Goal: Task Accomplishment & Management: Manage account settings

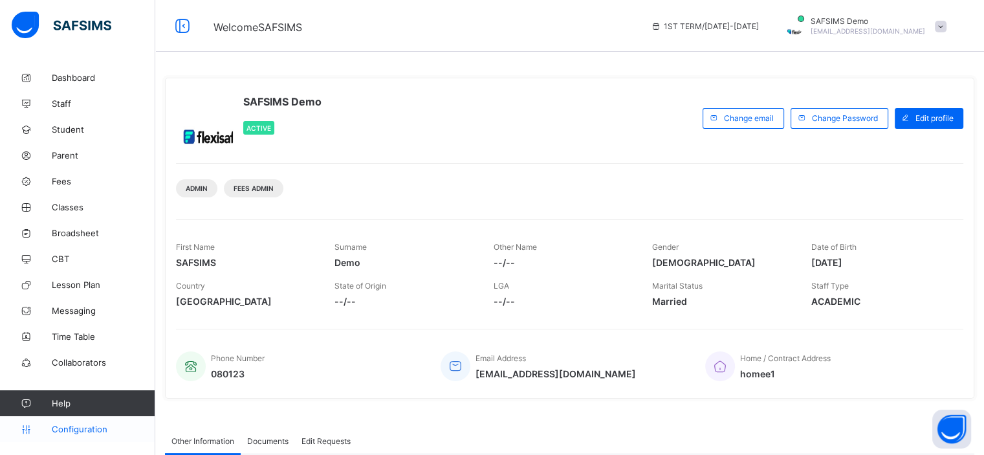
click at [85, 432] on span "Configuration" at bounding box center [103, 429] width 103 height 10
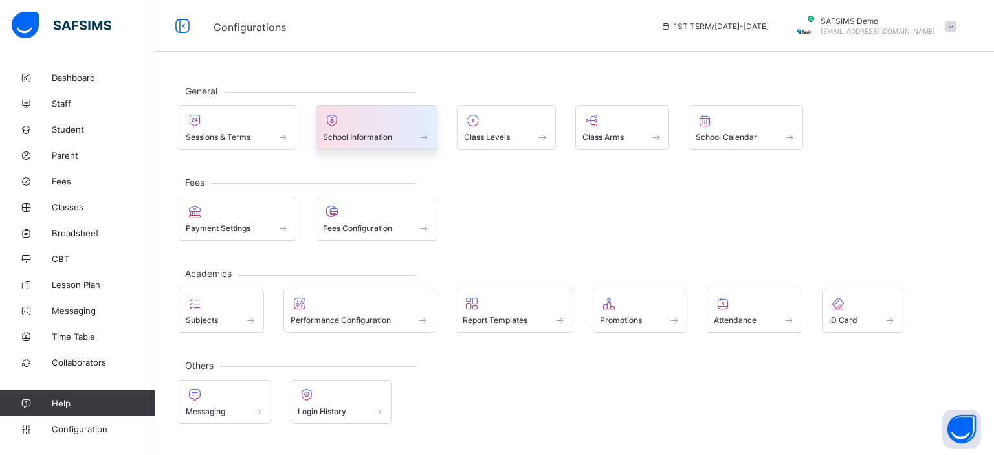
click at [369, 144] on div "School Information" at bounding box center [377, 127] width 122 height 44
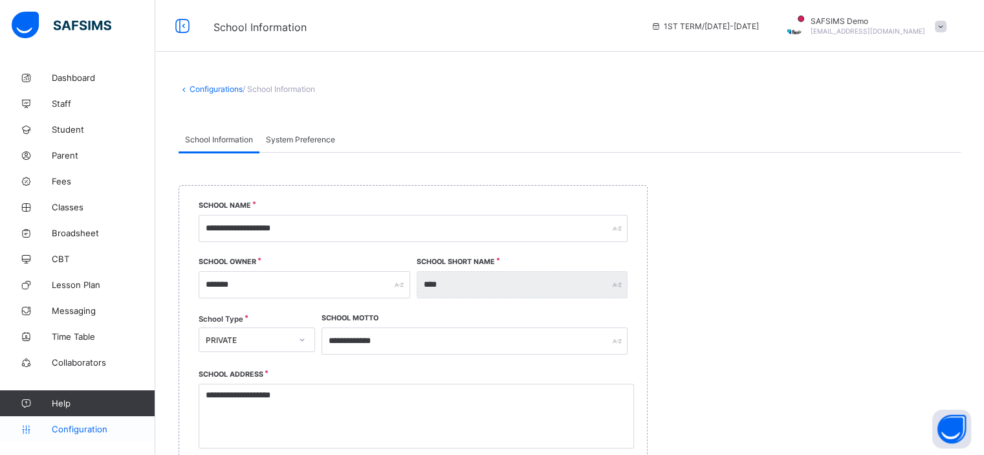
click at [67, 429] on span "Configuration" at bounding box center [103, 429] width 103 height 10
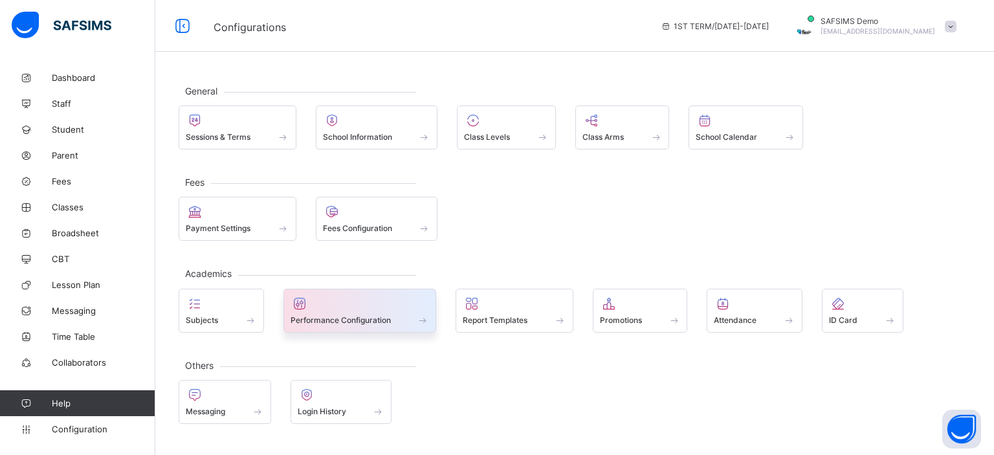
click at [416, 307] on div at bounding box center [360, 304] width 139 height 16
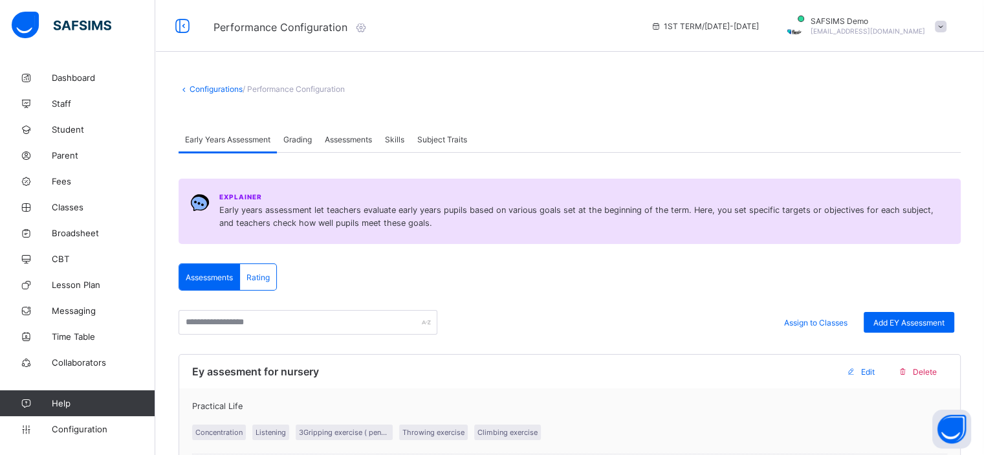
click at [361, 29] on icon at bounding box center [361, 27] width 14 height 13
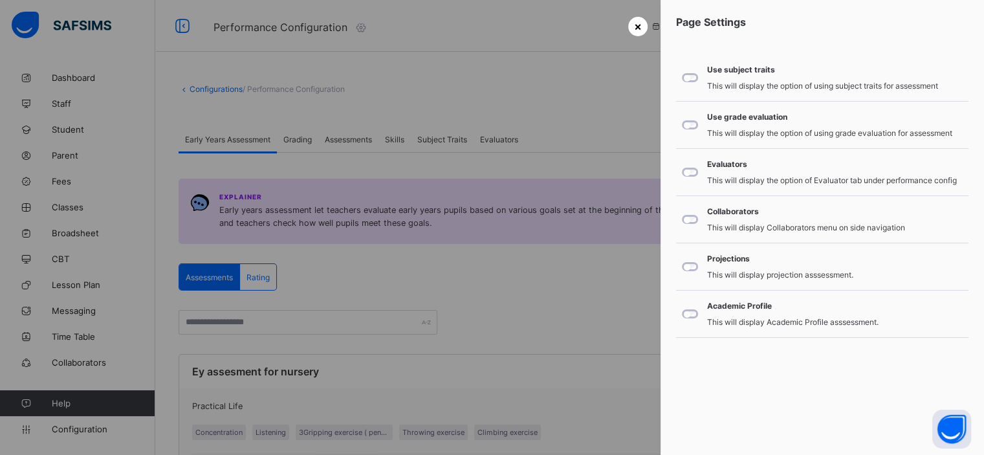
click at [636, 30] on span "×" at bounding box center [638, 26] width 8 height 14
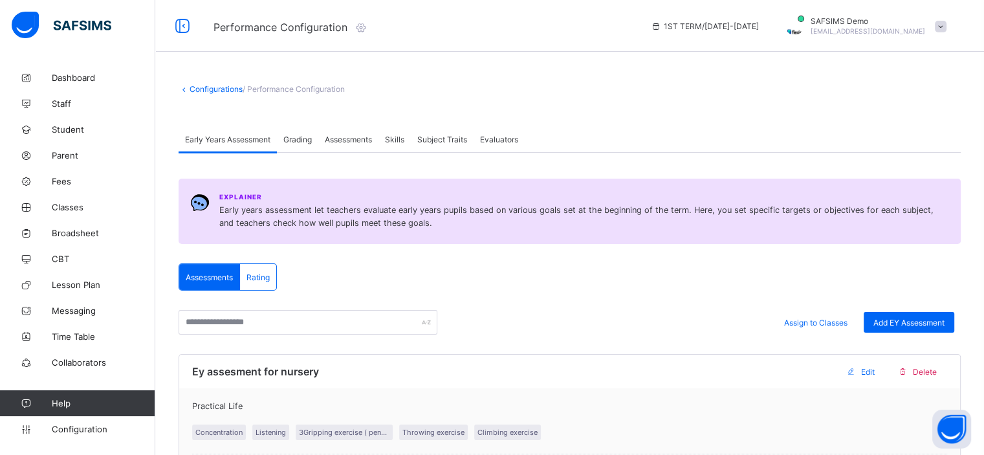
click at [345, 142] on span "Assessments" at bounding box center [348, 140] width 47 height 10
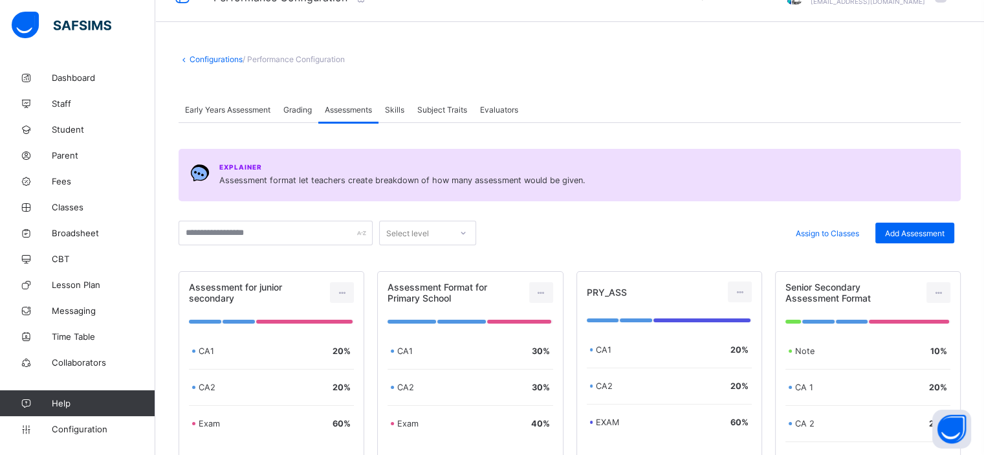
scroll to position [18, 0]
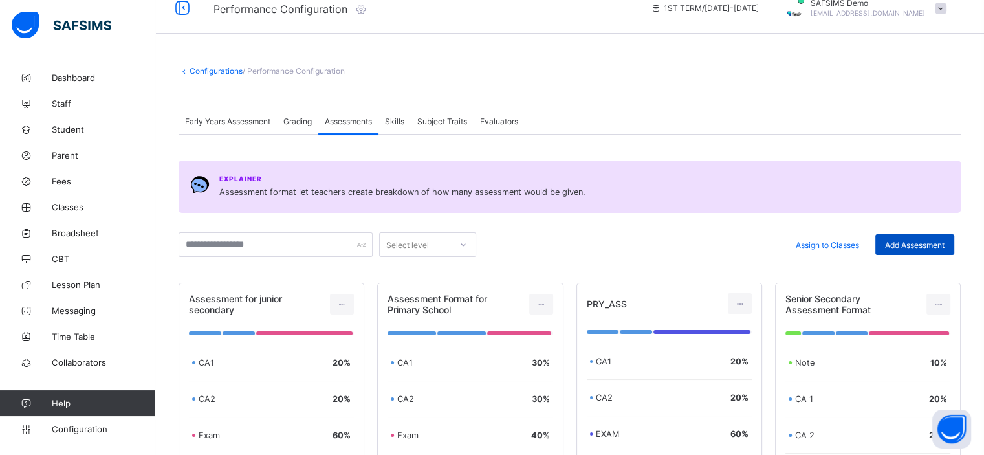
click at [905, 244] on span "Add Assessment" at bounding box center [915, 245] width 60 height 10
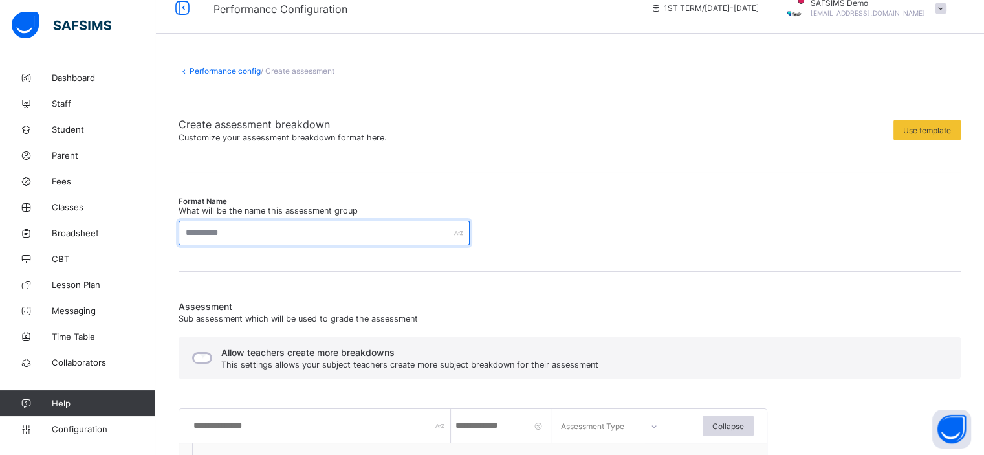
click at [323, 223] on input "text" at bounding box center [324, 233] width 291 height 25
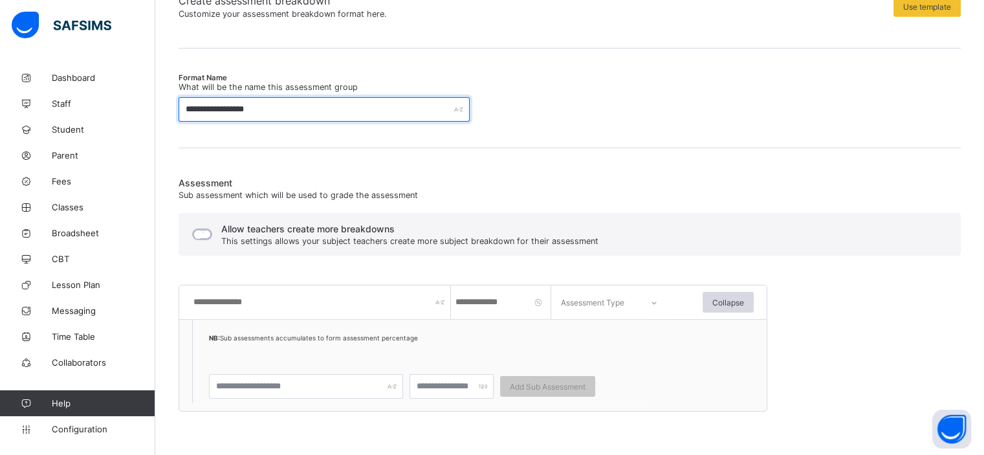
scroll to position [155, 0]
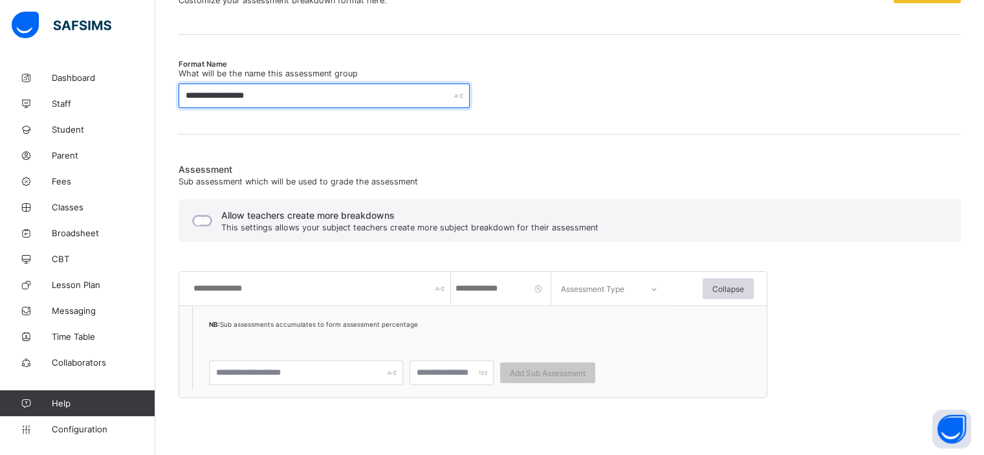
type input "**********"
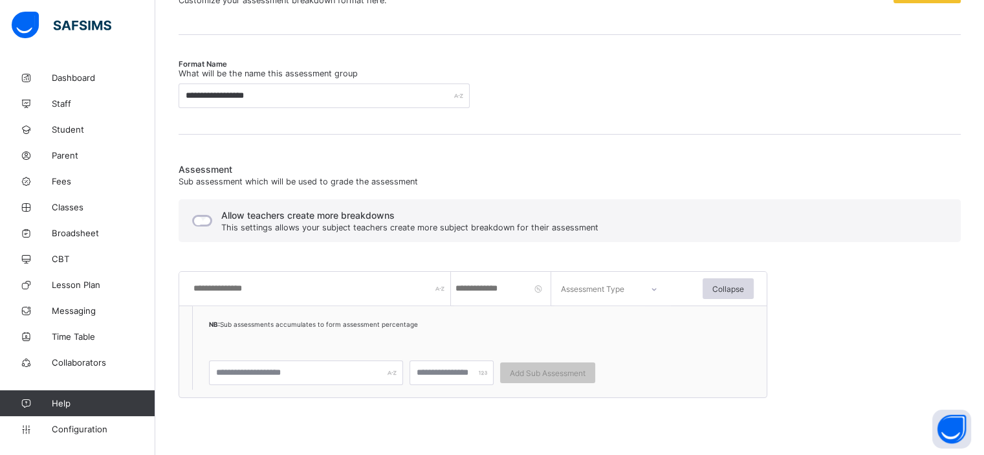
click at [285, 289] on input "text" at bounding box center [321, 289] width 259 height 34
type input "*"
type input "**"
click at [474, 285] on input "number" at bounding box center [502, 289] width 97 height 34
type input "**"
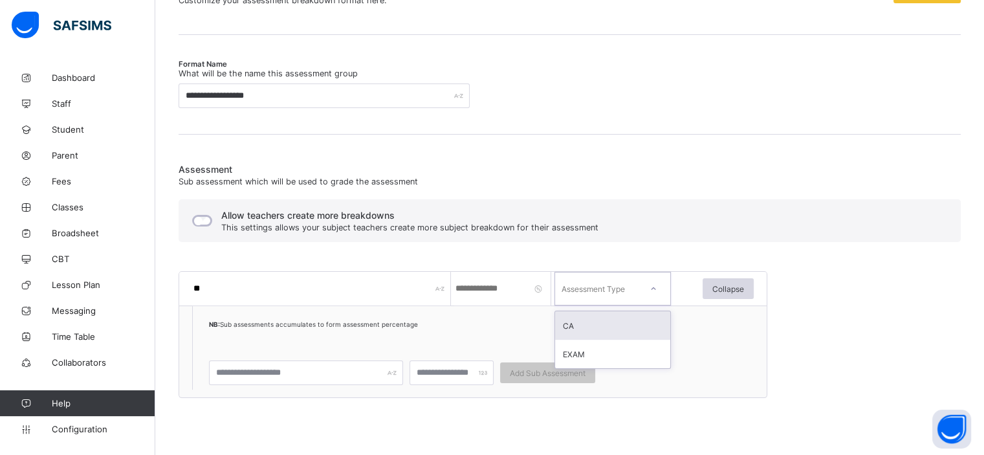
click at [621, 282] on div "Assessment Type" at bounding box center [593, 289] width 63 height 34
click at [614, 331] on div "CA" at bounding box center [612, 325] width 115 height 28
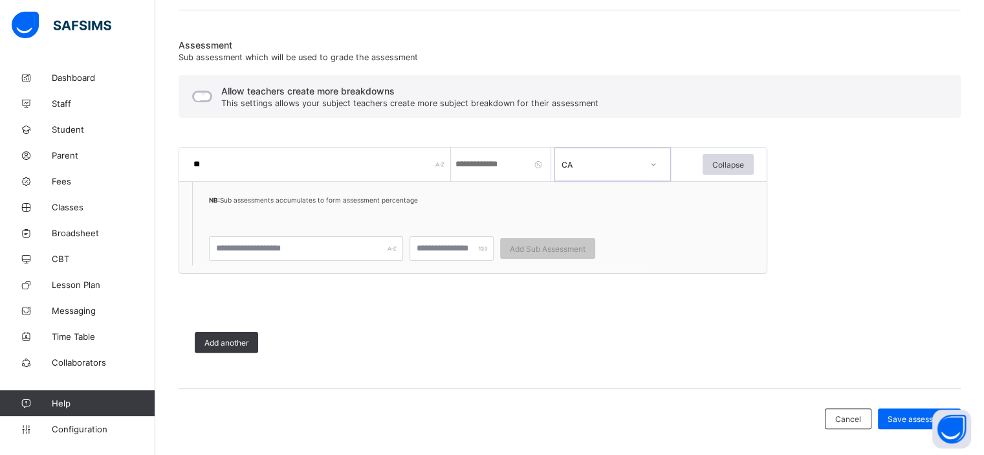
scroll to position [283, 0]
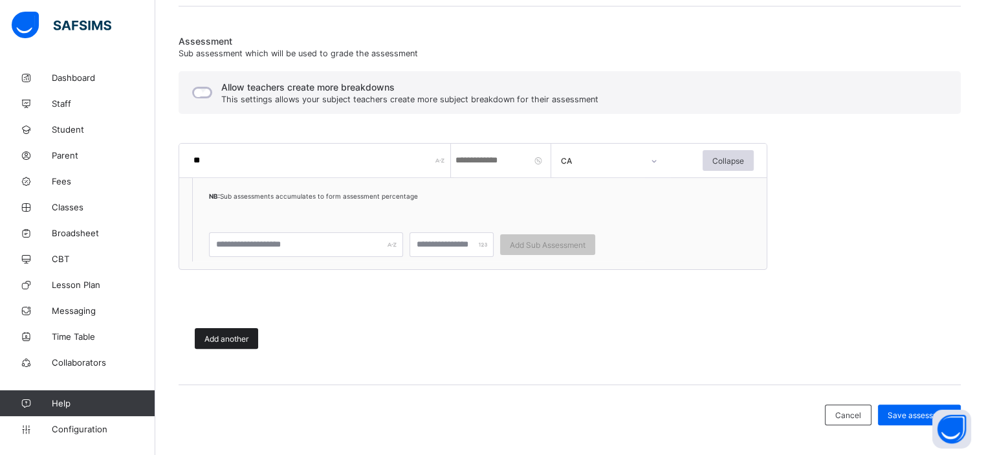
click at [236, 334] on span "Add another" at bounding box center [227, 339] width 44 height 10
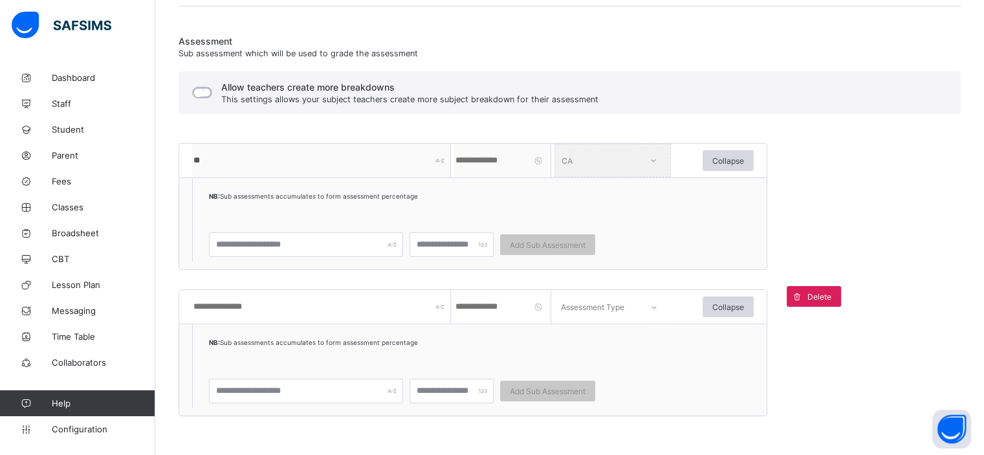
click at [238, 313] on input "text" at bounding box center [321, 307] width 259 height 34
type input "****"
click at [475, 318] on input "number" at bounding box center [502, 307] width 97 height 34
type input "*"
type input "**"
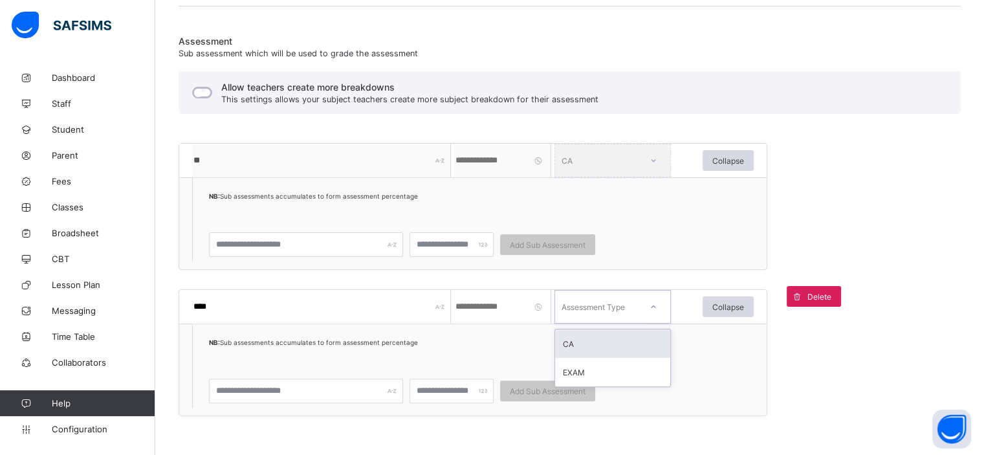
click at [636, 298] on div "Assessment Type" at bounding box center [596, 307] width 82 height 18
click at [619, 371] on div "EXAM" at bounding box center [612, 372] width 115 height 28
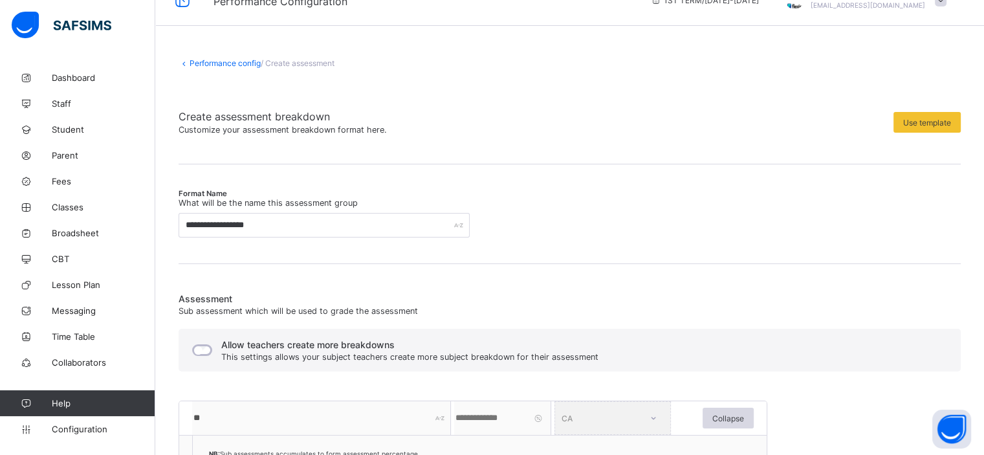
scroll to position [13, 0]
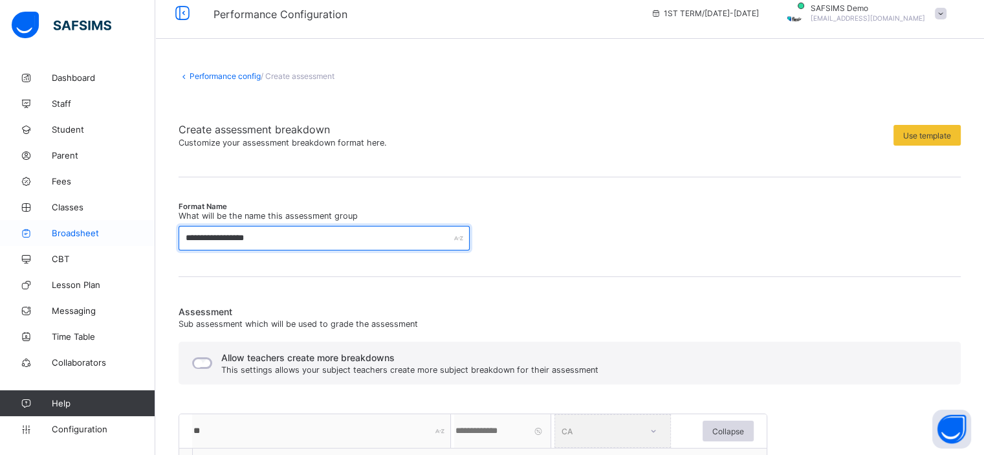
drag, startPoint x: 219, startPoint y: 232, endPoint x: 153, endPoint y: 235, distance: 66.1
click at [153, 235] on div "**********" at bounding box center [492, 407] width 984 height 841
click at [239, 240] on input "**********" at bounding box center [324, 238] width 291 height 25
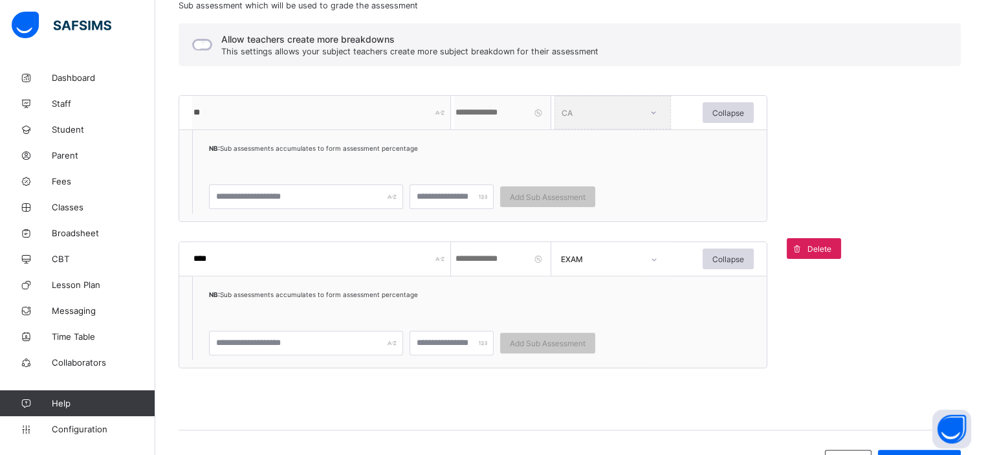
scroll to position [386, 0]
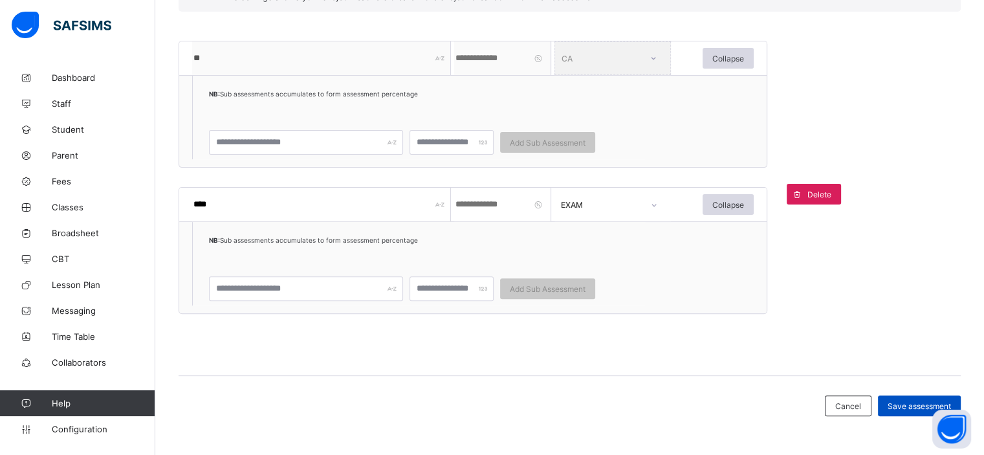
type input "**********"
click at [898, 409] on span "Save assessment" at bounding box center [919, 406] width 63 height 10
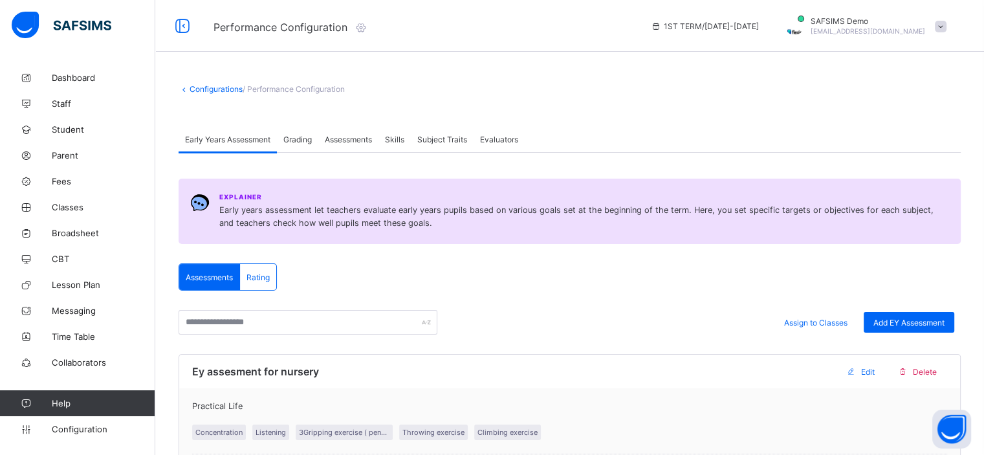
click at [947, 25] on span at bounding box center [941, 27] width 12 height 12
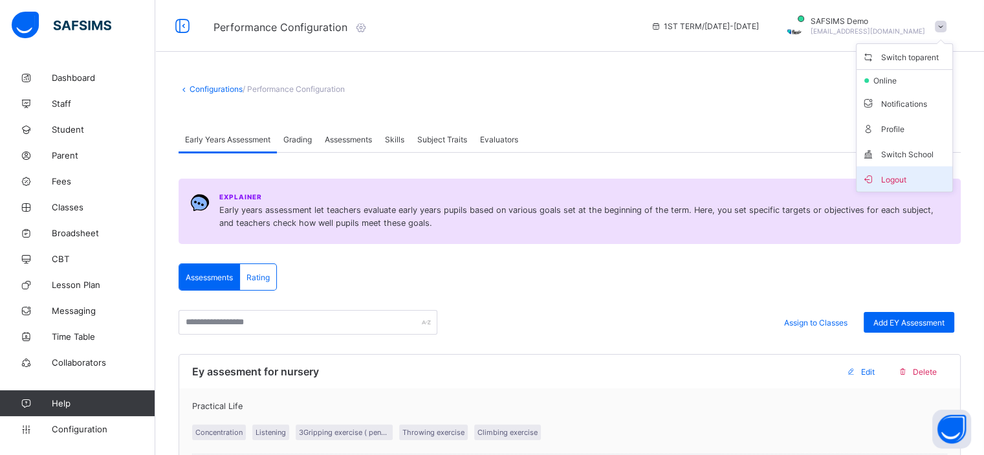
click at [920, 176] on span "Logout" at bounding box center [904, 179] width 85 height 15
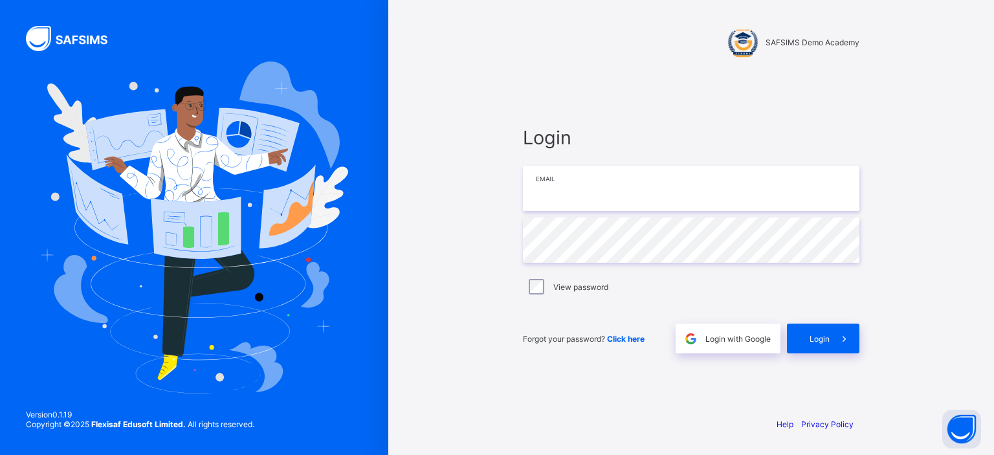
type input "**********"
click at [805, 341] on div "Login" at bounding box center [823, 339] width 72 height 30
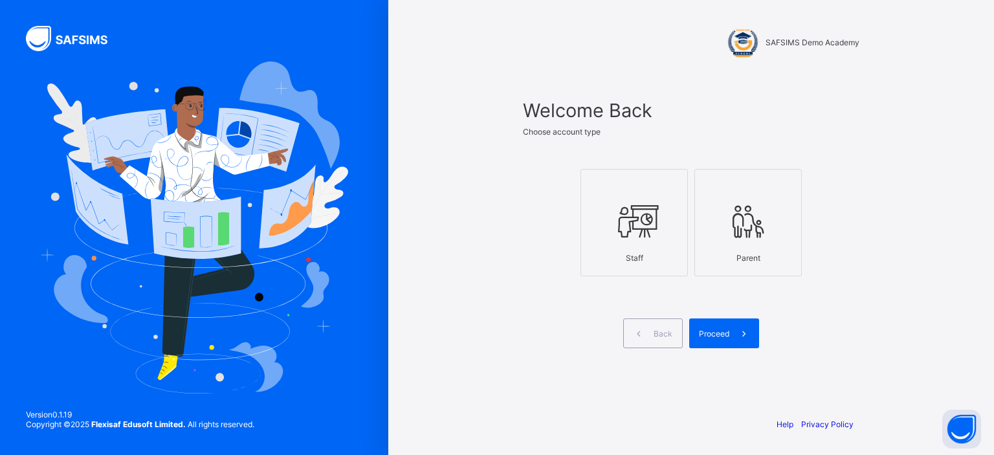
click at [634, 234] on icon at bounding box center [634, 221] width 45 height 39
click at [711, 324] on div "Proceed" at bounding box center [724, 333] width 70 height 30
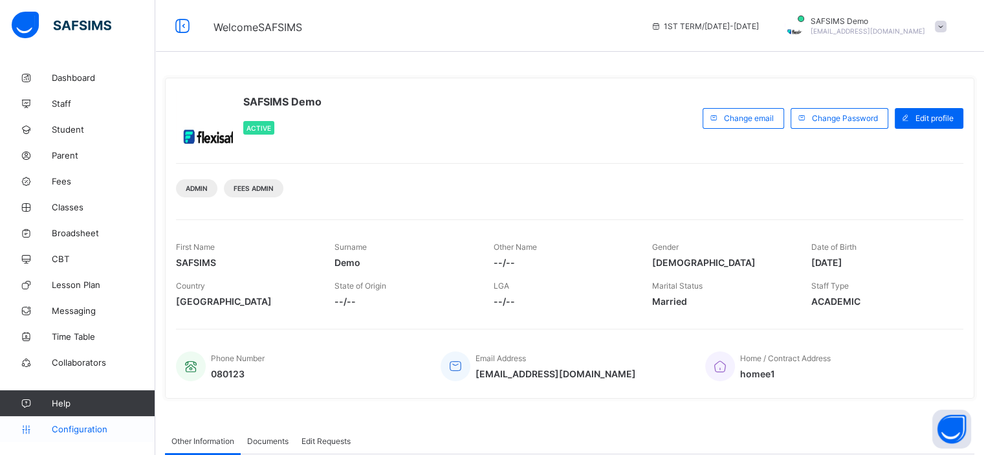
click at [71, 433] on span "Configuration" at bounding box center [103, 429] width 103 height 10
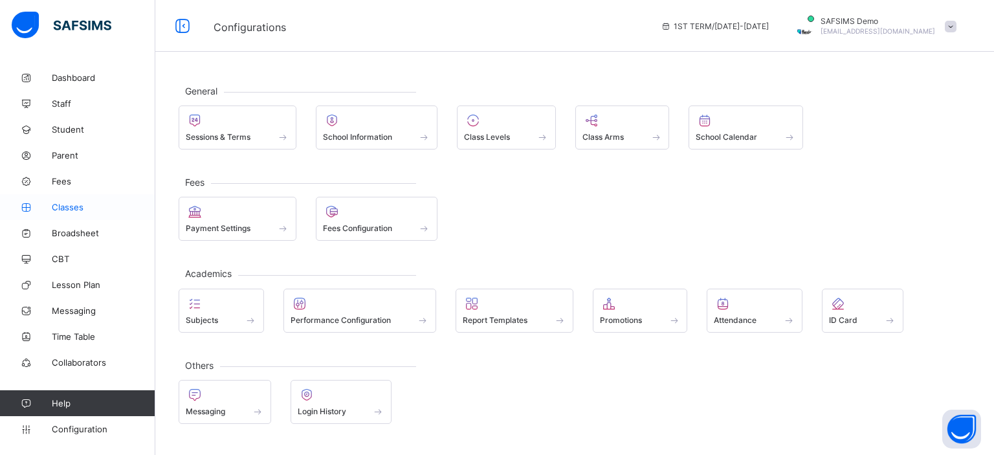
click at [79, 214] on link "Classes" at bounding box center [77, 207] width 155 height 26
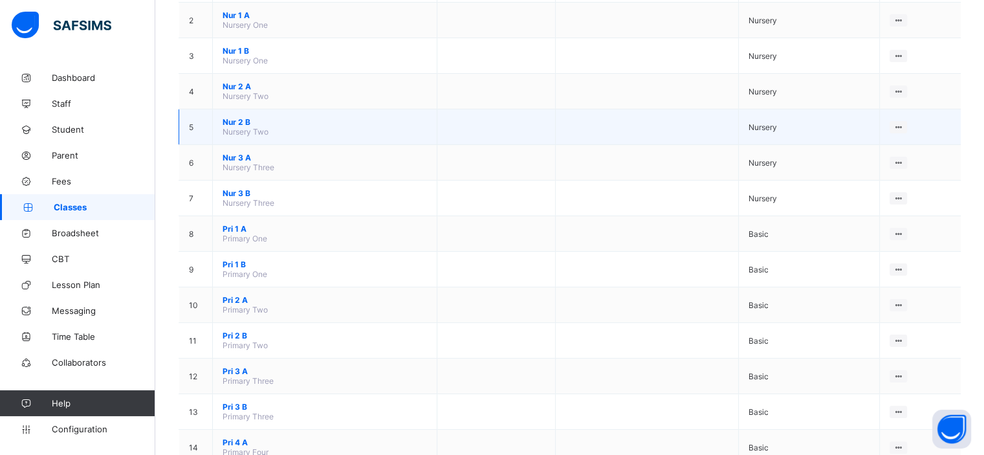
scroll to position [190, 0]
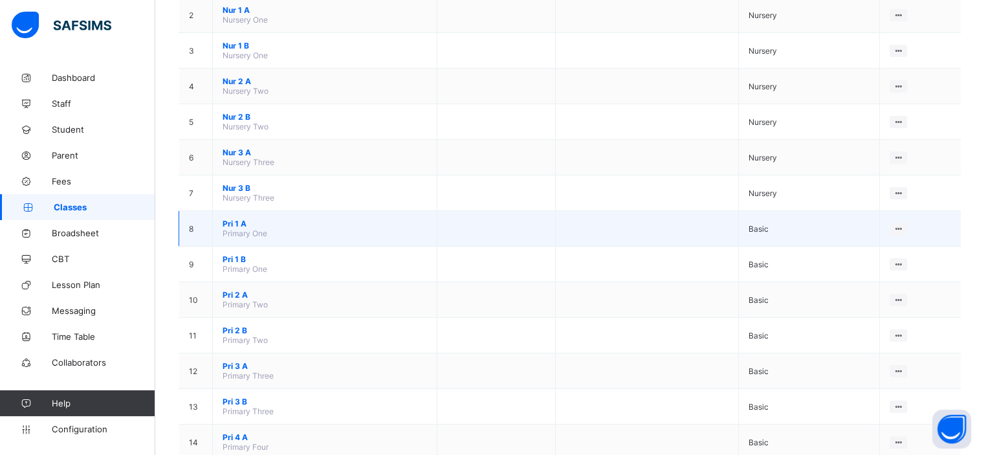
click at [236, 227] on span "Pri 1 A" at bounding box center [325, 224] width 205 height 10
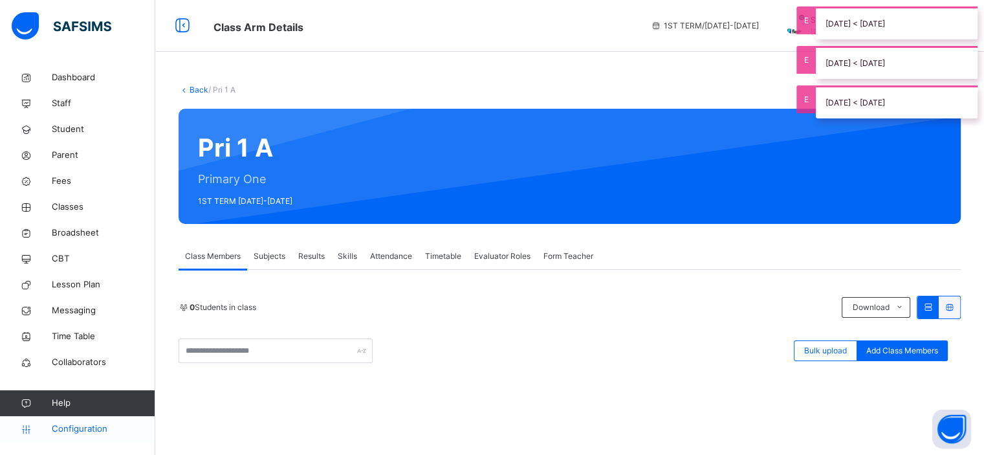
click at [93, 432] on span "Configuration" at bounding box center [103, 429] width 103 height 13
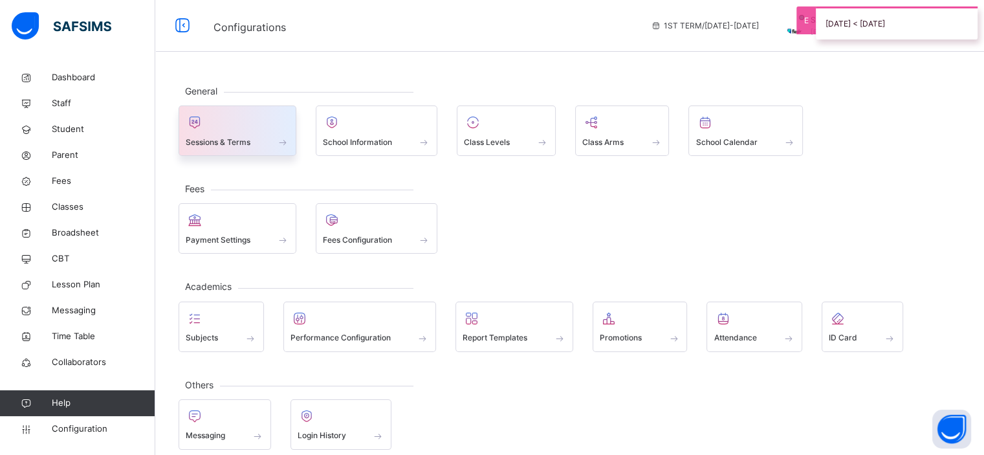
click at [258, 129] on div at bounding box center [238, 122] width 104 height 19
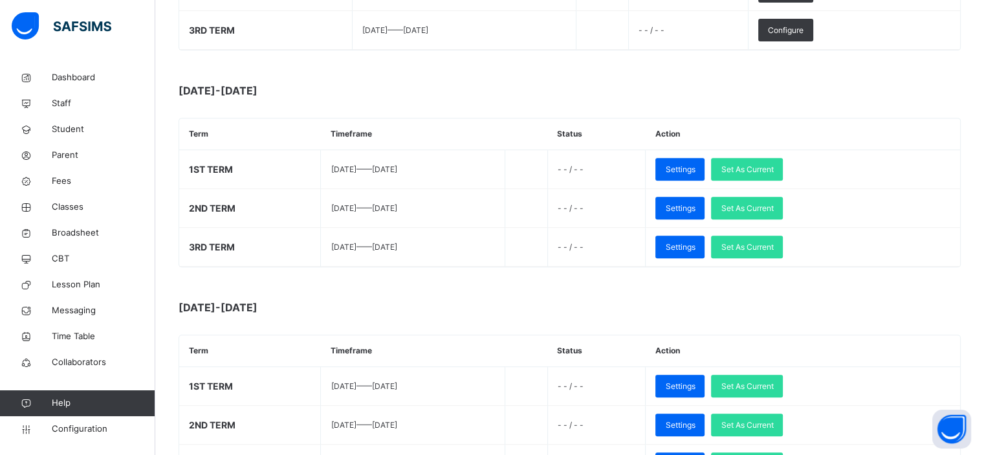
scroll to position [549, 0]
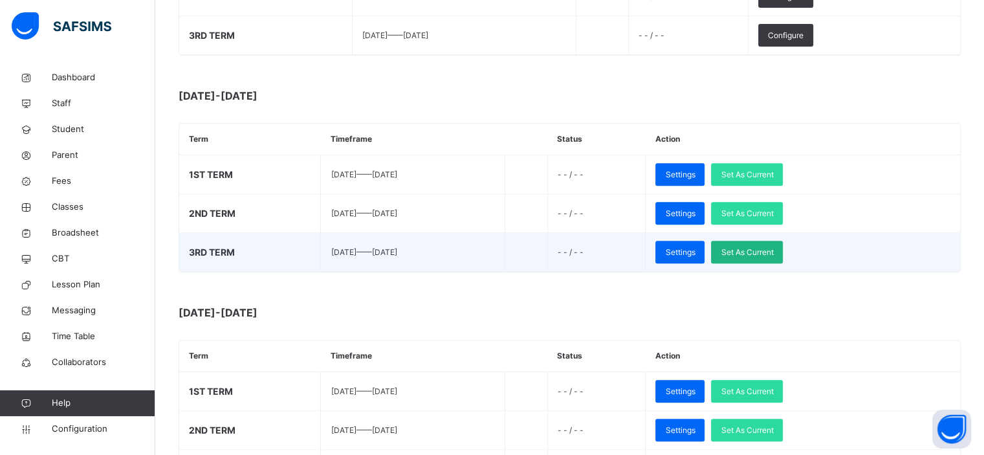
click at [773, 247] on span "Set As Current" at bounding box center [747, 253] width 52 height 12
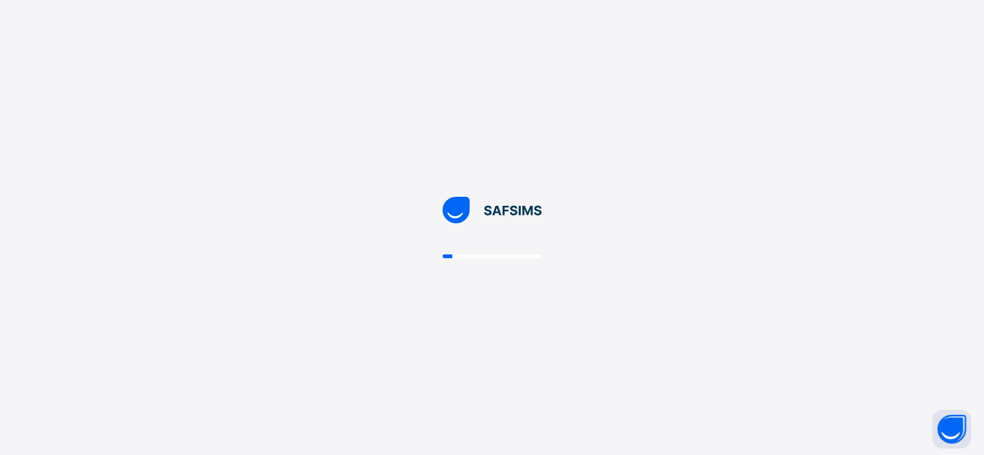
scroll to position [0, 0]
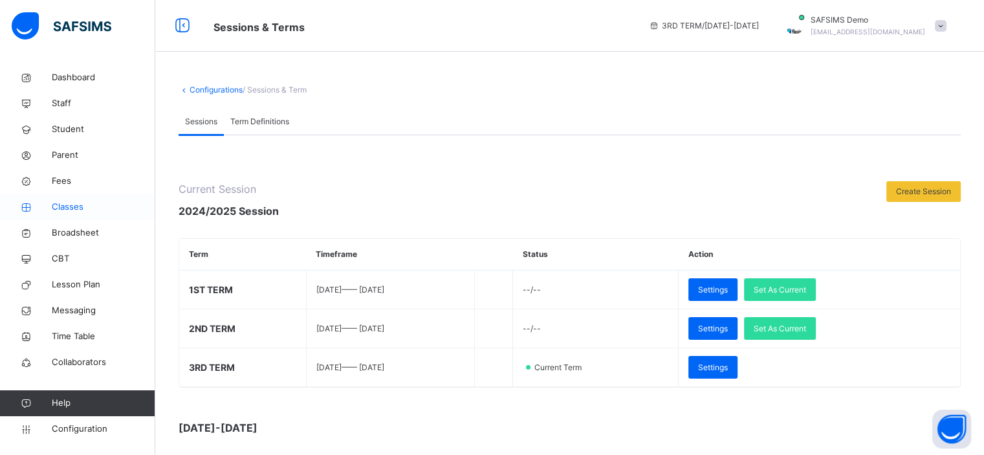
click at [74, 206] on span "Classes" at bounding box center [104, 207] width 104 height 13
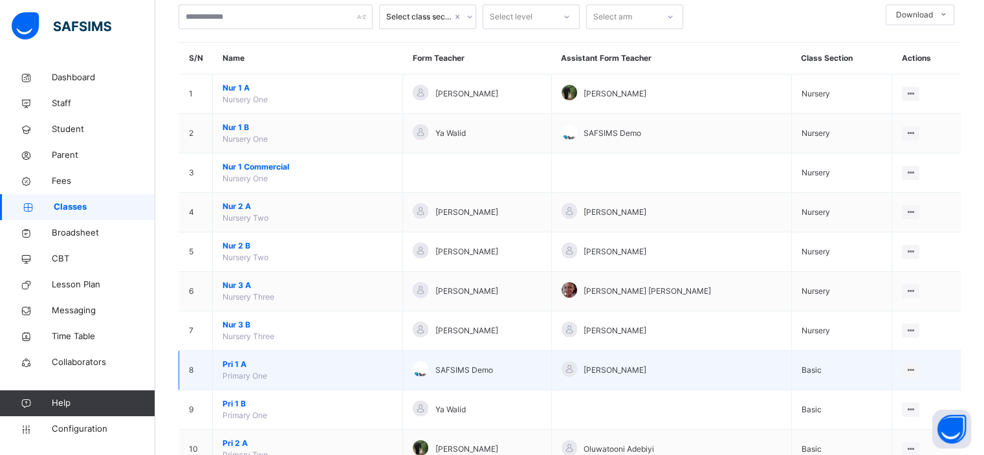
scroll to position [80, 0]
click at [232, 362] on span "Pri 1 A" at bounding box center [308, 364] width 170 height 12
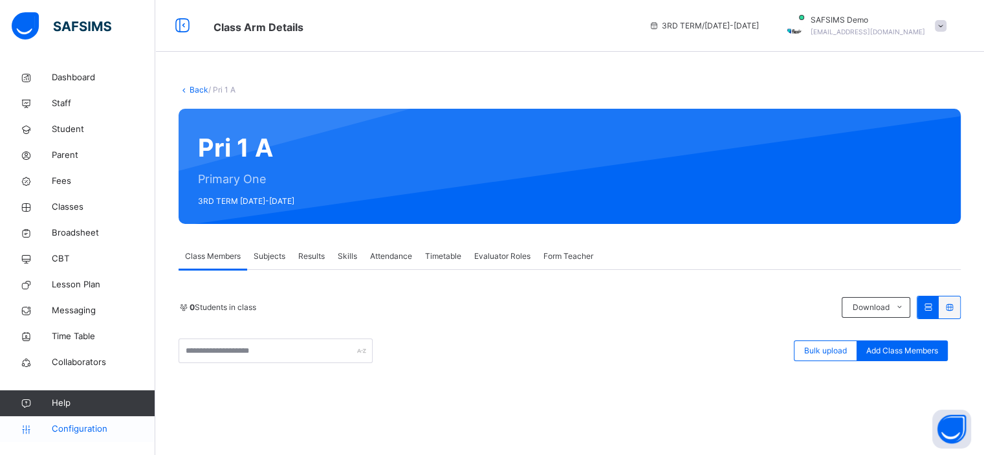
click at [89, 425] on span "Configuration" at bounding box center [103, 429] width 103 height 13
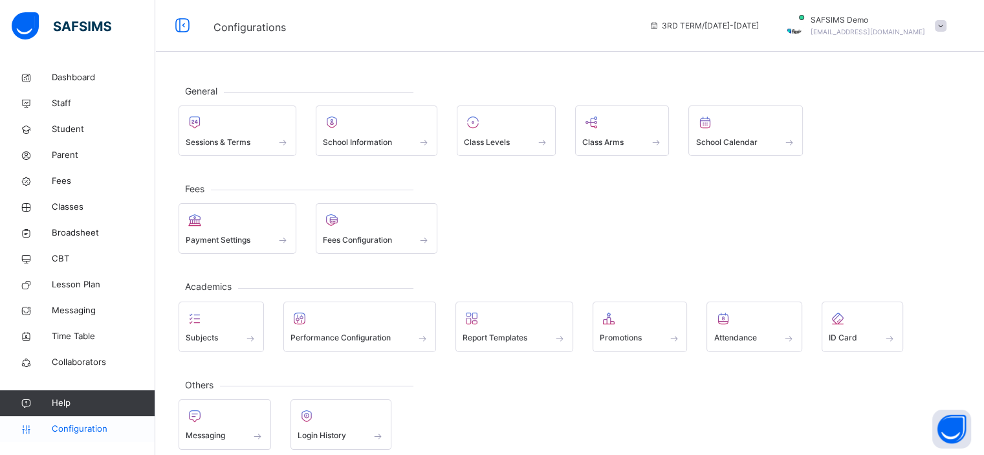
click at [250, 141] on span "Sessions & Terms" at bounding box center [218, 143] width 65 height 12
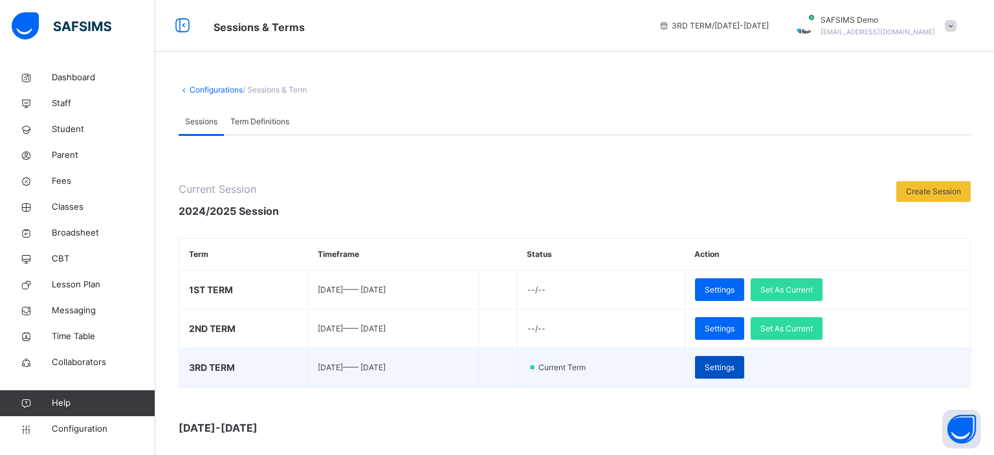
click at [735, 362] on span "Settings" at bounding box center [720, 368] width 30 height 12
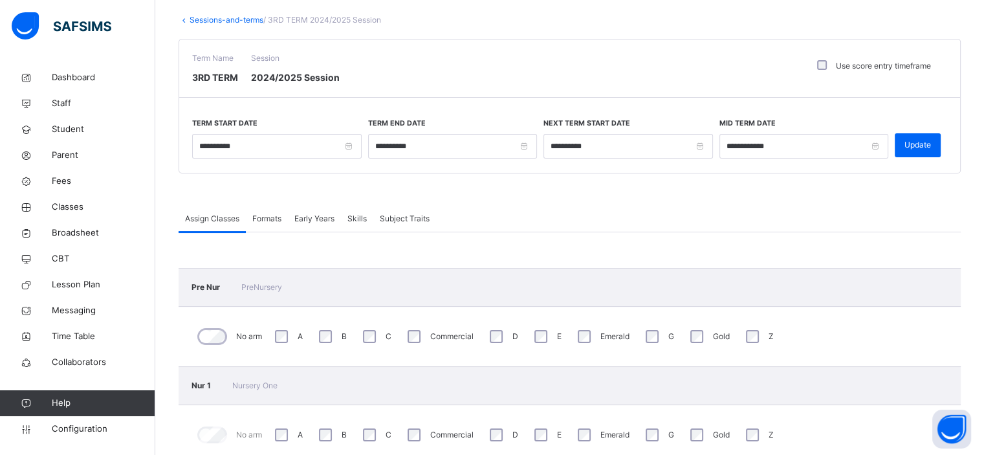
scroll to position [15, 0]
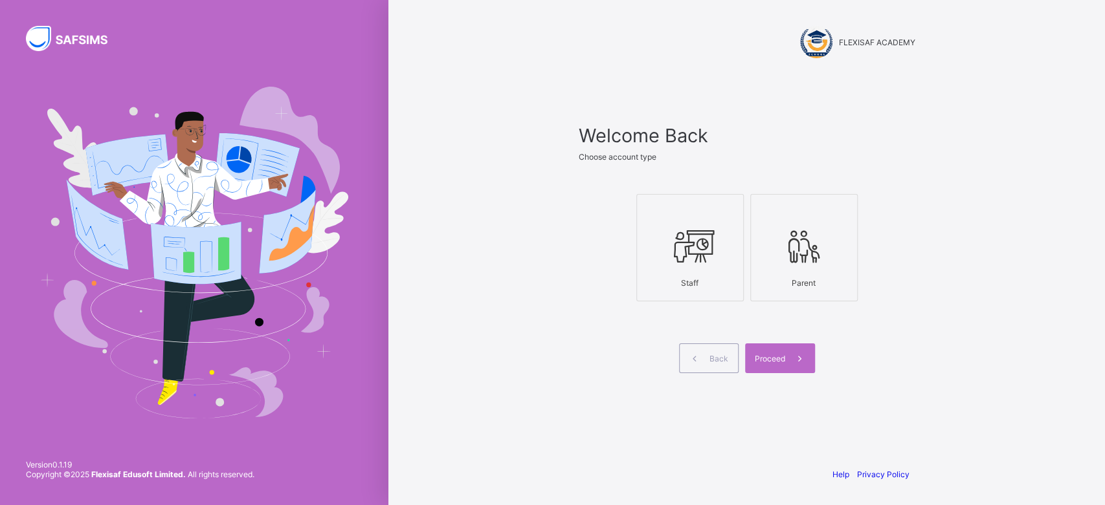
click at [775, 366] on div "Proceed" at bounding box center [780, 359] width 70 height 30
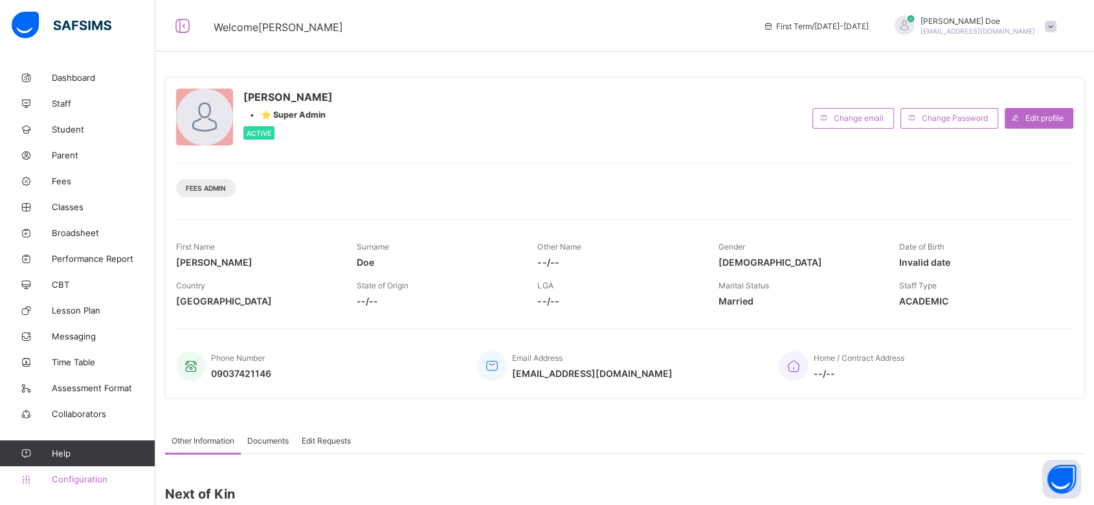
click at [82, 485] on link "Configuration" at bounding box center [77, 480] width 155 height 26
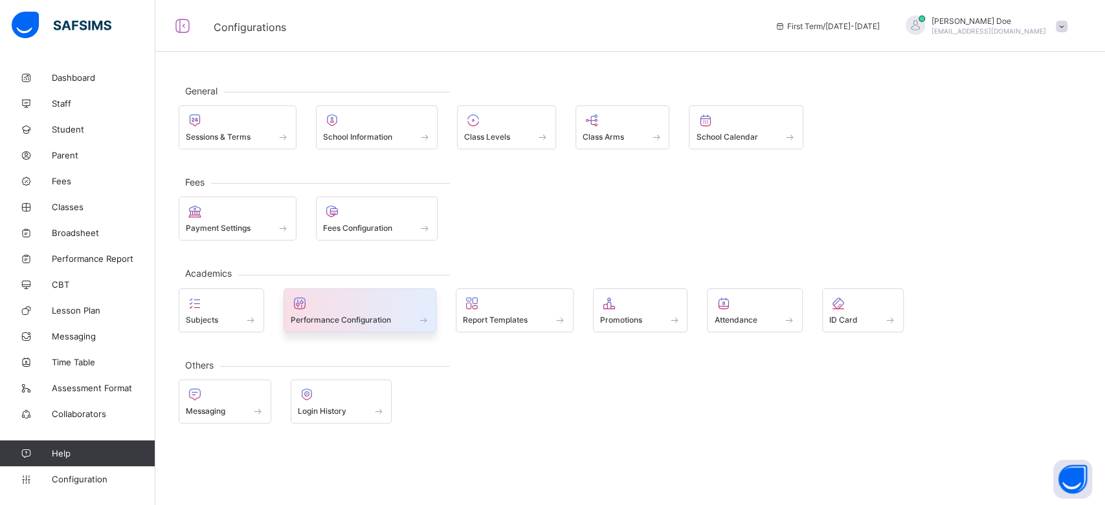
click at [397, 307] on div at bounding box center [360, 304] width 139 height 16
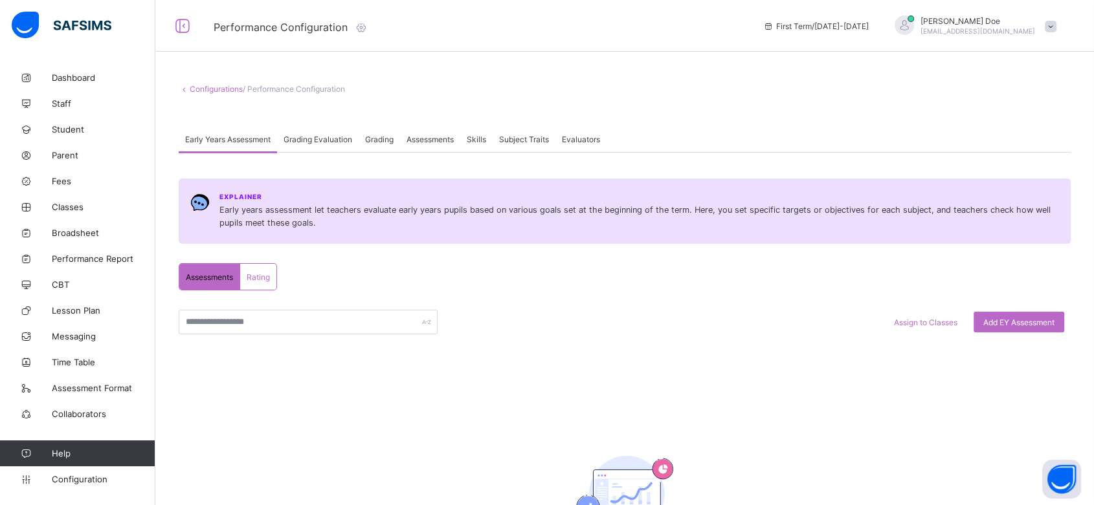
click at [364, 26] on icon at bounding box center [361, 27] width 14 height 13
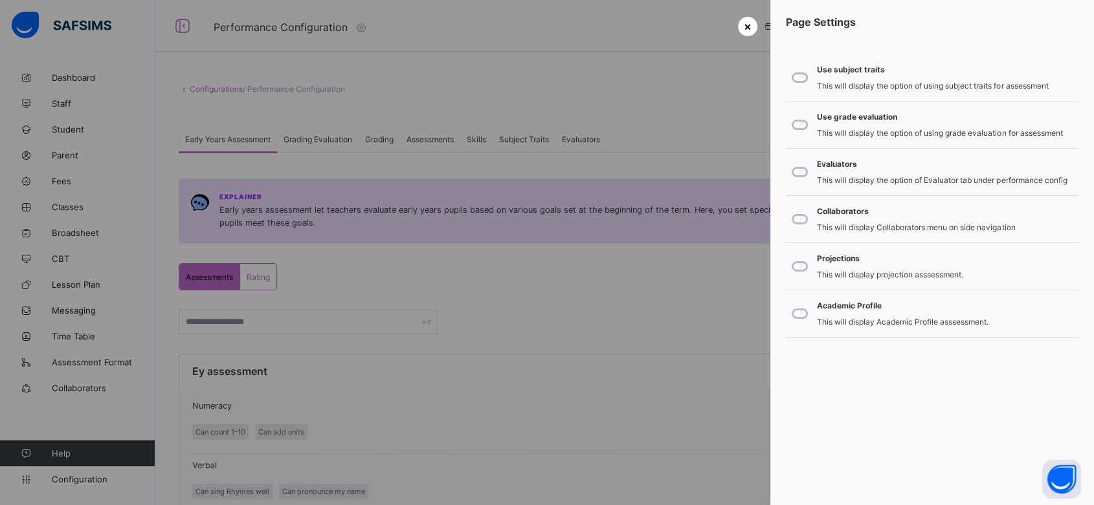
click at [747, 25] on span "×" at bounding box center [748, 26] width 8 height 14
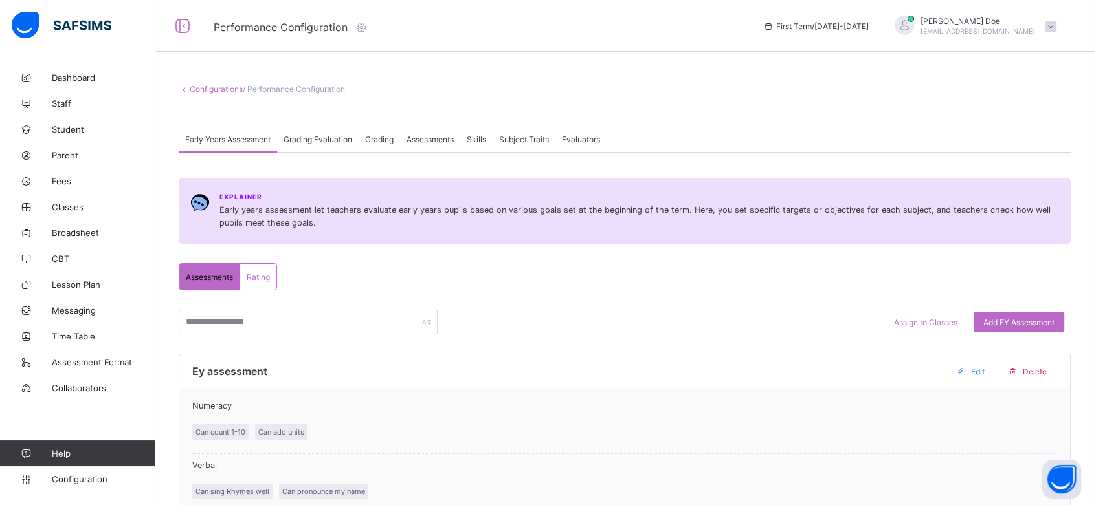
click at [340, 140] on span "Grading Evaluation" at bounding box center [317, 140] width 69 height 10
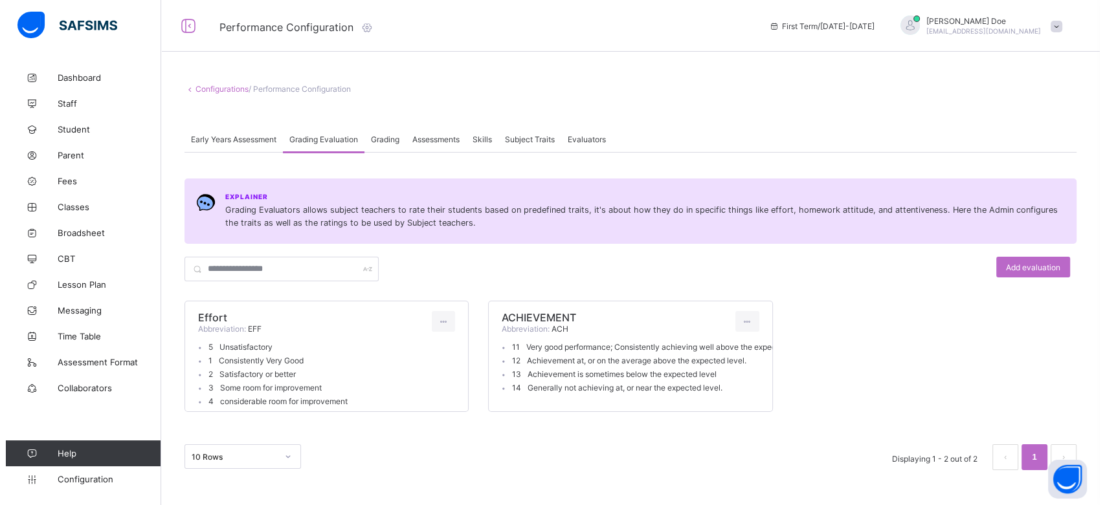
scroll to position [5, 0]
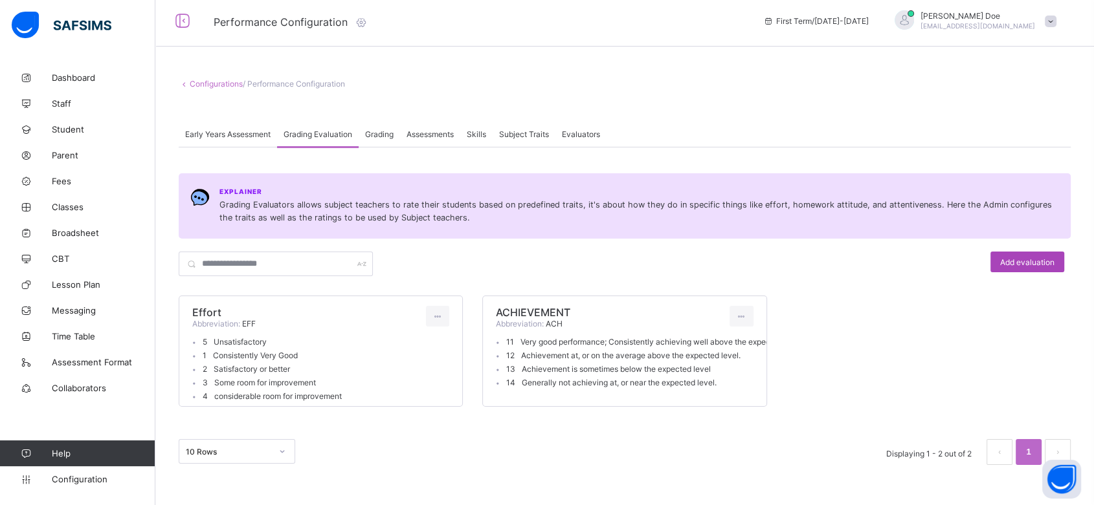
click at [1030, 260] on span "Add evaluation" at bounding box center [1027, 263] width 54 height 10
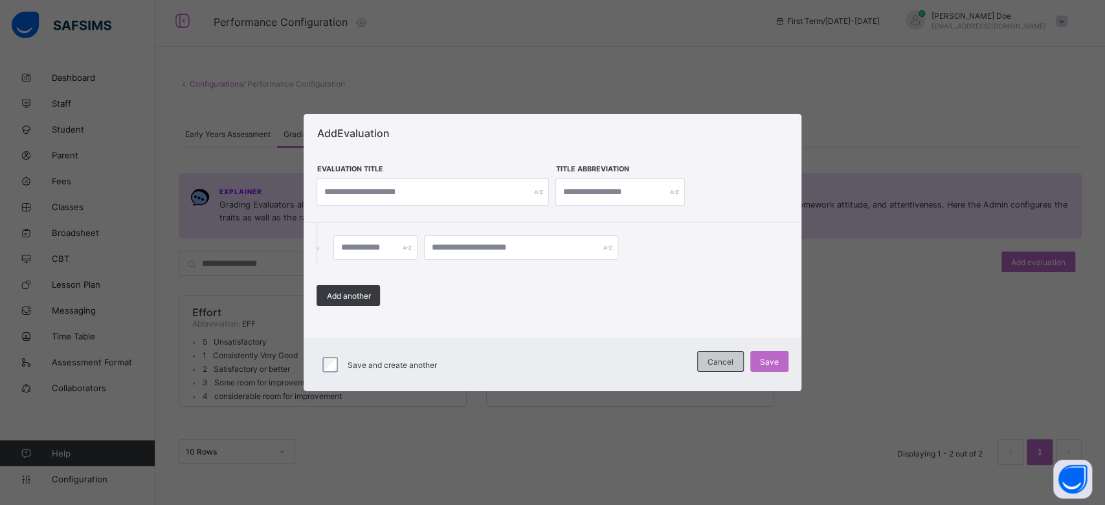
click at [721, 363] on span "Cancel" at bounding box center [720, 362] width 26 height 10
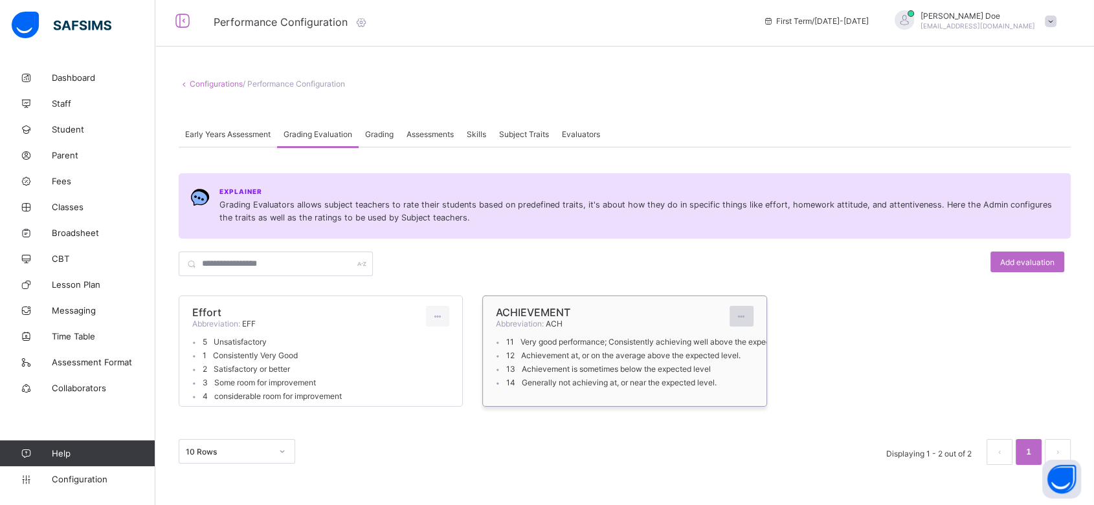
click at [747, 313] on icon at bounding box center [741, 317] width 11 height 10
click at [726, 348] on div "Edit evaluation" at bounding box center [715, 345] width 64 height 13
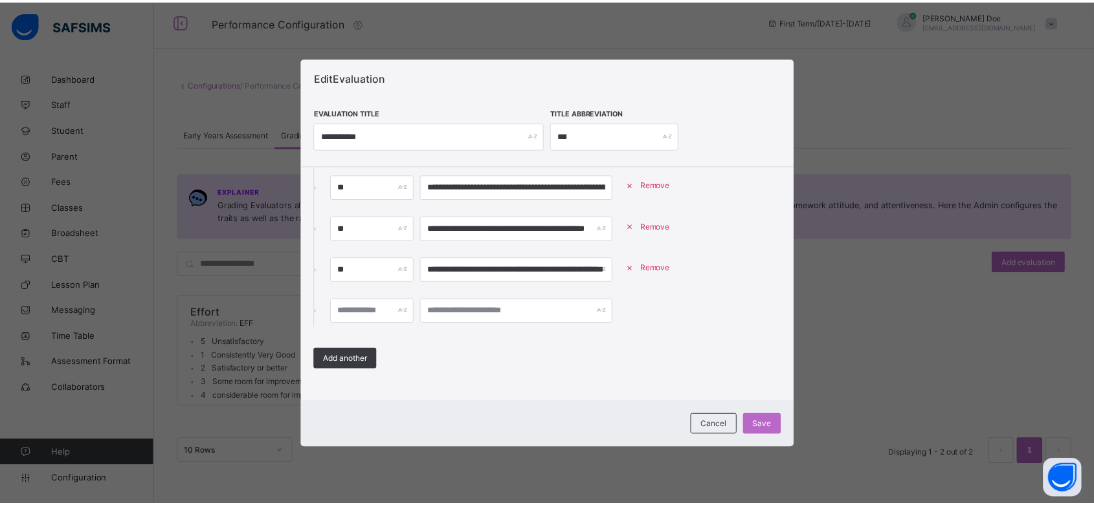
scroll to position [0, 0]
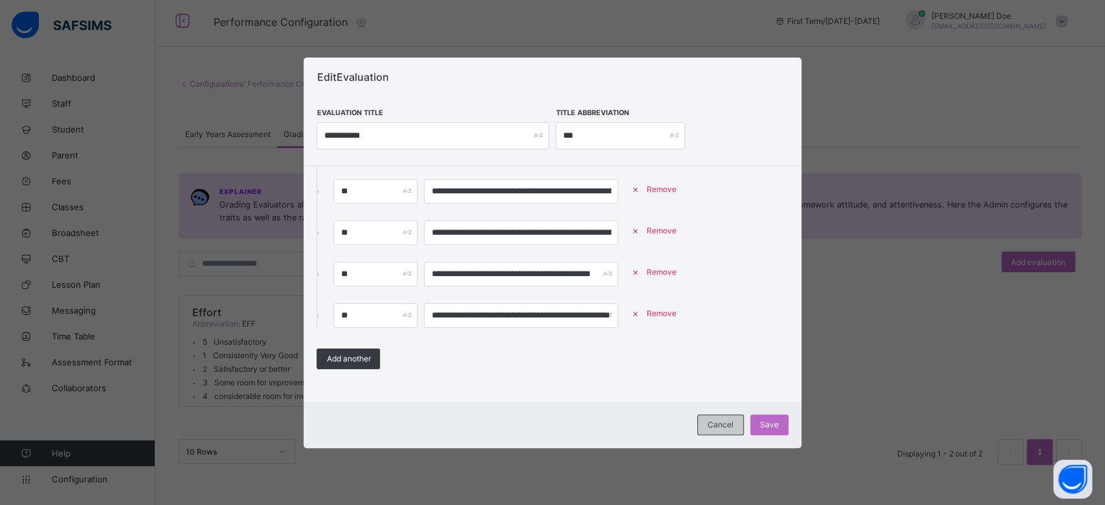
click at [707, 427] on div "Cancel" at bounding box center [720, 425] width 47 height 21
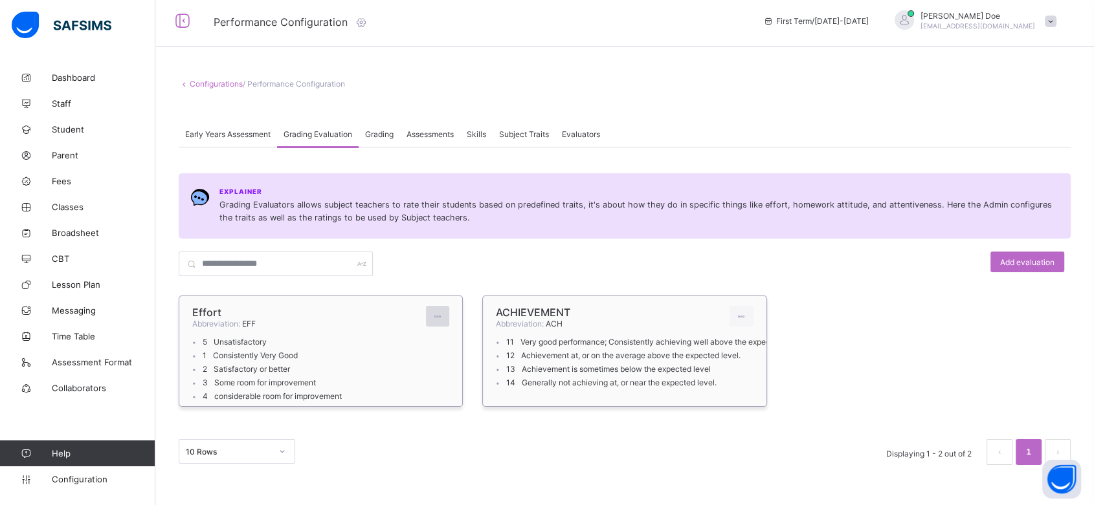
click at [440, 316] on icon at bounding box center [437, 317] width 11 height 10
click at [419, 342] on div "Edit evaluation" at bounding box center [411, 345] width 64 height 13
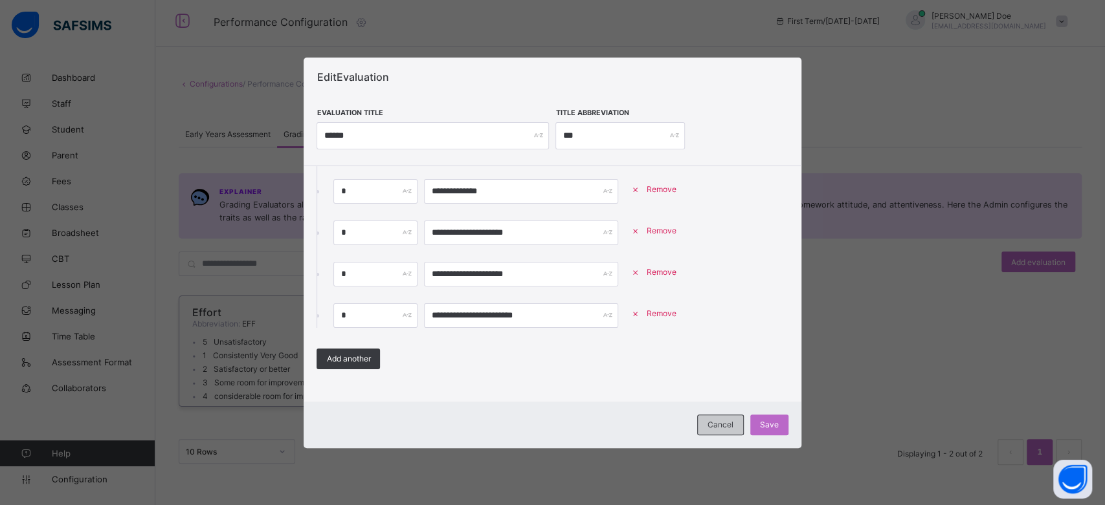
click at [717, 430] on div "Cancel" at bounding box center [720, 425] width 47 height 21
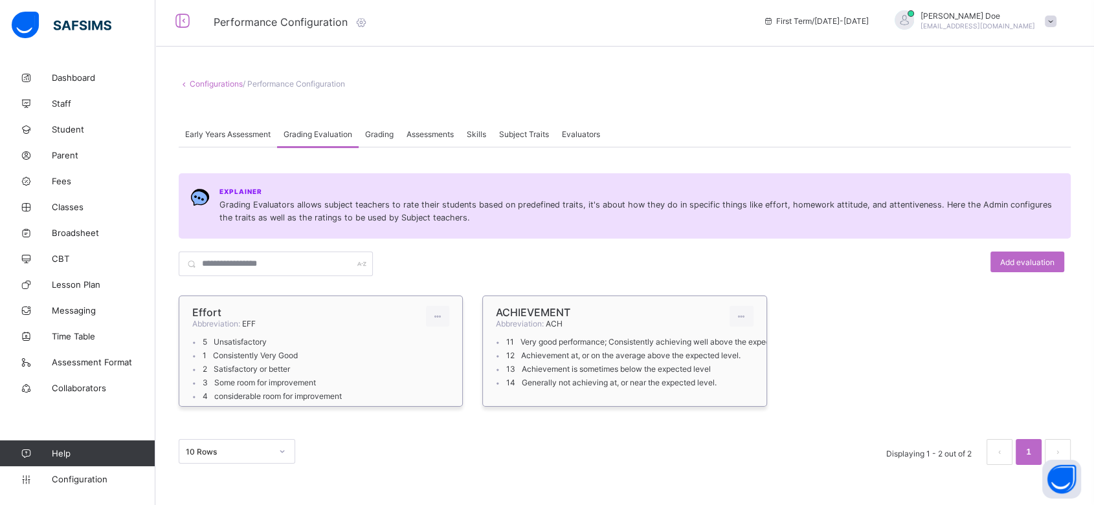
click at [387, 131] on span "Grading" at bounding box center [379, 134] width 28 height 10
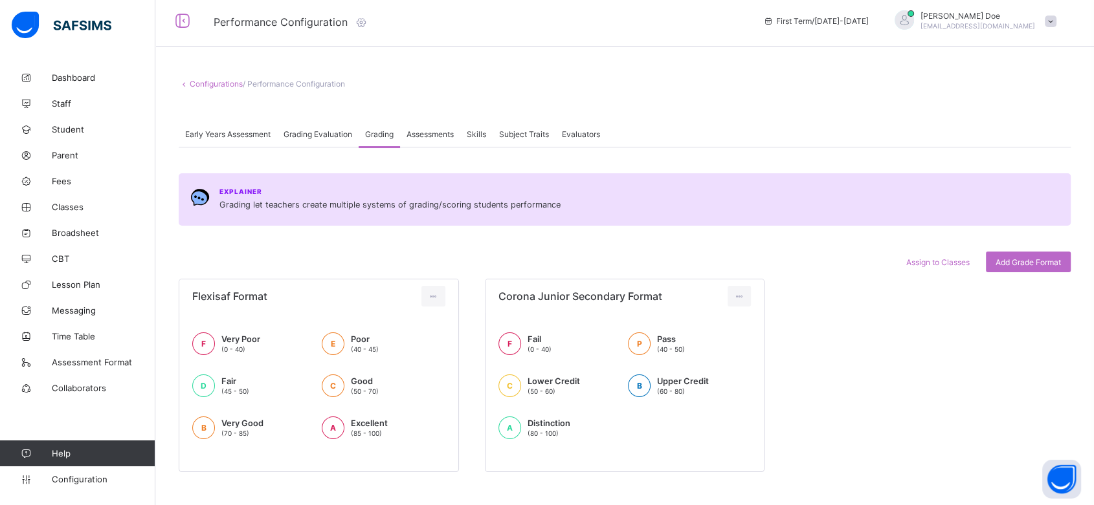
click at [320, 129] on span "Grading Evaluation" at bounding box center [317, 134] width 69 height 10
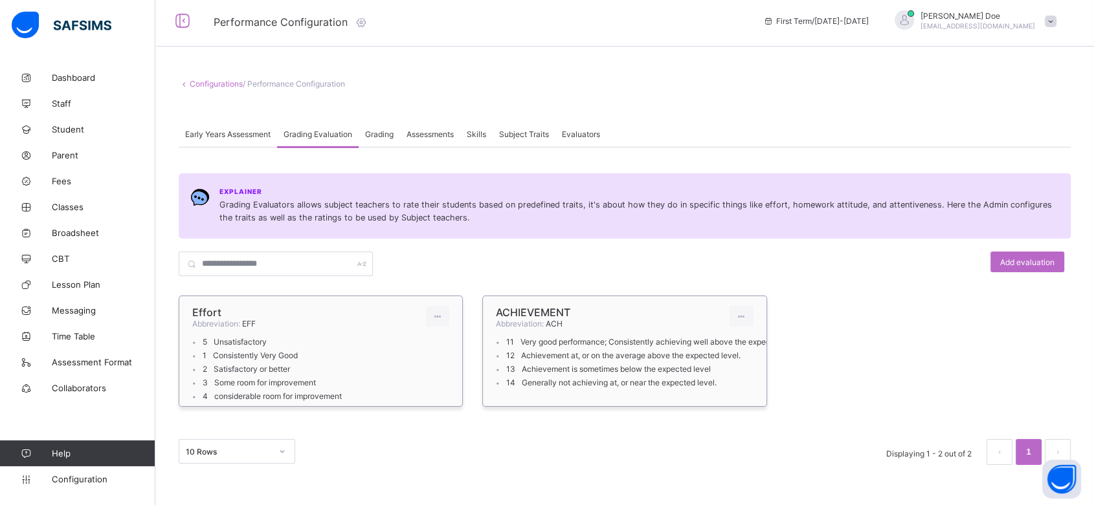
click at [425, 134] on span "Assessments" at bounding box center [429, 134] width 47 height 10
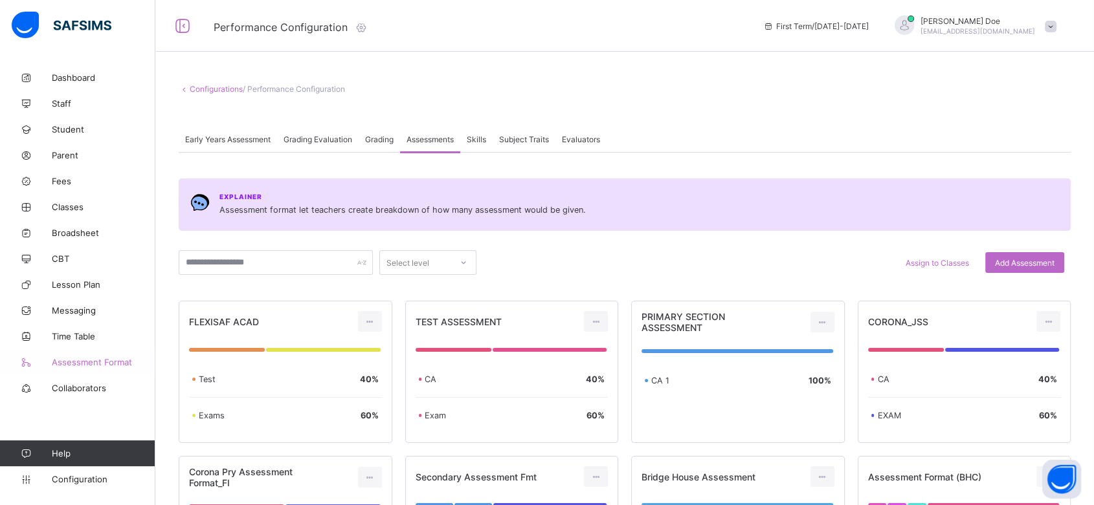
click at [105, 360] on span "Assessment Format" at bounding box center [104, 362] width 104 height 10
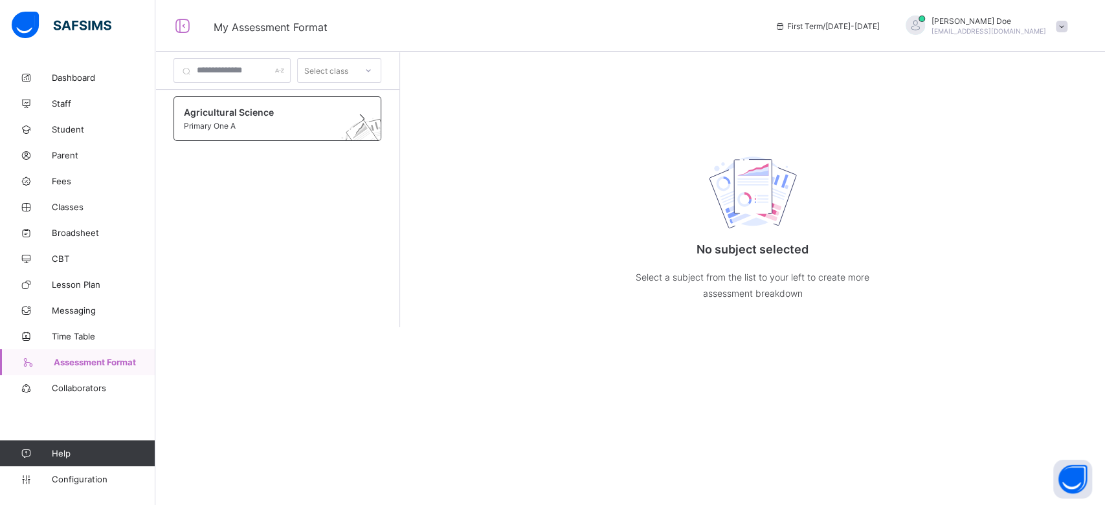
click at [304, 126] on span "Primary One A" at bounding box center [265, 126] width 162 height 10
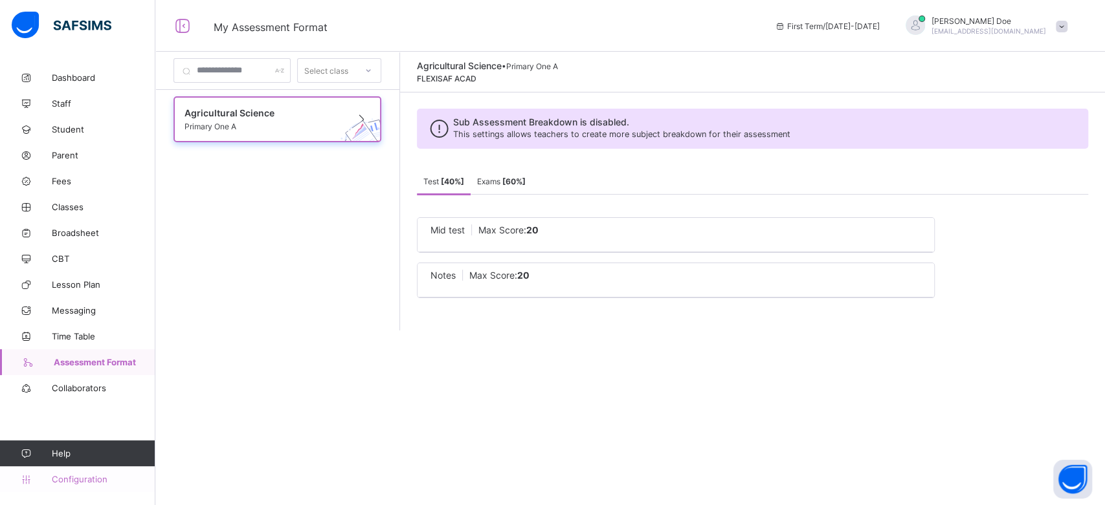
click at [83, 476] on span "Configuration" at bounding box center [103, 479] width 103 height 10
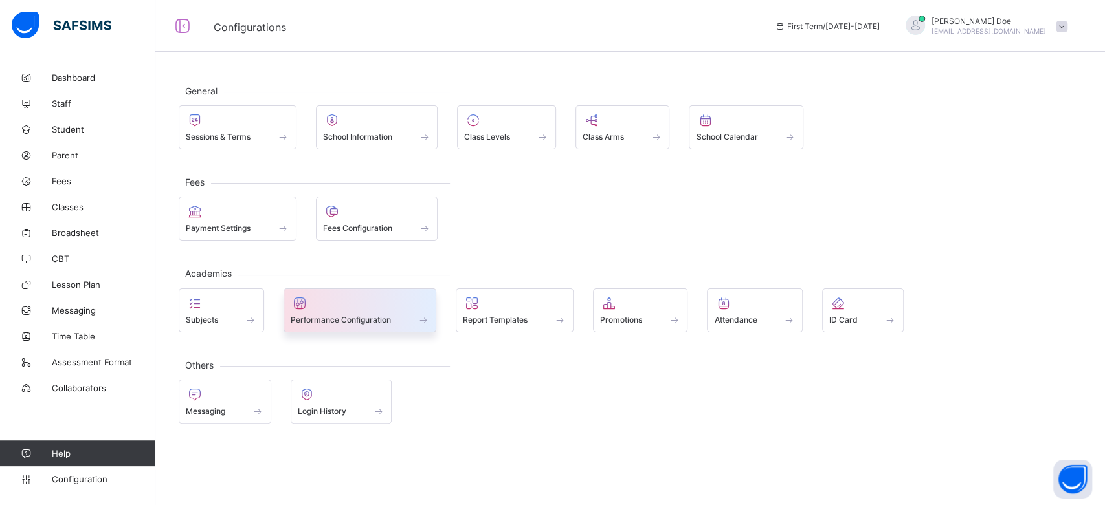
click at [358, 304] on div at bounding box center [360, 304] width 139 height 16
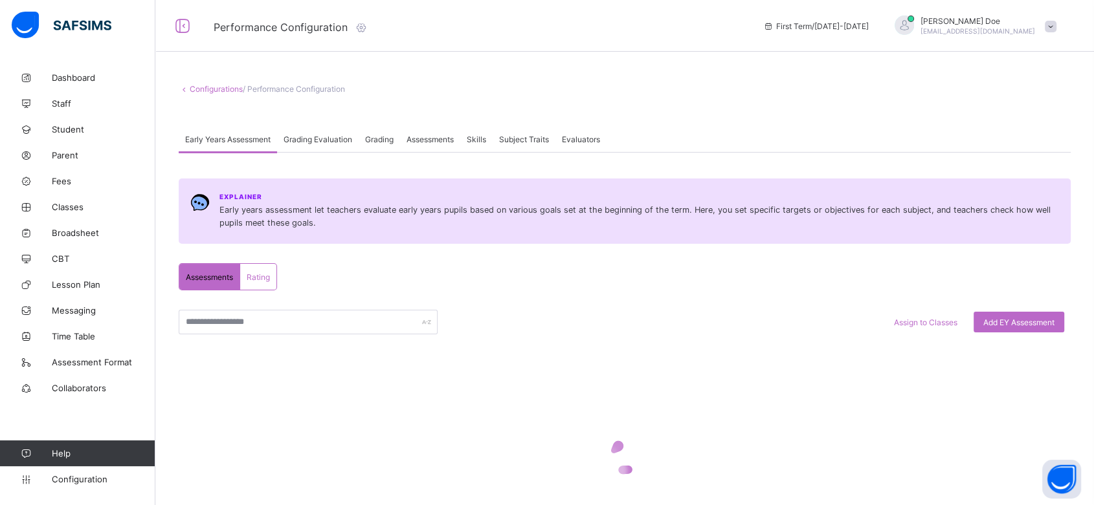
click at [356, 143] on div "Grading Evaluation" at bounding box center [318, 139] width 82 height 26
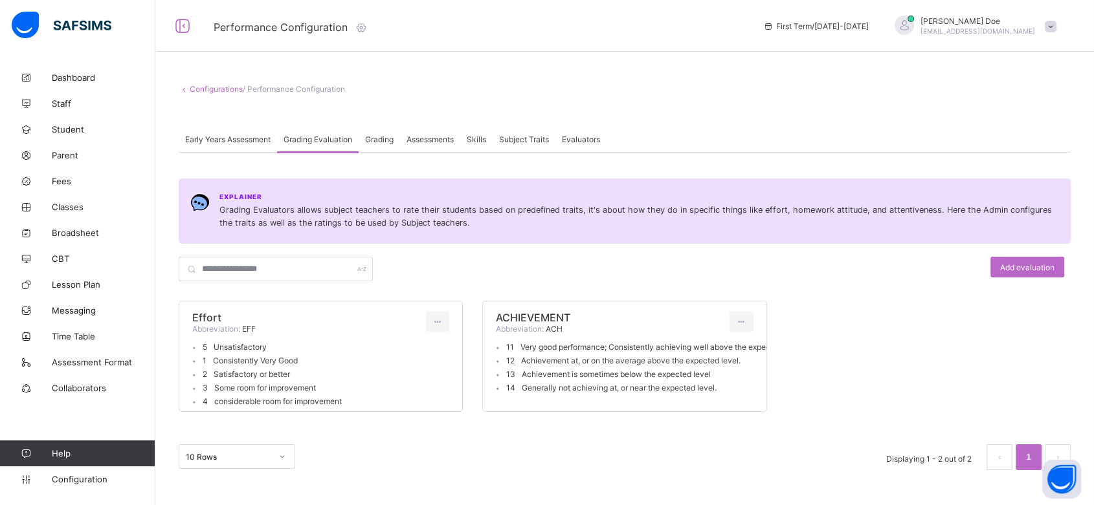
click at [434, 145] on div "Assessments" at bounding box center [430, 139] width 60 height 26
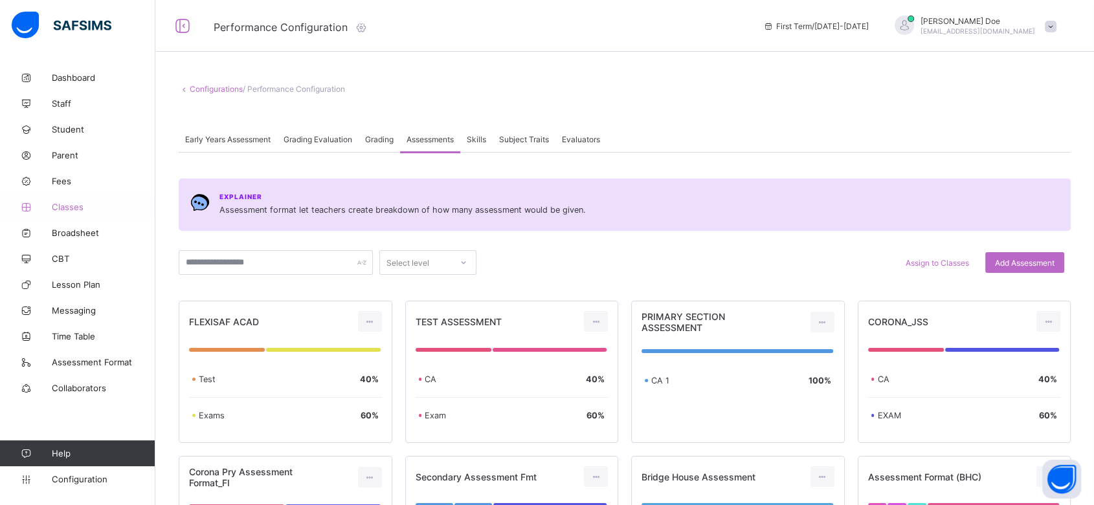
click at [71, 204] on span "Classes" at bounding box center [104, 207] width 104 height 10
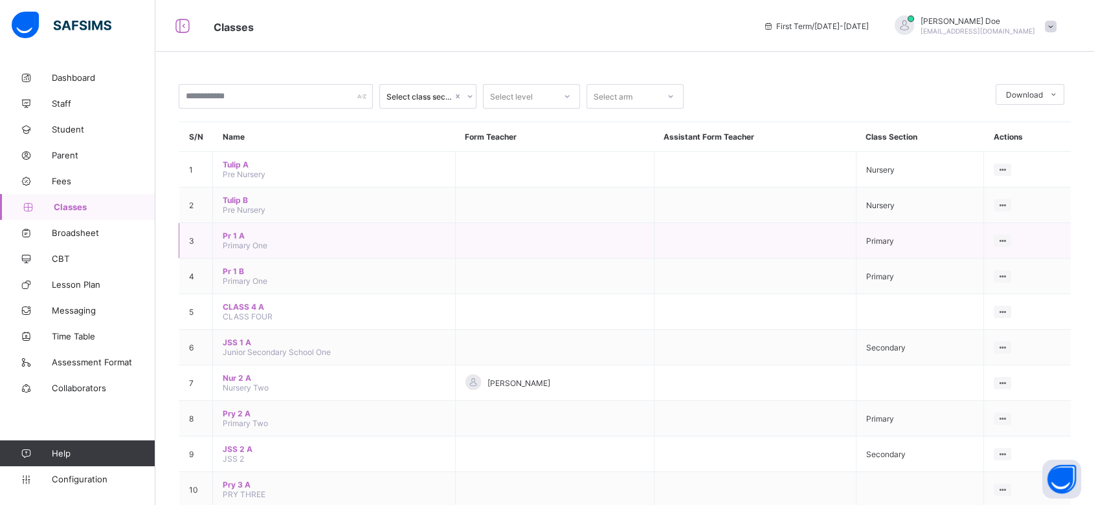
click at [231, 232] on span "Pr 1 A" at bounding box center [334, 236] width 223 height 10
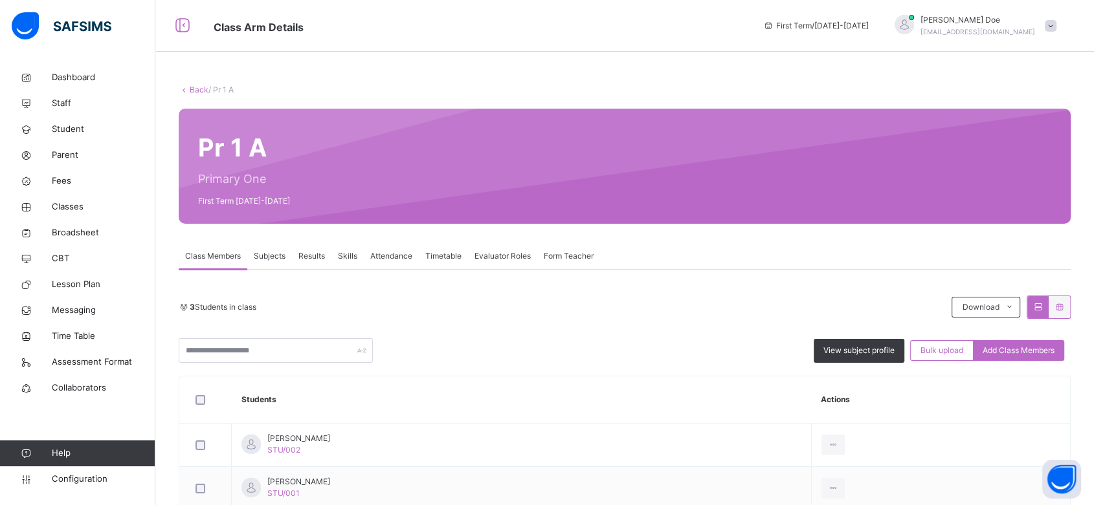
click at [272, 260] on span "Subjects" at bounding box center [270, 256] width 32 height 12
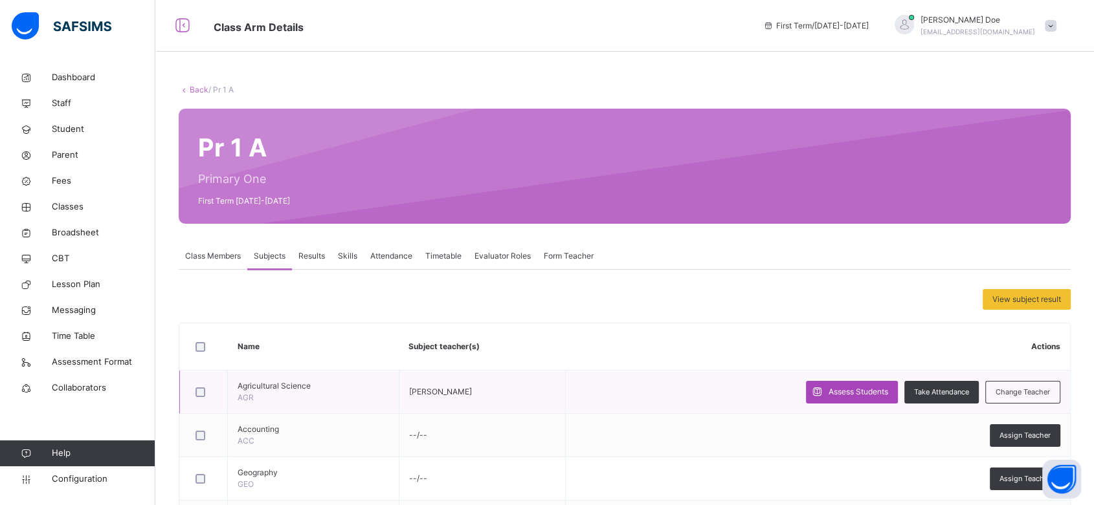
scroll to position [134, 0]
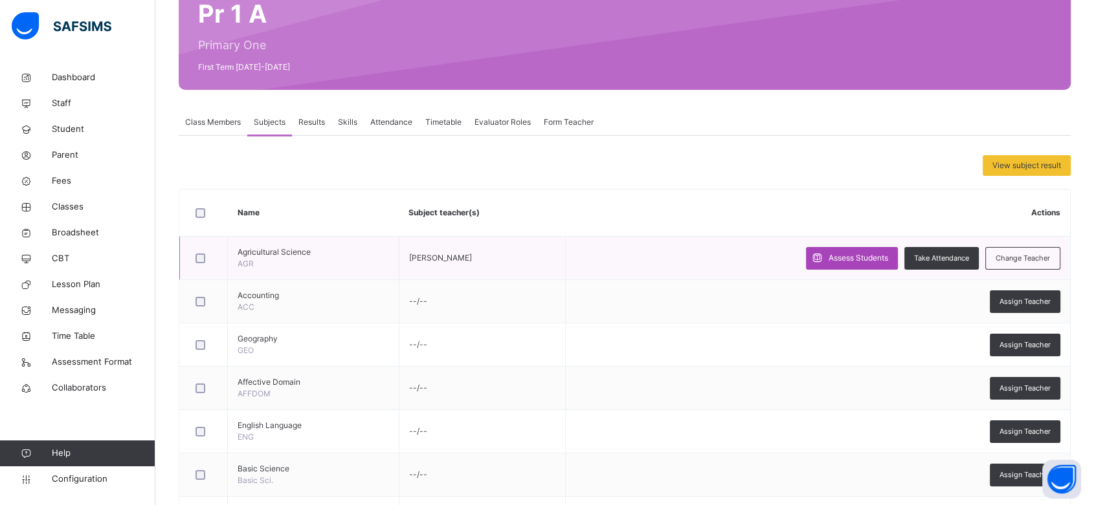
click at [868, 260] on span "Assess Students" at bounding box center [858, 258] width 60 height 12
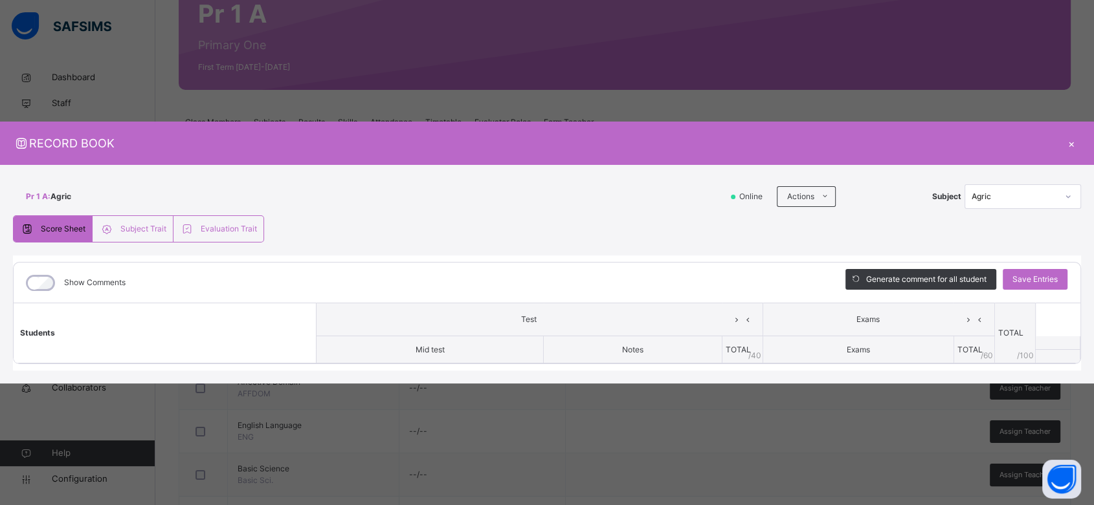
click at [1073, 144] on div "×" at bounding box center [1070, 143] width 19 height 17
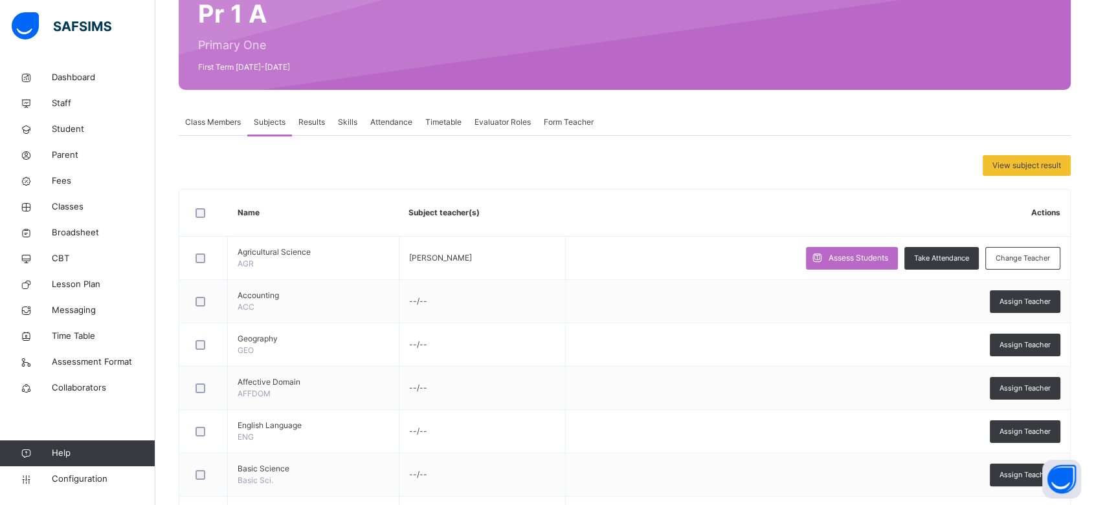
click at [313, 120] on span "Results" at bounding box center [311, 123] width 27 height 12
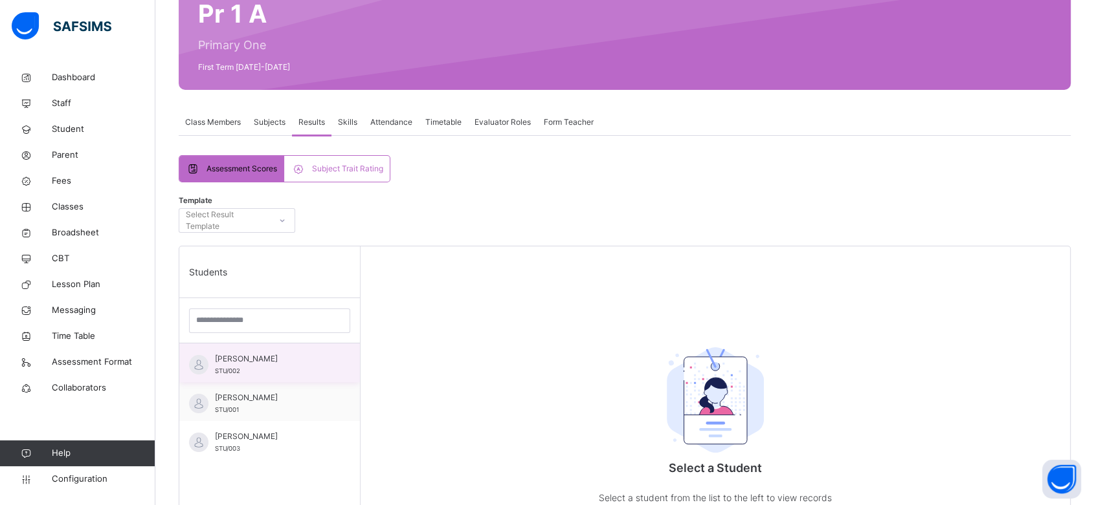
click at [265, 361] on span "[PERSON_NAME]" at bounding box center [273, 359] width 116 height 12
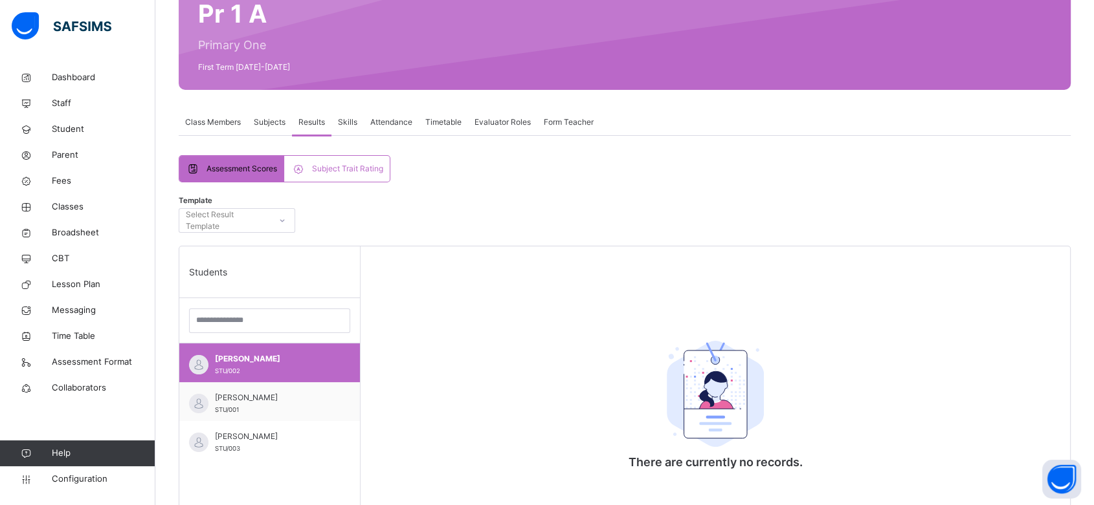
click at [331, 162] on div "Subject Trait Rating" at bounding box center [336, 169] width 105 height 26
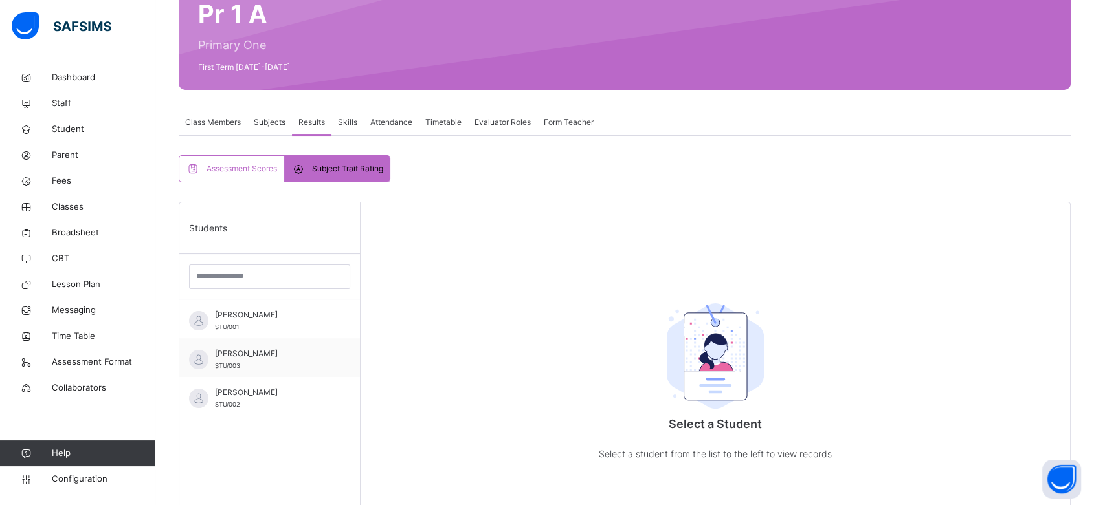
click at [233, 118] on span "Class Members" at bounding box center [213, 123] width 56 height 12
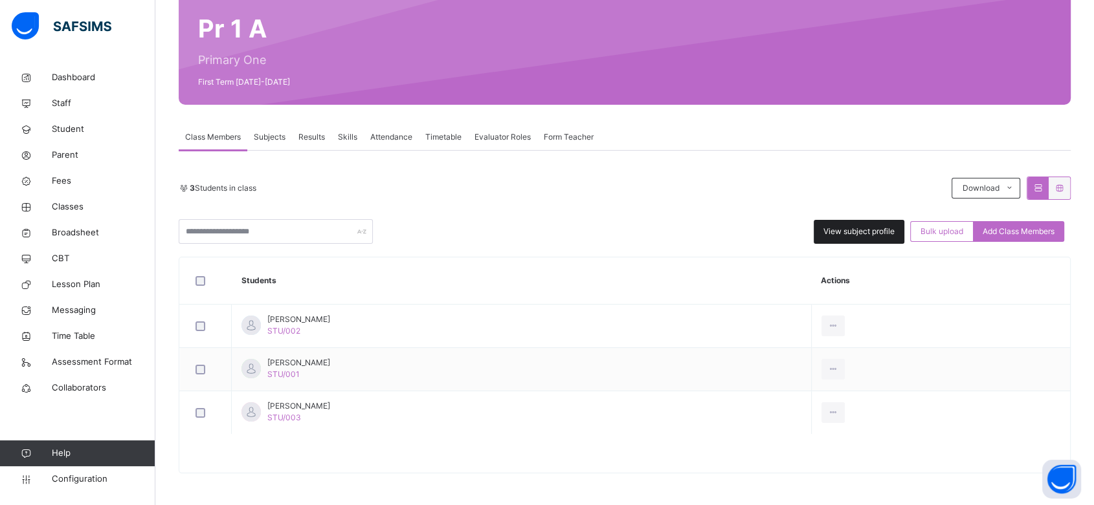
click at [870, 227] on span "View subject profile" at bounding box center [858, 232] width 71 height 12
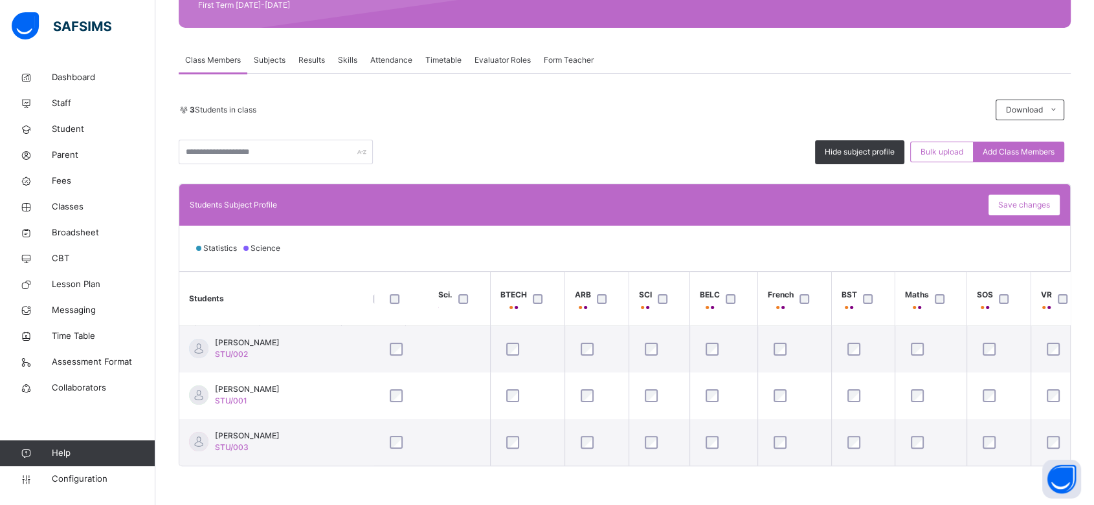
scroll to position [0, 0]
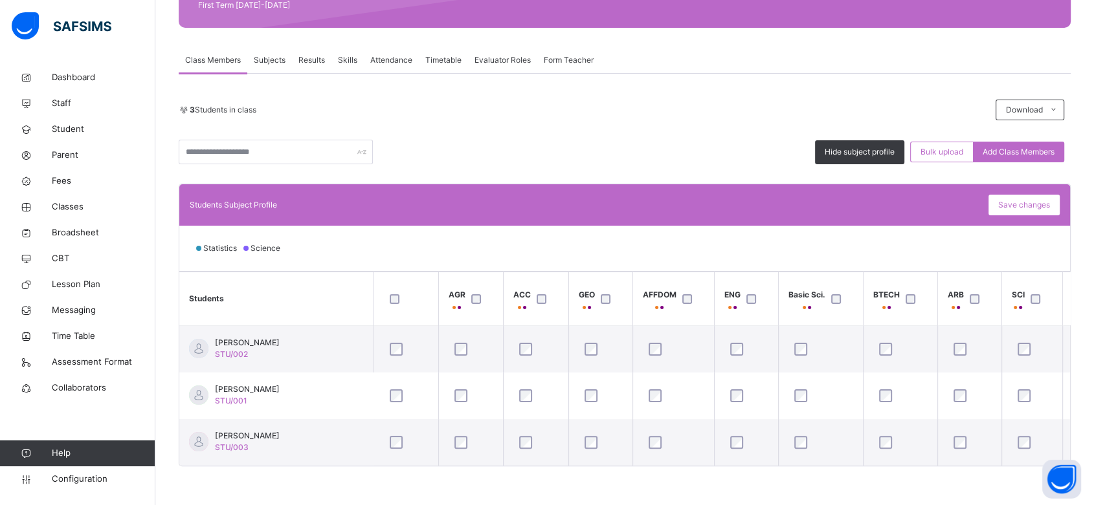
click at [582, 134] on div "3 Students in class Download Pdf Report Excel Report Hide subject profile Bulk …" at bounding box center [625, 132] width 892 height 65
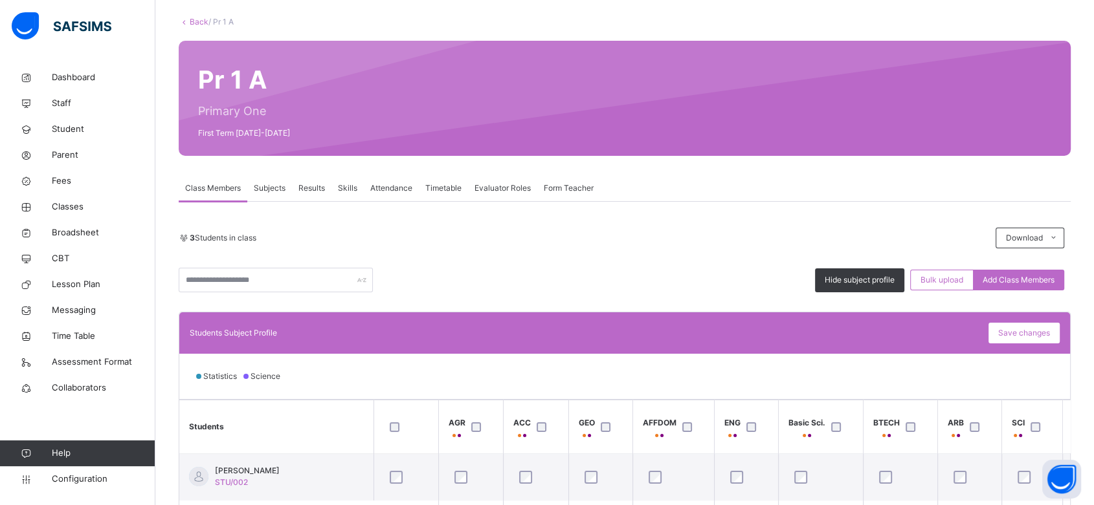
scroll to position [66, 0]
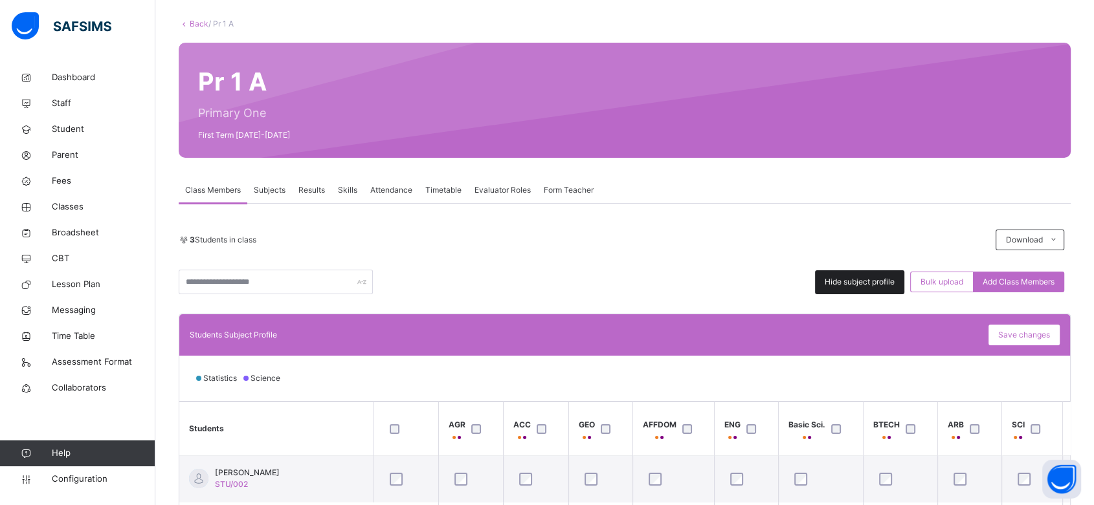
click at [834, 278] on span "Hide subject profile" at bounding box center [860, 282] width 70 height 12
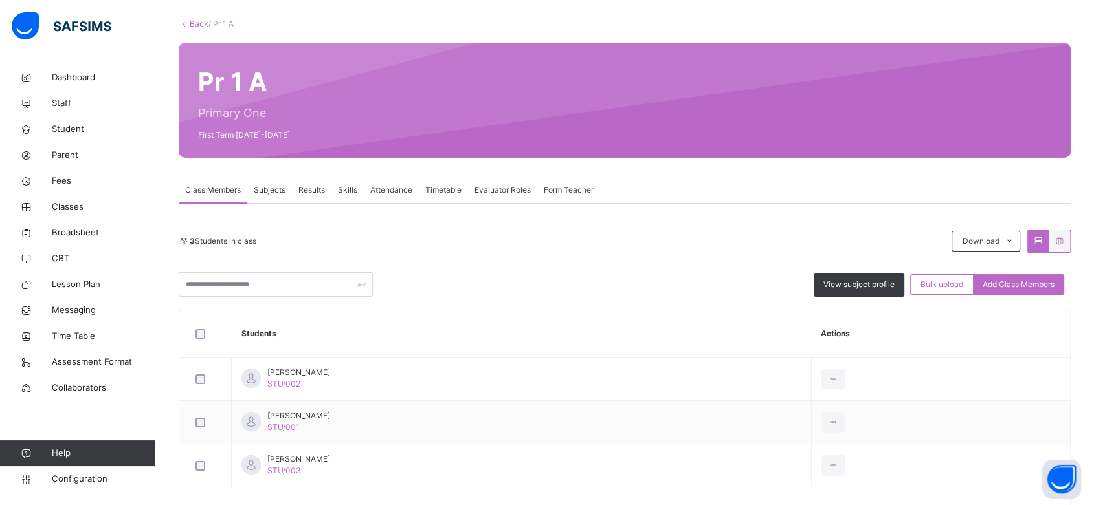
click at [491, 192] on span "Evaluator Roles" at bounding box center [502, 190] width 56 height 12
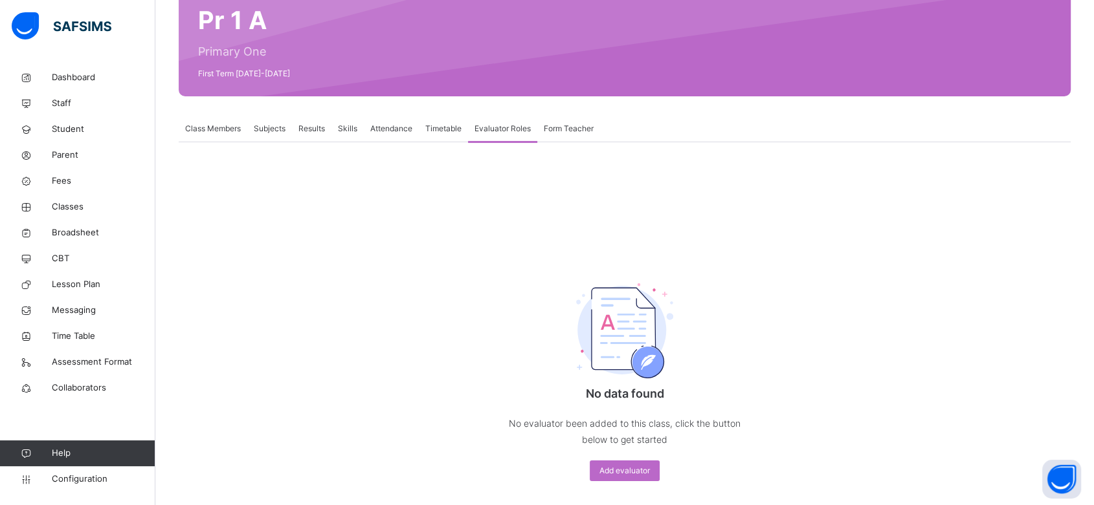
scroll to position [131, 0]
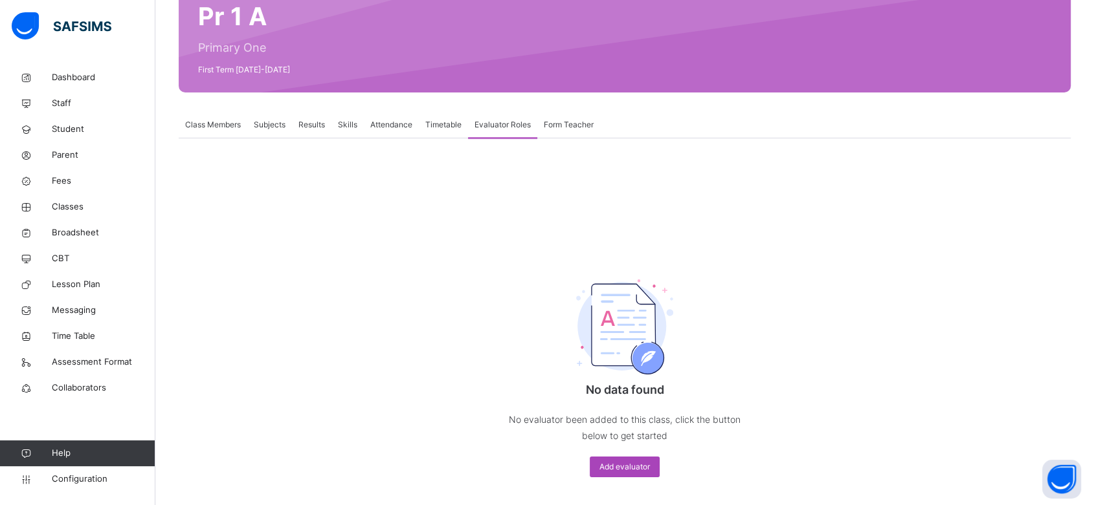
click at [614, 462] on span "Add evaluator" at bounding box center [624, 467] width 50 height 12
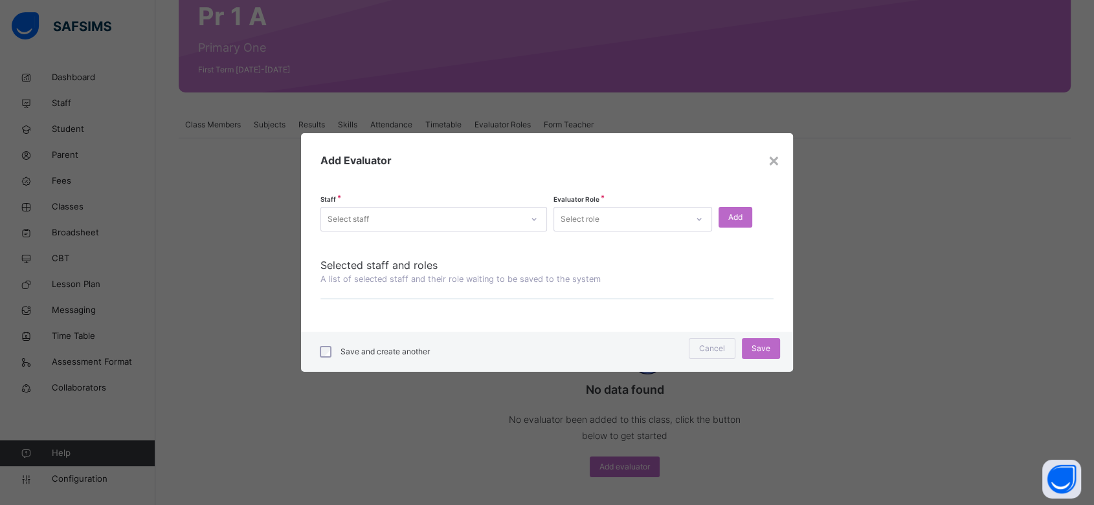
click at [535, 217] on icon at bounding box center [534, 219] width 8 height 13
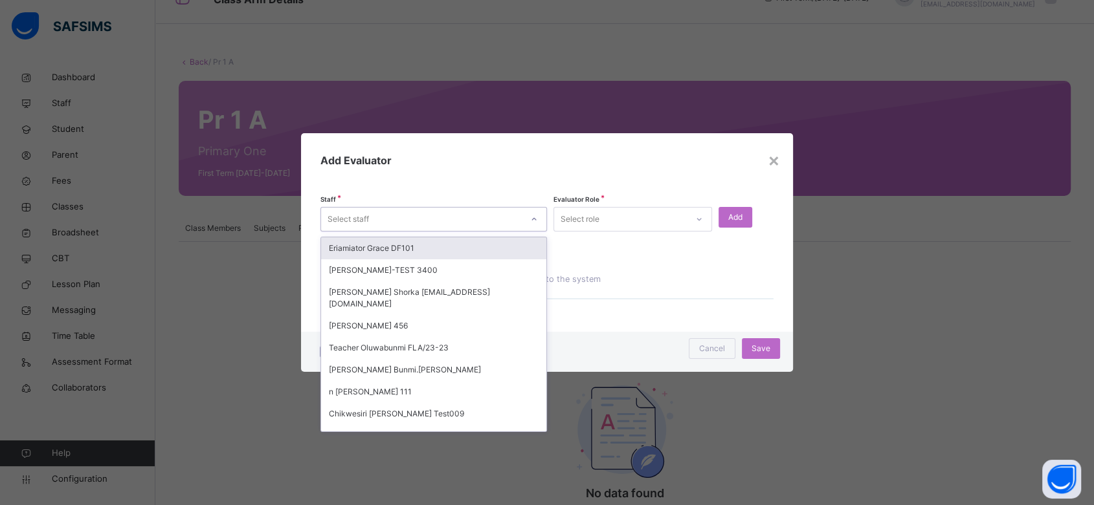
scroll to position [0, 0]
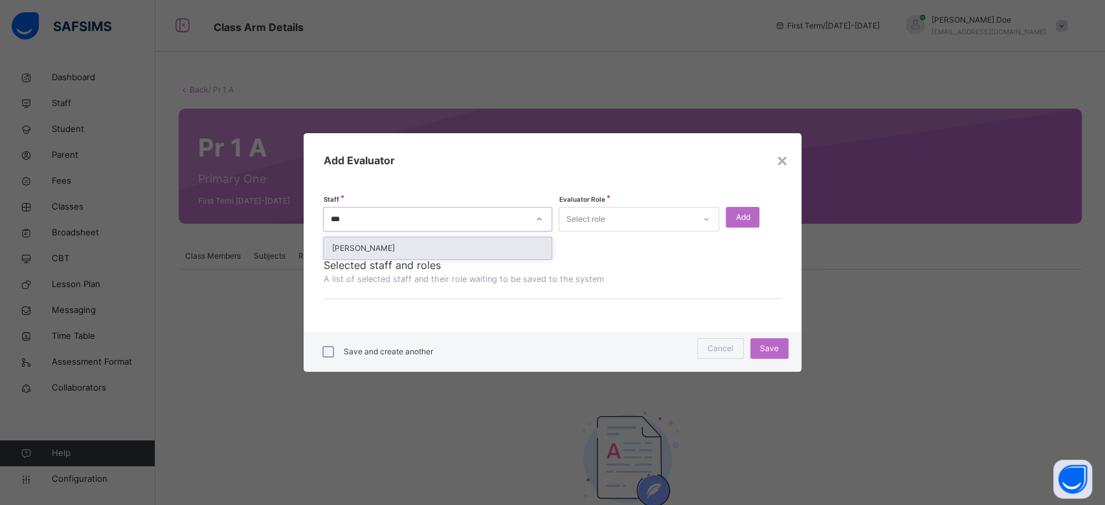
type input "****"
click at [443, 256] on div "Doe John admin" at bounding box center [438, 249] width 228 height 22
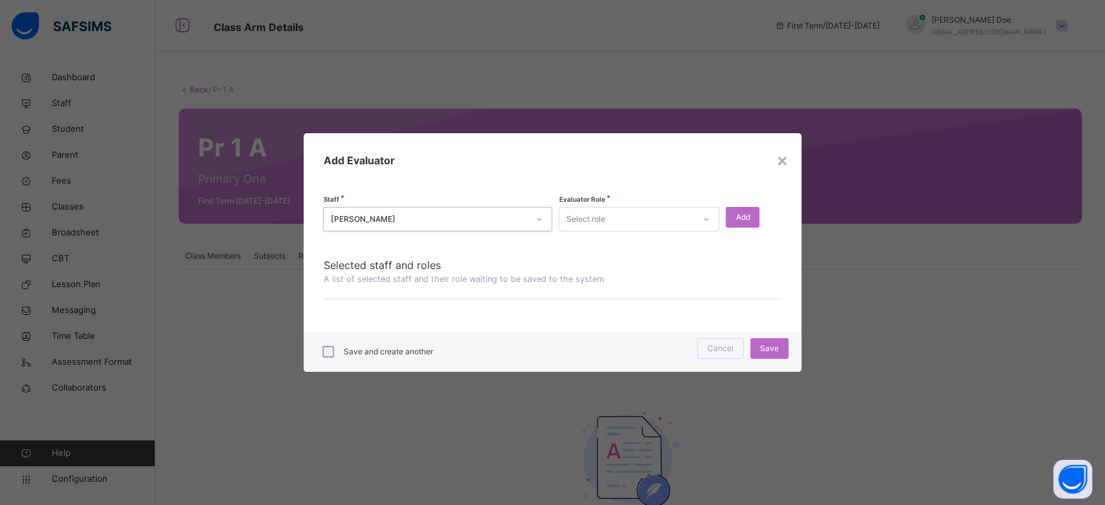
click at [617, 219] on div "Select role" at bounding box center [626, 219] width 135 height 20
click at [630, 249] on div "Housemaster" at bounding box center [638, 249] width 159 height 22
click at [742, 207] on div "Add" at bounding box center [743, 217] width 34 height 21
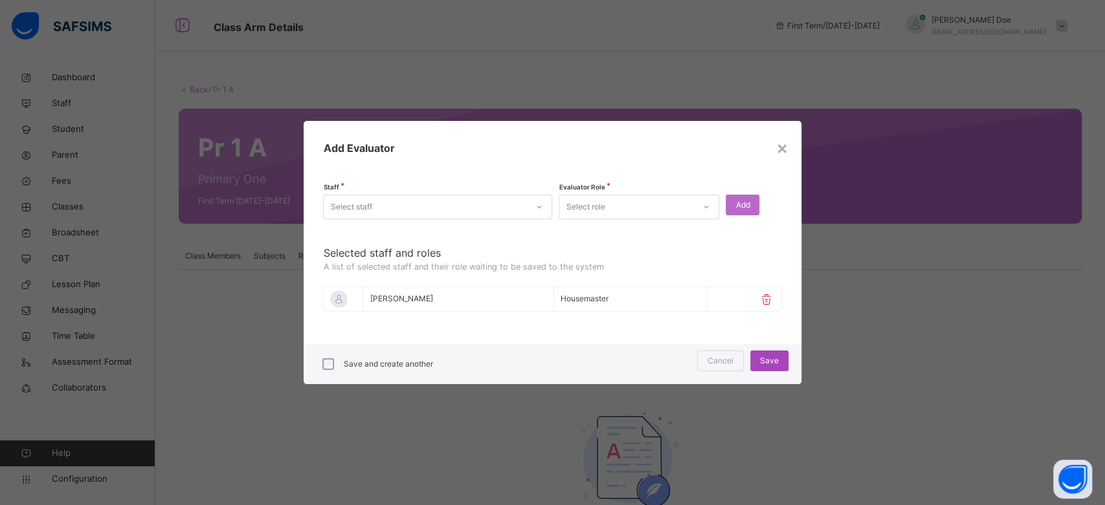
click at [761, 358] on span "Save" at bounding box center [769, 361] width 19 height 12
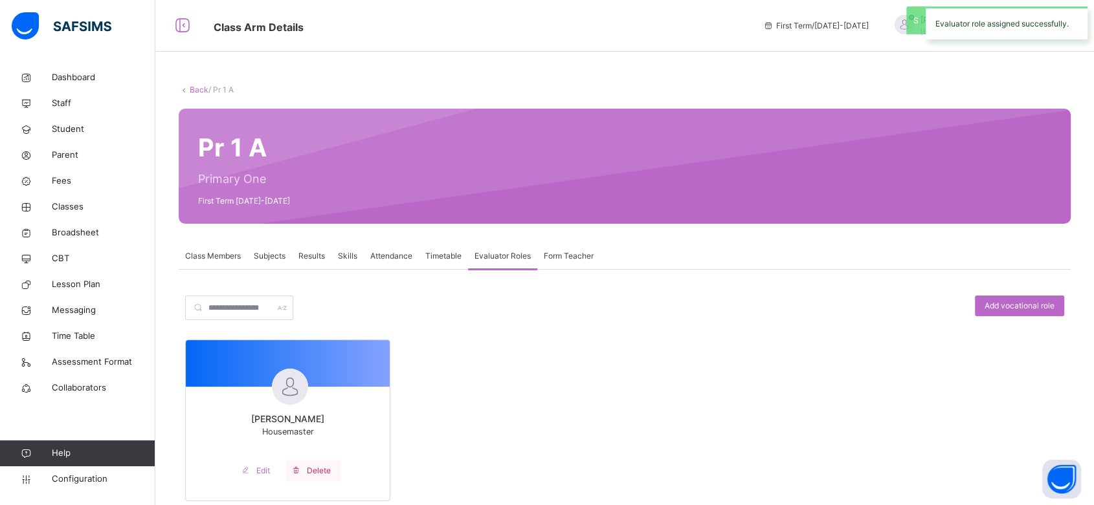
scroll to position [34, 0]
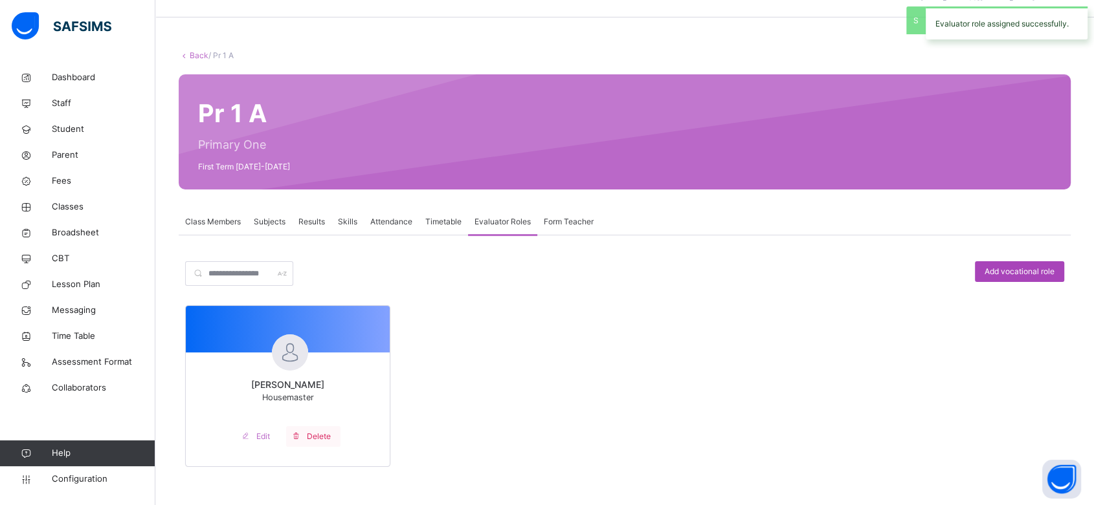
click at [1007, 272] on span "Add vocational role" at bounding box center [1019, 272] width 70 height 12
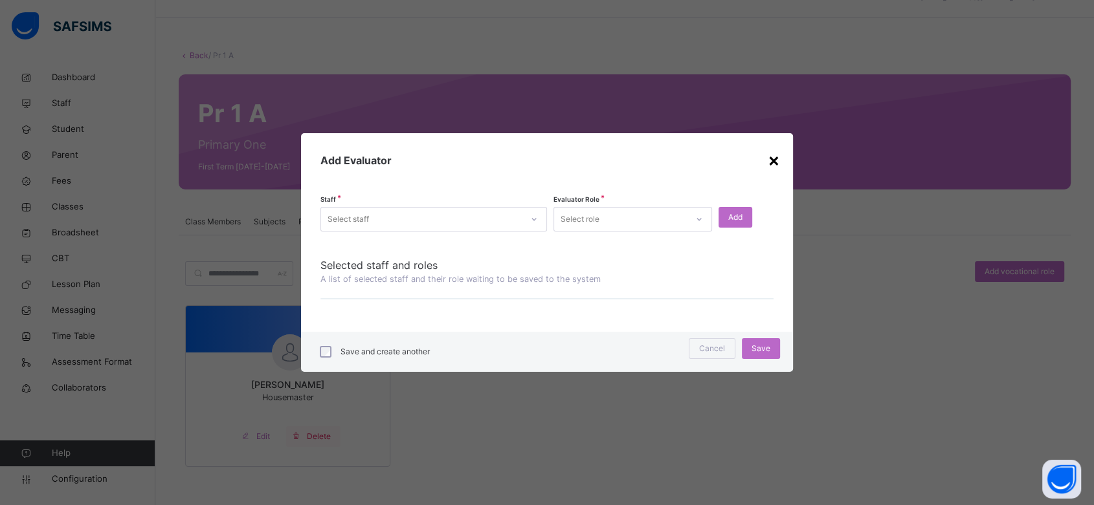
click at [777, 164] on div "×" at bounding box center [774, 159] width 12 height 27
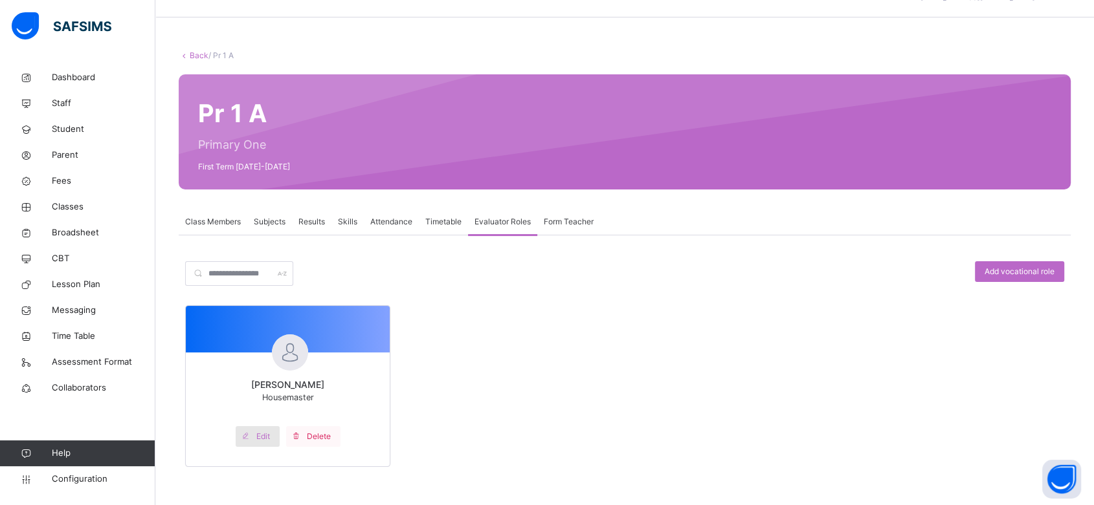
click at [261, 435] on span "Edit" at bounding box center [263, 437] width 14 height 12
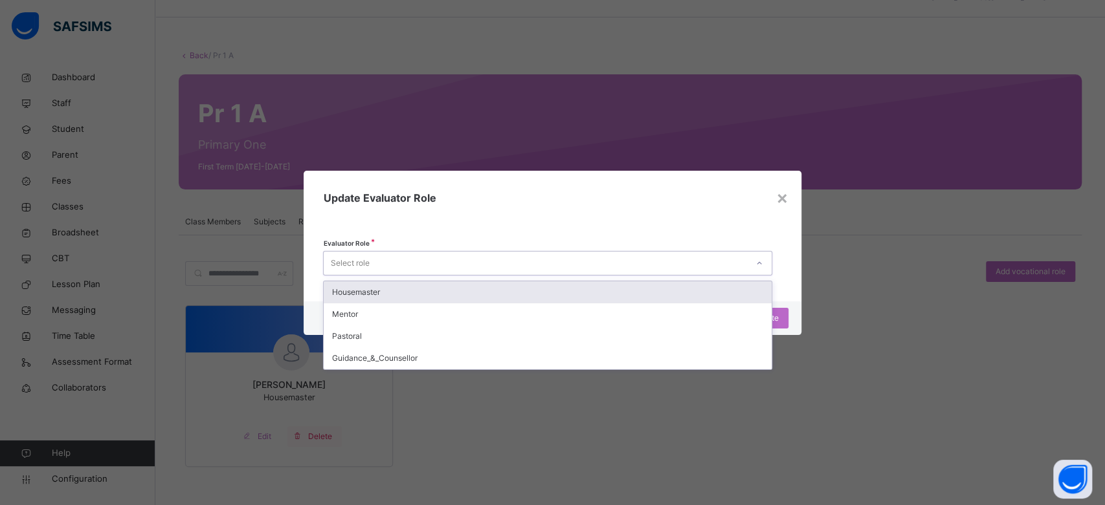
click at [472, 262] on div "Select role" at bounding box center [535, 263] width 423 height 20
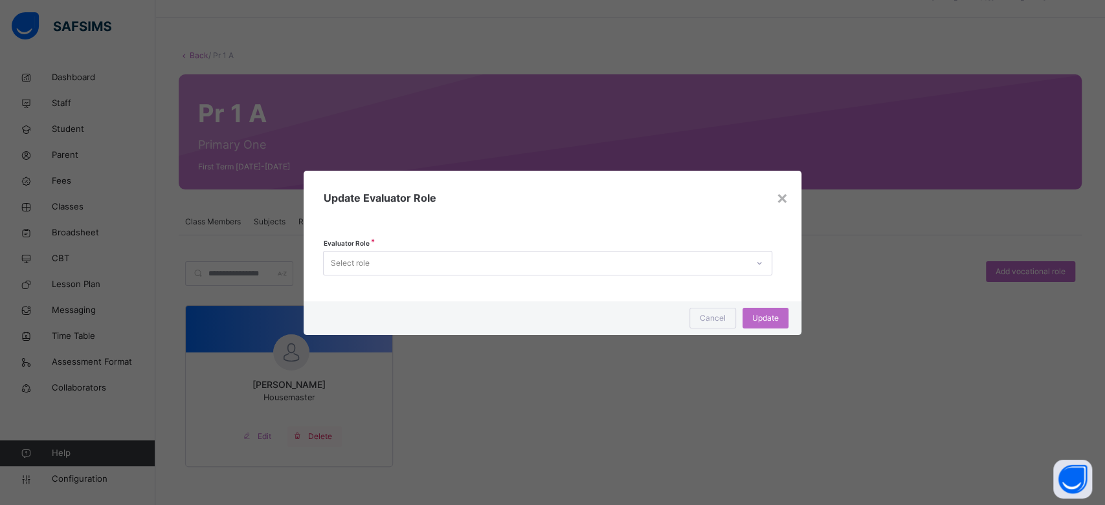
click at [524, 221] on div "Update Evaluator Role" at bounding box center [552, 198] width 497 height 54
click at [704, 319] on span "Cancel" at bounding box center [713, 319] width 26 height 12
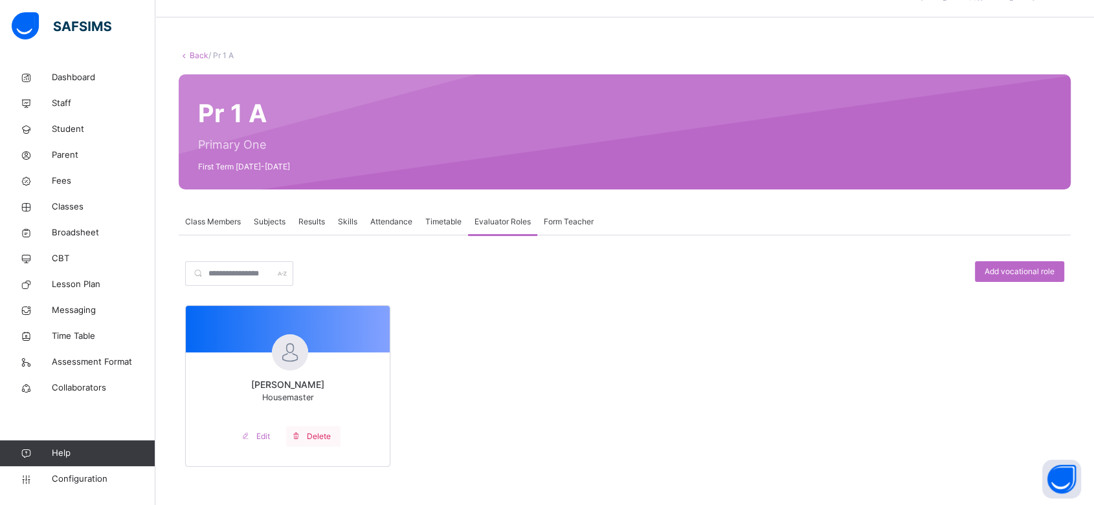
click at [564, 228] on div "Form Teacher" at bounding box center [568, 222] width 63 height 26
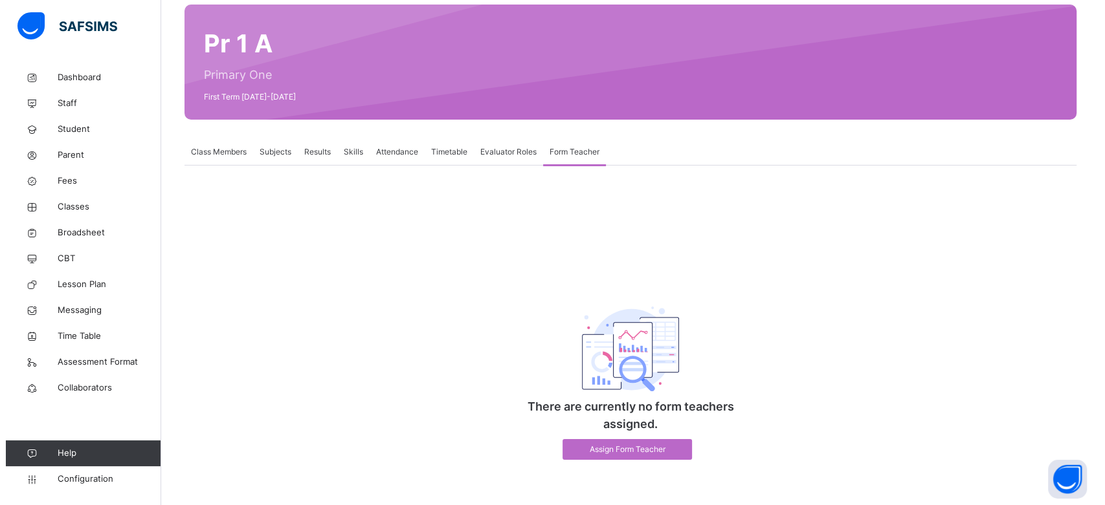
scroll to position [100, 0]
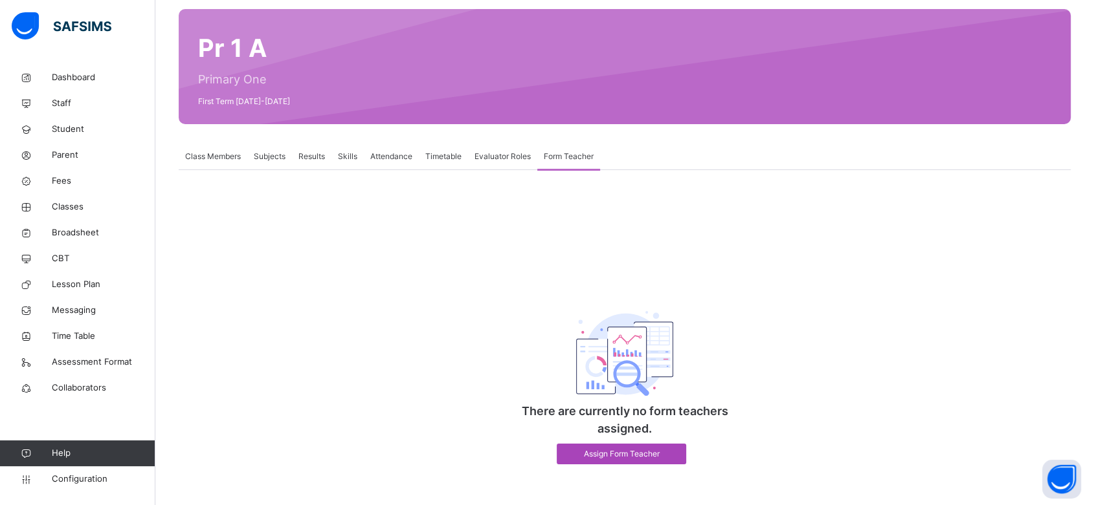
click at [597, 451] on span "Assign Form Teacher" at bounding box center [621, 455] width 110 height 12
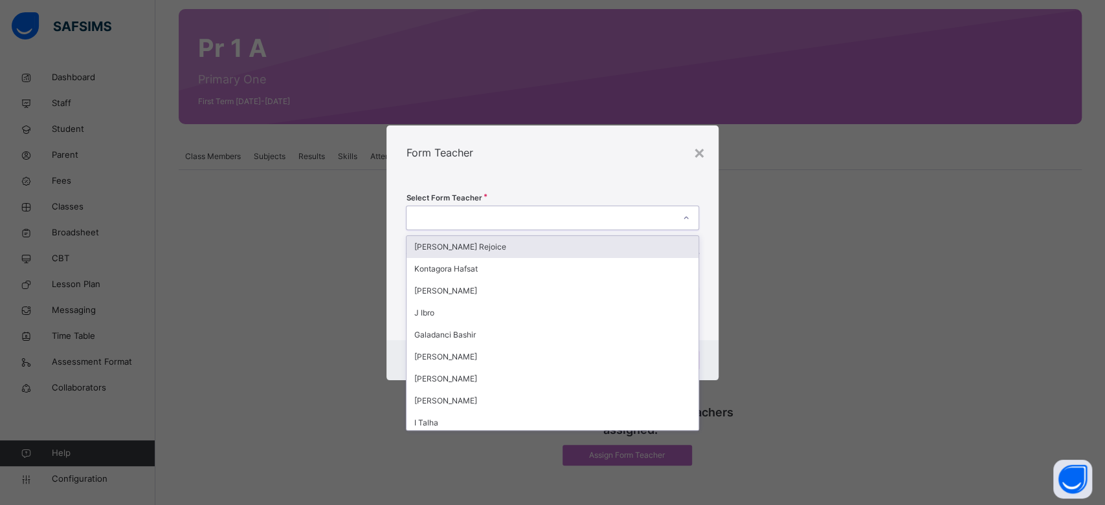
click at [546, 225] on div at bounding box center [539, 218] width 267 height 20
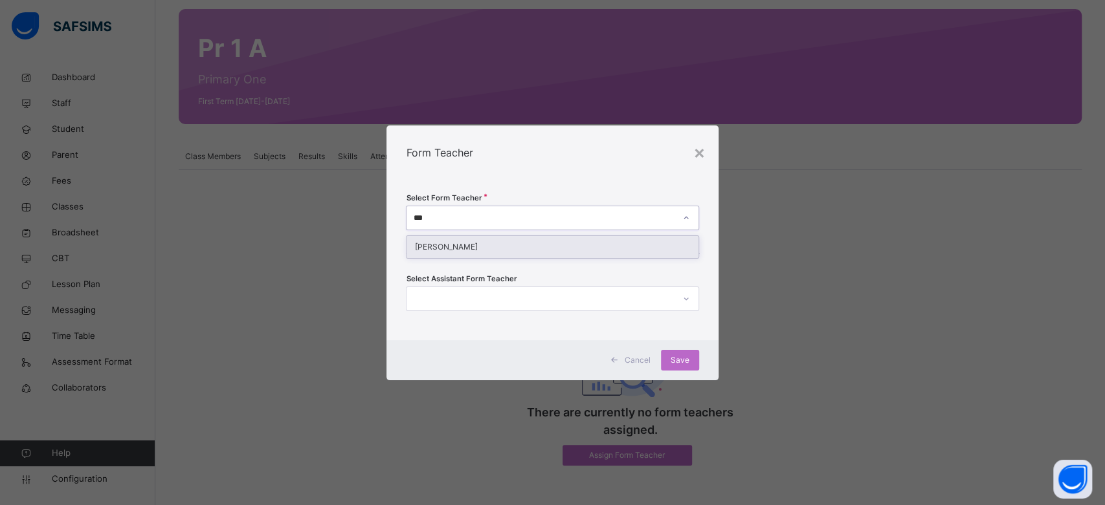
type input "****"
click at [537, 240] on div "Doe John" at bounding box center [551, 247] width 291 height 22
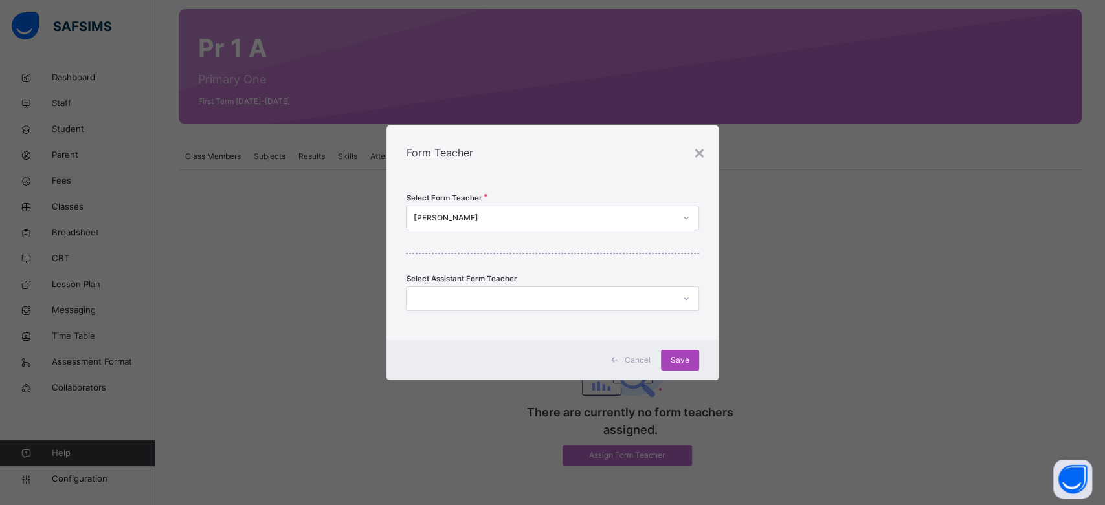
click at [672, 363] on span "Save" at bounding box center [680, 361] width 19 height 12
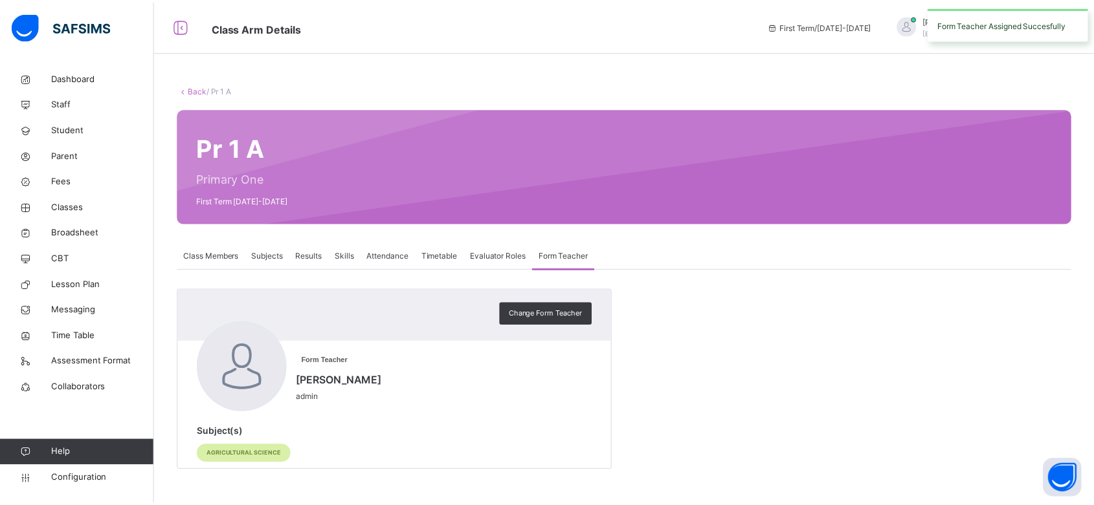
scroll to position [0, 0]
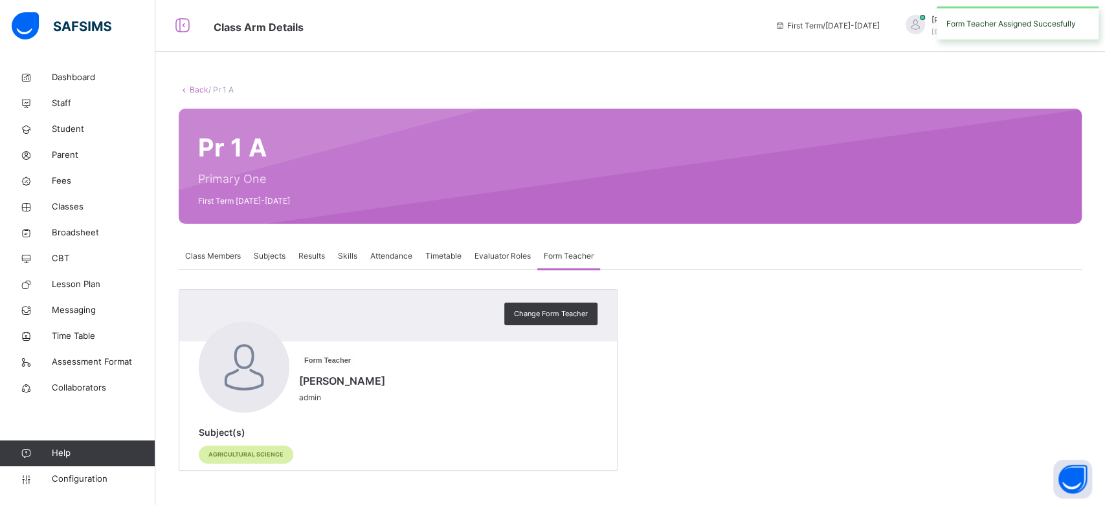
click at [395, 262] on div "Attendance" at bounding box center [391, 256] width 55 height 26
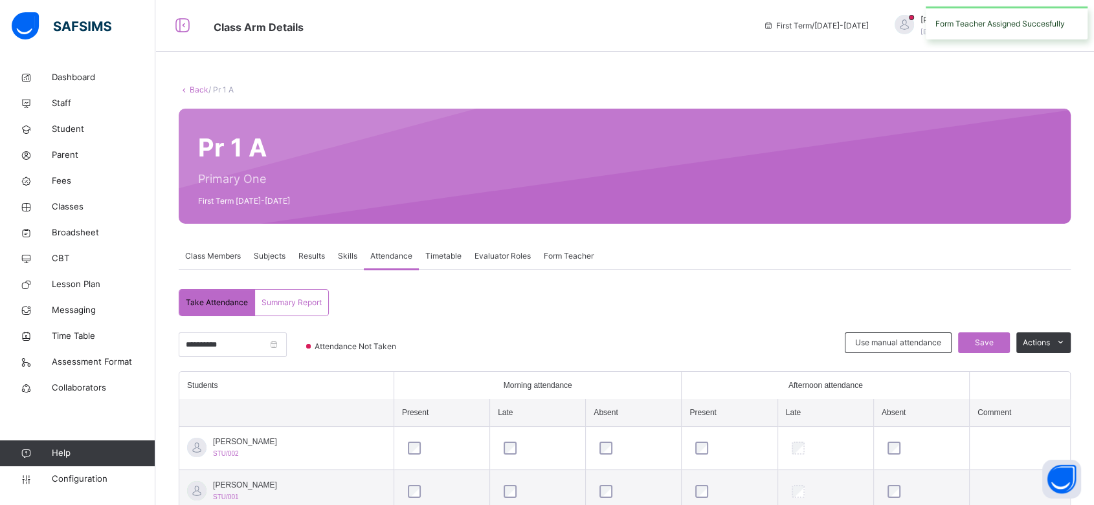
click at [346, 261] on span "Skills" at bounding box center [347, 256] width 19 height 12
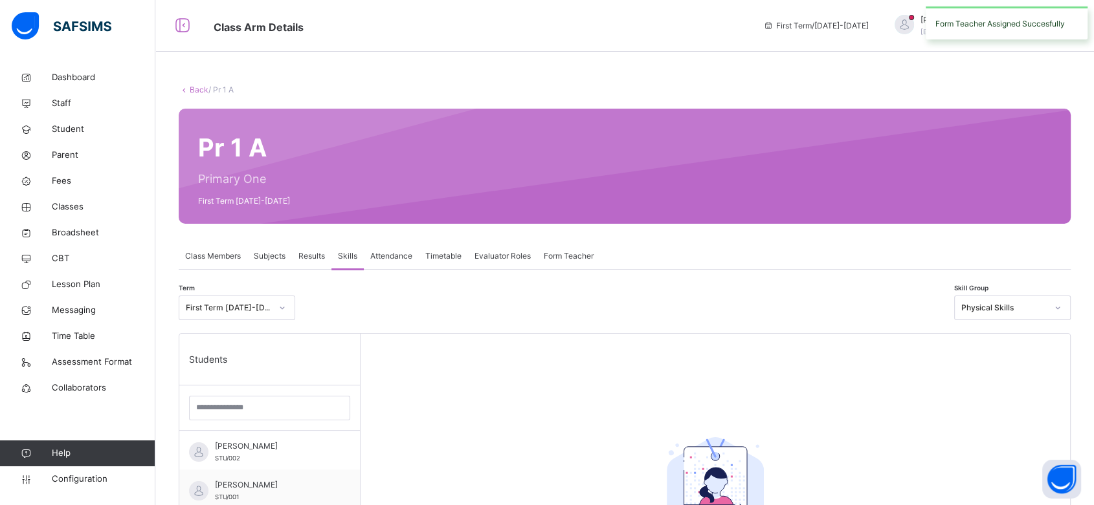
click at [311, 258] on span "Results" at bounding box center [311, 256] width 27 height 12
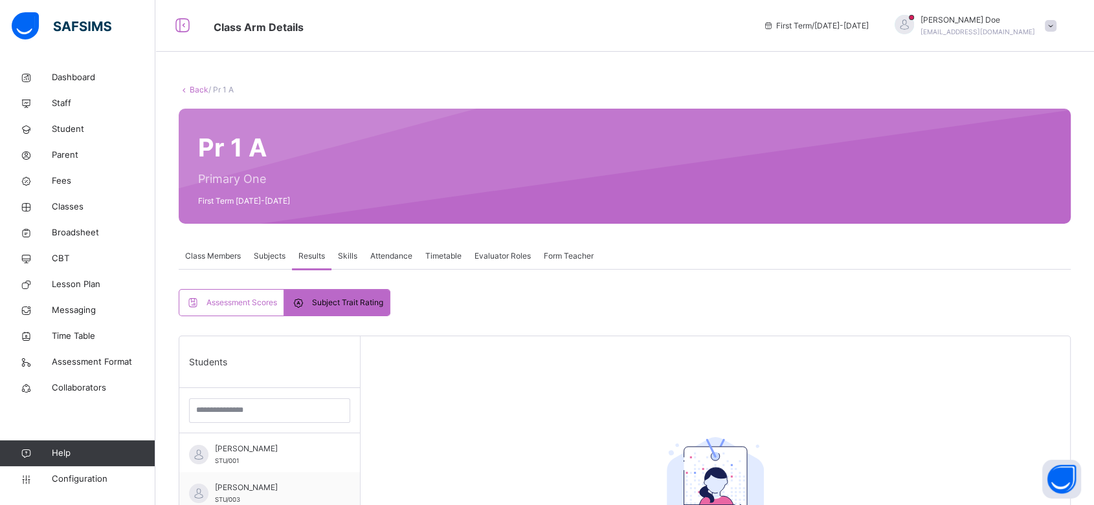
click at [246, 300] on span "Assessment Scores" at bounding box center [241, 303] width 71 height 12
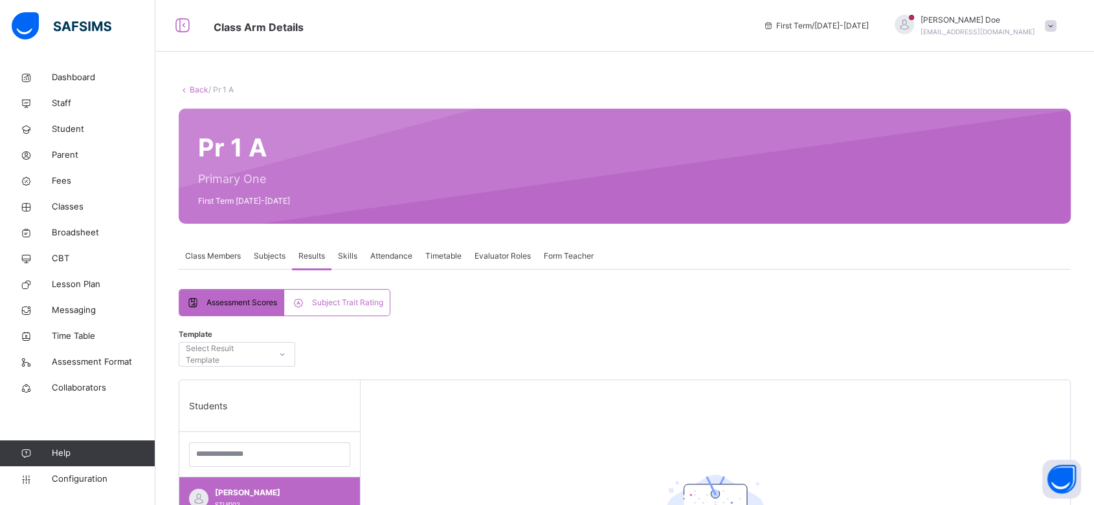
click at [328, 299] on span "Subject Trait Rating" at bounding box center [347, 303] width 71 height 12
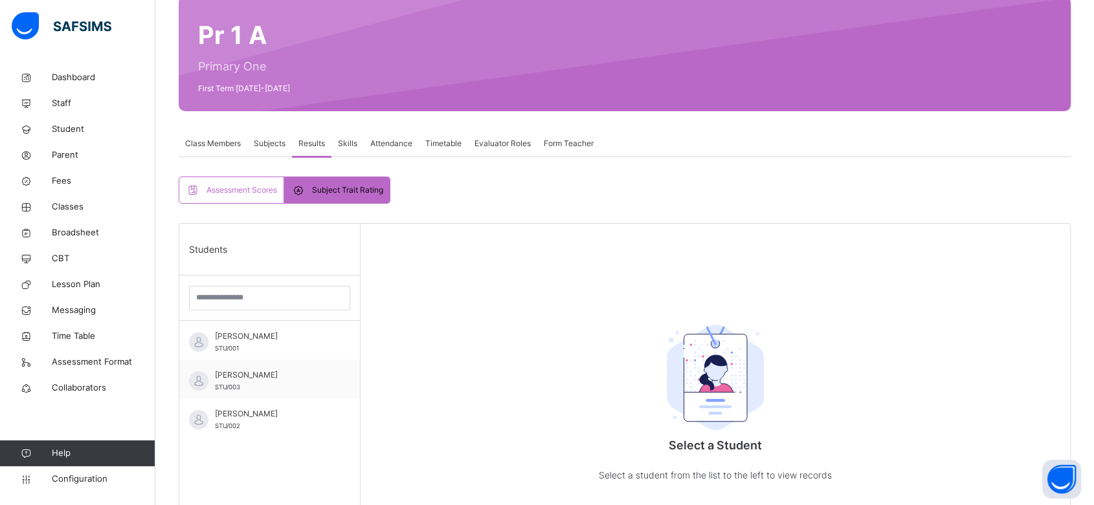
scroll to position [114, 0]
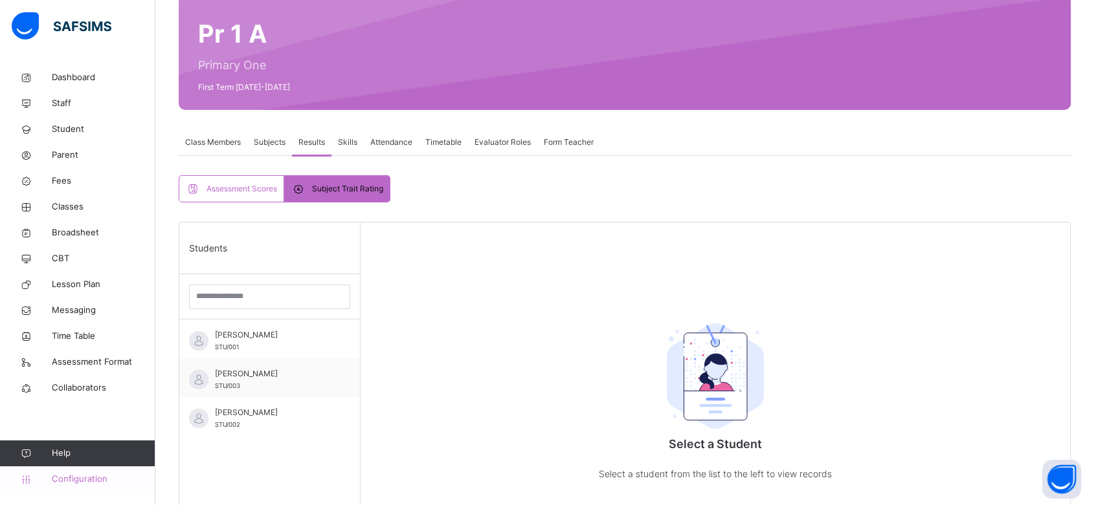
click at [58, 482] on span "Configuration" at bounding box center [103, 479] width 103 height 13
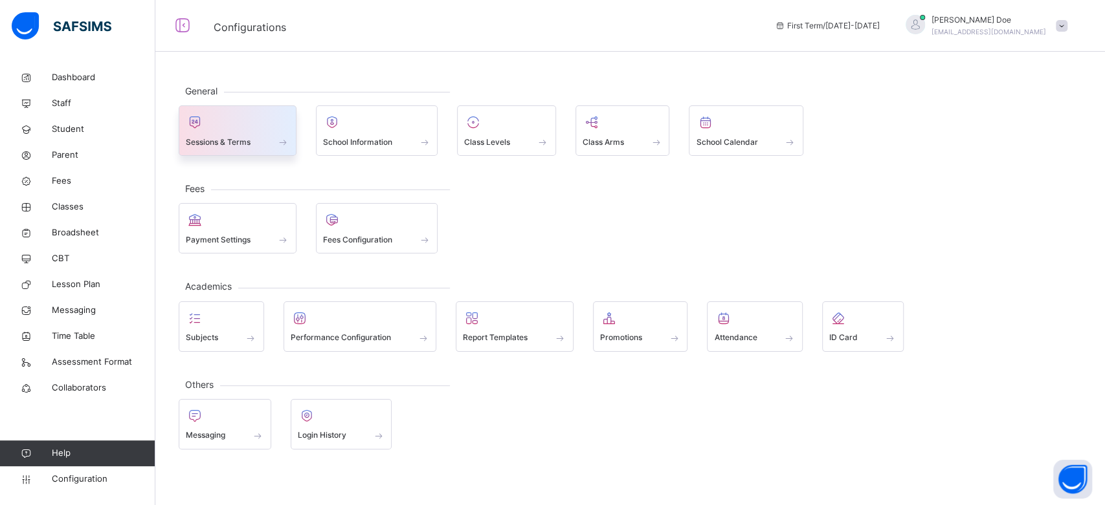
click at [262, 118] on div at bounding box center [238, 122] width 104 height 19
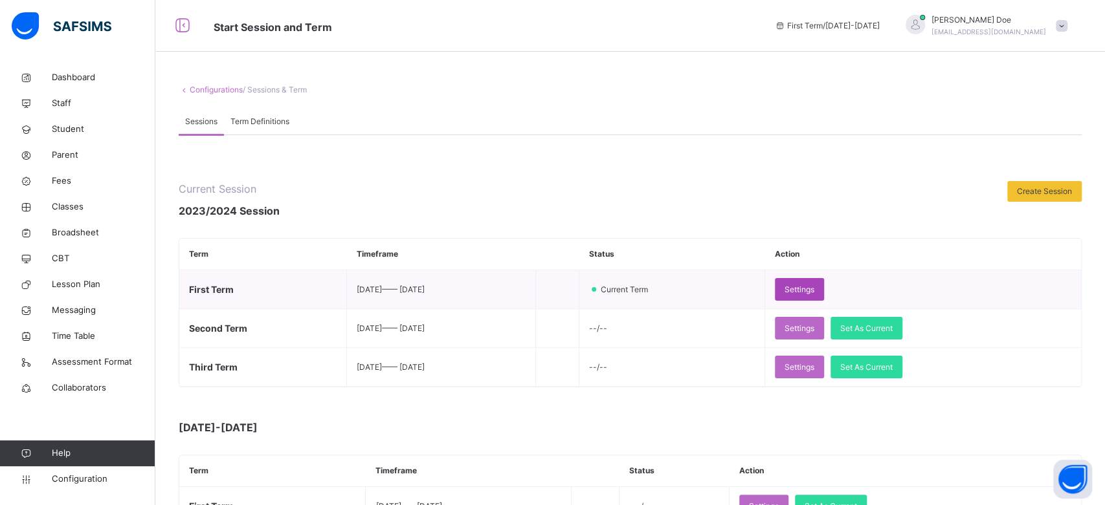
click at [814, 293] on span "Settings" at bounding box center [799, 290] width 30 height 12
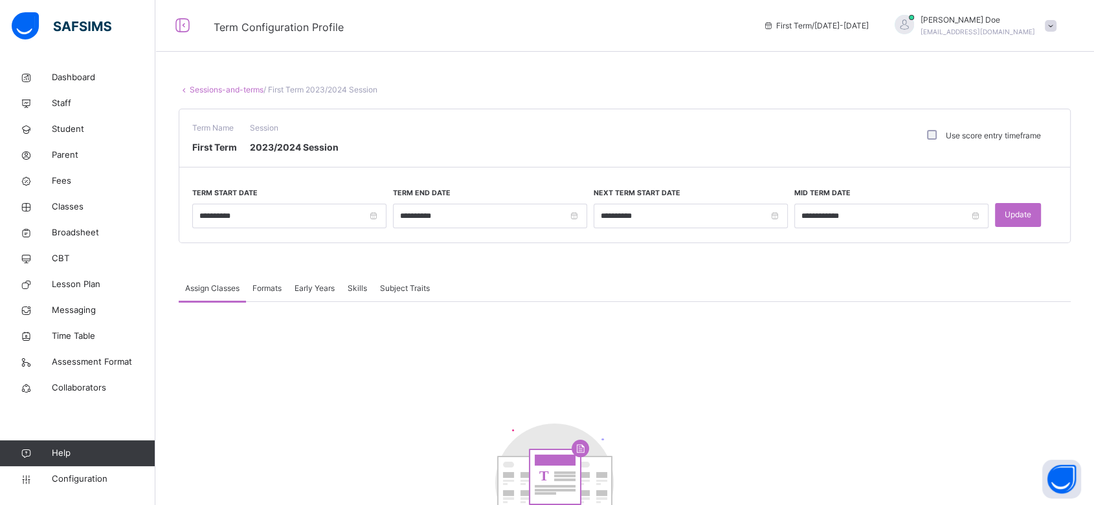
click at [394, 291] on span "Subject Traits" at bounding box center [405, 289] width 50 height 12
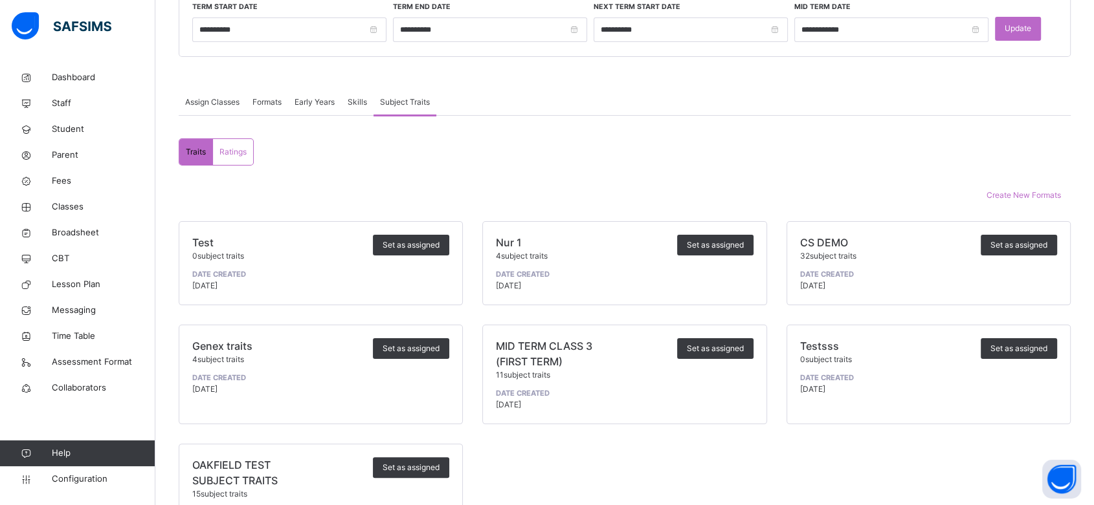
scroll to position [250, 0]
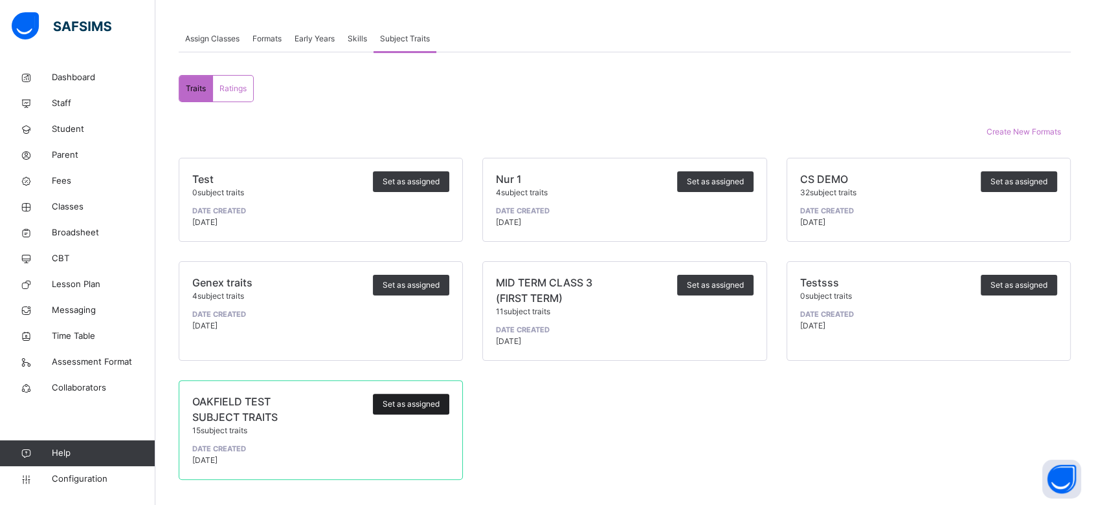
click at [395, 403] on span "Set as assigned" at bounding box center [411, 405] width 57 height 12
click at [1028, 177] on span "Set as assigned" at bounding box center [1018, 182] width 57 height 12
click at [233, 85] on span "Ratings" at bounding box center [232, 89] width 27 height 12
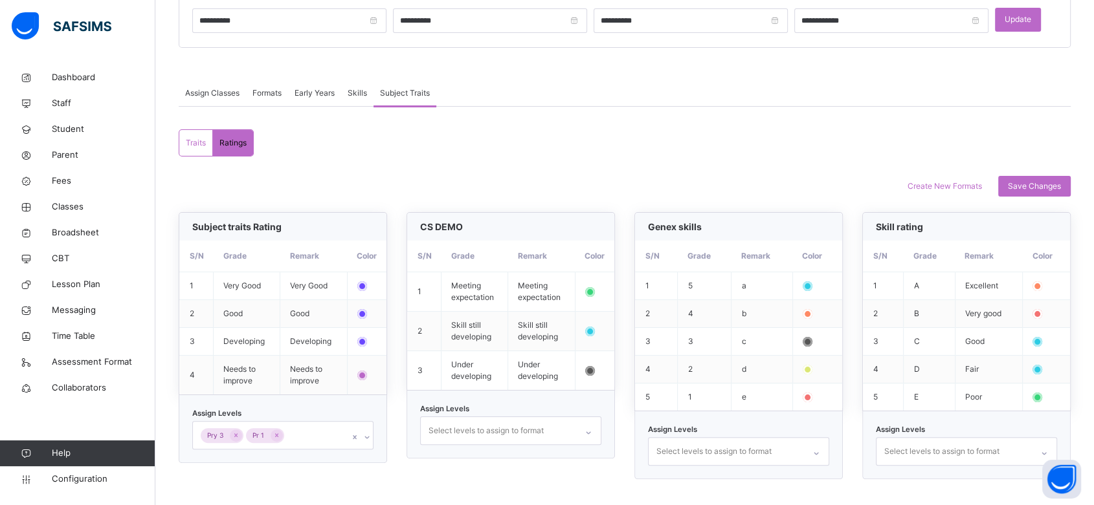
scroll to position [193, 0]
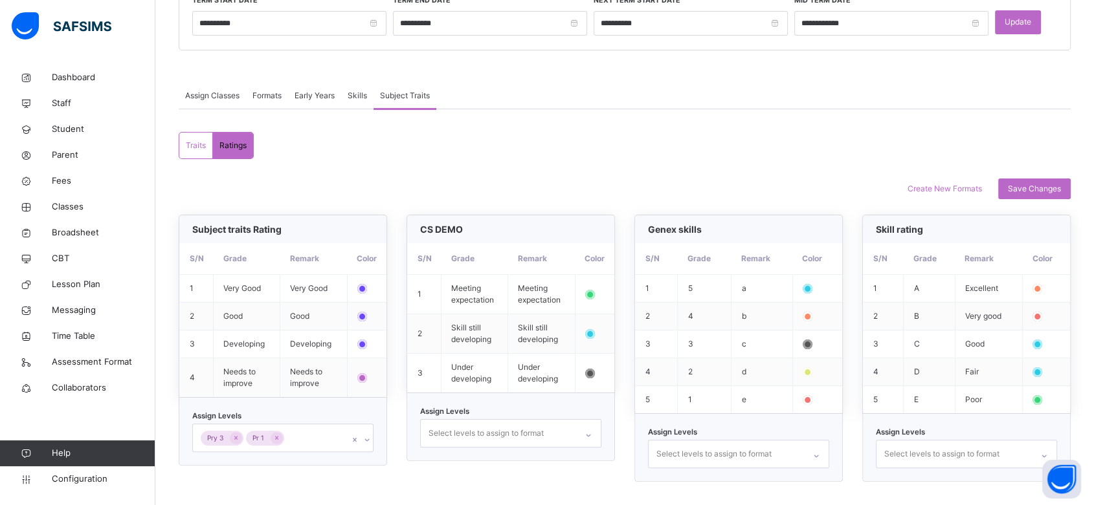
click at [357, 93] on span "Skills" at bounding box center [357, 96] width 19 height 12
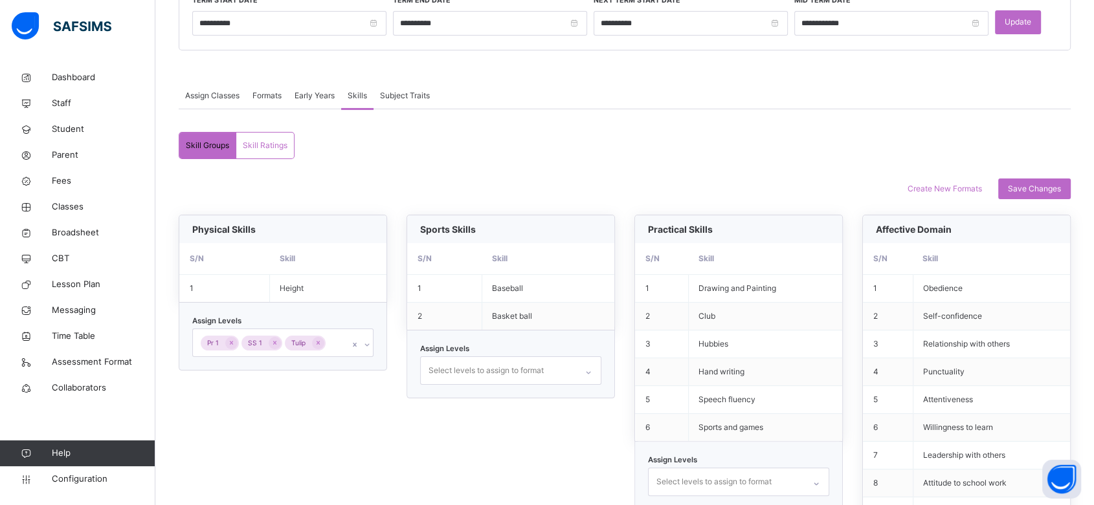
scroll to position [250, 0]
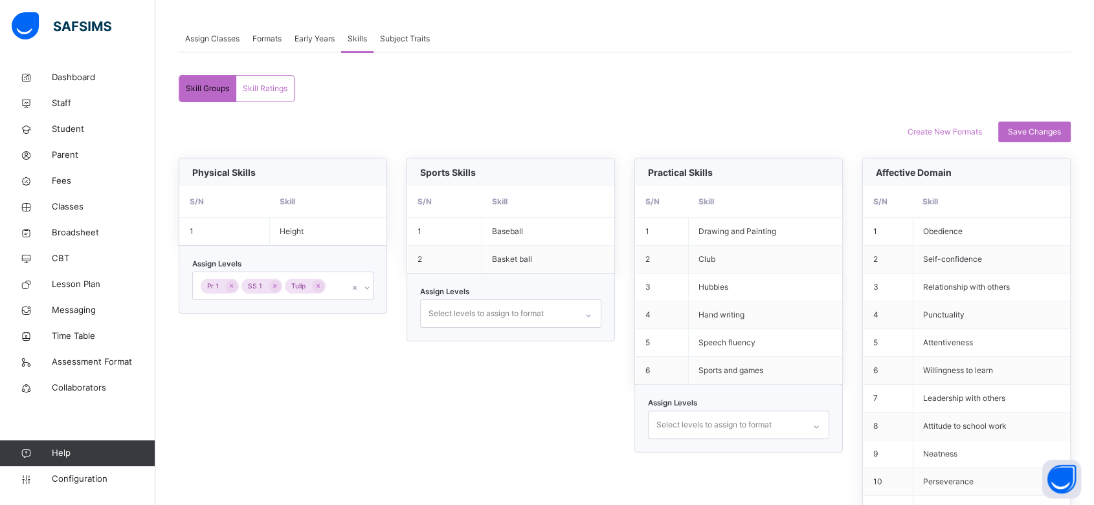
click at [408, 41] on span "Subject Traits" at bounding box center [405, 39] width 50 height 12
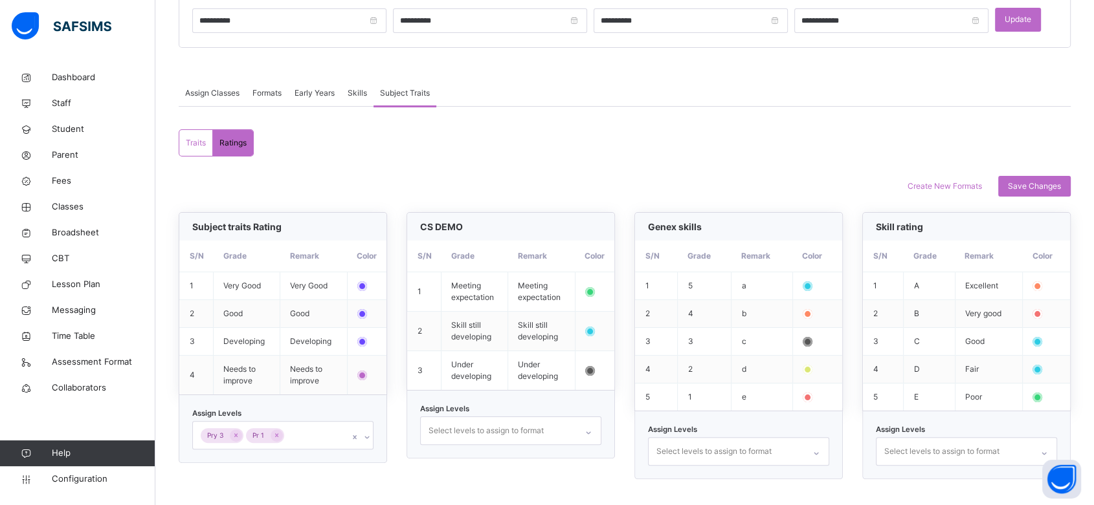
scroll to position [193, 0]
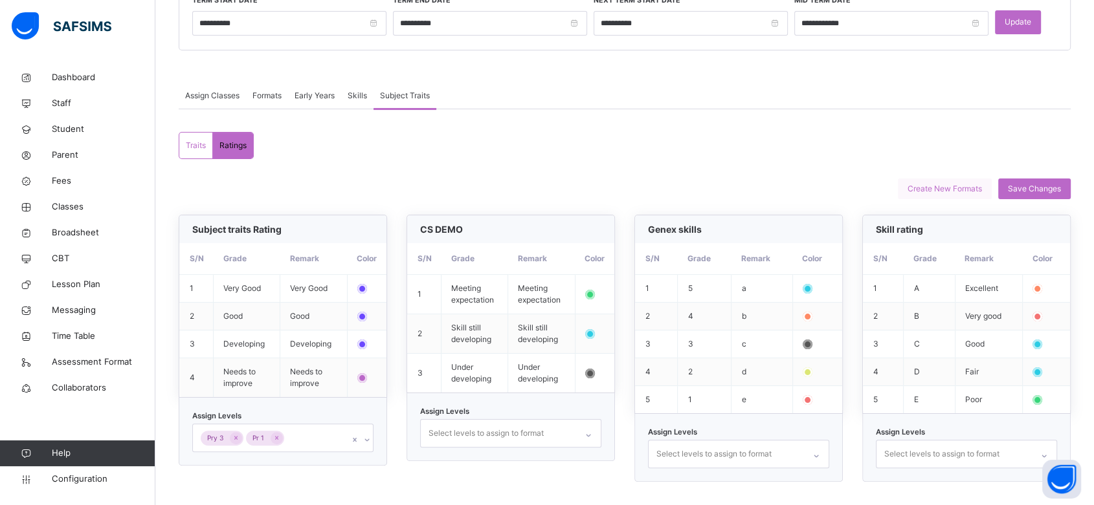
click at [957, 192] on span "Create New Formats" at bounding box center [944, 189] width 74 height 12
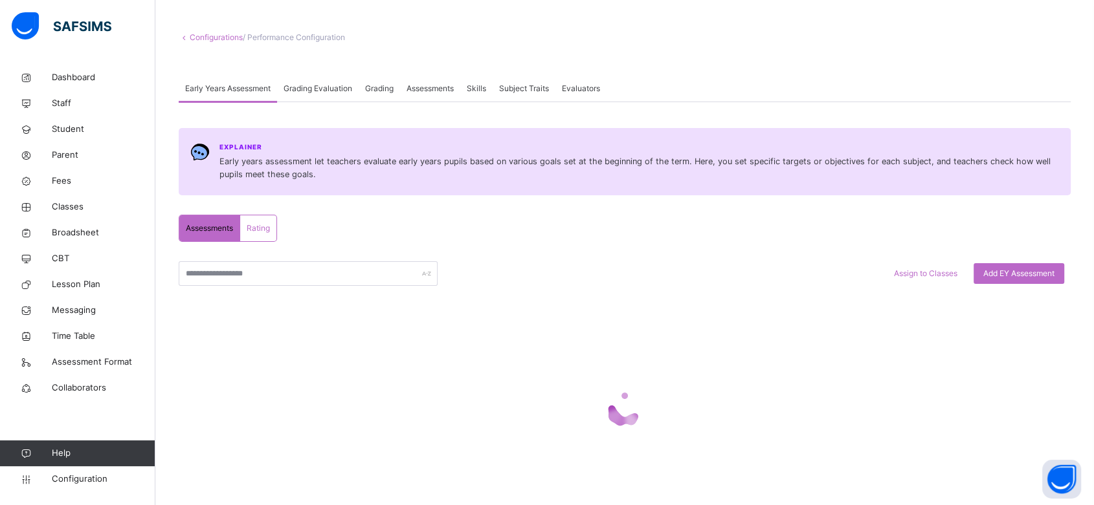
scroll to position [130, 0]
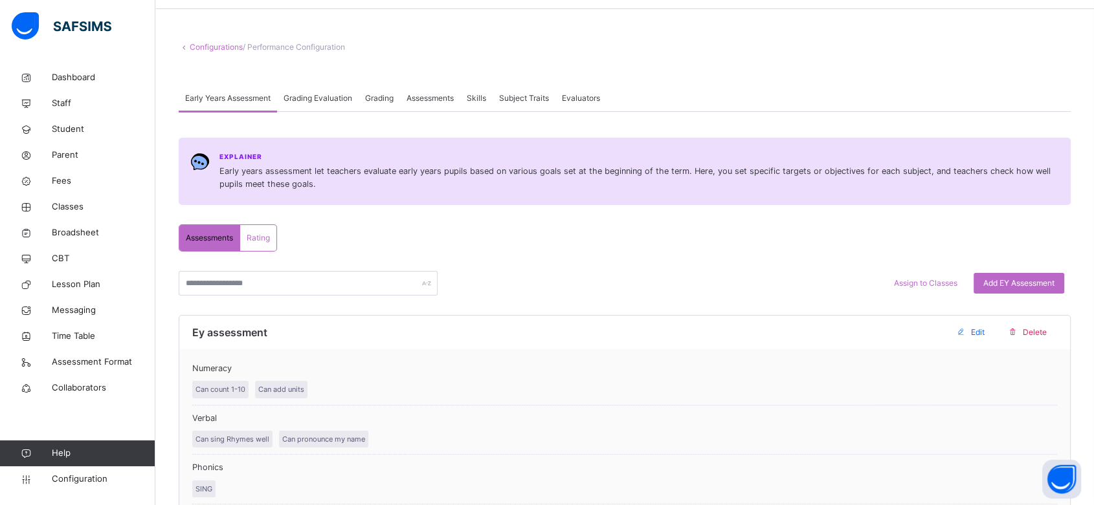
click at [581, 100] on span "Evaluators" at bounding box center [581, 99] width 38 height 12
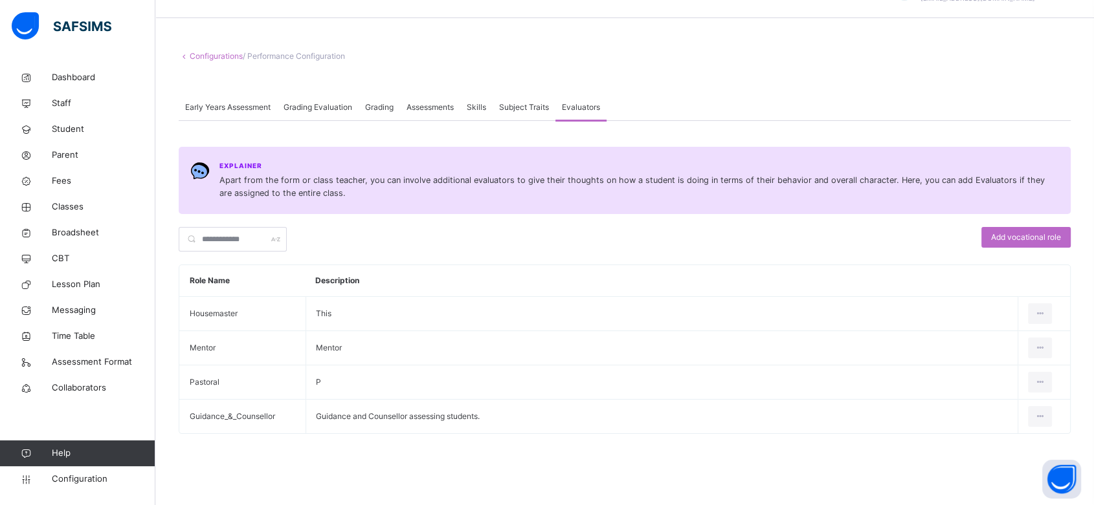
scroll to position [32, 0]
click at [1038, 342] on div "Edit role" at bounding box center [1025, 344] width 39 height 13
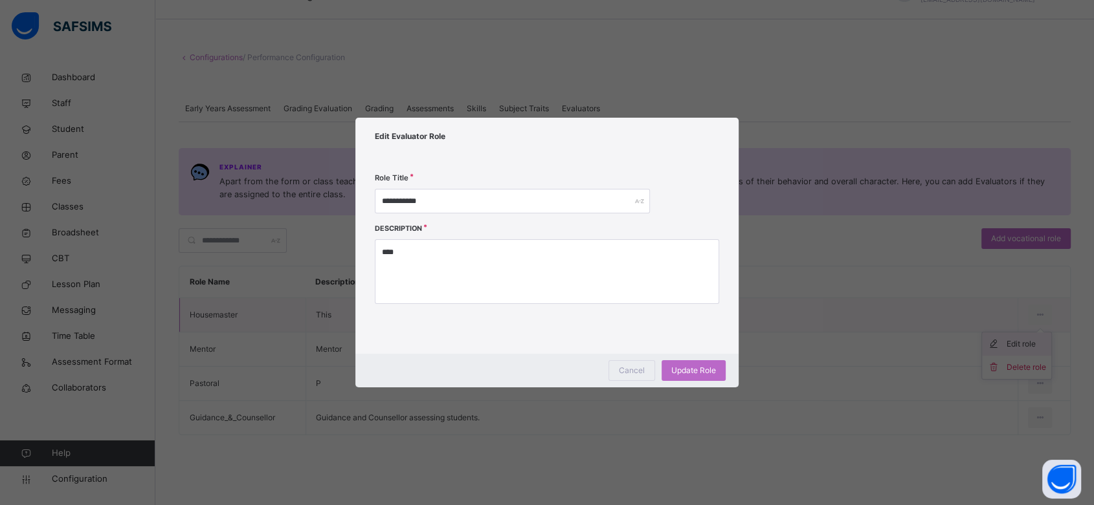
type input "**********"
click at [491, 256] on textarea "****" at bounding box center [553, 271] width 348 height 65
type textarea "***"
click at [638, 372] on span "Cancel" at bounding box center [639, 371] width 26 height 12
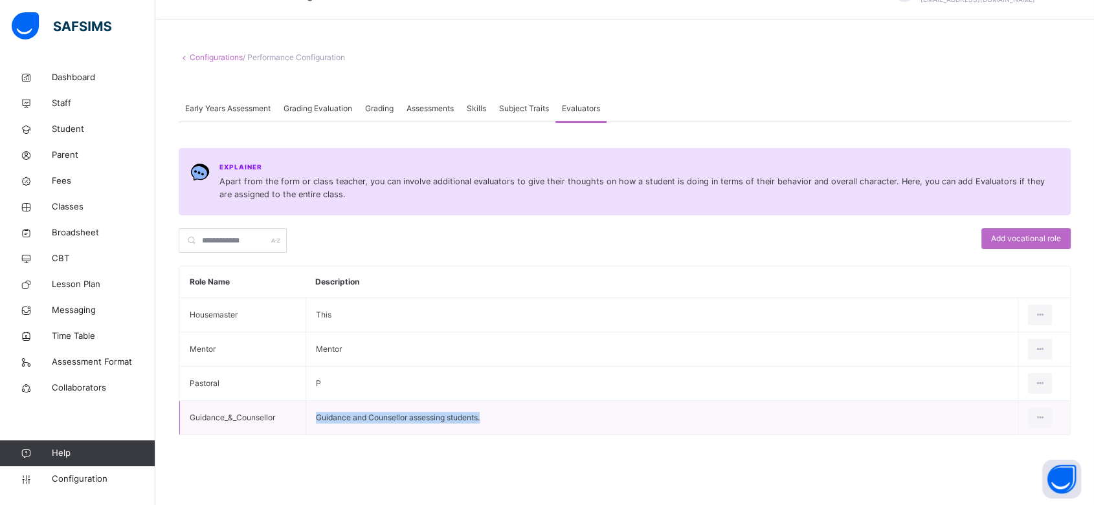
drag, startPoint x: 491, startPoint y: 415, endPoint x: 313, endPoint y: 417, distance: 178.0
click at [313, 417] on td "Guidance and Counsellor assessing students." at bounding box center [661, 418] width 712 height 34
copy td "Guidance and Counsellor assessing students."
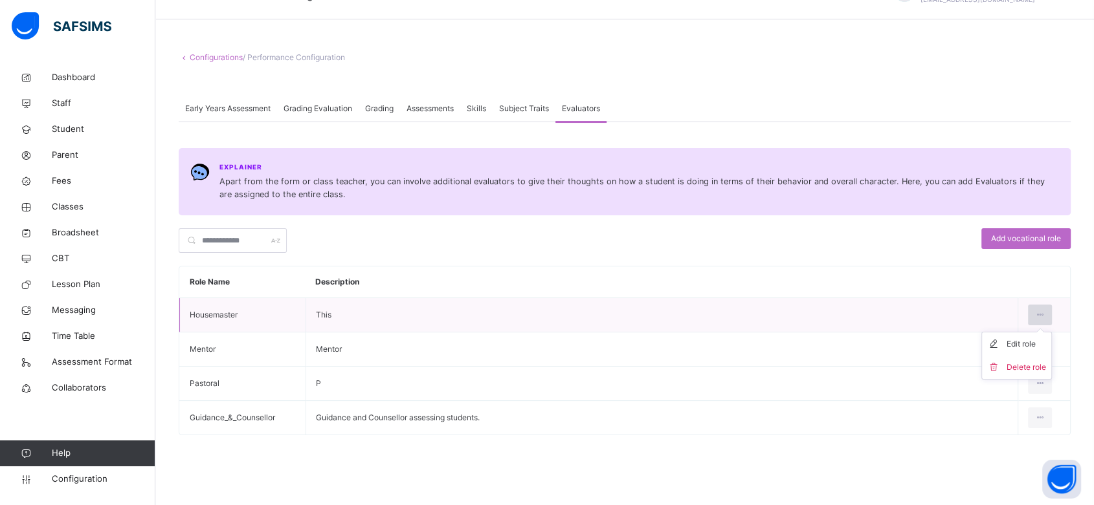
click at [1045, 311] on icon at bounding box center [1039, 315] width 11 height 12
click at [1030, 344] on div "Edit role" at bounding box center [1025, 344] width 39 height 13
type input "**********"
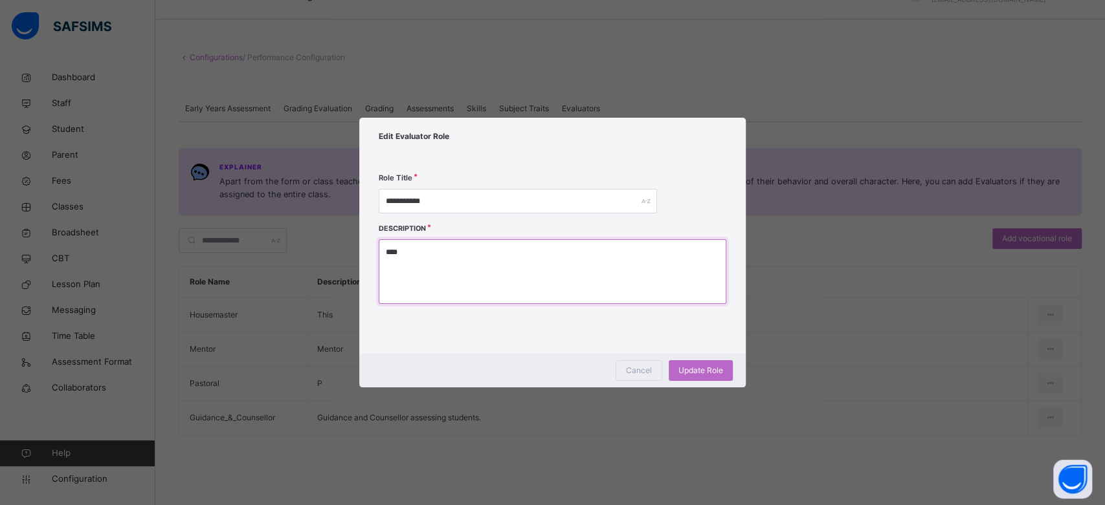
click at [439, 258] on textarea "****" at bounding box center [553, 271] width 348 height 65
type textarea "*"
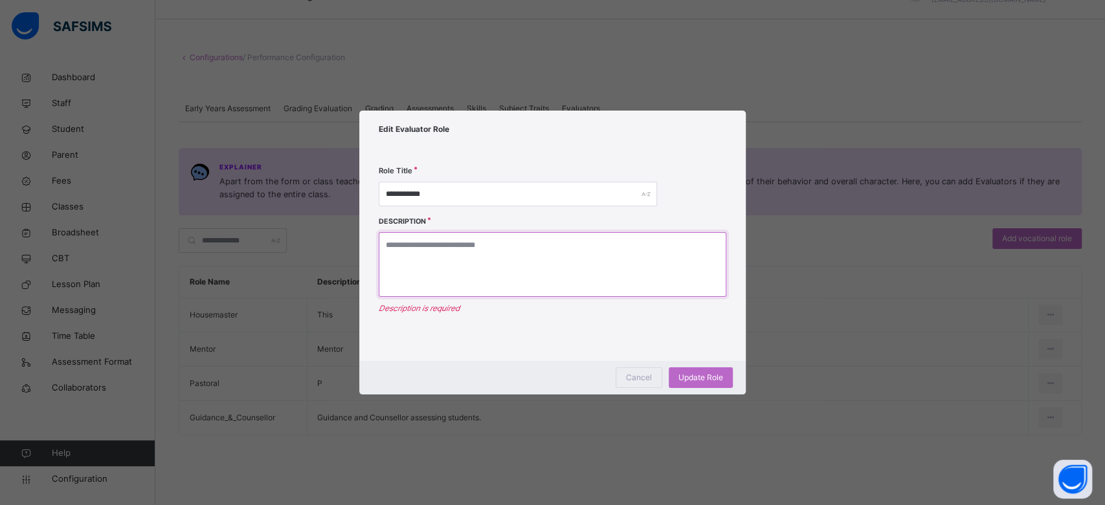
paste textarea "**********"
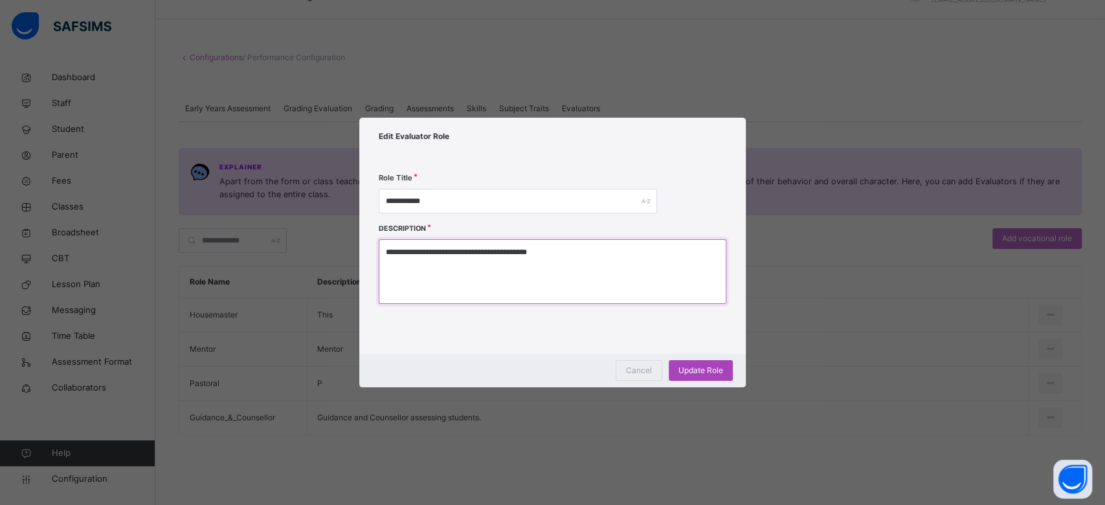
type textarea "**********"
click at [699, 370] on span "Update Role" at bounding box center [700, 371] width 45 height 12
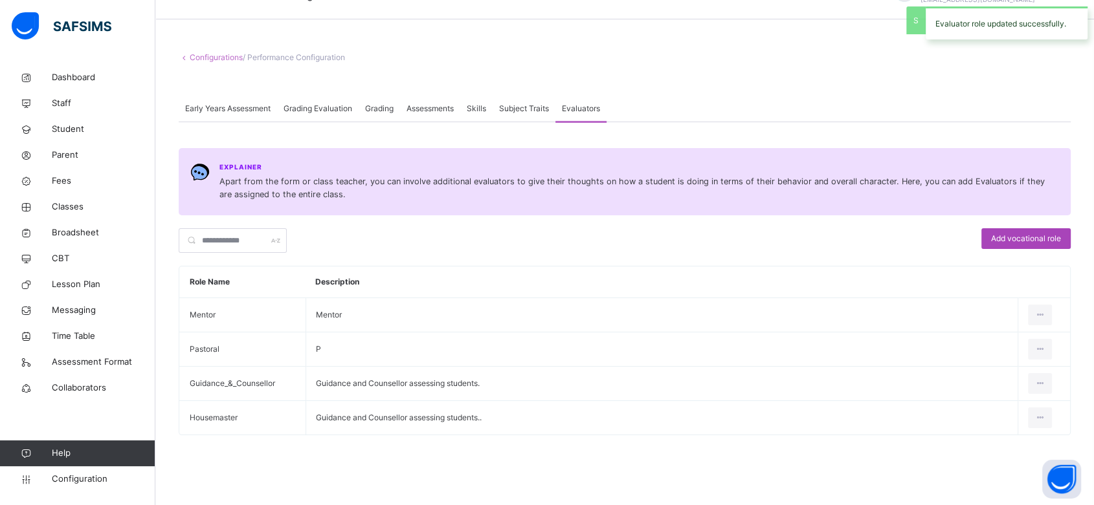
click at [1015, 234] on span "Add vocational role" at bounding box center [1026, 239] width 70 height 12
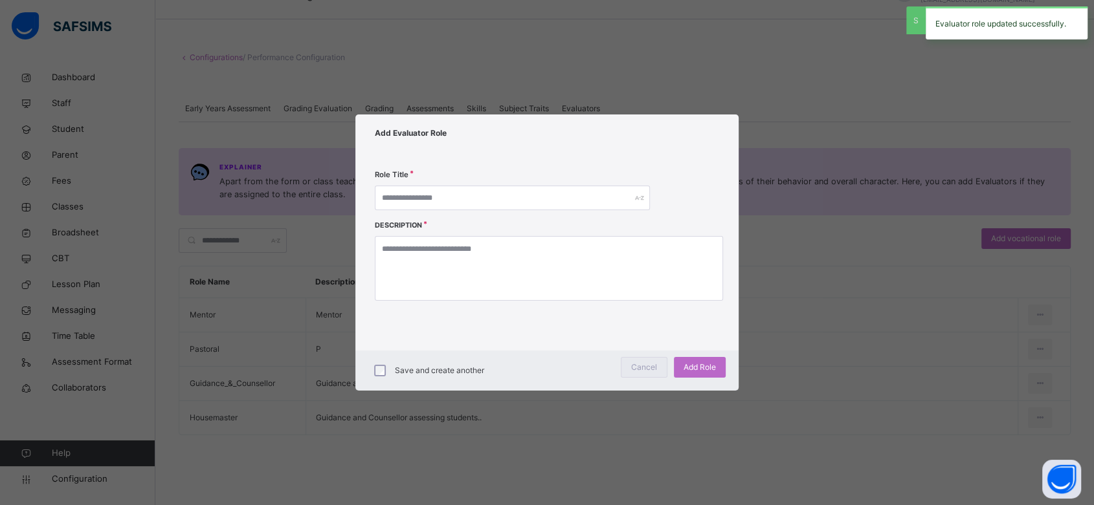
click at [652, 363] on span "Cancel" at bounding box center [644, 368] width 26 height 12
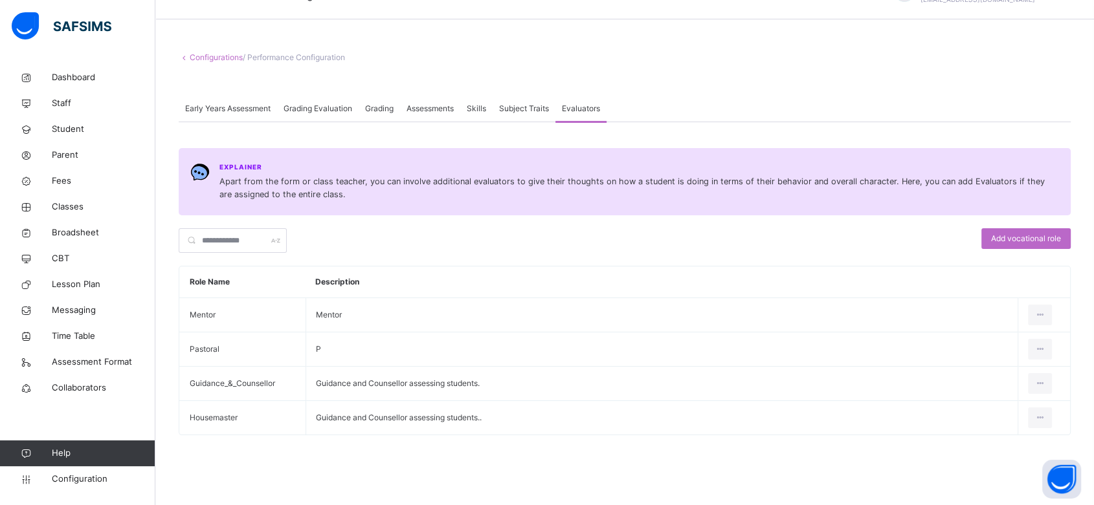
click at [526, 108] on span "Subject Traits" at bounding box center [524, 109] width 50 height 12
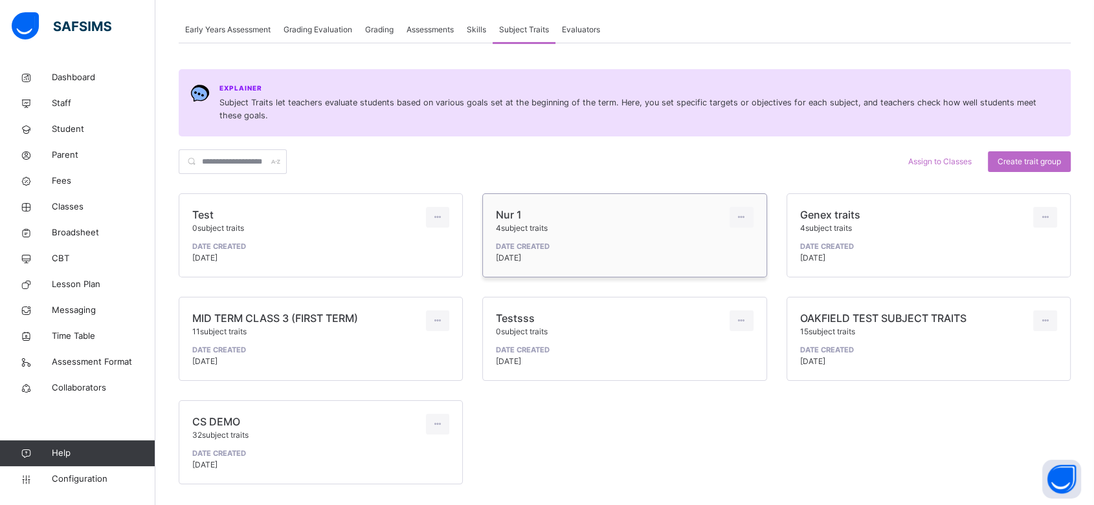
scroll to position [136, 0]
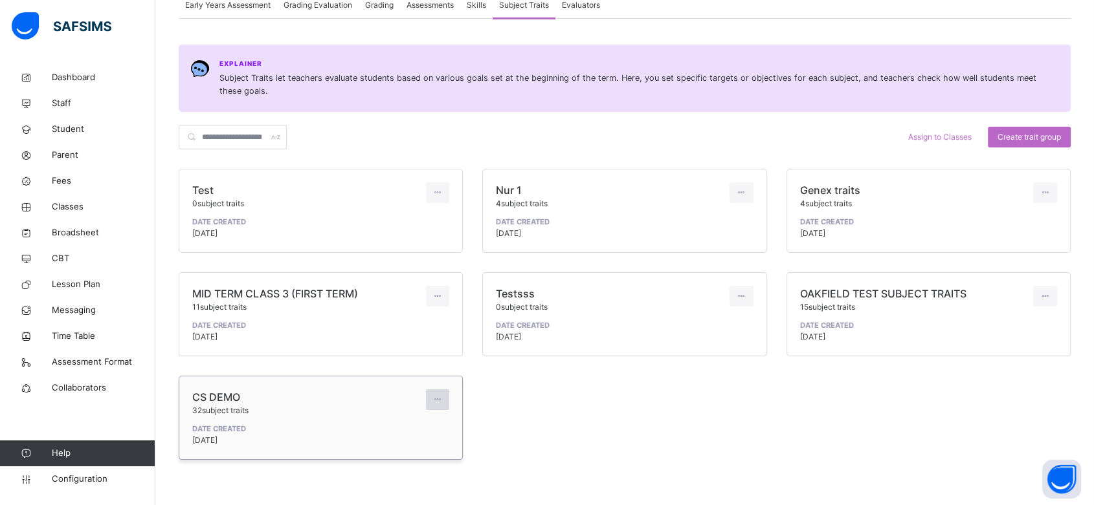
click at [436, 397] on icon at bounding box center [437, 400] width 11 height 12
click at [420, 431] on div "Edit group" at bounding box center [420, 429] width 47 height 13
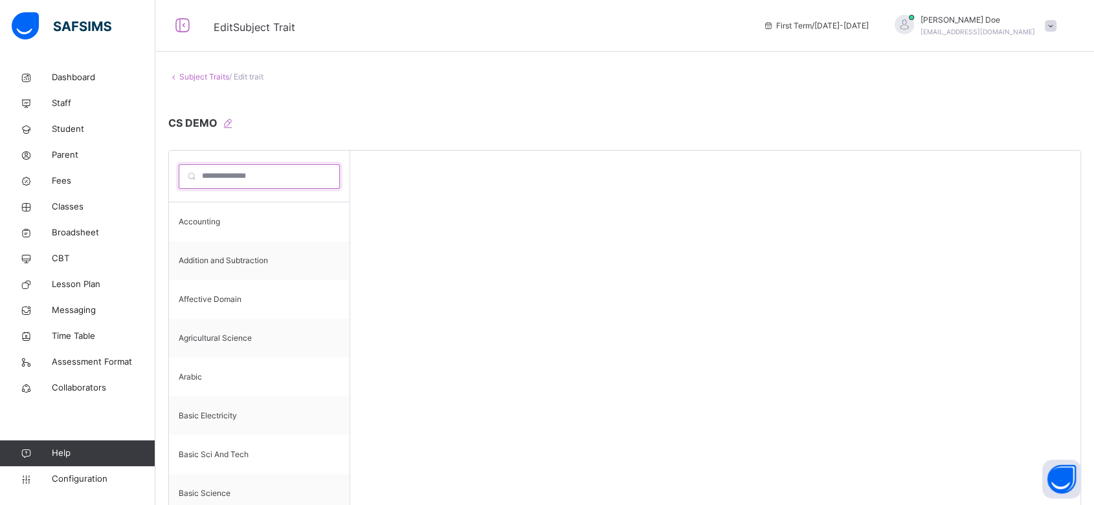
click at [259, 179] on input "search" at bounding box center [259, 176] width 161 height 25
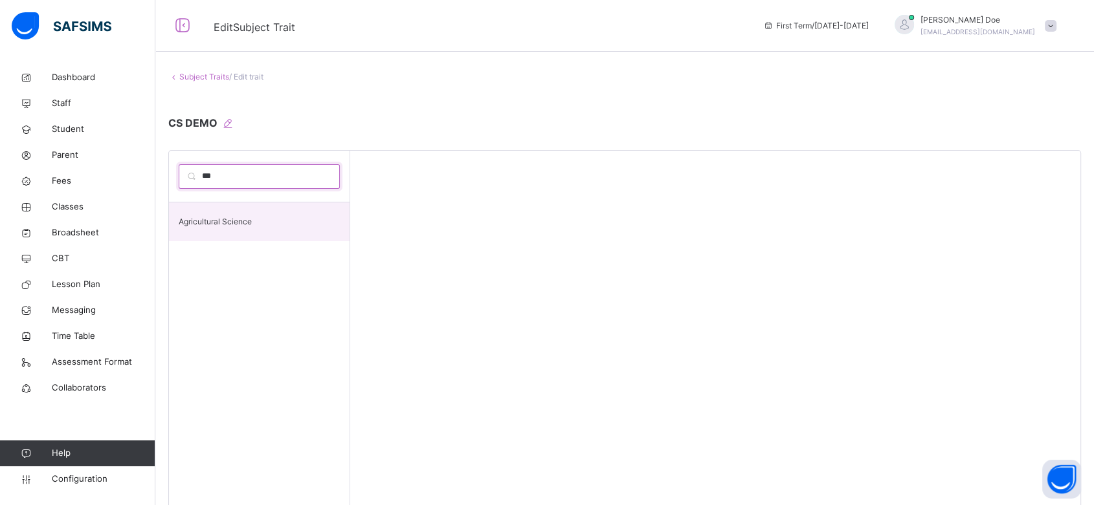
type input "***"
click at [259, 227] on div "Agricultural Science" at bounding box center [259, 222] width 181 height 39
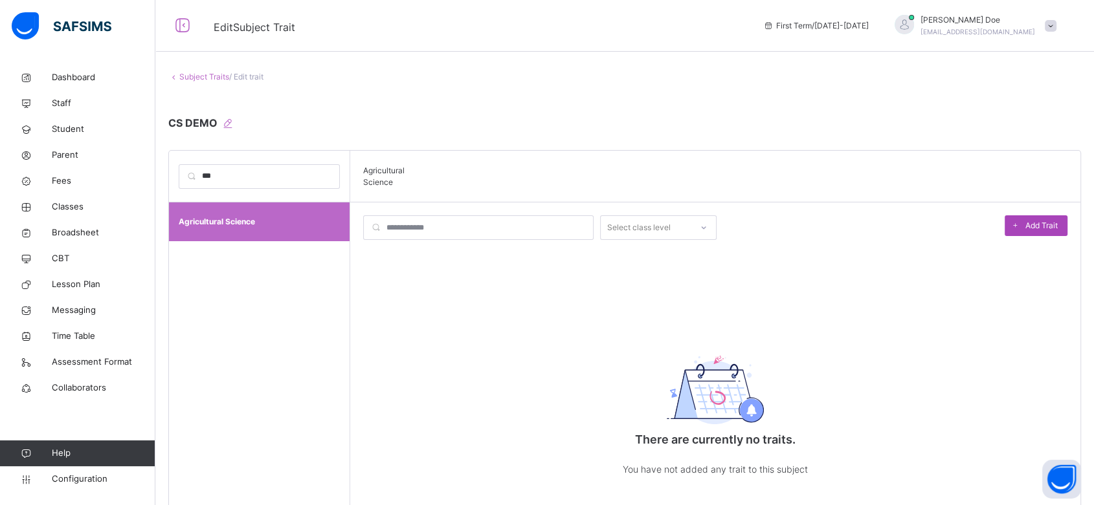
click at [1025, 226] on span at bounding box center [1015, 226] width 21 height 21
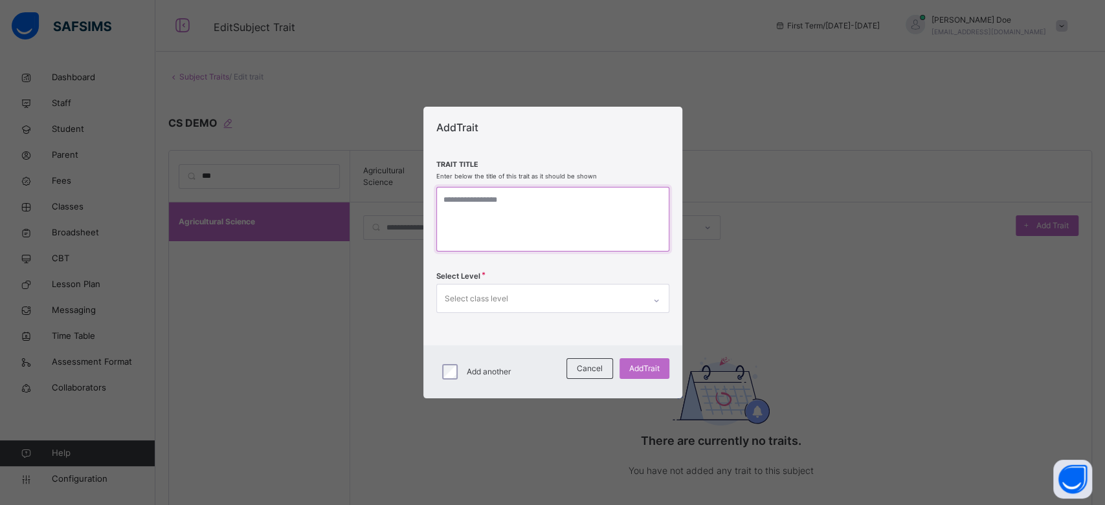
click at [558, 220] on textarea at bounding box center [552, 219] width 233 height 65
type textarea "*"
click at [518, 201] on textarea "**********" at bounding box center [552, 219] width 233 height 65
type textarea "**********"
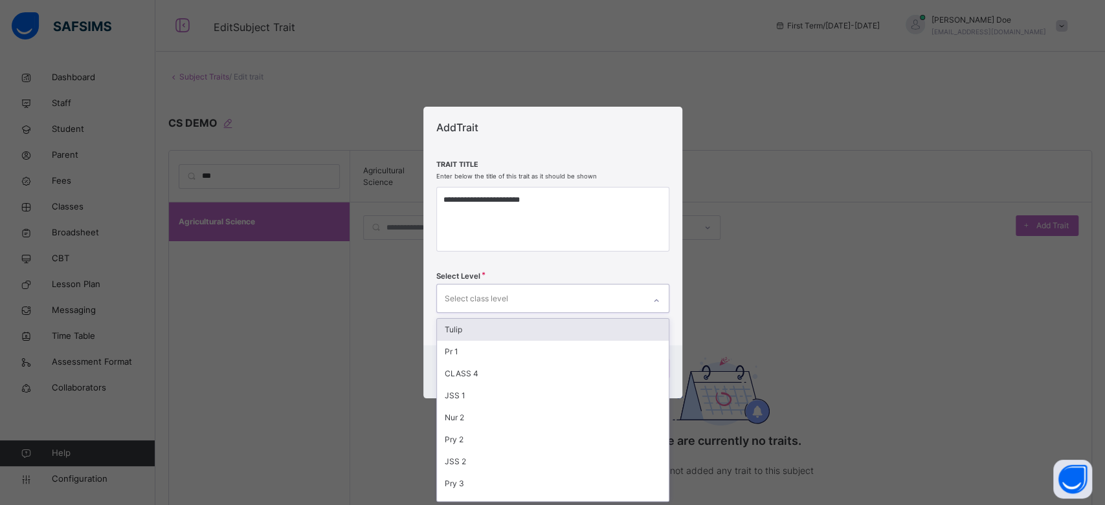
click at [557, 305] on div "Select class level" at bounding box center [540, 298] width 207 height 27
click at [544, 352] on div "Pr 1" at bounding box center [553, 352] width 232 height 22
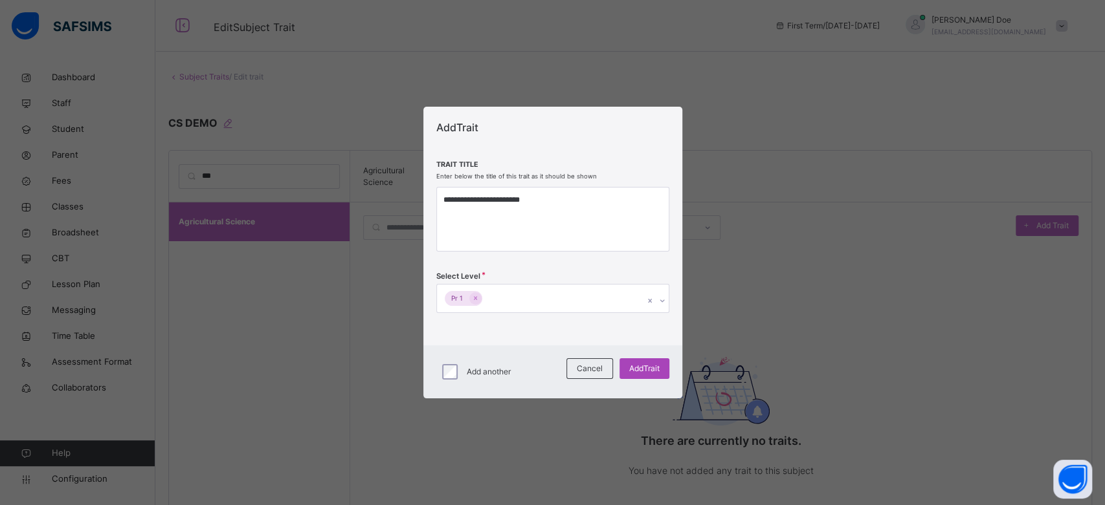
click at [645, 366] on span "Add Trait" at bounding box center [644, 369] width 30 height 12
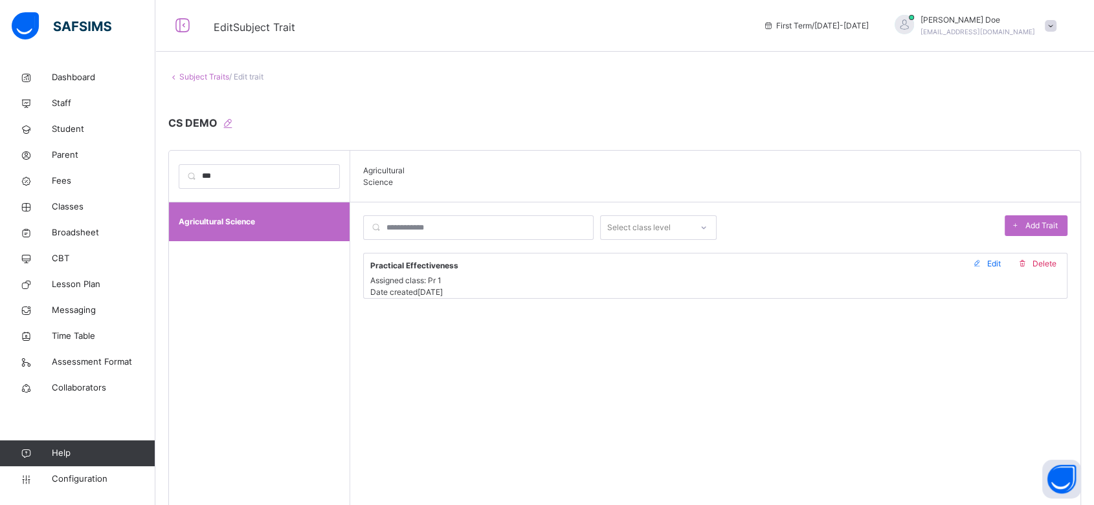
click at [199, 77] on link "Subject Traits" at bounding box center [204, 77] width 50 height 10
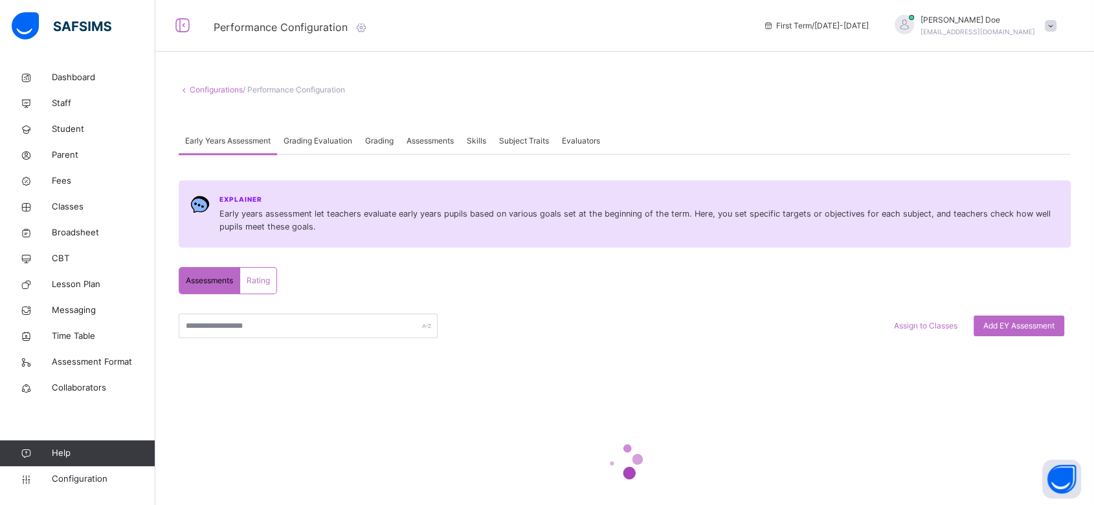
click at [316, 140] on span "Grading Evaluation" at bounding box center [317, 141] width 69 height 12
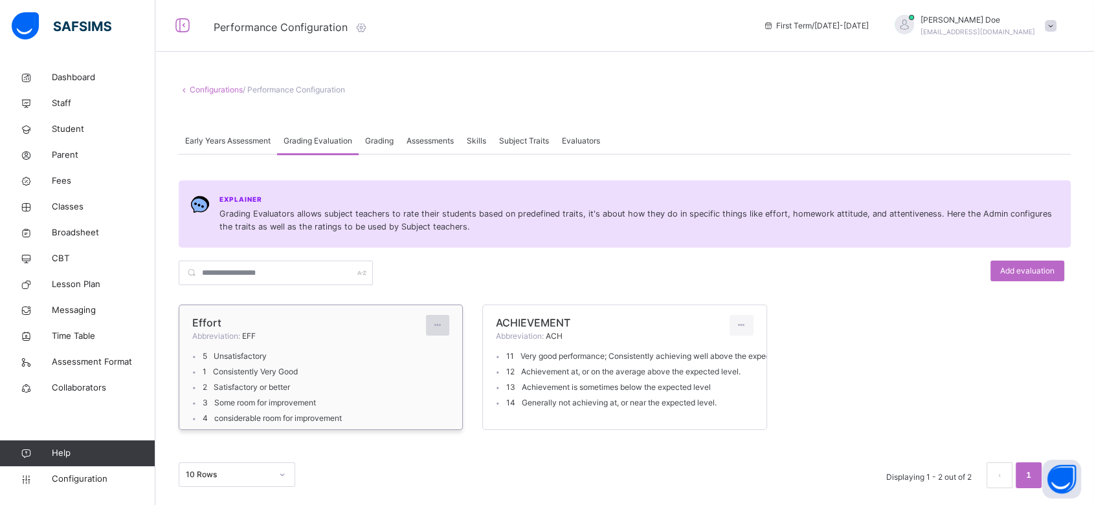
click at [447, 328] on div at bounding box center [438, 325] width 24 height 21
click at [428, 351] on div "Edit evaluation" at bounding box center [411, 354] width 64 height 13
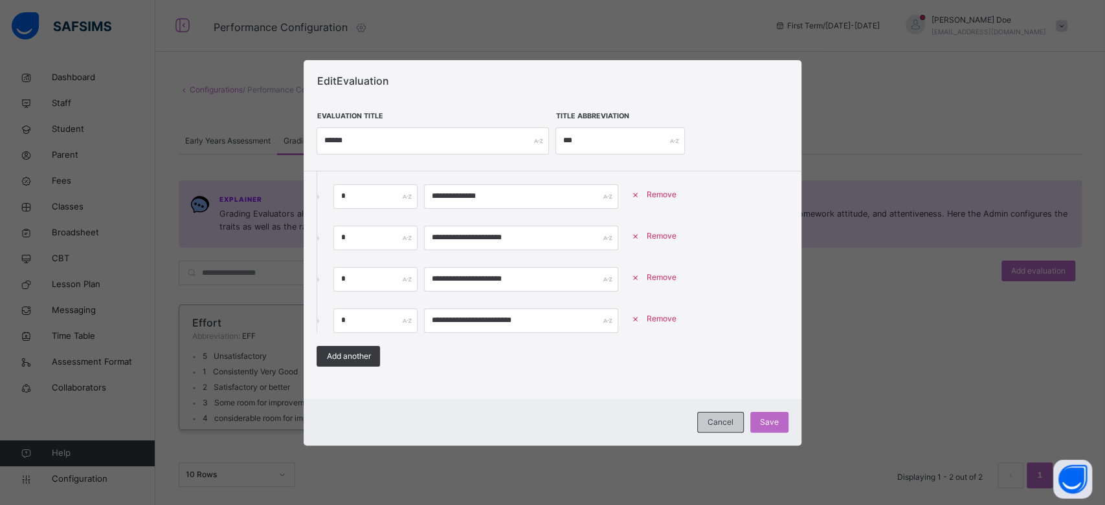
click at [720, 419] on span "Cancel" at bounding box center [720, 423] width 26 height 12
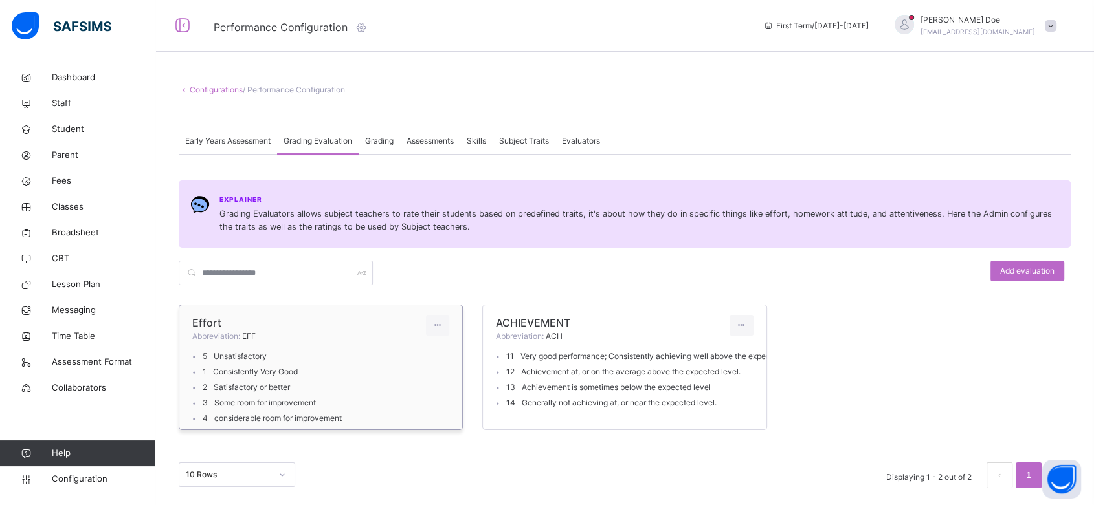
click at [426, 139] on span "Assessments" at bounding box center [429, 141] width 47 height 12
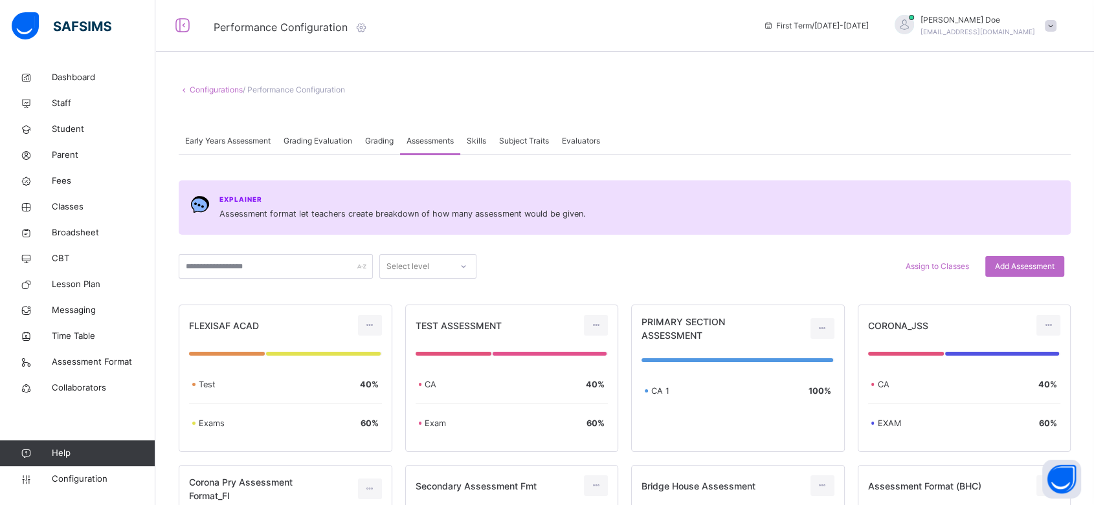
click at [491, 139] on div "Skills" at bounding box center [476, 141] width 32 height 26
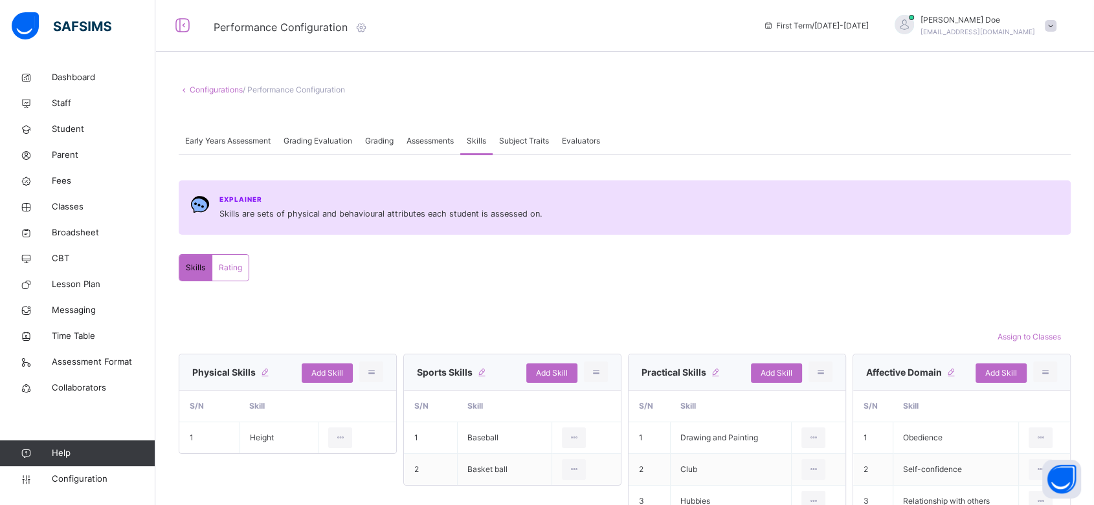
click at [522, 146] on span "Subject Traits" at bounding box center [524, 141] width 50 height 12
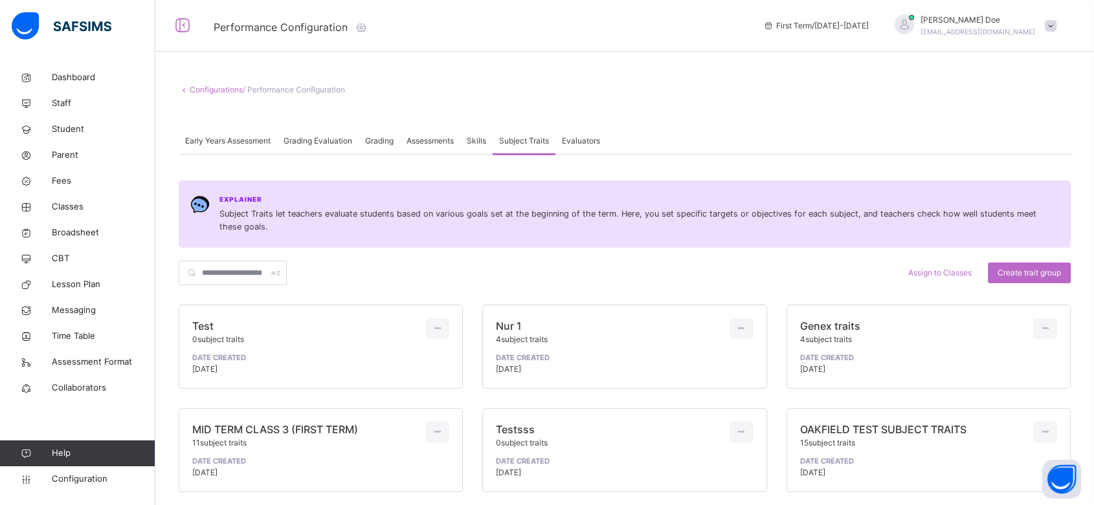
click at [581, 143] on span "Evaluators" at bounding box center [581, 141] width 38 height 12
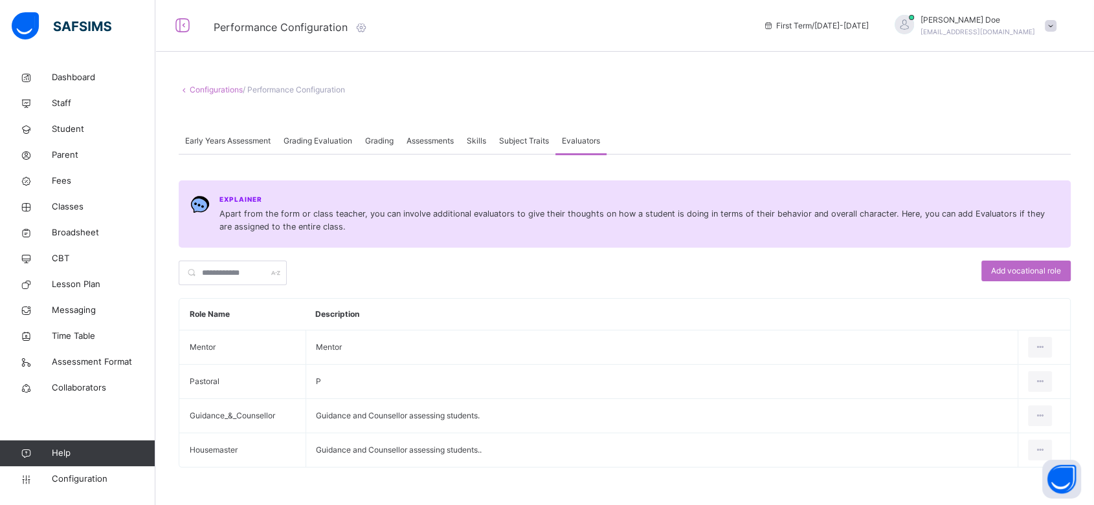
click at [1056, 29] on span at bounding box center [1051, 26] width 12 height 12
click at [1014, 189] on span "Logout" at bounding box center [1013, 192] width 85 height 17
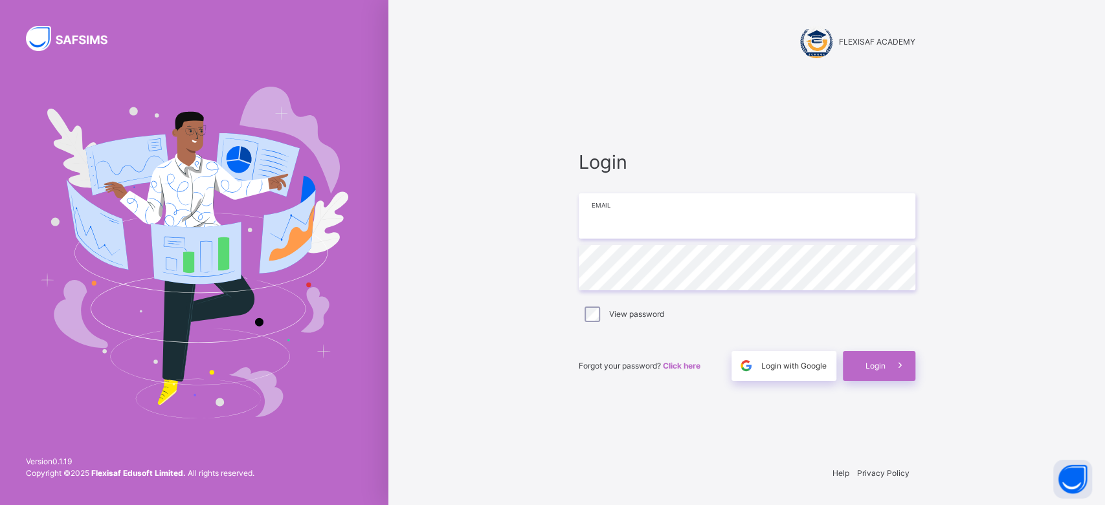
type input "**********"
click at [869, 366] on span "Login" at bounding box center [875, 367] width 20 height 12
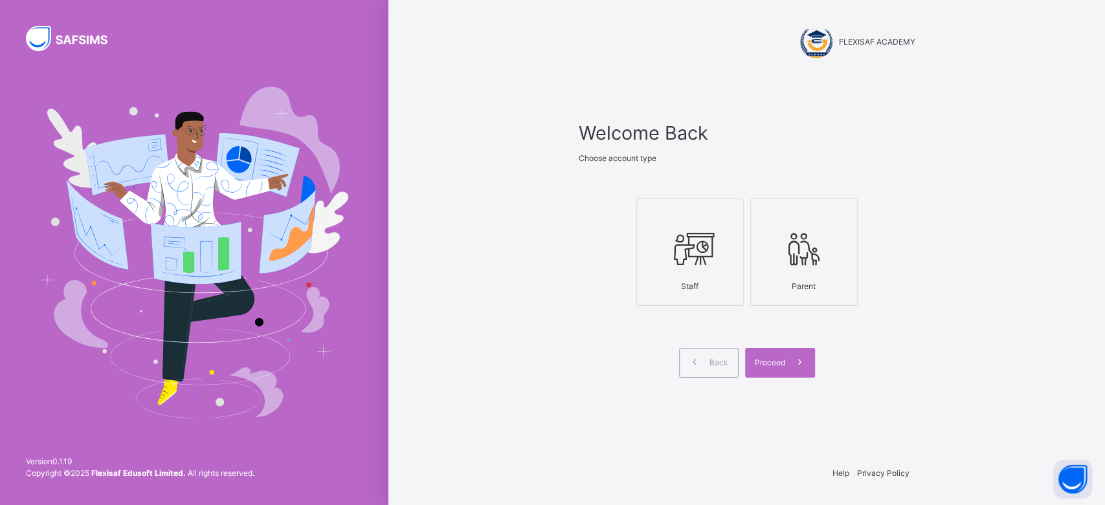
click at [690, 252] on icon at bounding box center [689, 249] width 45 height 49
click at [772, 372] on div "Proceed" at bounding box center [780, 363] width 70 height 30
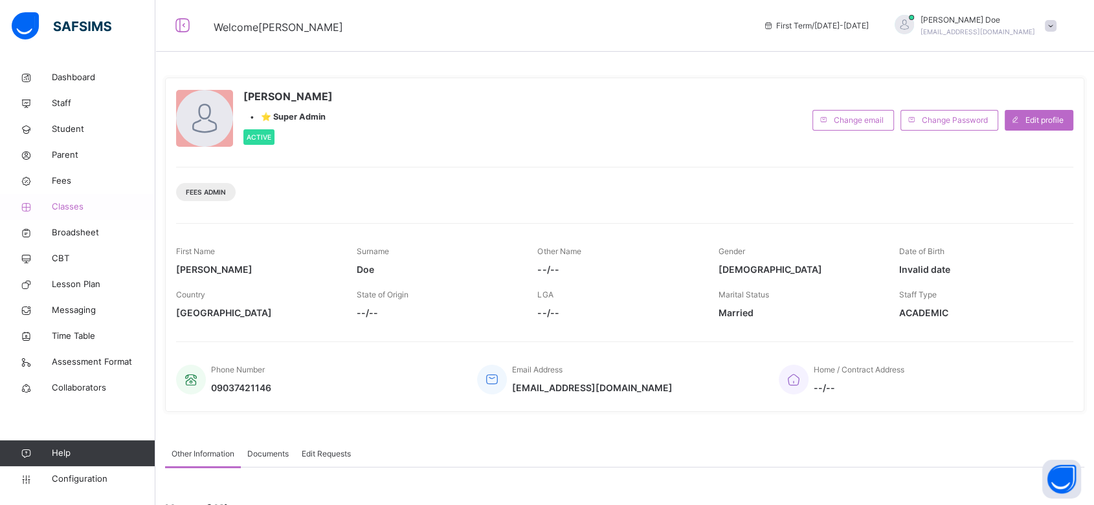
click at [70, 206] on span "Classes" at bounding box center [104, 207] width 104 height 13
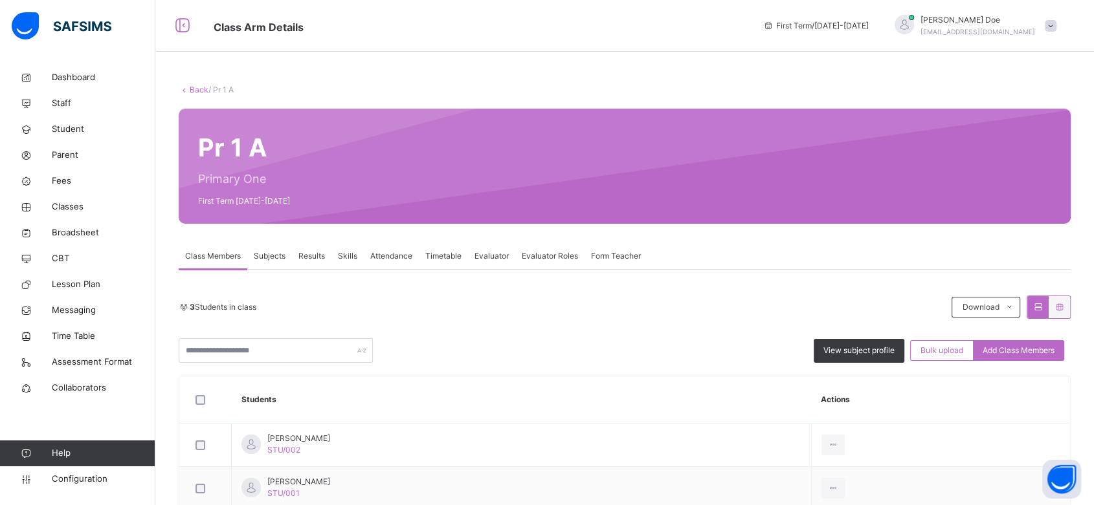
click at [498, 259] on span "Evaluator" at bounding box center [491, 256] width 34 height 12
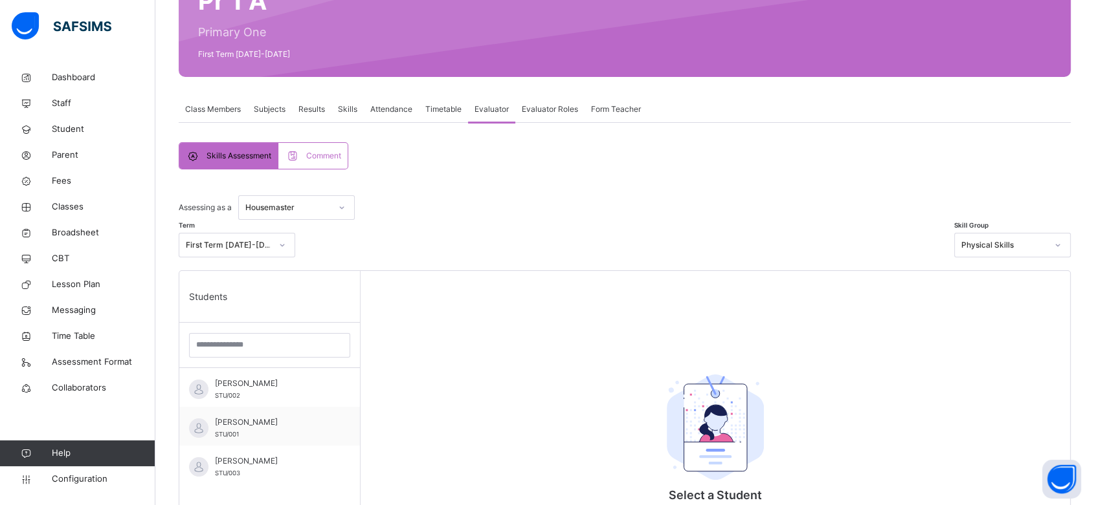
scroll to position [151, 0]
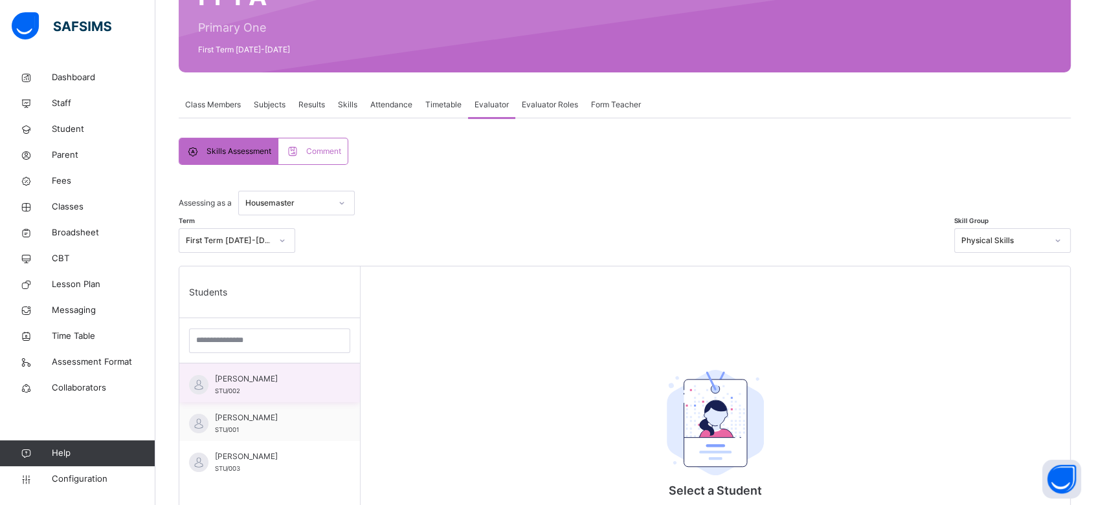
click at [293, 375] on span "[PERSON_NAME]" at bounding box center [273, 379] width 116 height 12
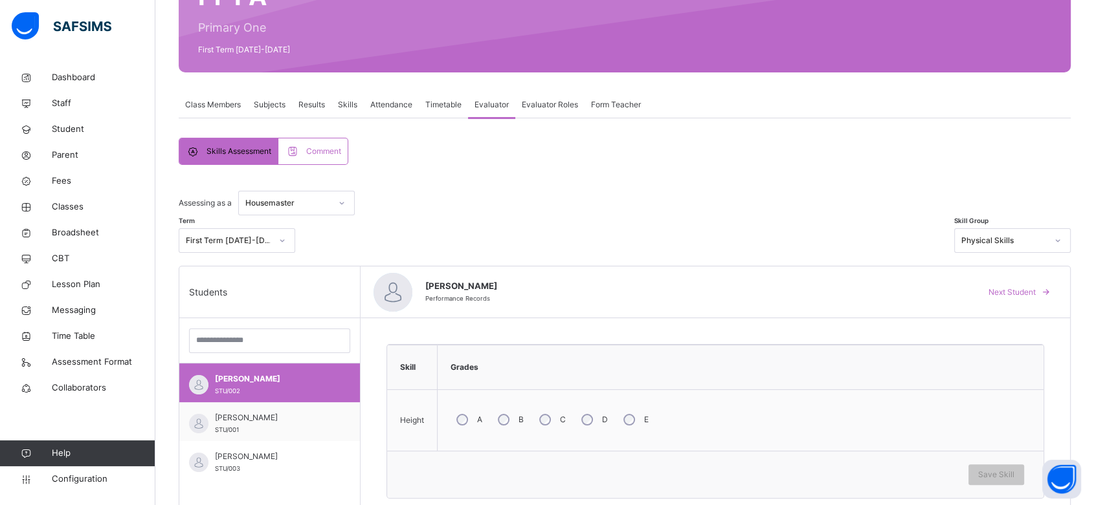
click at [313, 150] on span "Comment" at bounding box center [323, 152] width 35 height 12
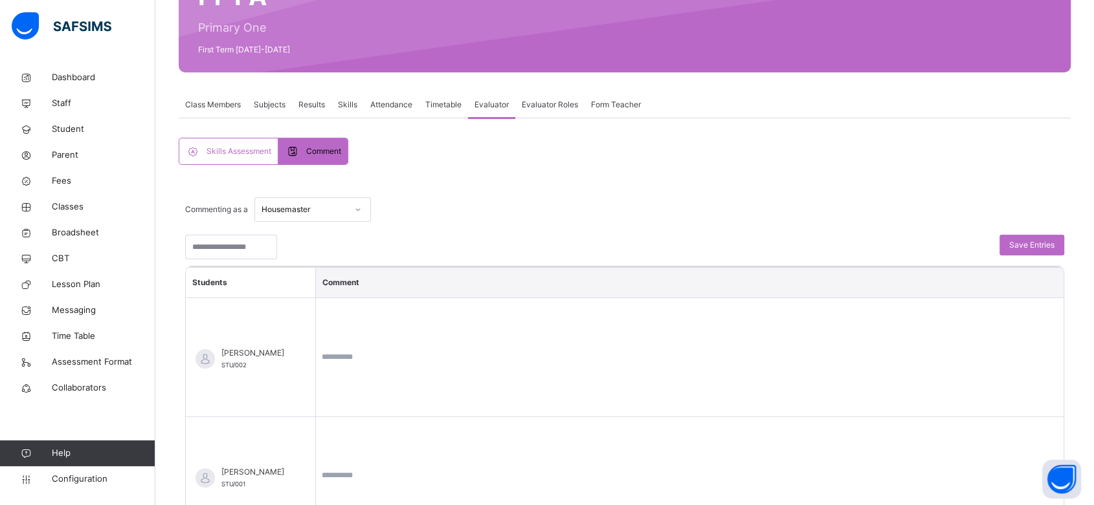
click at [250, 147] on span "Skills Assessment" at bounding box center [238, 152] width 65 height 12
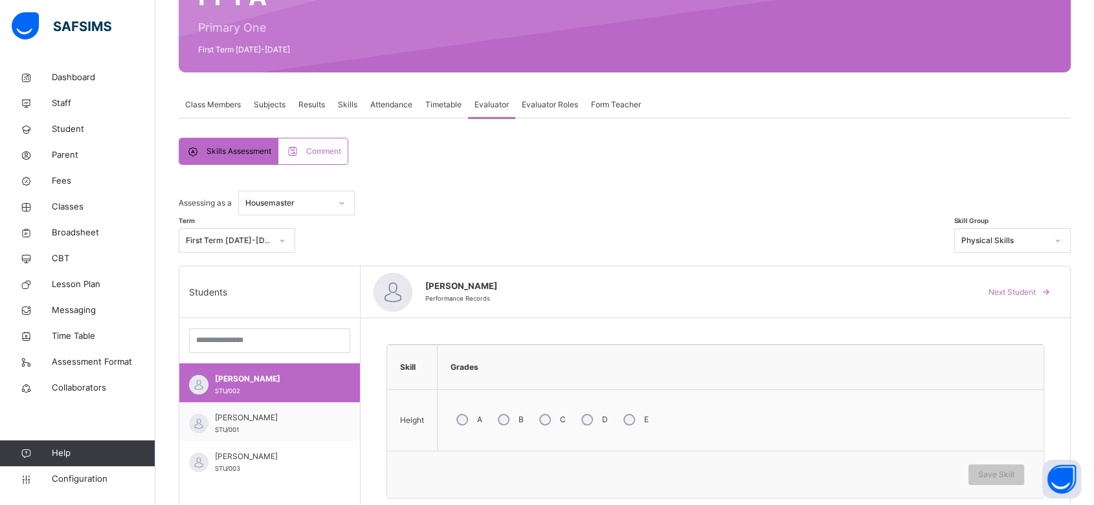
click at [537, 105] on span "Evaluator Roles" at bounding box center [550, 105] width 56 height 12
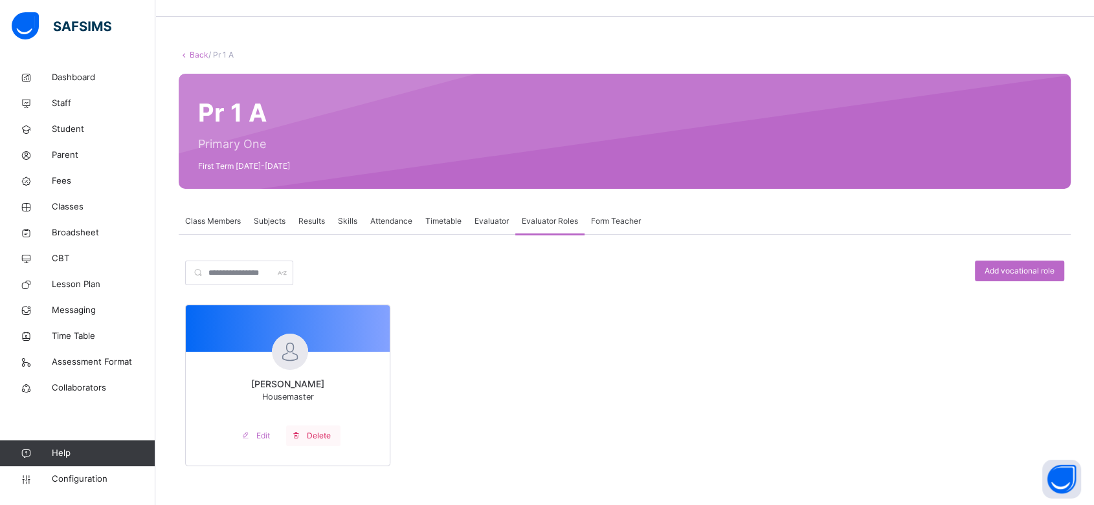
scroll to position [34, 0]
click at [629, 228] on div "Form Teacher" at bounding box center [615, 222] width 63 height 26
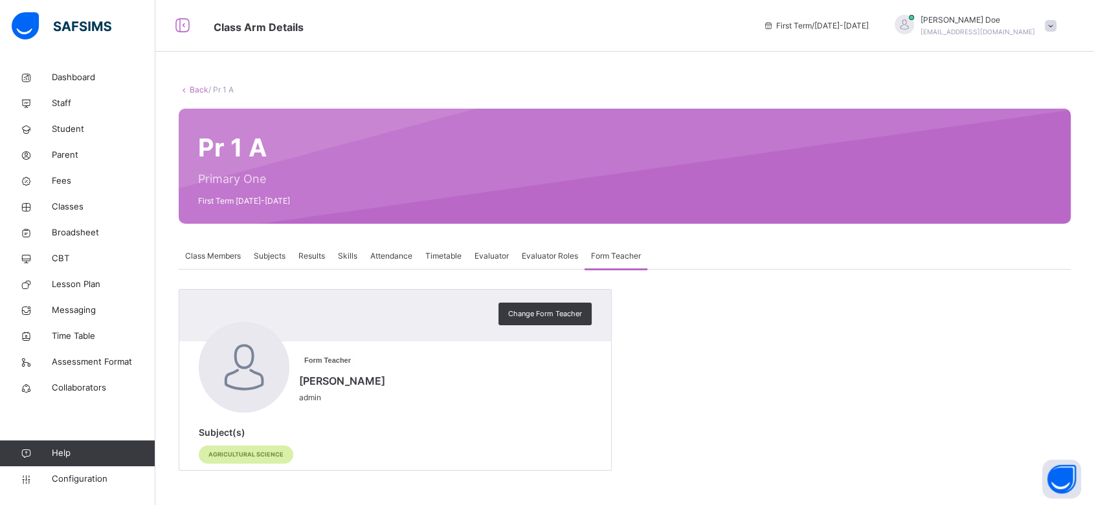
scroll to position [0, 0]
click at [559, 252] on span "Evaluator Roles" at bounding box center [550, 256] width 56 height 12
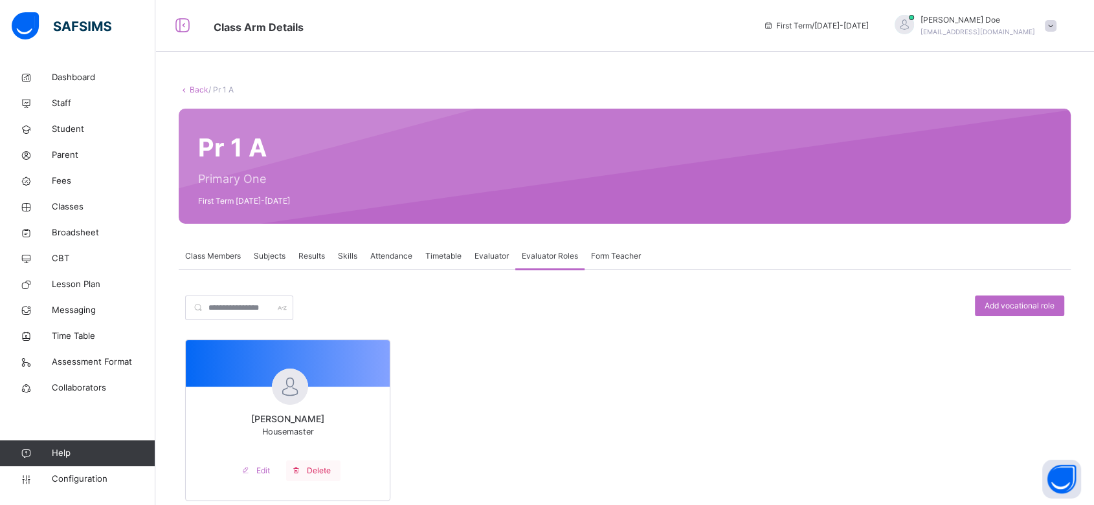
scroll to position [34, 0]
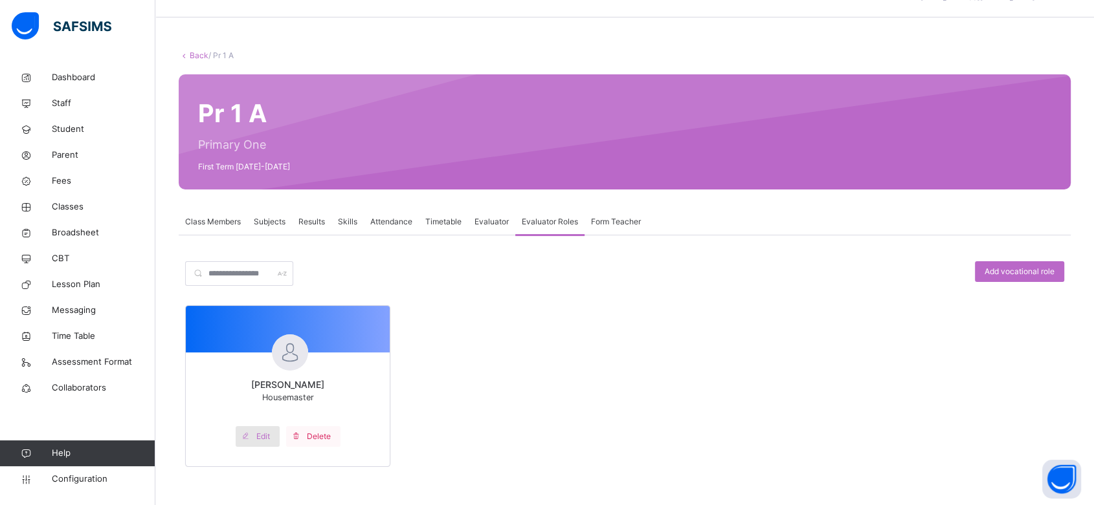
click at [254, 433] on span at bounding box center [246, 437] width 21 height 21
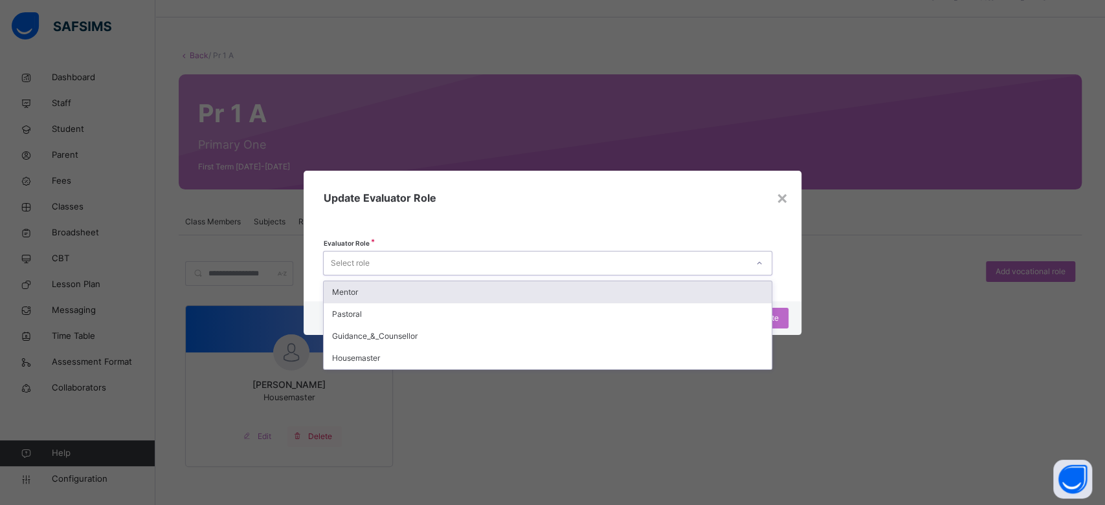
click at [575, 261] on div "Select role" at bounding box center [535, 263] width 423 height 20
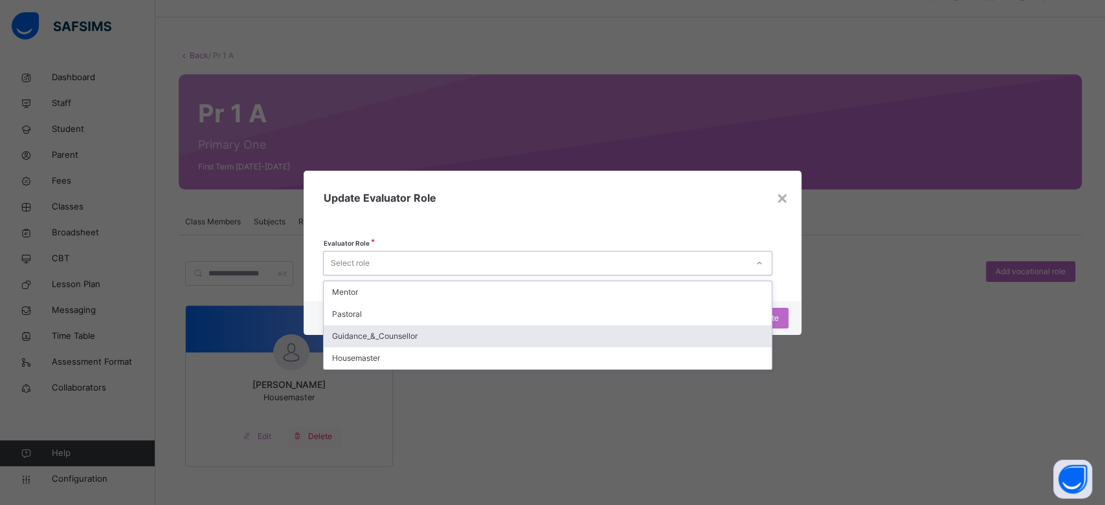
click at [548, 335] on div "Guidance_&_Counsellor" at bounding box center [548, 337] width 448 height 22
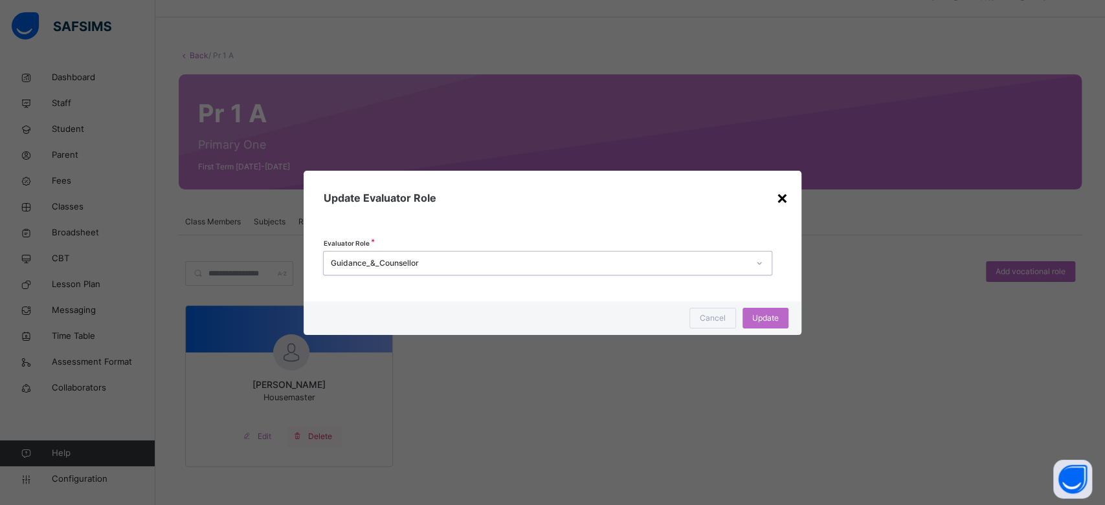
click at [779, 193] on div "×" at bounding box center [782, 197] width 12 height 27
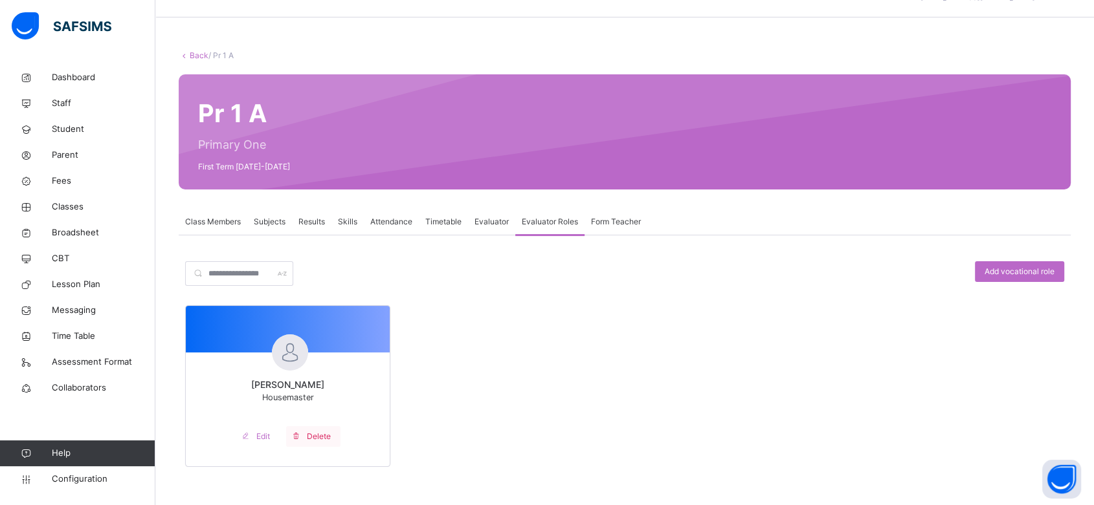
click at [322, 222] on span "Results" at bounding box center [311, 222] width 27 height 12
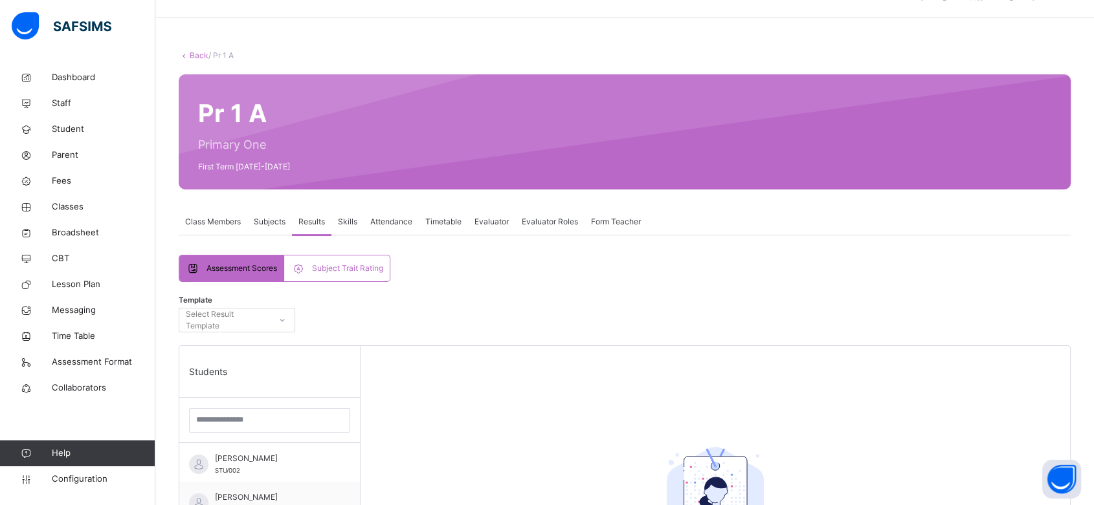
click at [326, 261] on div "Subject Trait Rating" at bounding box center [336, 269] width 105 height 26
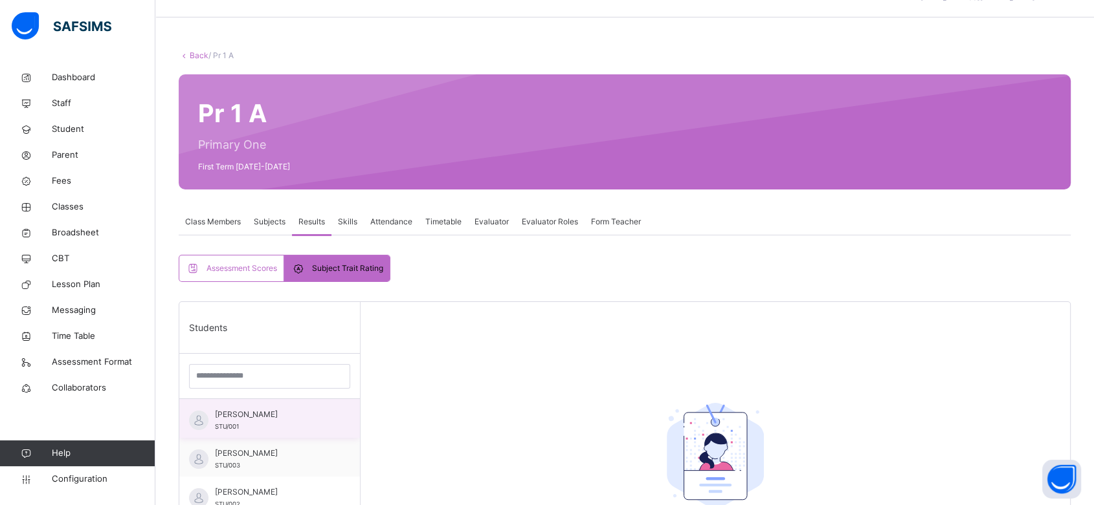
click at [252, 423] on div "Mosunmola Abolaji STU/001" at bounding box center [273, 420] width 116 height 23
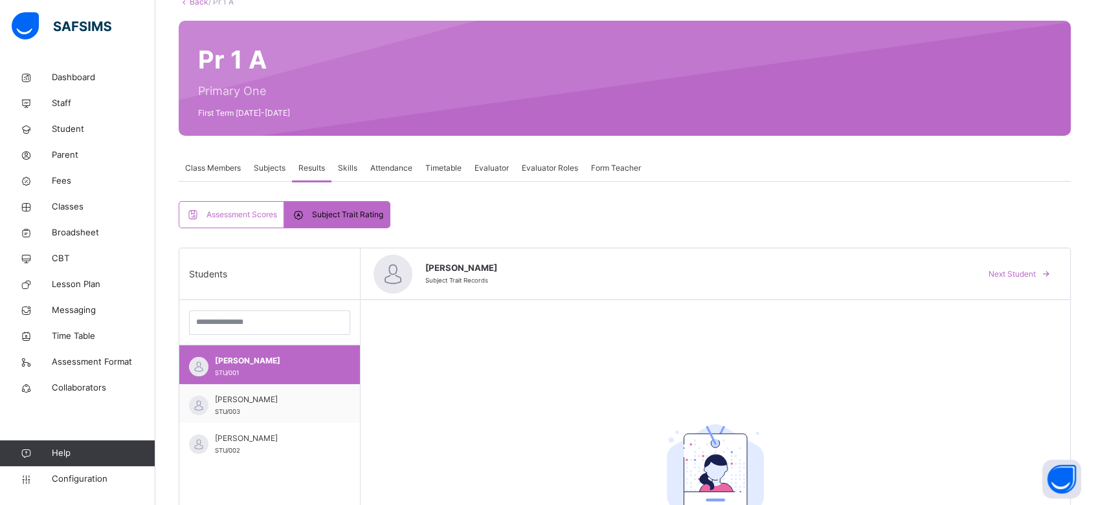
scroll to position [80, 0]
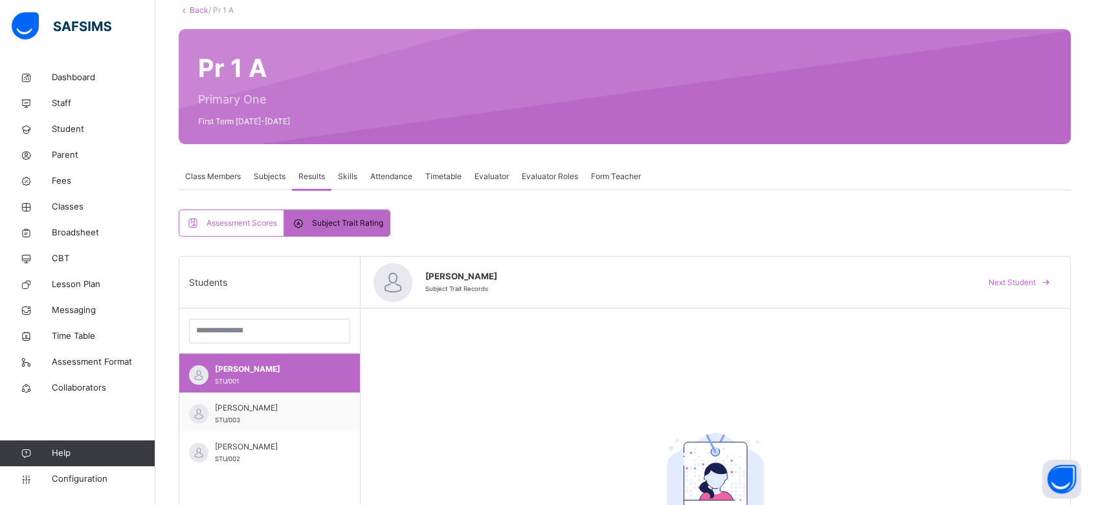
click at [270, 175] on span "Subjects" at bounding box center [270, 177] width 32 height 12
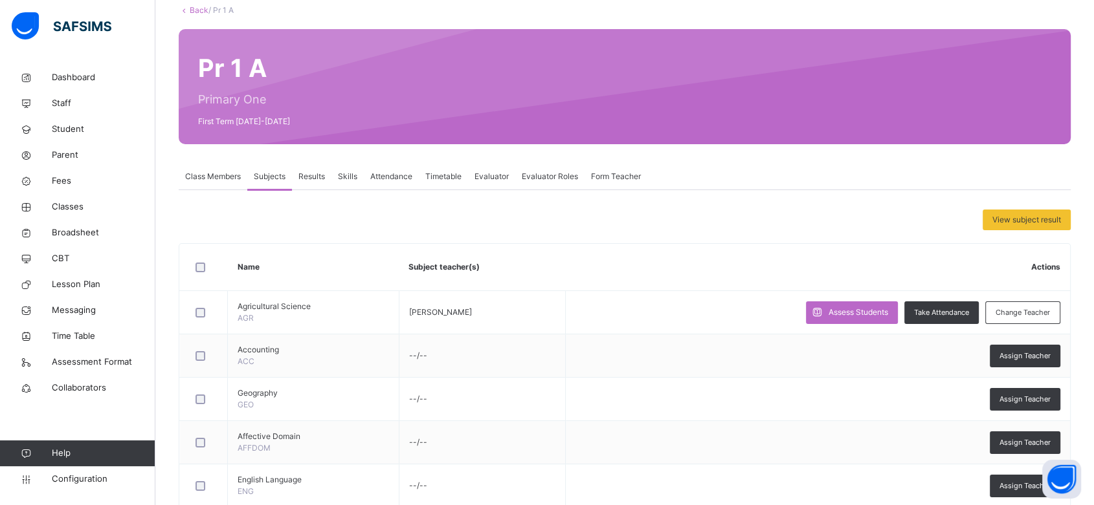
click at [221, 176] on span "Class Members" at bounding box center [213, 177] width 56 height 12
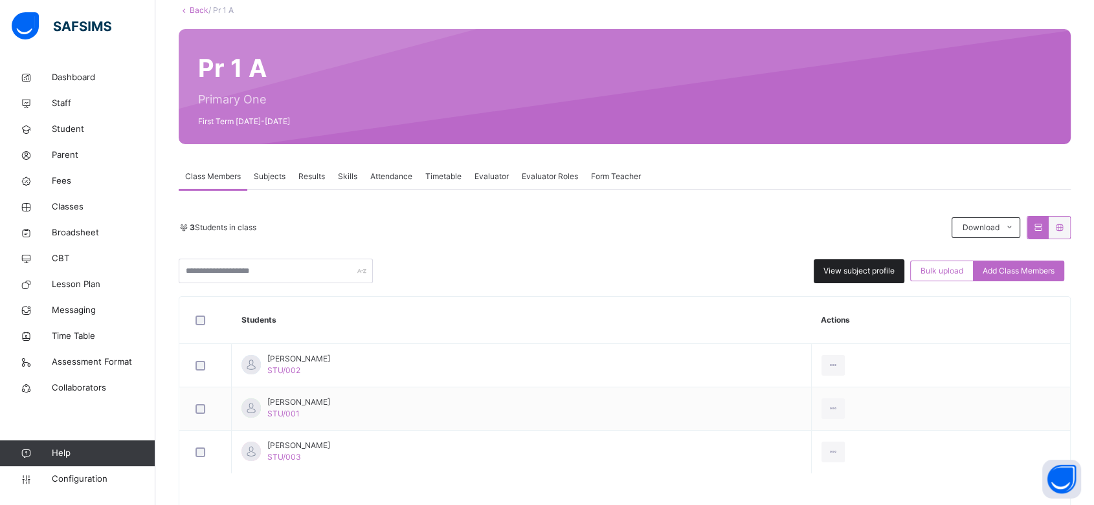
click at [858, 280] on div "View subject profile" at bounding box center [859, 272] width 91 height 24
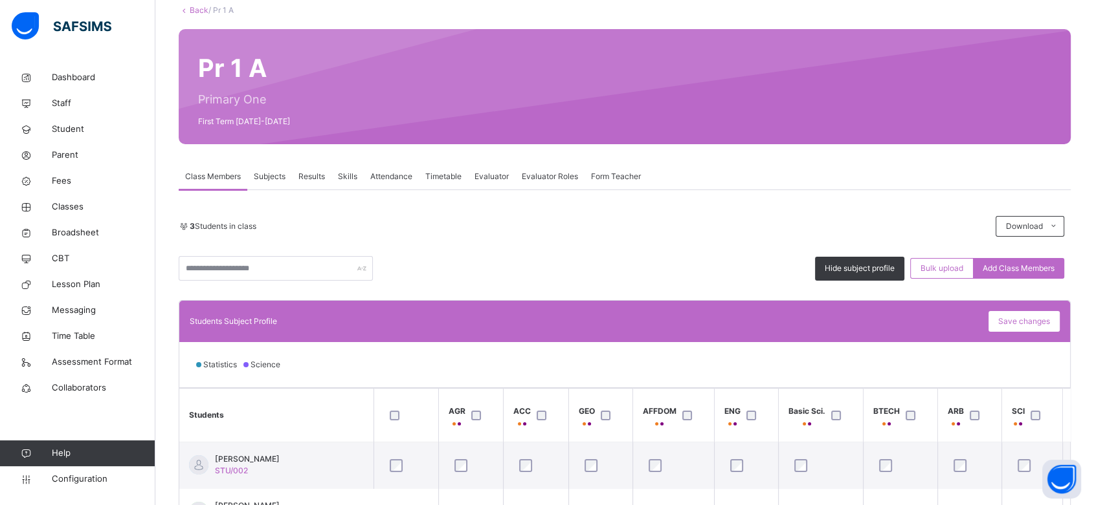
scroll to position [198, 0]
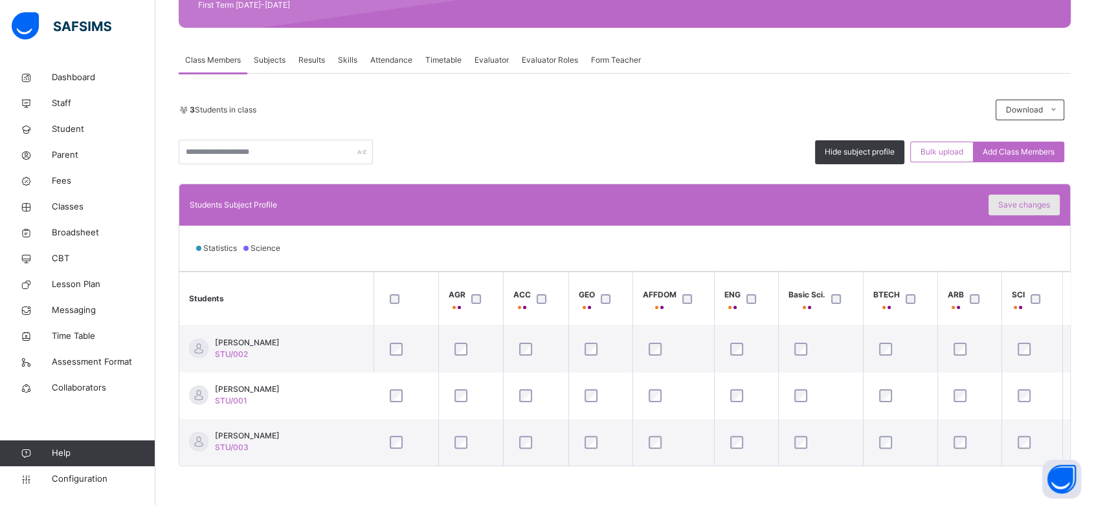
click at [1016, 206] on span "Save changes" at bounding box center [1024, 205] width 52 height 12
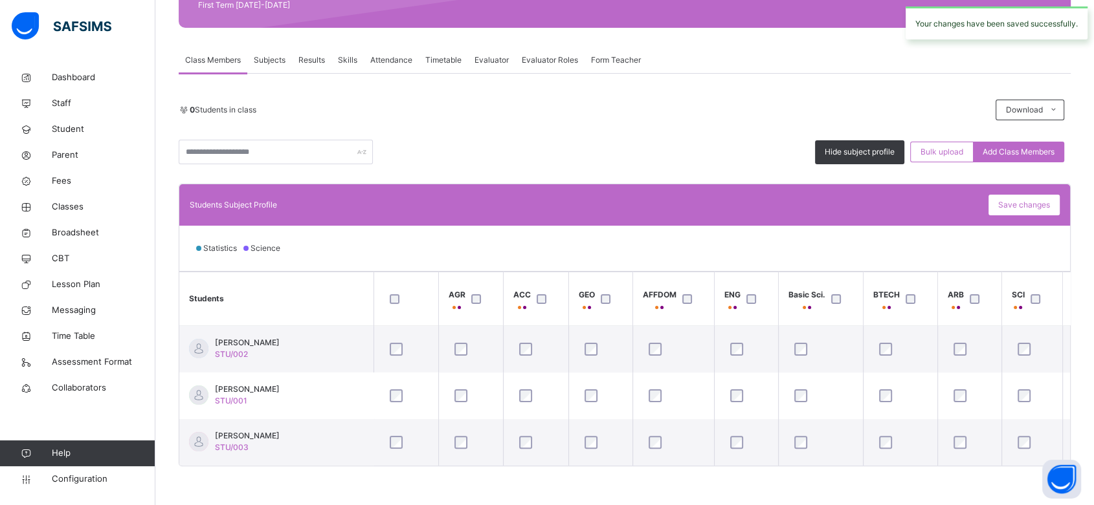
click at [261, 54] on span "Subjects" at bounding box center [270, 60] width 32 height 12
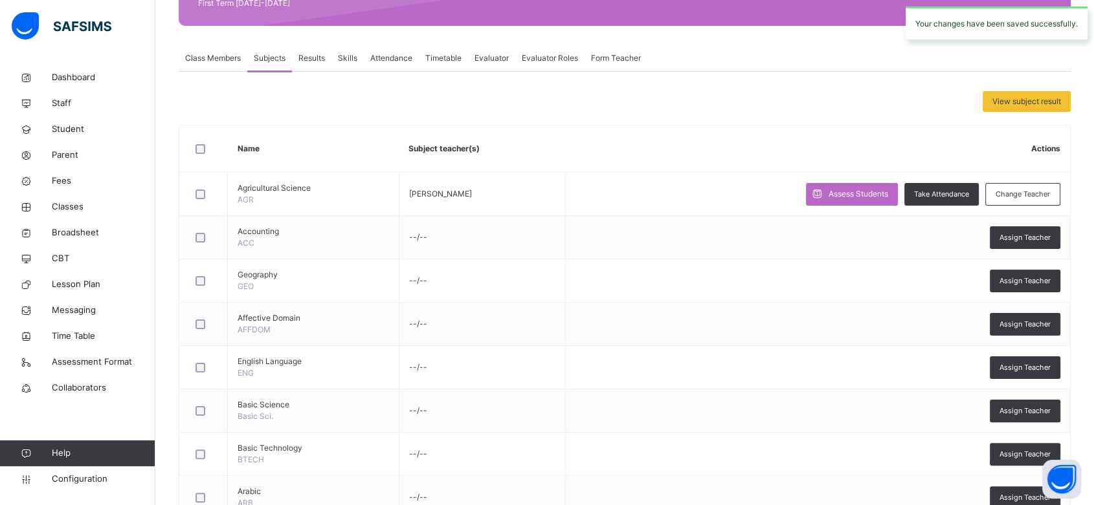
click at [316, 66] on div "Results" at bounding box center [311, 58] width 39 height 26
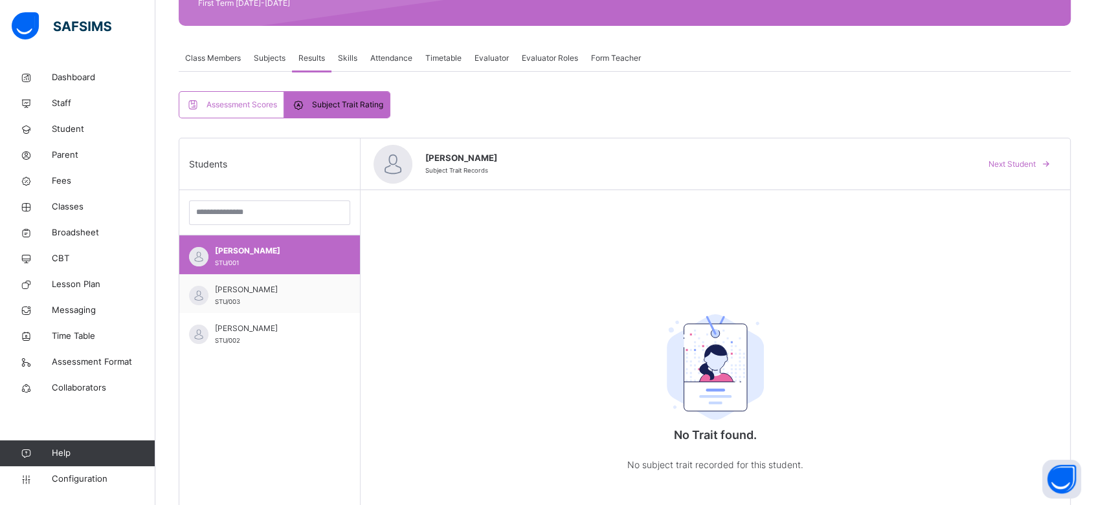
click at [265, 61] on span "Subjects" at bounding box center [270, 58] width 32 height 12
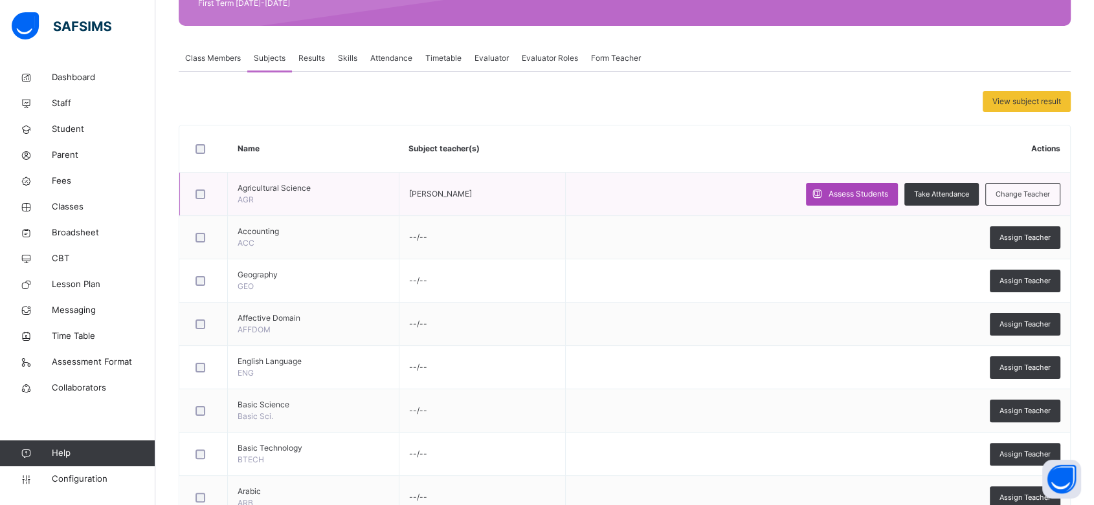
click at [838, 197] on span "Assess Students" at bounding box center [858, 194] width 60 height 12
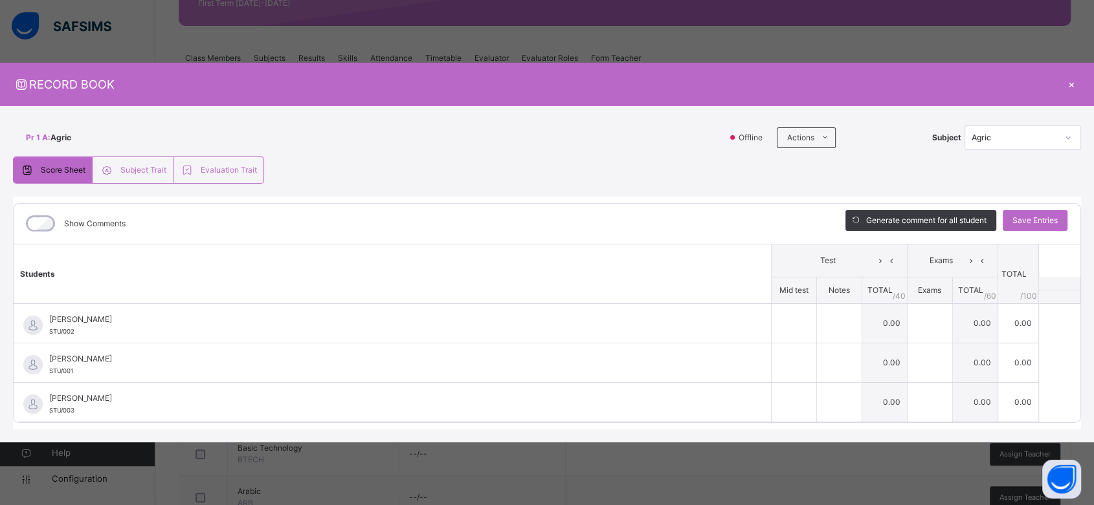
click at [133, 167] on span "Subject Trait" at bounding box center [143, 170] width 46 height 12
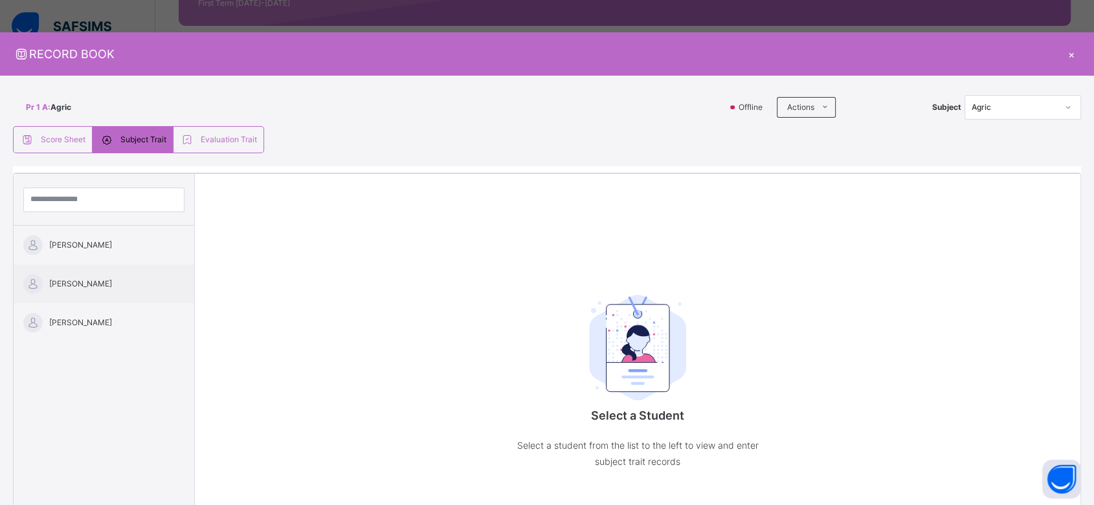
click at [210, 143] on span "Evaluation Trait" at bounding box center [229, 140] width 56 height 12
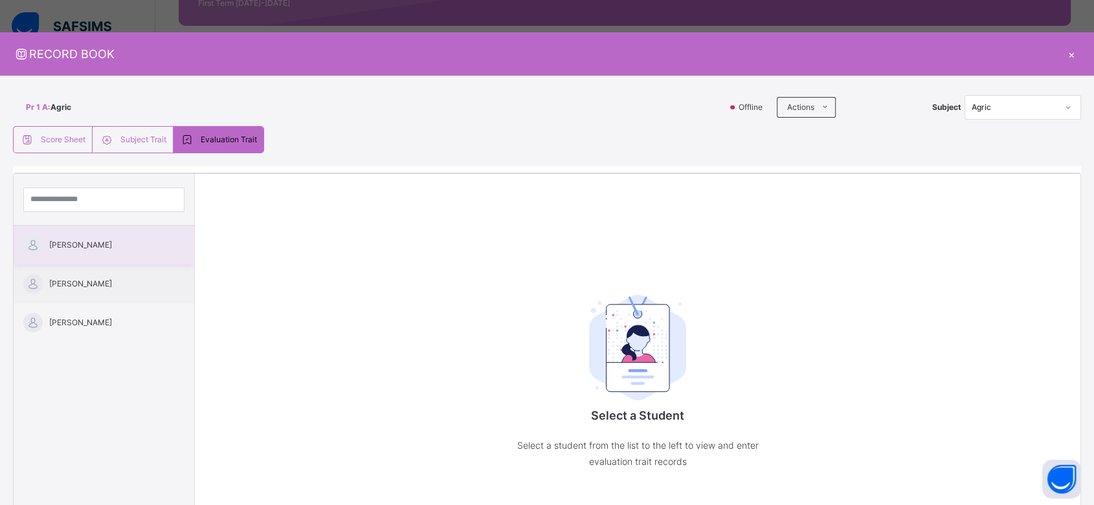
click at [120, 245] on span "[PERSON_NAME]" at bounding box center [107, 245] width 116 height 12
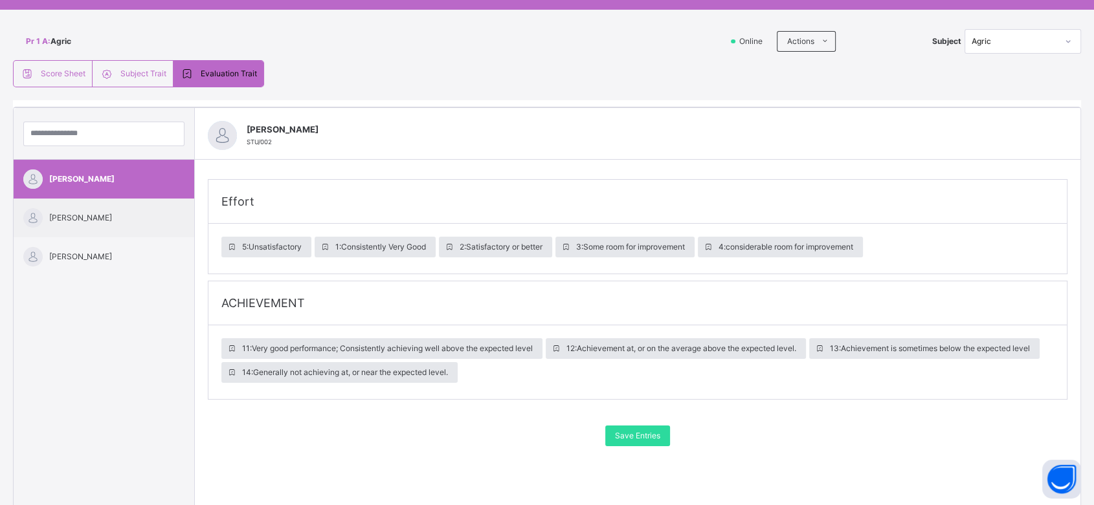
scroll to position [0, 0]
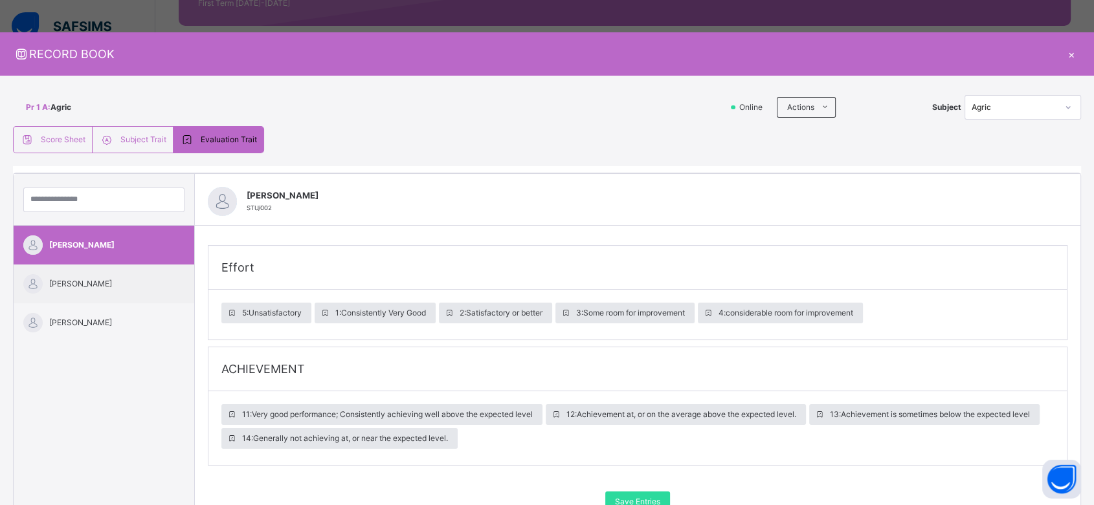
click at [1064, 52] on div "×" at bounding box center [1070, 53] width 19 height 17
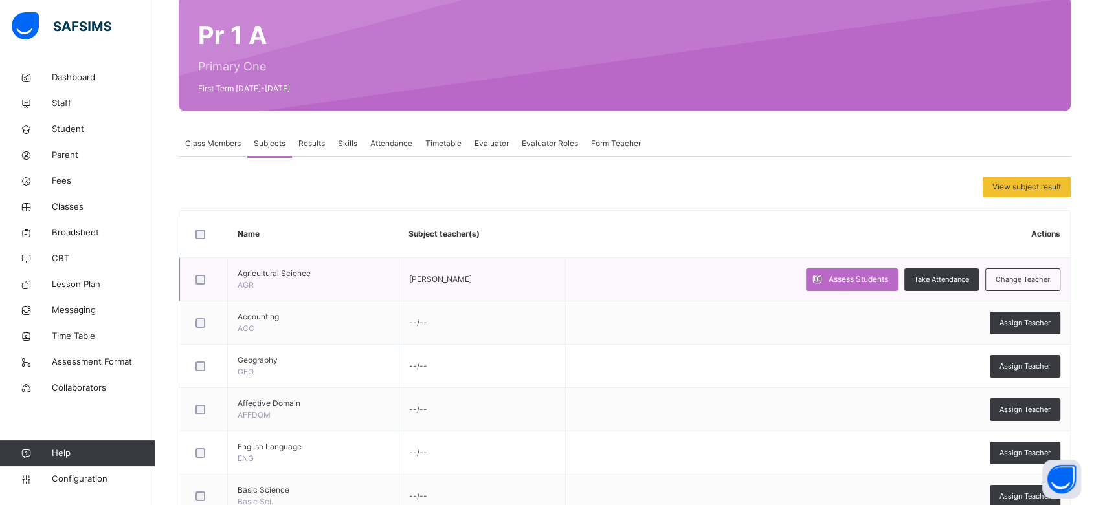
scroll to position [105, 0]
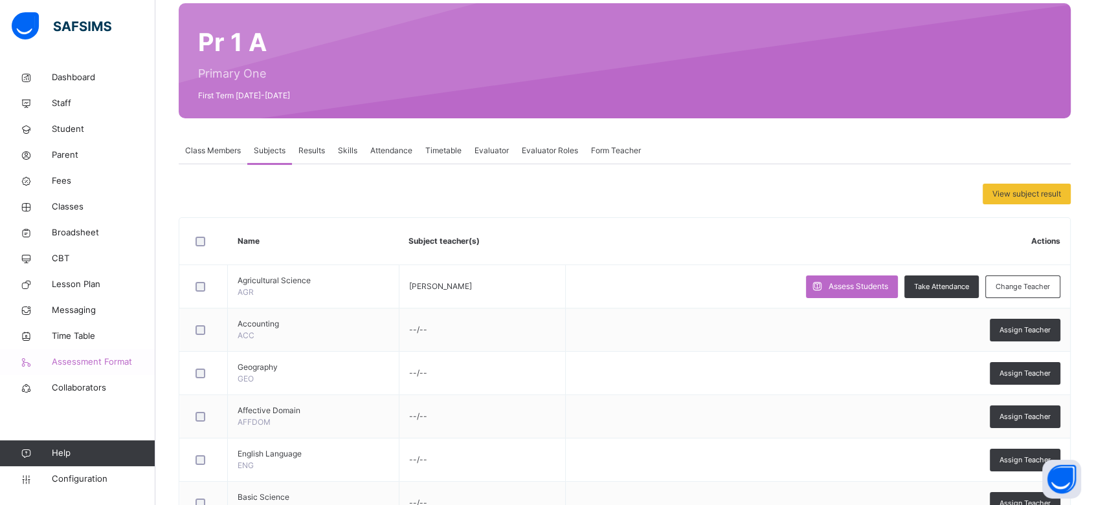
click at [109, 362] on span "Assessment Format" at bounding box center [104, 362] width 104 height 13
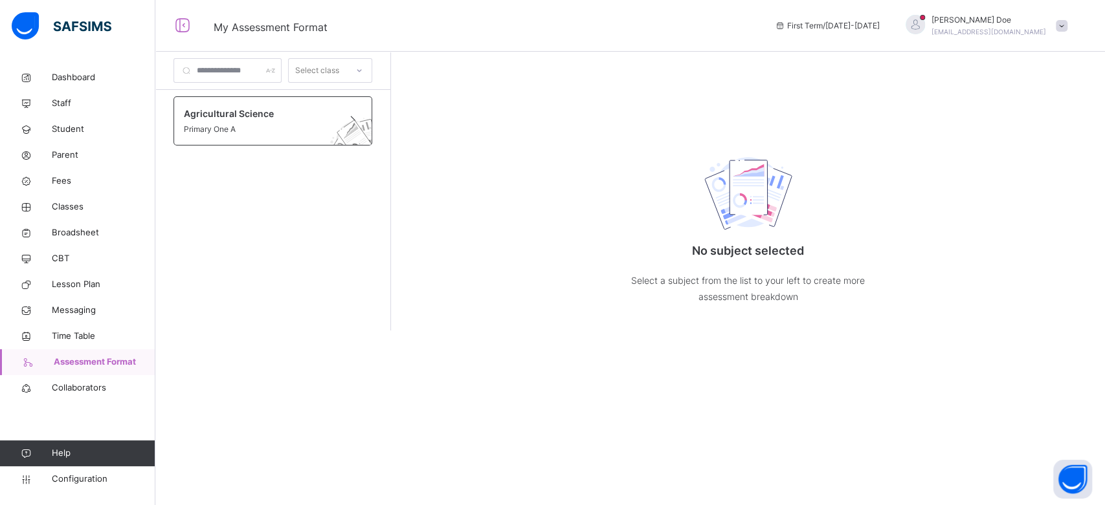
click at [276, 118] on span "Agricultural Science" at bounding box center [260, 114] width 153 height 14
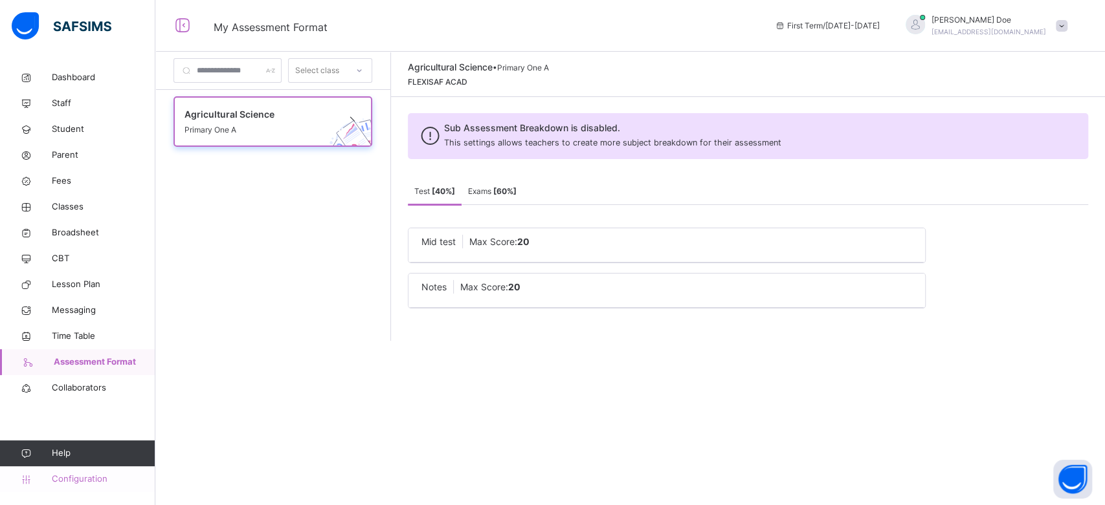
click at [64, 480] on span "Configuration" at bounding box center [103, 479] width 103 height 13
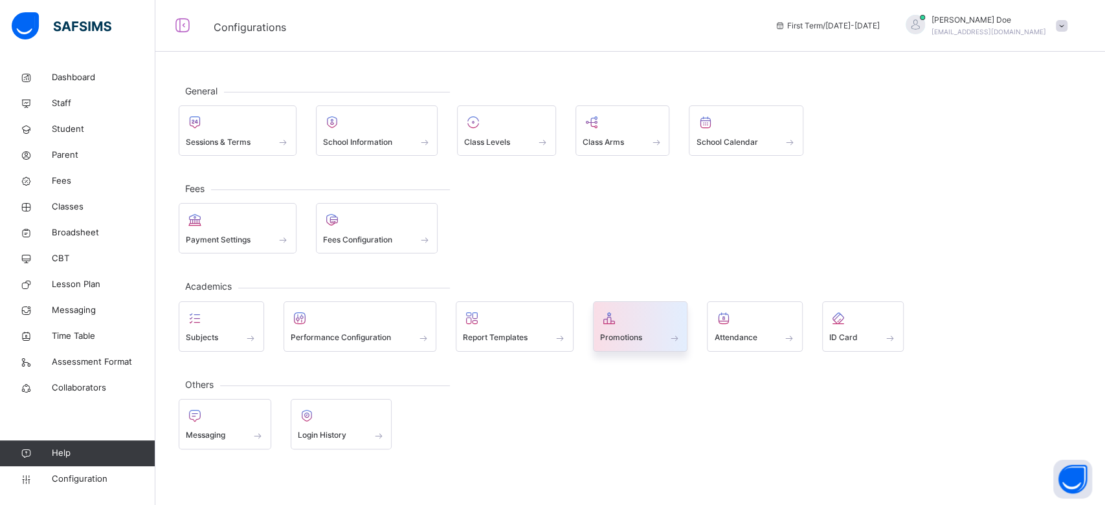
click at [620, 324] on div at bounding box center [640, 318] width 81 height 19
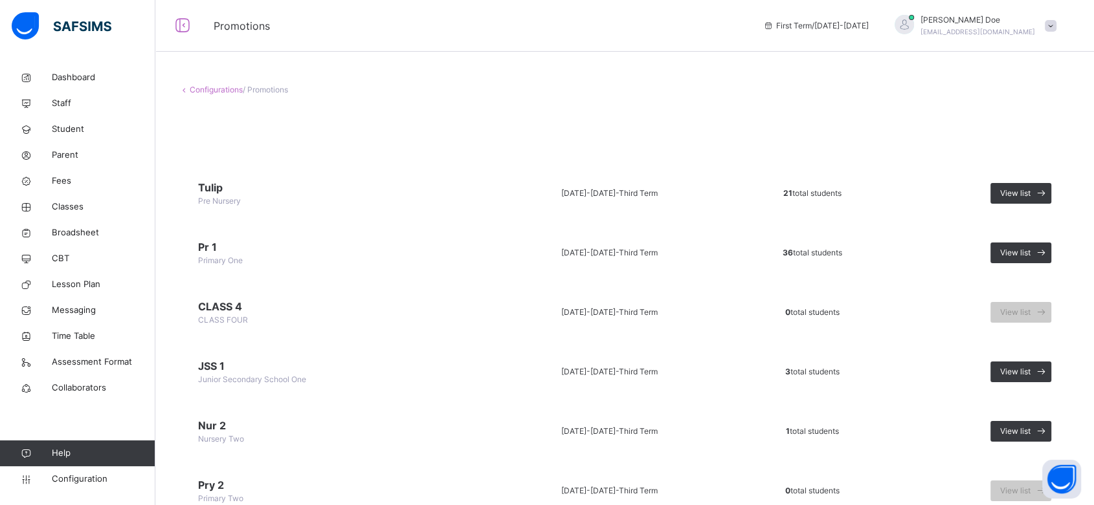
click at [212, 85] on link "Configurations" at bounding box center [216, 90] width 53 height 10
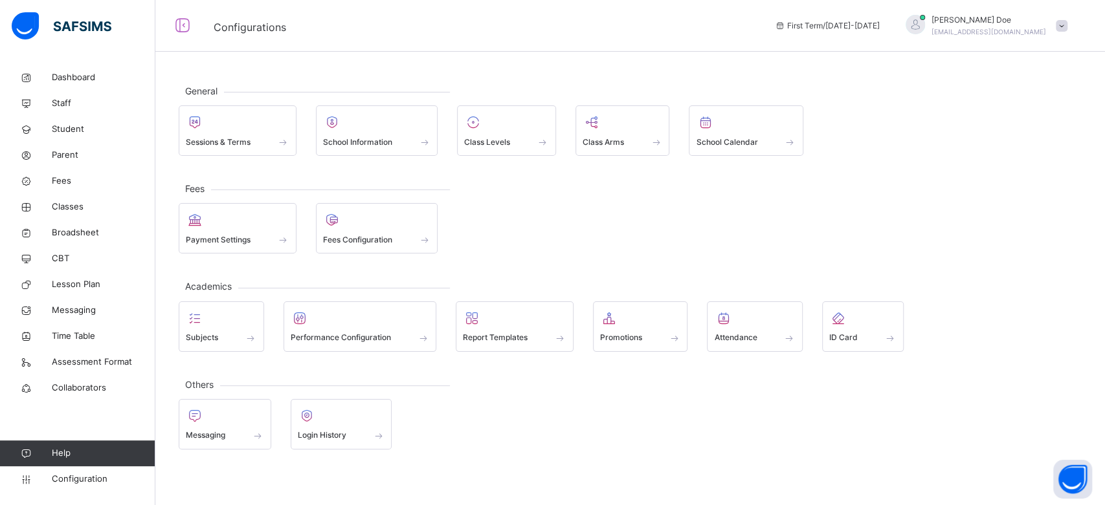
click at [659, 77] on div "General Sessions & Terms School Information Class Levels Class Arms School Cale…" at bounding box center [629, 267] width 949 height 405
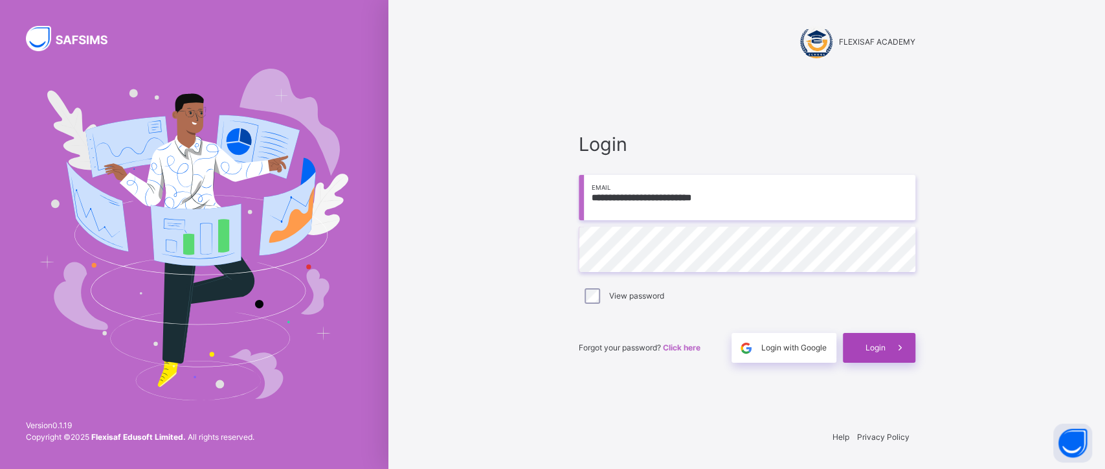
click at [874, 351] on span "Login" at bounding box center [875, 348] width 20 height 12
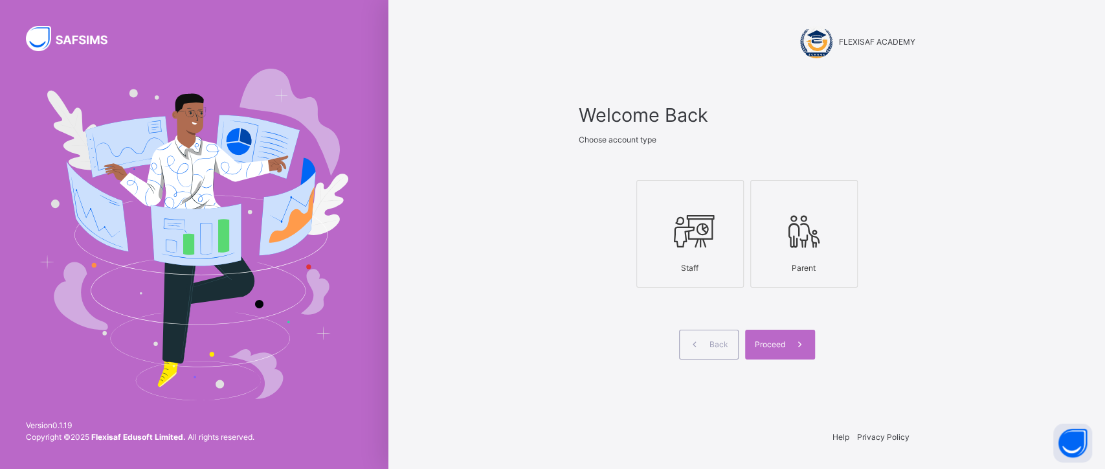
click at [665, 216] on div at bounding box center [689, 230] width 93 height 49
click at [772, 345] on span "Proceed" at bounding box center [770, 345] width 30 height 12
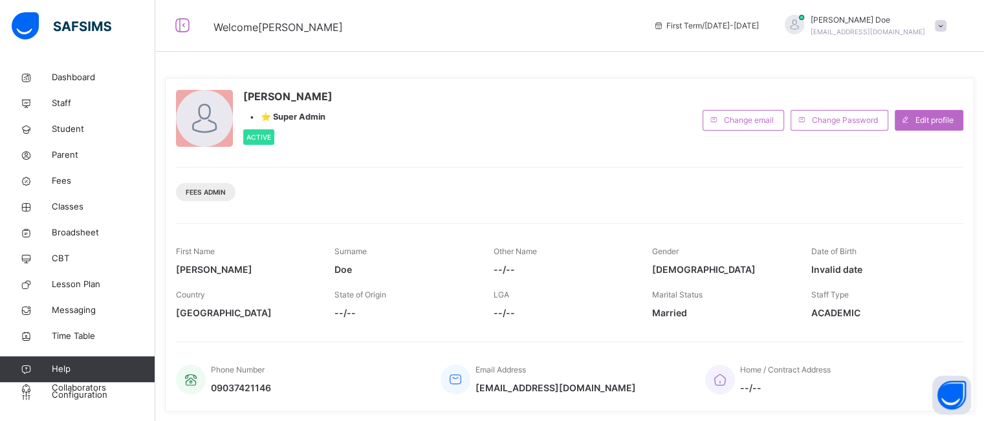
drag, startPoint x: 772, startPoint y: 344, endPoint x: 667, endPoint y: 117, distance: 250.2
click at [667, 117] on div "Doe John • ⭐ Super Admin Active" at bounding box center [436, 120] width 520 height 63
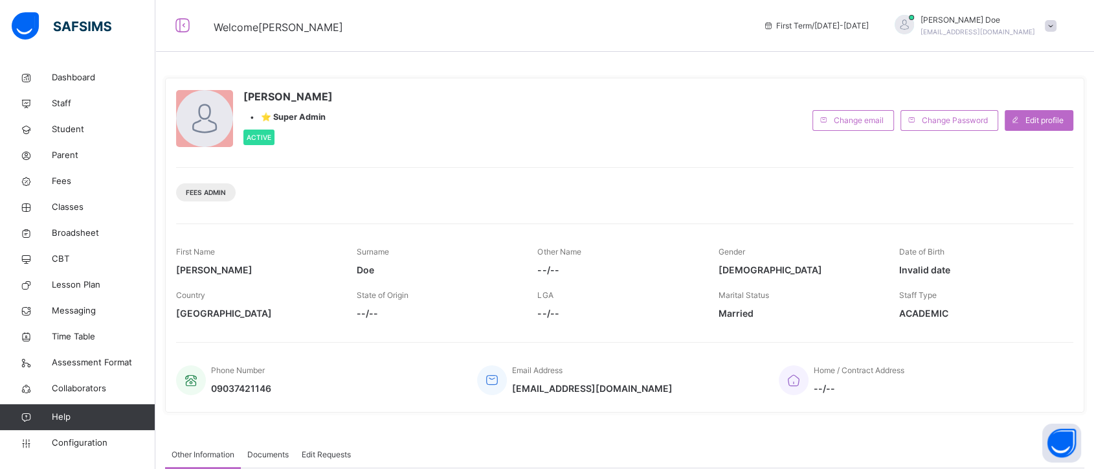
drag, startPoint x: 960, startPoint y: 9, endPoint x: 639, endPoint y: 113, distance: 337.3
click at [639, 113] on div "Doe John • ⭐ Super Admin Active" at bounding box center [491, 120] width 630 height 63
click at [73, 444] on span "Configuration" at bounding box center [103, 442] width 103 height 13
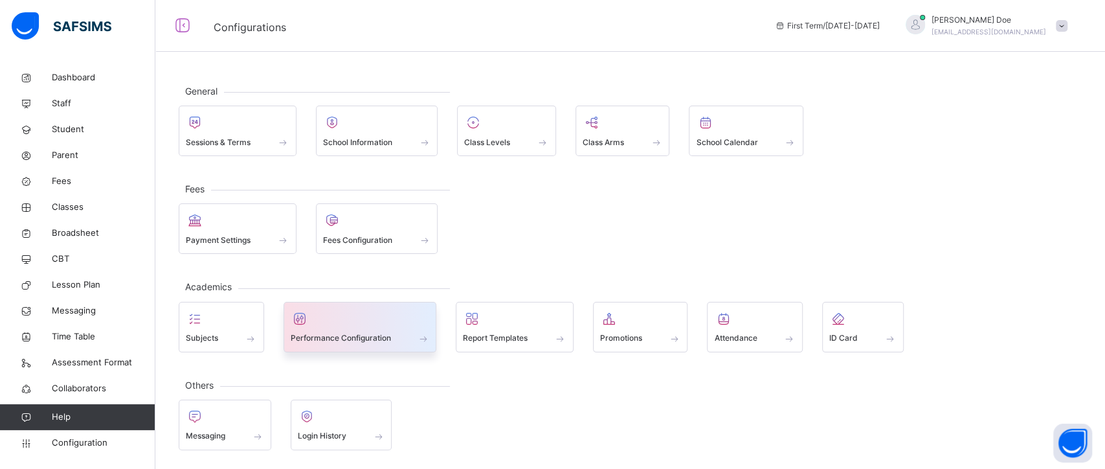
click at [348, 343] on div "Performance Configuration" at bounding box center [360, 338] width 139 height 14
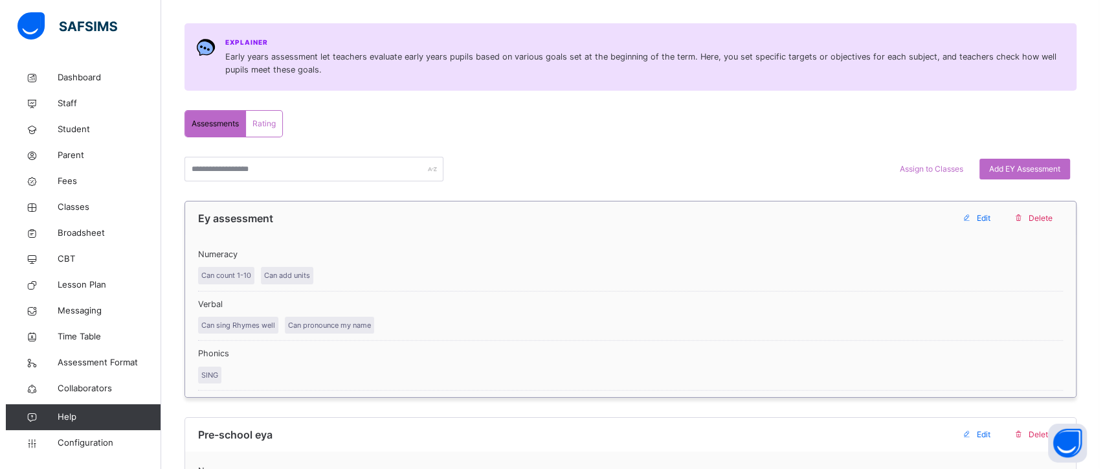
scroll to position [177, 0]
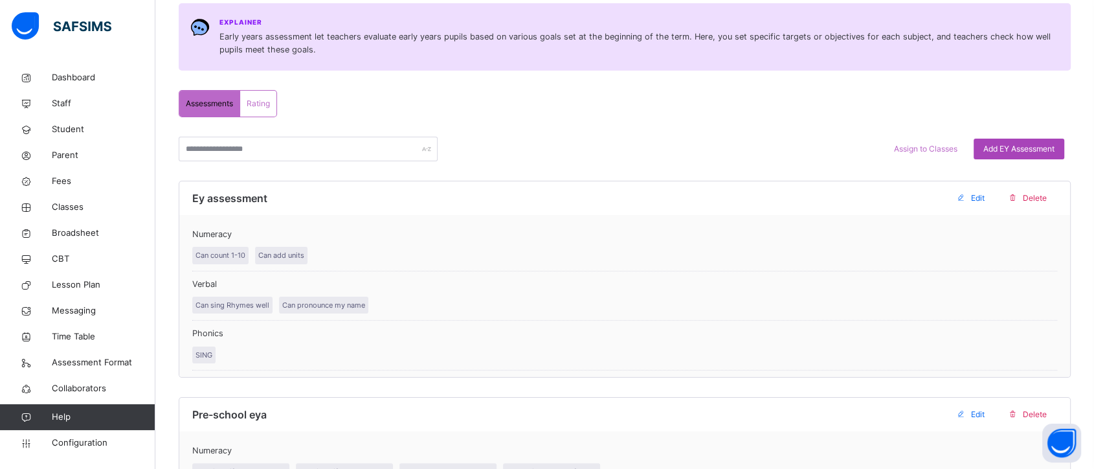
click at [1010, 148] on span "Add EY Assessment" at bounding box center [1018, 149] width 71 height 12
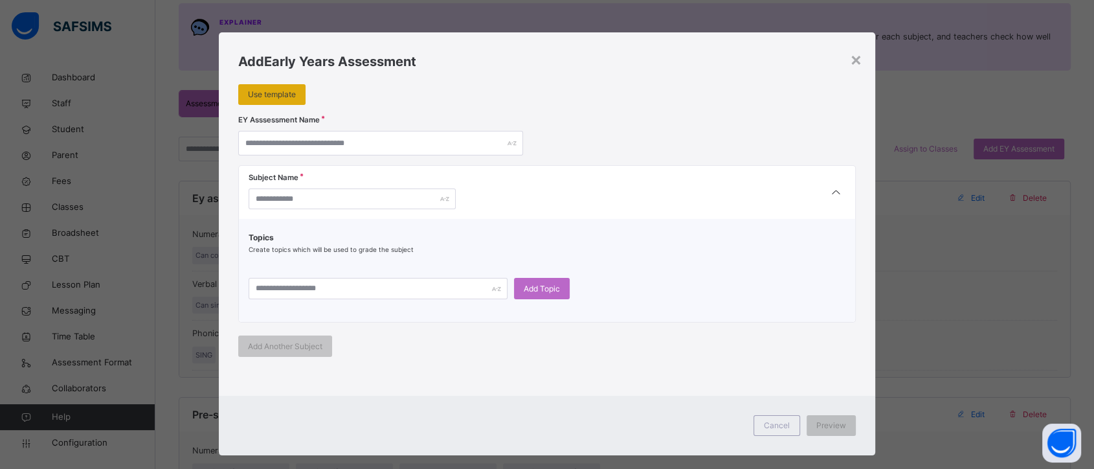
click at [271, 96] on span "Use template" at bounding box center [272, 95] width 48 height 12
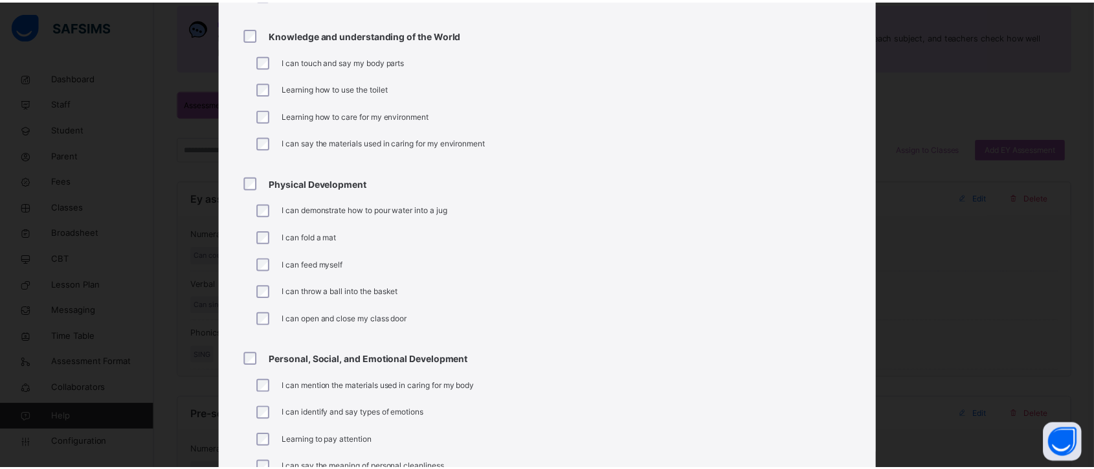
scroll to position [897, 0]
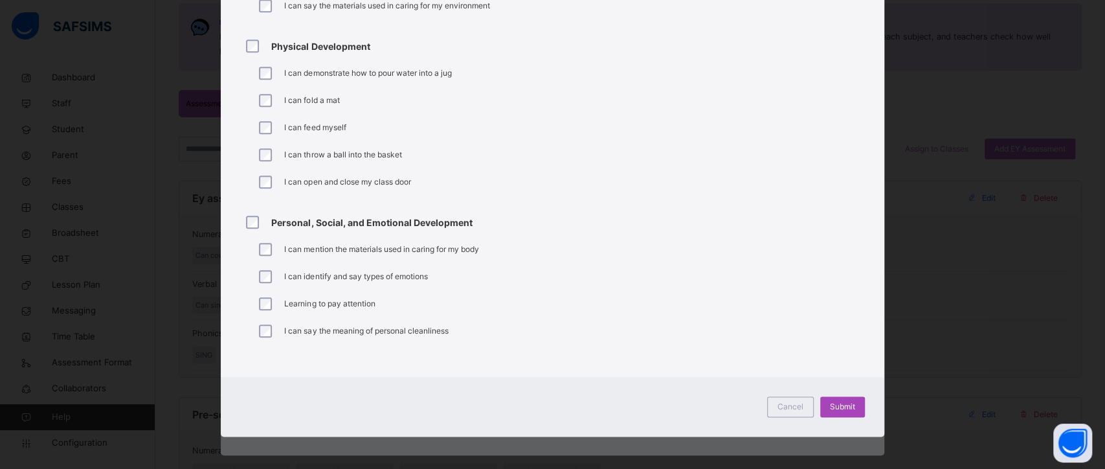
click at [842, 401] on span "Submit" at bounding box center [842, 407] width 25 height 12
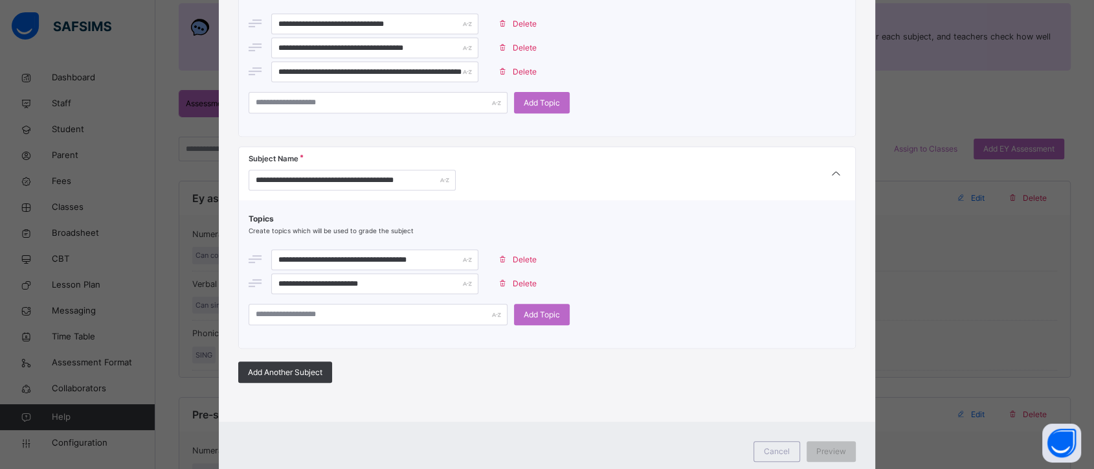
scroll to position [559, 0]
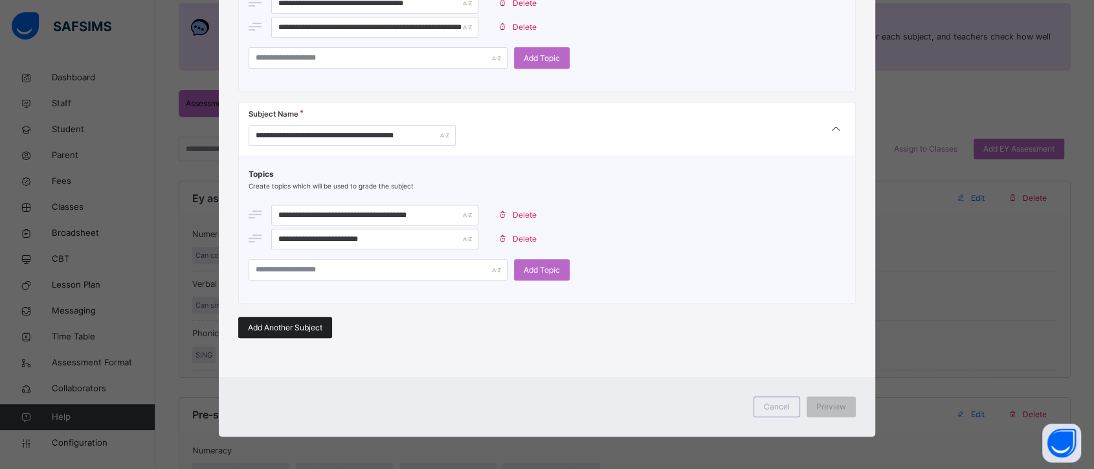
click at [280, 322] on span "Add Another Subject" at bounding box center [285, 328] width 74 height 12
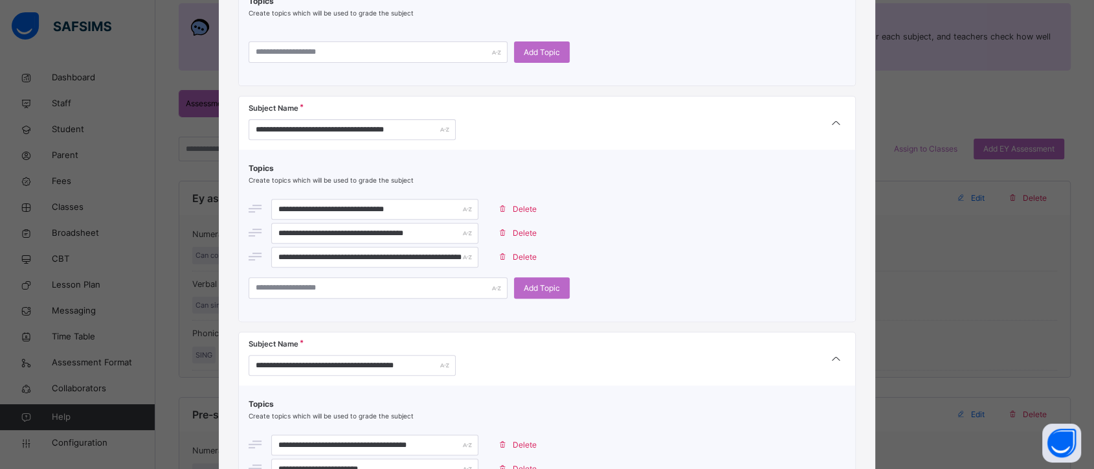
scroll to position [725, 0]
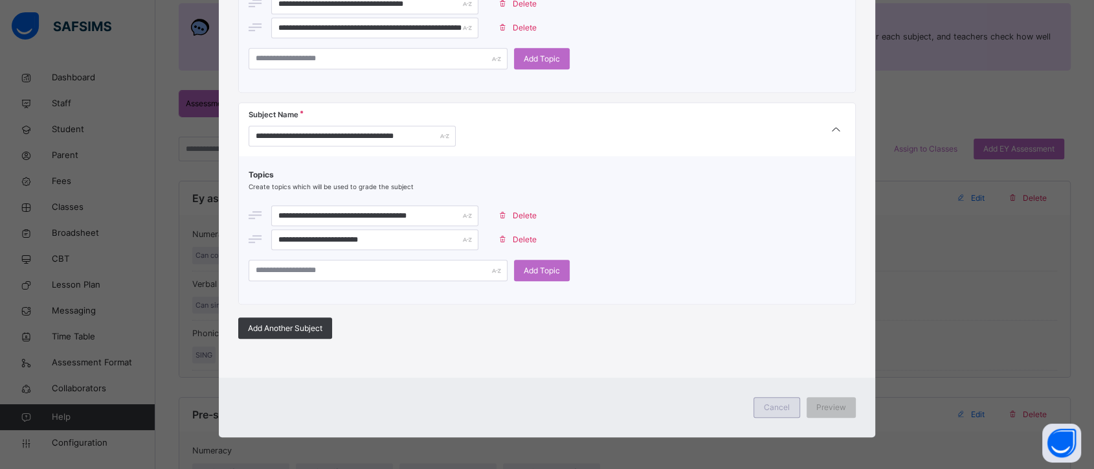
click at [772, 401] on span "Cancel" at bounding box center [777, 407] width 26 height 12
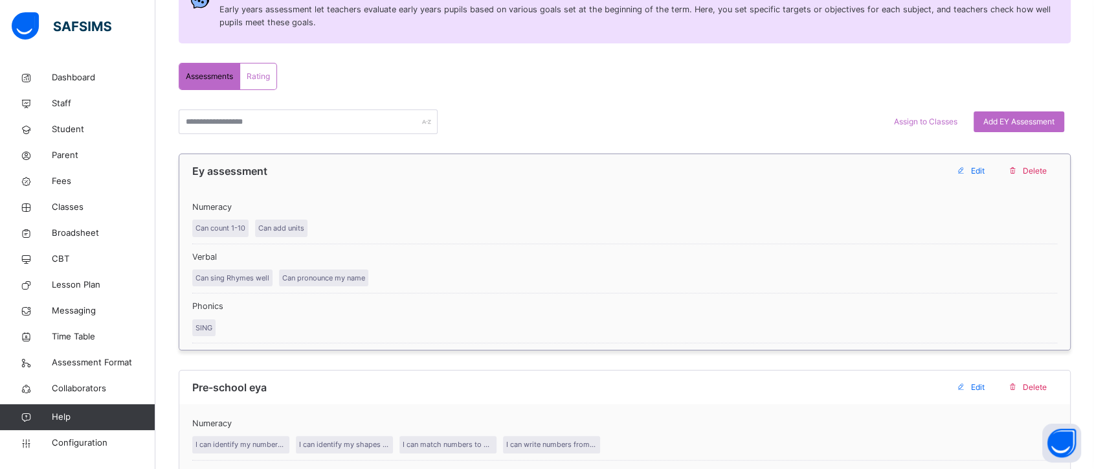
scroll to position [204, 0]
click at [1017, 118] on span "Add EY Assessment" at bounding box center [1018, 123] width 71 height 12
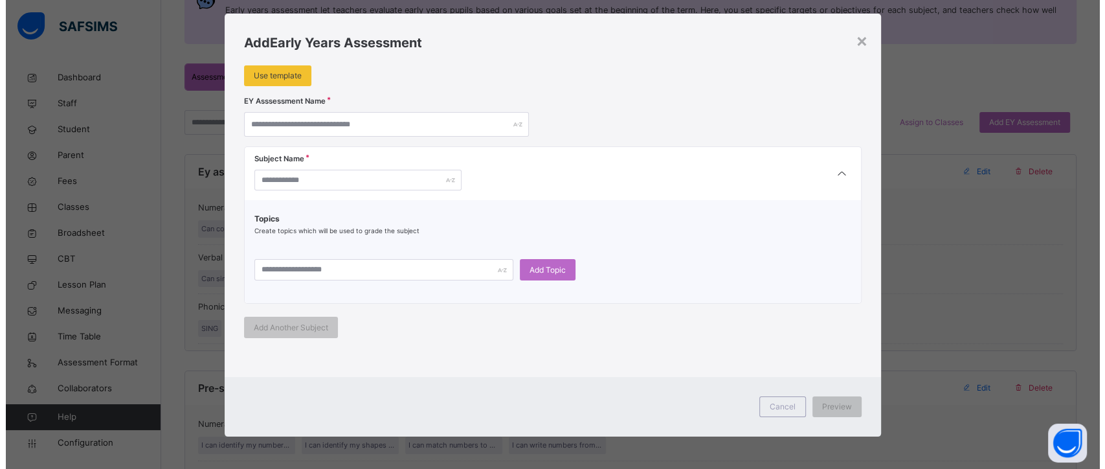
scroll to position [19, 0]
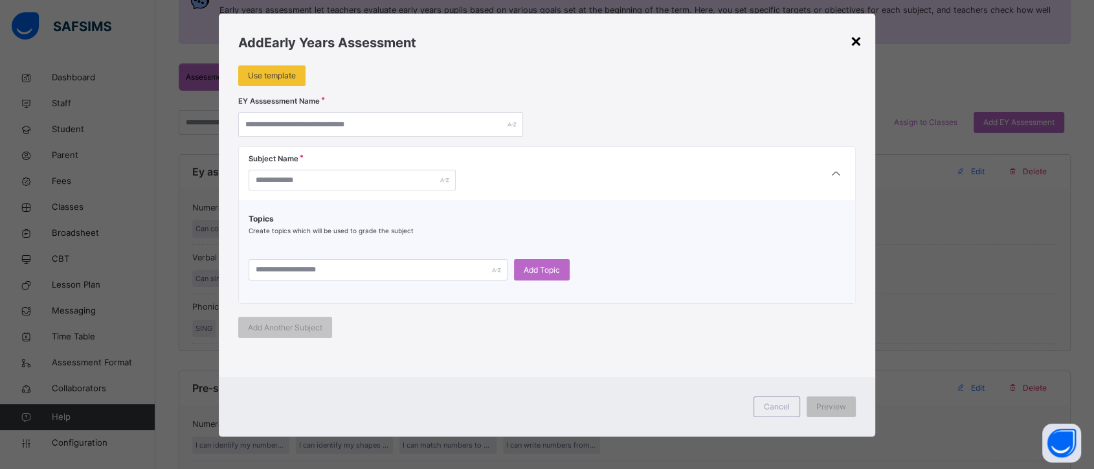
click at [860, 45] on div "×" at bounding box center [856, 40] width 12 height 27
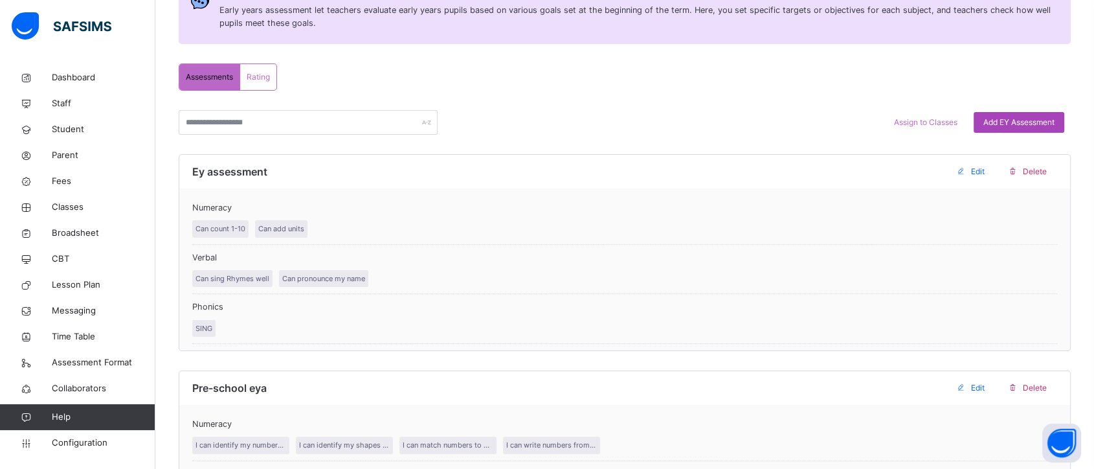
click at [1030, 121] on span "Add EY Assessment" at bounding box center [1018, 123] width 71 height 12
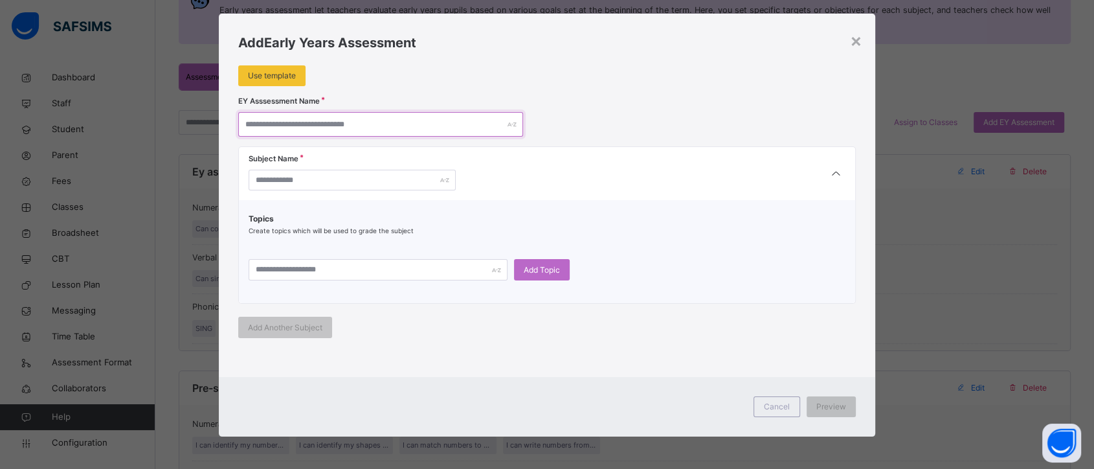
click at [375, 127] on input "text" at bounding box center [380, 124] width 285 height 25
type input "*"
type input "**********"
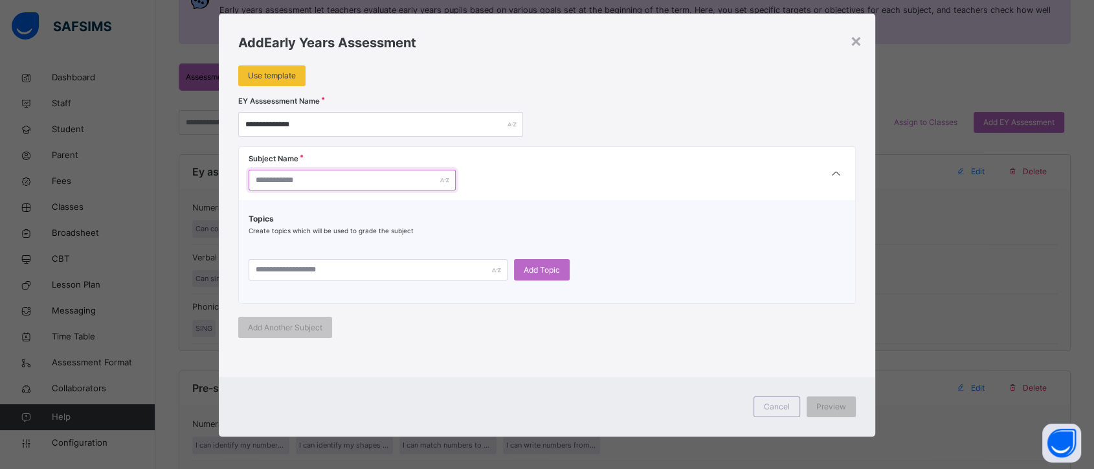
click at [327, 172] on input "text" at bounding box center [352, 180] width 207 height 21
type input "********"
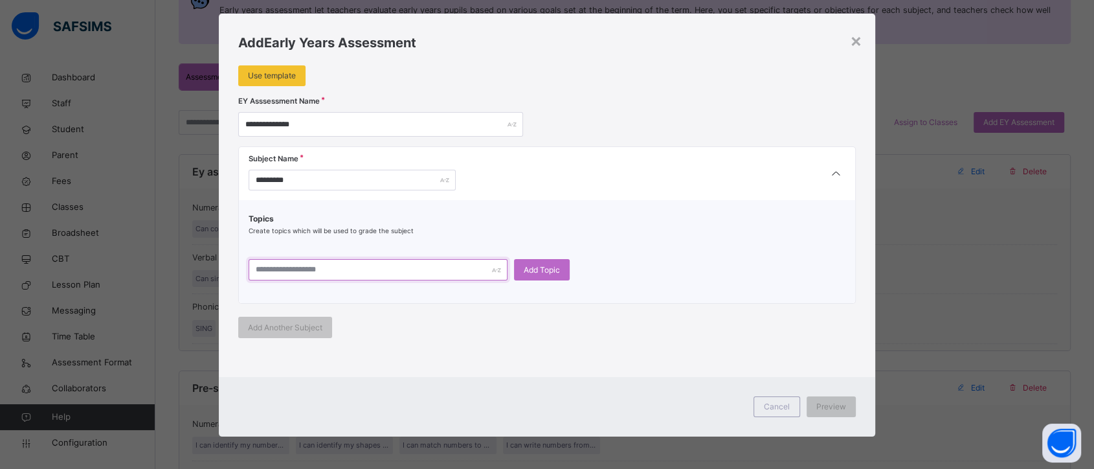
click at [365, 272] on input "text" at bounding box center [378, 269] width 259 height 21
click at [275, 82] on div "Use template" at bounding box center [271, 75] width 67 height 21
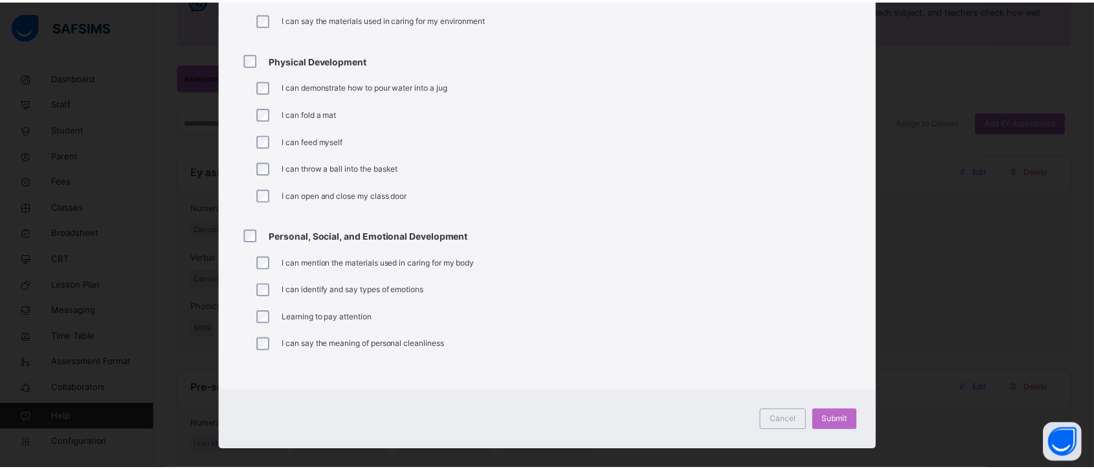
scroll to position [897, 0]
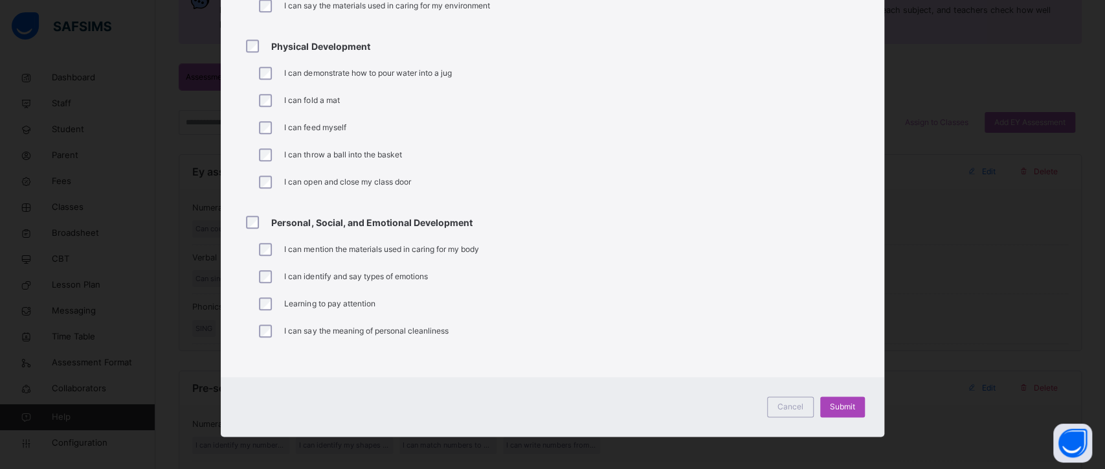
click at [834, 403] on span "Submit" at bounding box center [842, 407] width 25 height 12
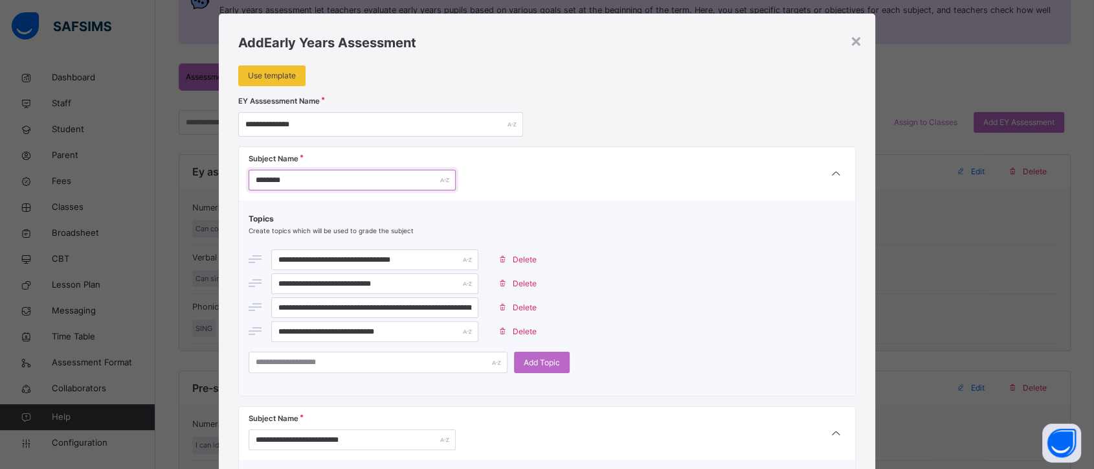
click at [309, 177] on input "********" at bounding box center [352, 180] width 207 height 21
type input "**********"
click at [406, 260] on input "**********" at bounding box center [374, 259] width 207 height 21
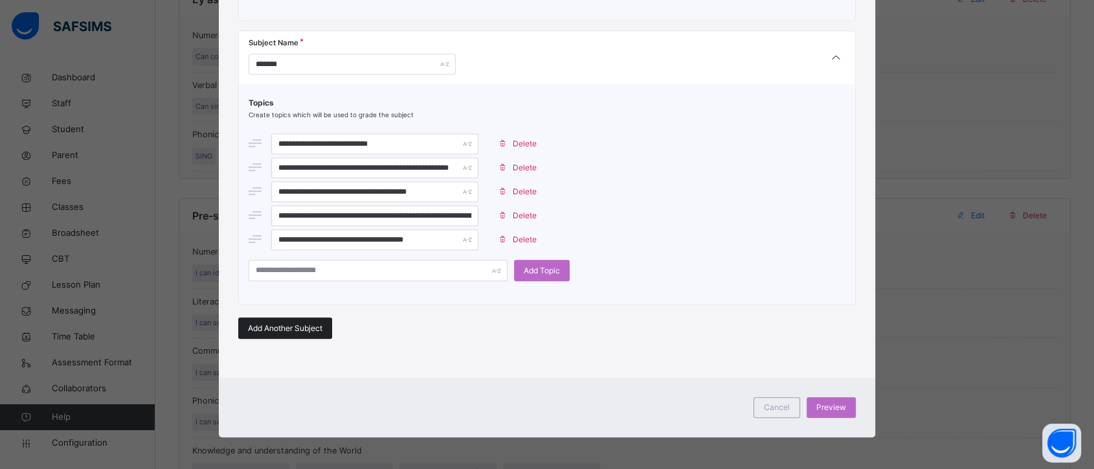
scroll to position [377, 0]
type input "**********"
click at [297, 326] on span "Add Another Subject" at bounding box center [285, 328] width 74 height 12
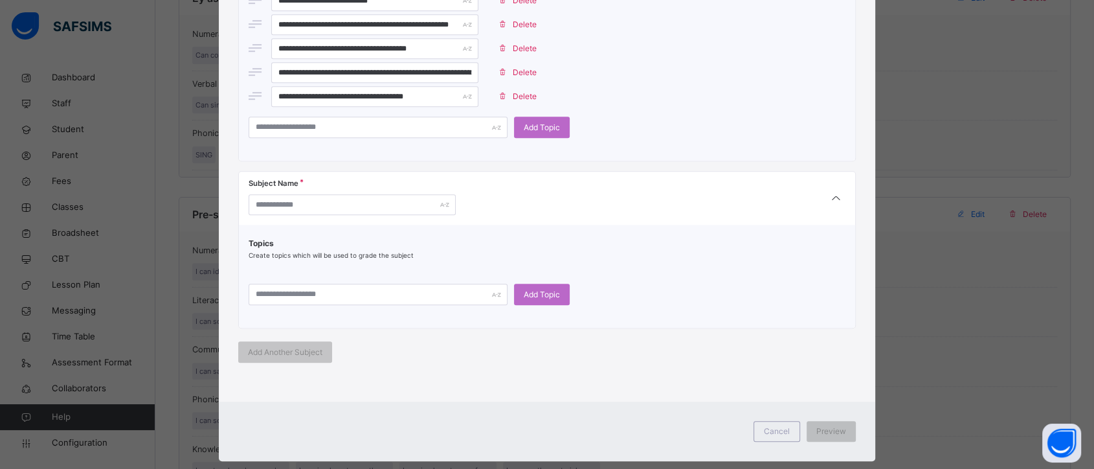
scroll to position [821, 0]
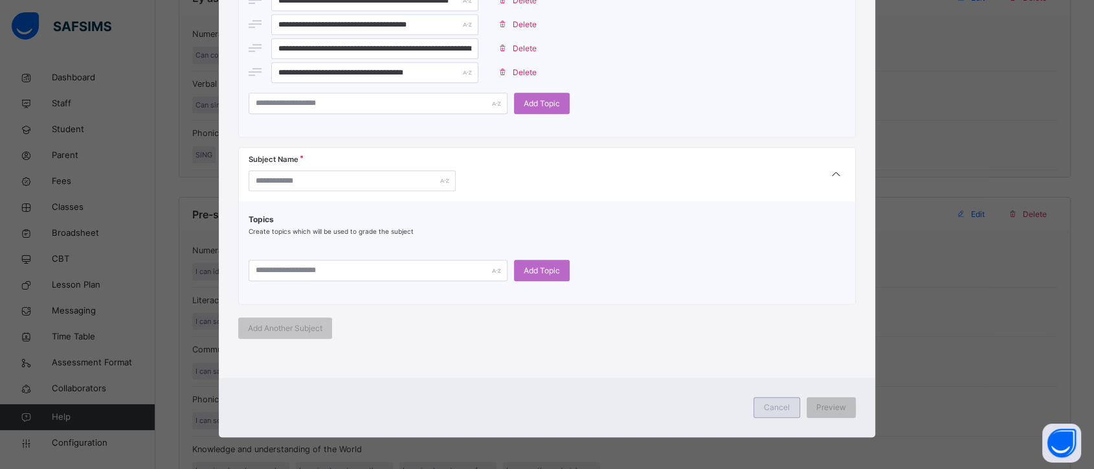
click at [787, 411] on span "Cancel" at bounding box center [777, 407] width 26 height 12
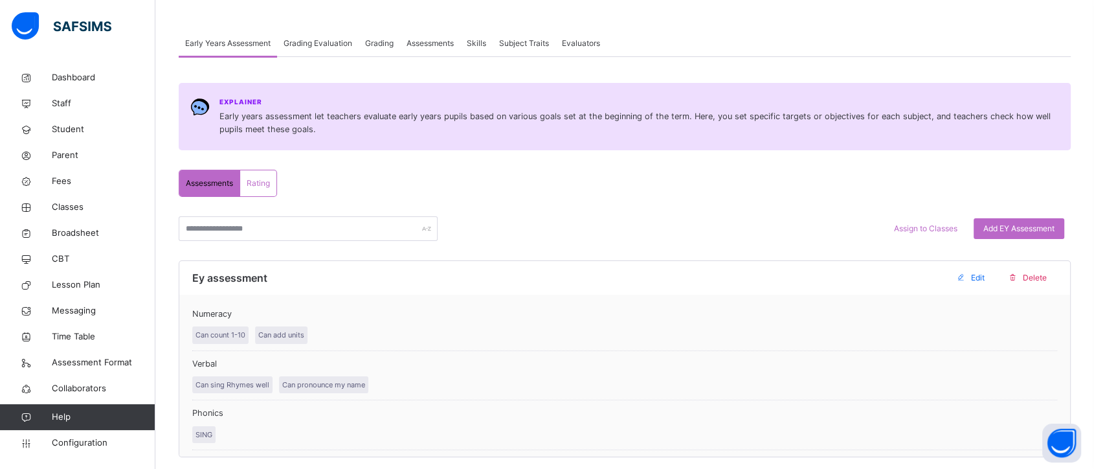
scroll to position [96, 0]
click at [264, 183] on span "Rating" at bounding box center [258, 185] width 23 height 12
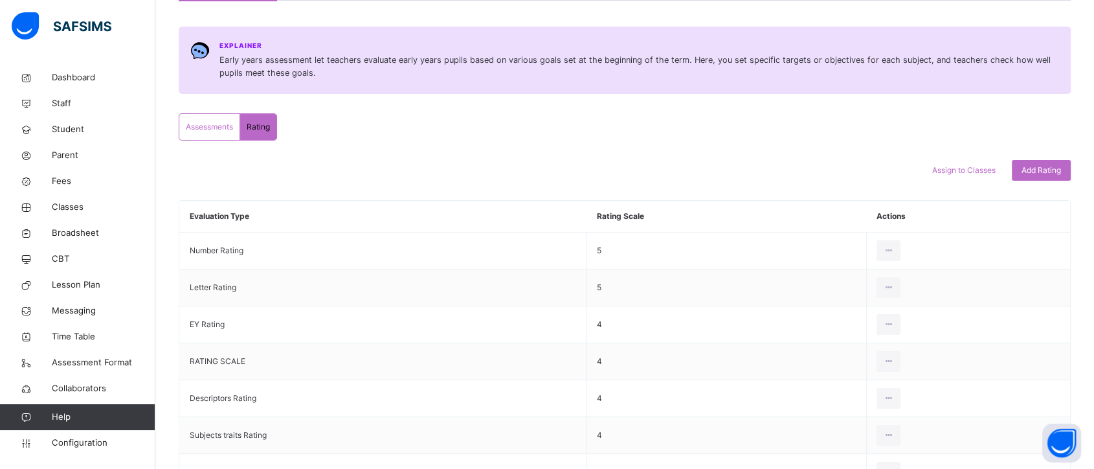
scroll to position [158, 0]
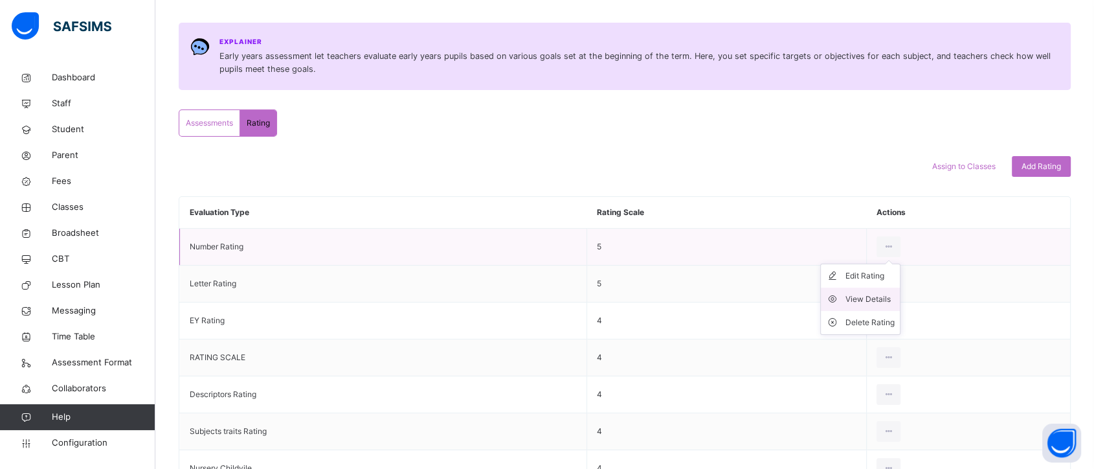
click at [874, 294] on div "View Details" at bounding box center [869, 299] width 49 height 13
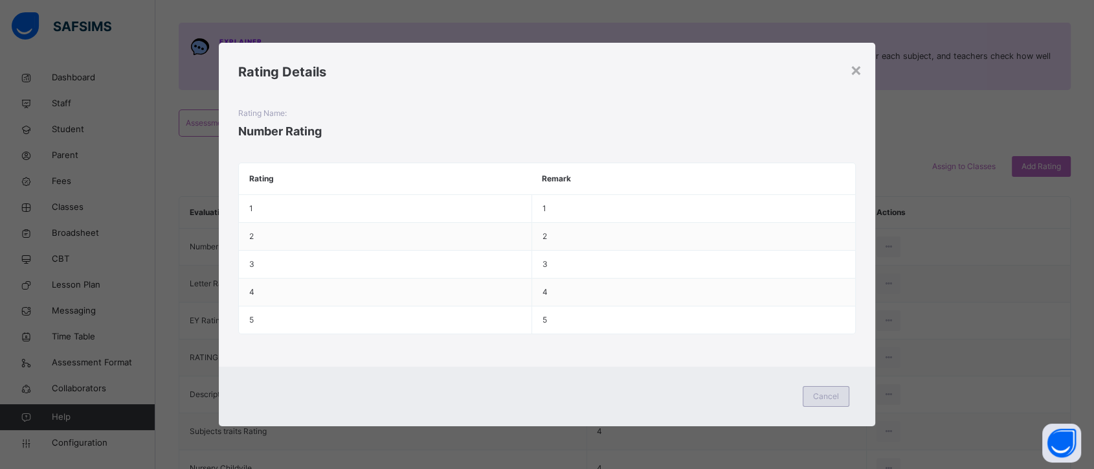
click at [824, 394] on span "Cancel" at bounding box center [826, 396] width 26 height 12
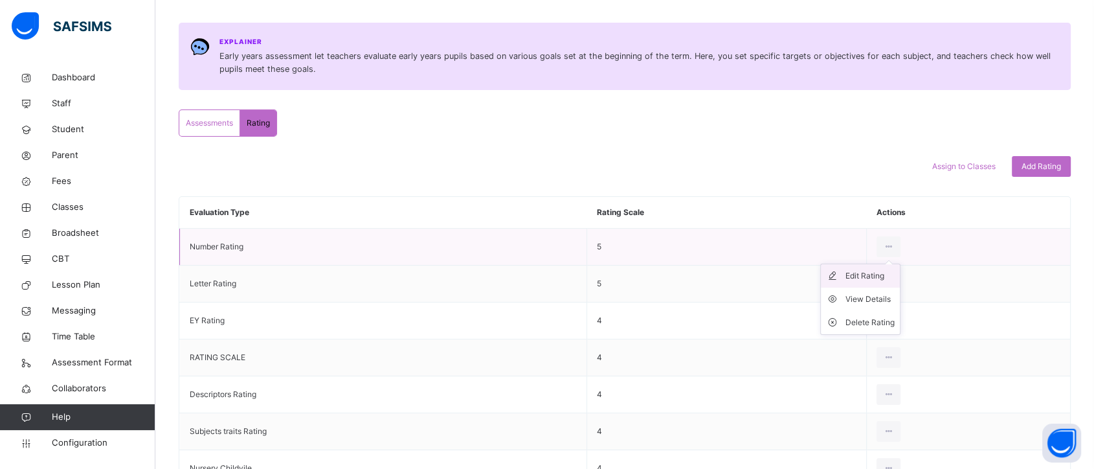
click at [876, 274] on div "Edit Rating" at bounding box center [869, 275] width 49 height 13
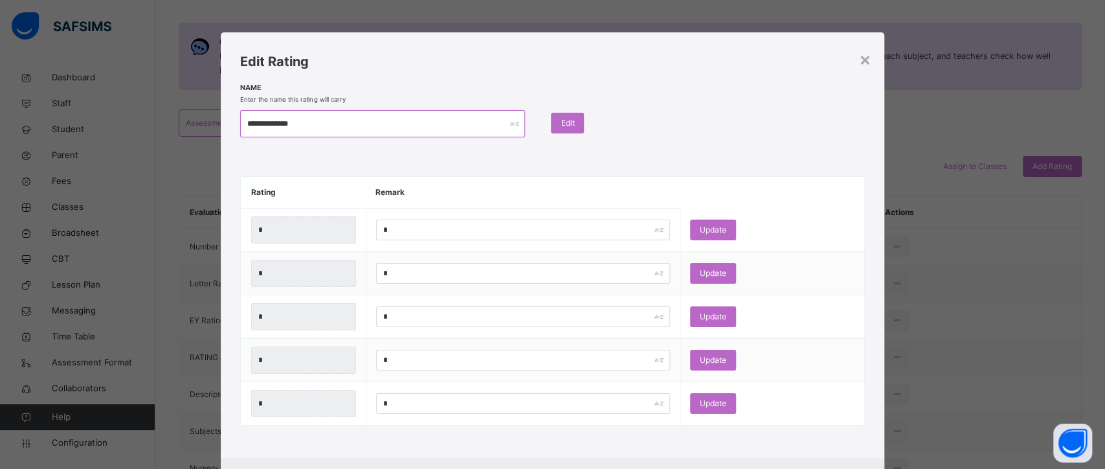
click at [451, 126] on input "**********" at bounding box center [382, 123] width 285 height 27
click at [860, 58] on div "×" at bounding box center [865, 58] width 12 height 27
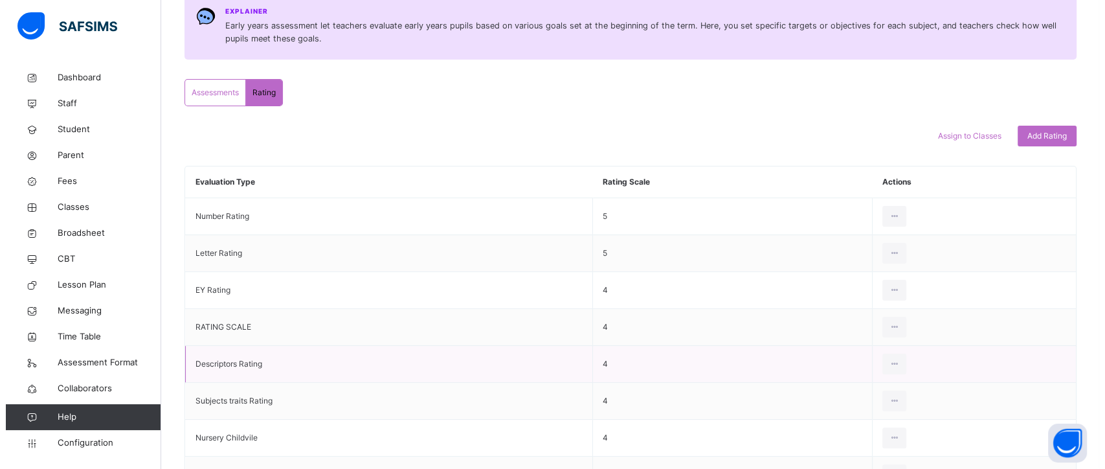
scroll to position [183, 0]
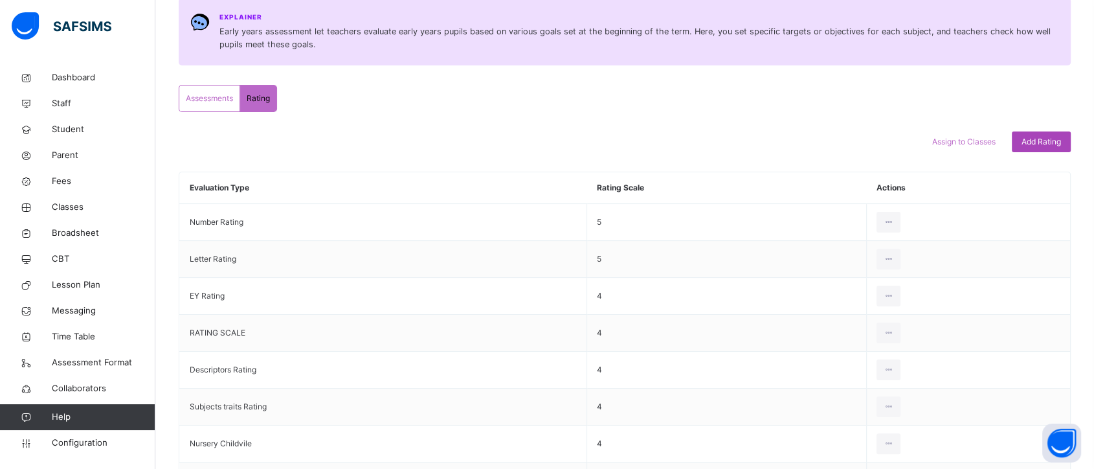
click at [1057, 137] on span "Add Rating" at bounding box center [1040, 142] width 39 height 12
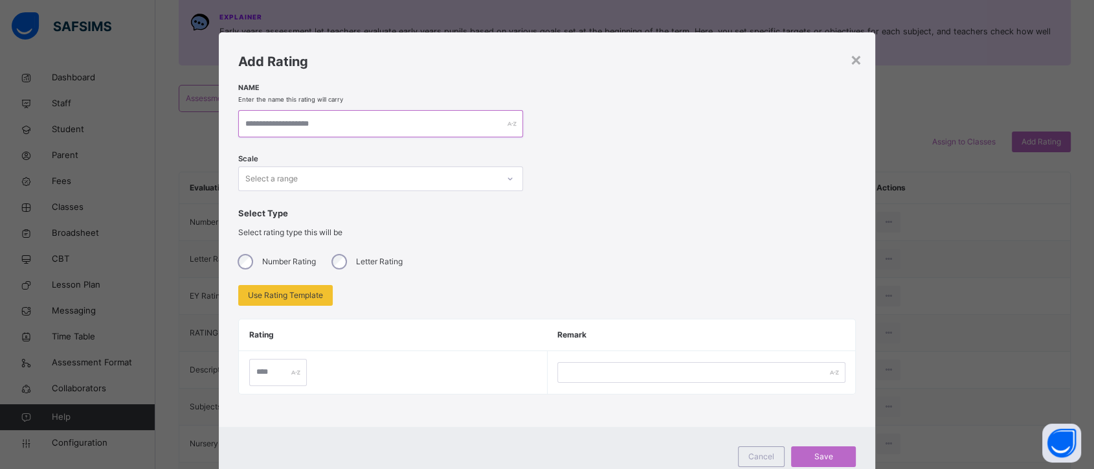
click at [335, 124] on input "text" at bounding box center [380, 123] width 285 height 27
type input "*******"
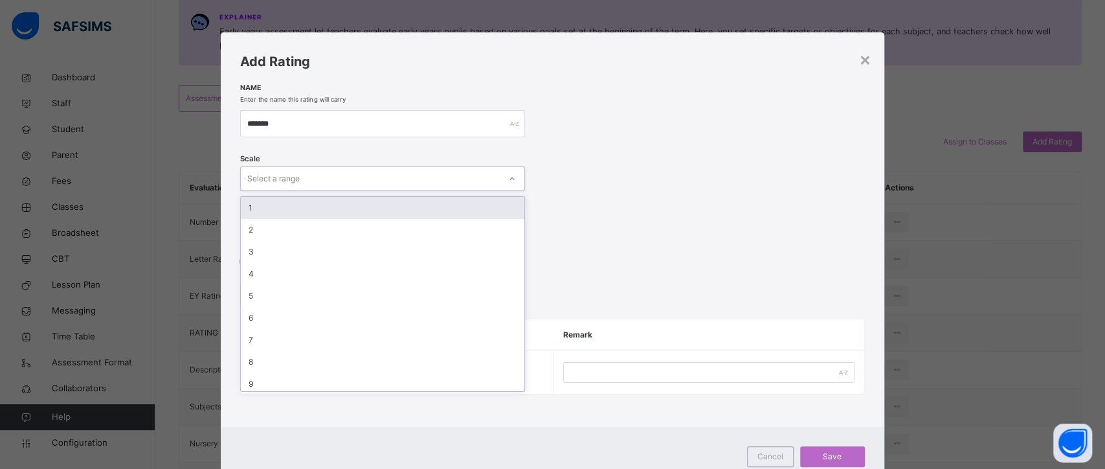
click at [338, 179] on div "Select a range" at bounding box center [370, 179] width 259 height 20
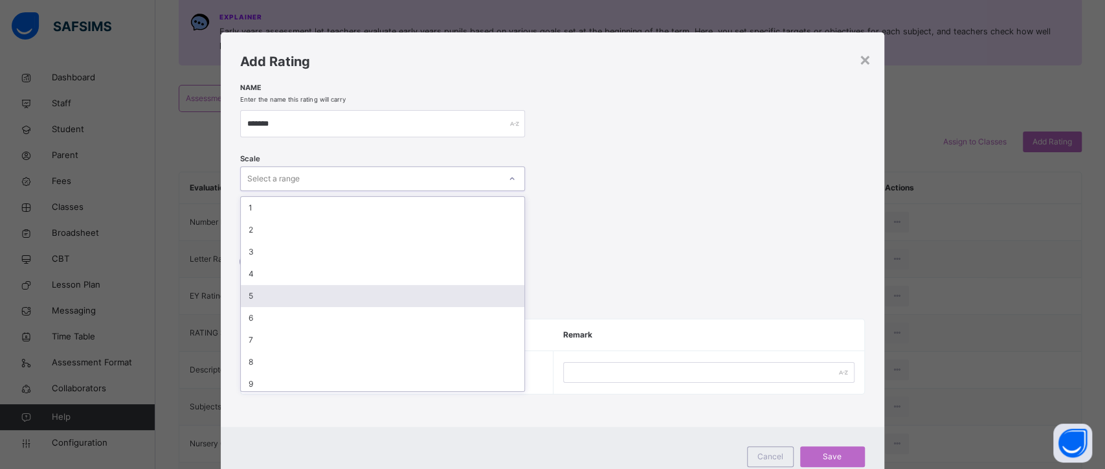
click at [343, 296] on div "5" at bounding box center [382, 296] width 283 height 22
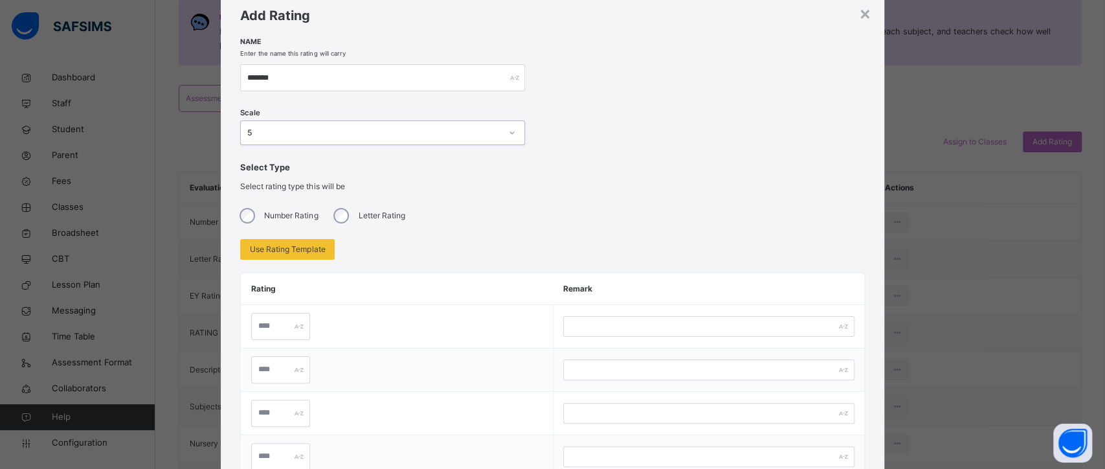
scroll to position [74, 0]
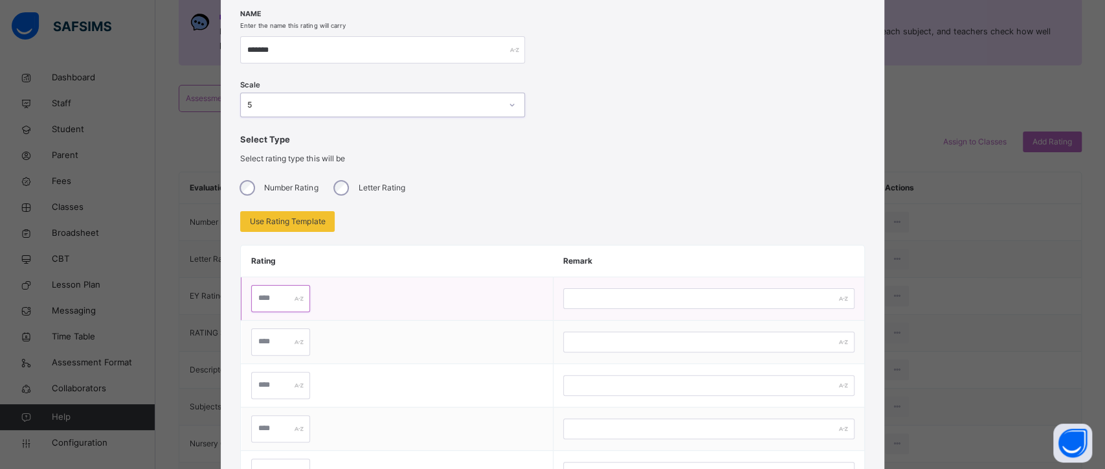
click at [272, 299] on input "text" at bounding box center [280, 298] width 58 height 27
type input "********"
click at [603, 295] on input "text" at bounding box center [708, 298] width 291 height 21
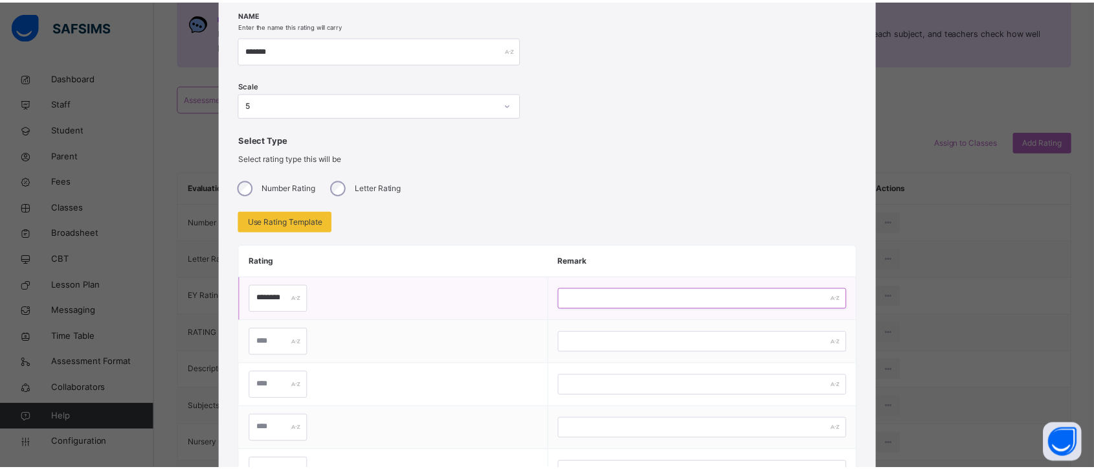
scroll to position [223, 0]
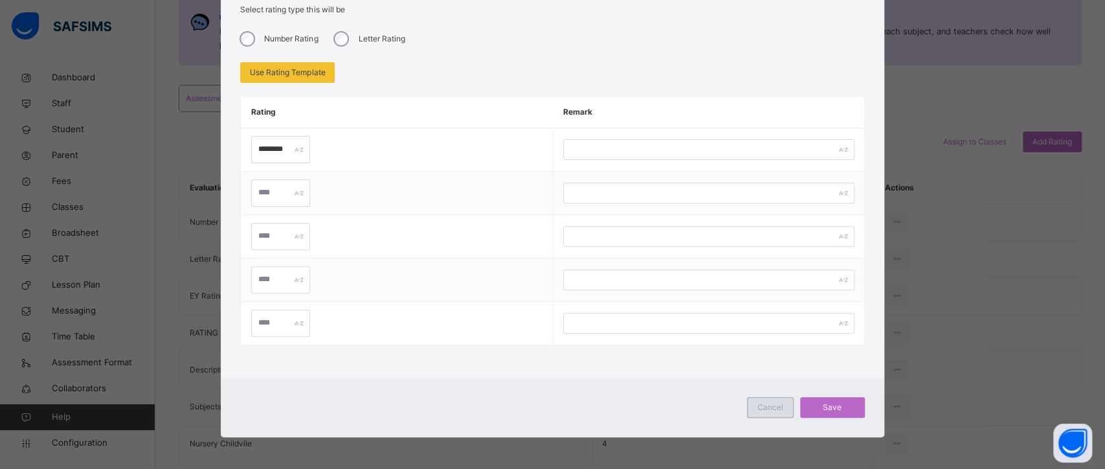
click at [753, 401] on div "Cancel" at bounding box center [770, 407] width 47 height 21
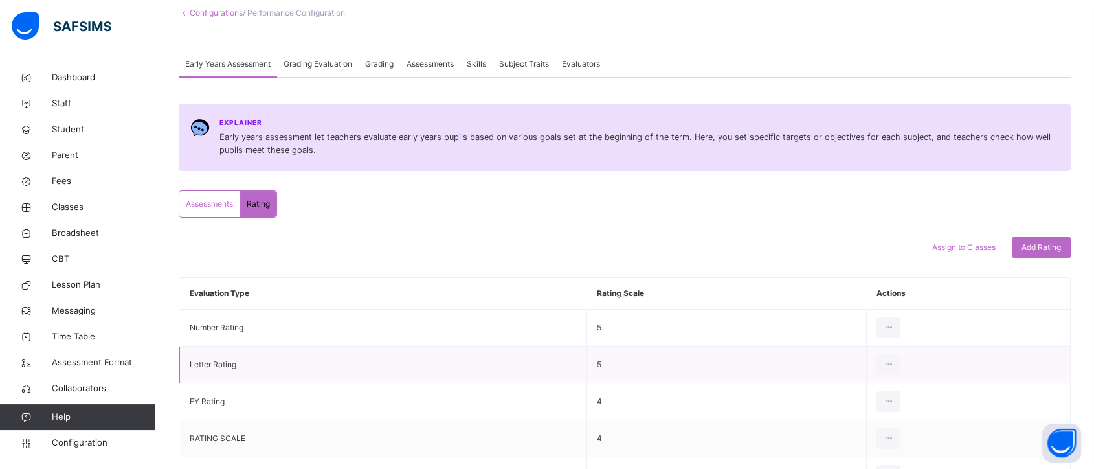
scroll to position [74, 0]
click at [979, 247] on span "Assign to Classes" at bounding box center [963, 250] width 63 height 12
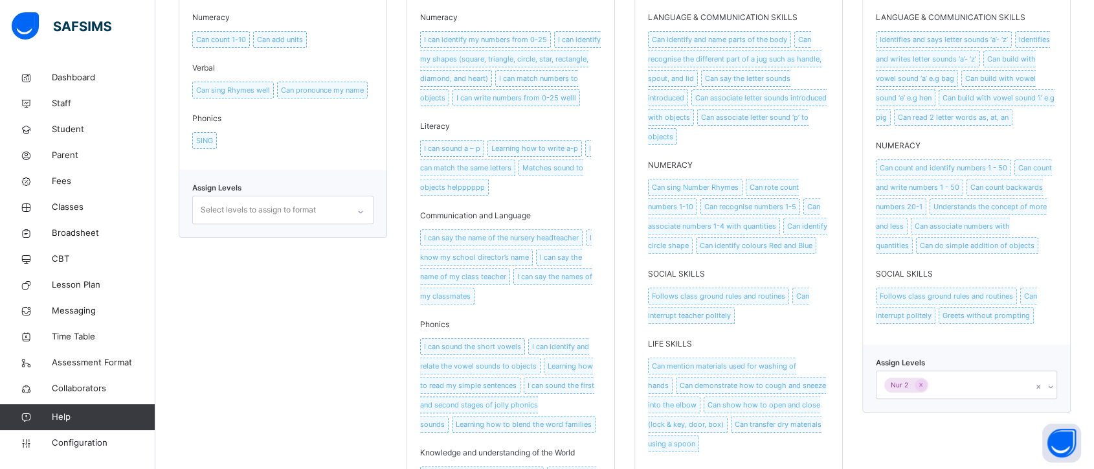
scroll to position [459, 0]
click at [337, 203] on div "Select levels to assign to format" at bounding box center [270, 207] width 155 height 27
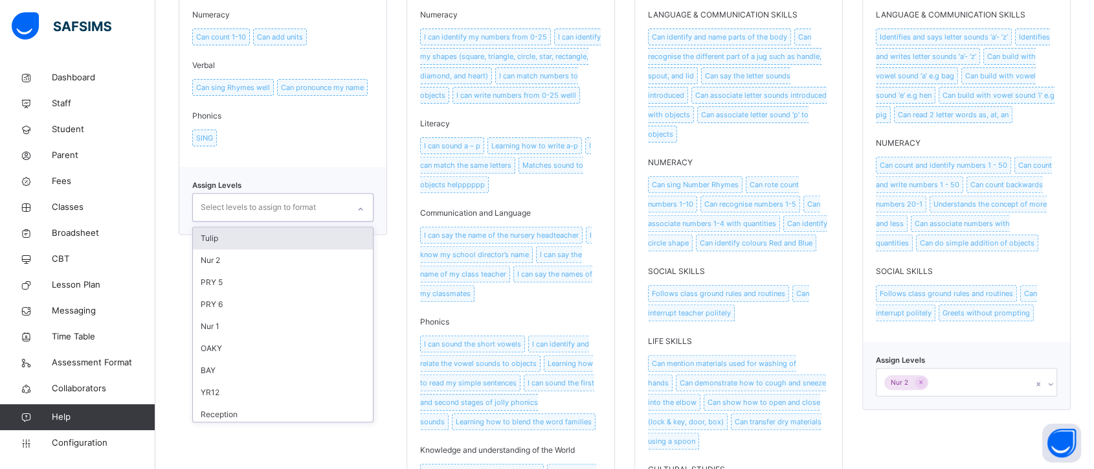
click at [280, 245] on div "Tulip" at bounding box center [283, 238] width 180 height 22
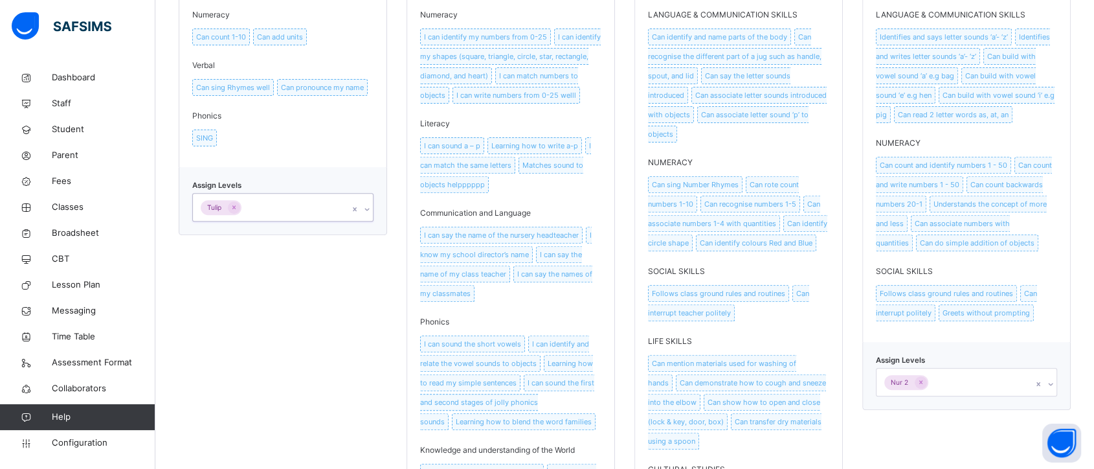
click at [311, 211] on div "Tulip" at bounding box center [270, 207] width 155 height 27
click at [312, 201] on div "Tulip" at bounding box center [270, 207] width 155 height 27
click at [299, 242] on div "Nur 2" at bounding box center [283, 238] width 180 height 22
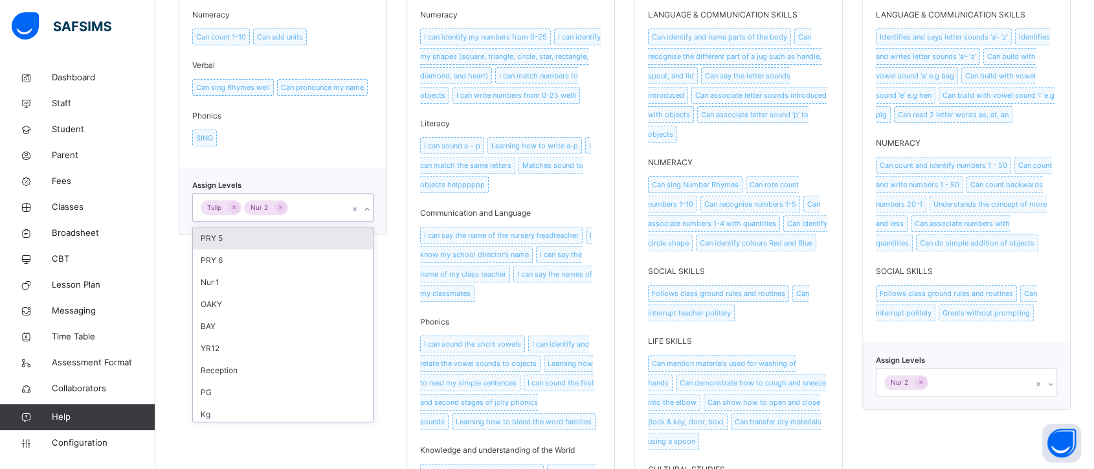
click at [351, 149] on div "EY Assessment Numeracy Can count 1-10 Can add units Verbal Can sing Rhymes well…" at bounding box center [283, 58] width 208 height 218
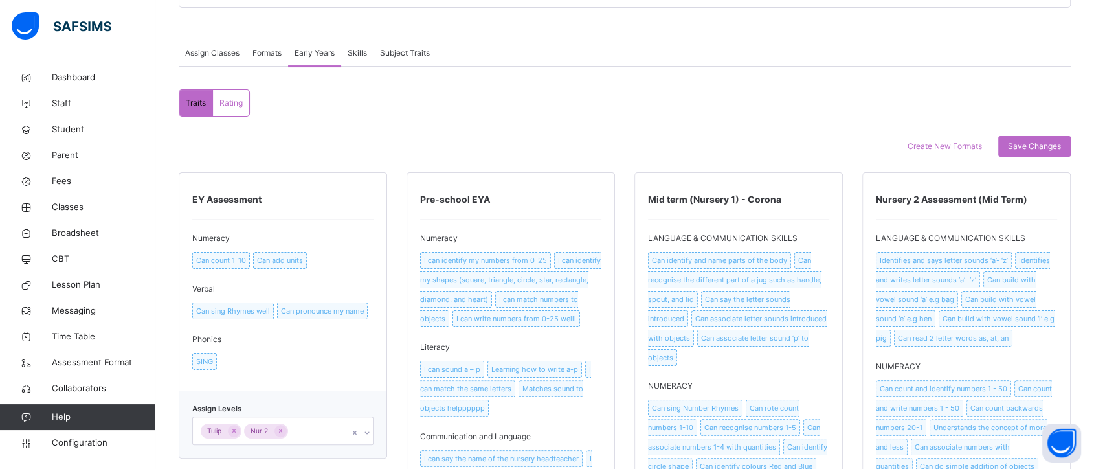
scroll to position [234, 0]
click at [233, 98] on span "Rating" at bounding box center [230, 104] width 23 height 12
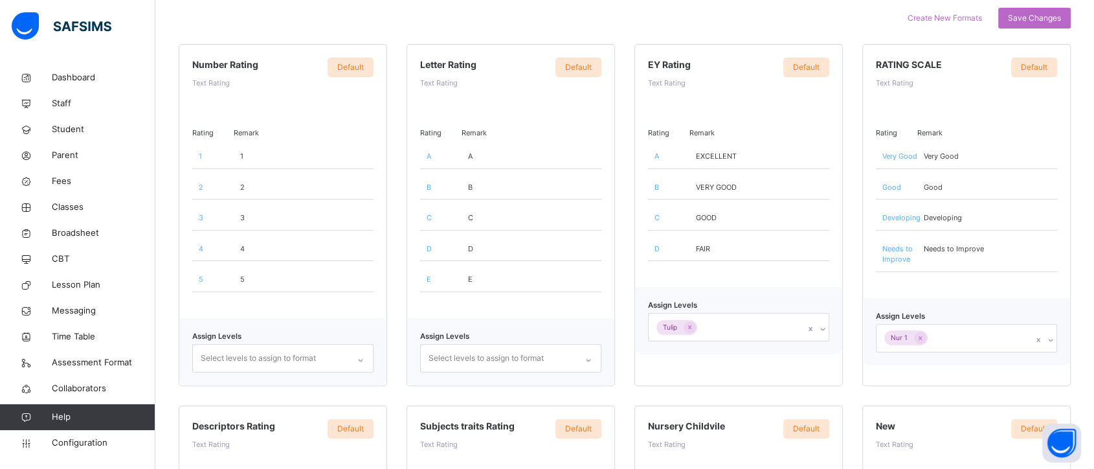
scroll to position [461, 0]
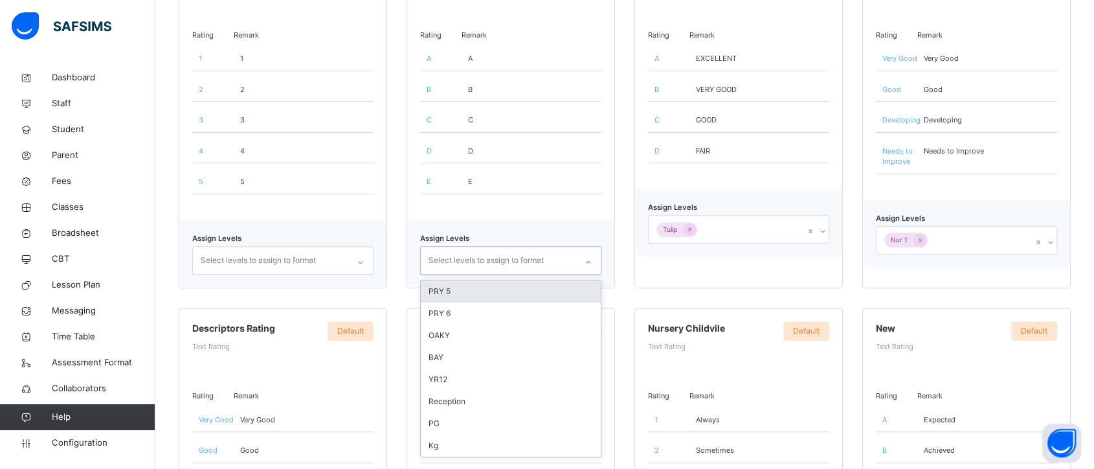
click at [583, 261] on div at bounding box center [588, 262] width 22 height 21
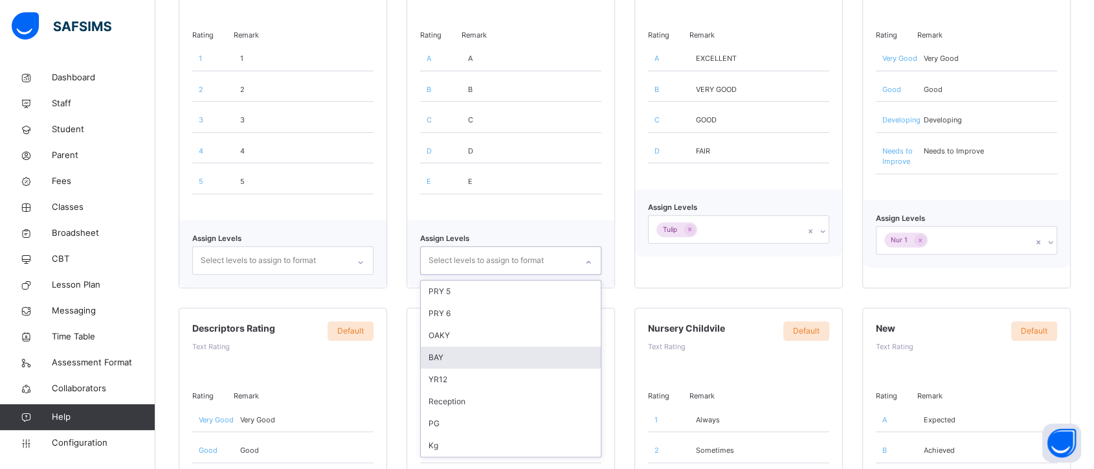
click at [548, 346] on div "BAY" at bounding box center [511, 357] width 180 height 22
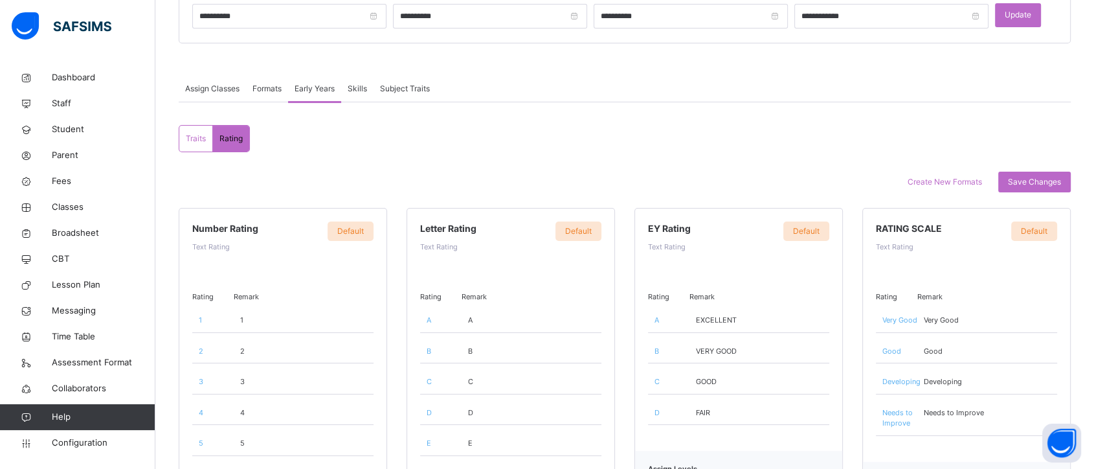
scroll to position [197, 0]
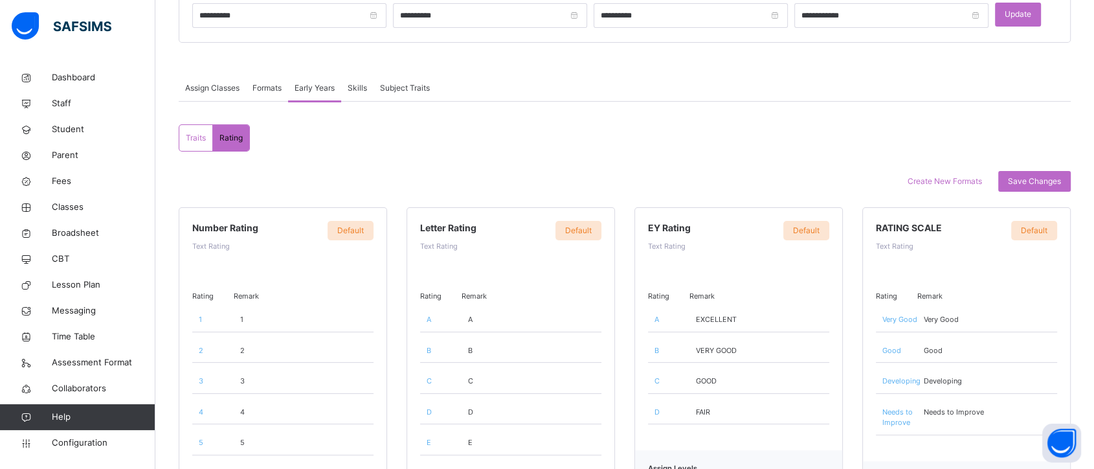
scroll to position [200, 0]
click at [88, 439] on span "Configuration" at bounding box center [103, 442] width 103 height 13
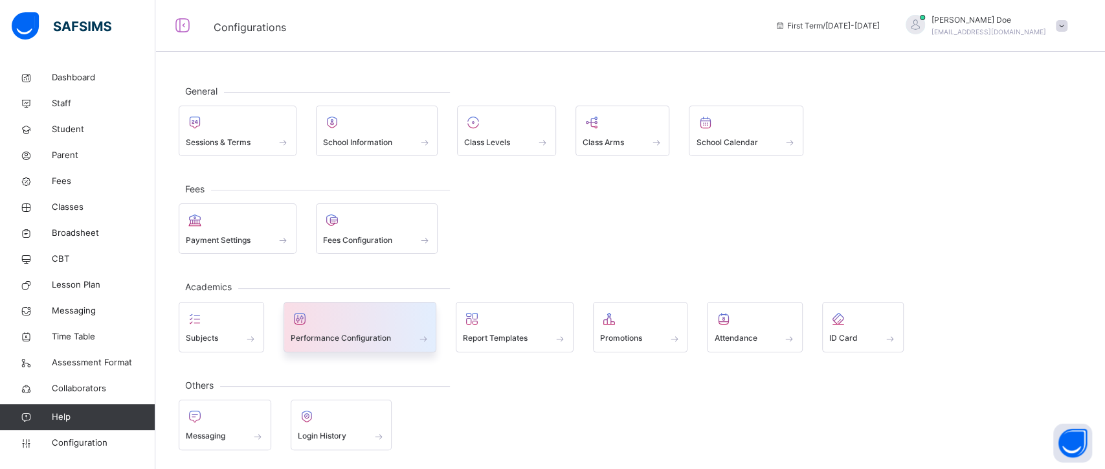
click at [383, 328] on span at bounding box center [360, 329] width 139 height 3
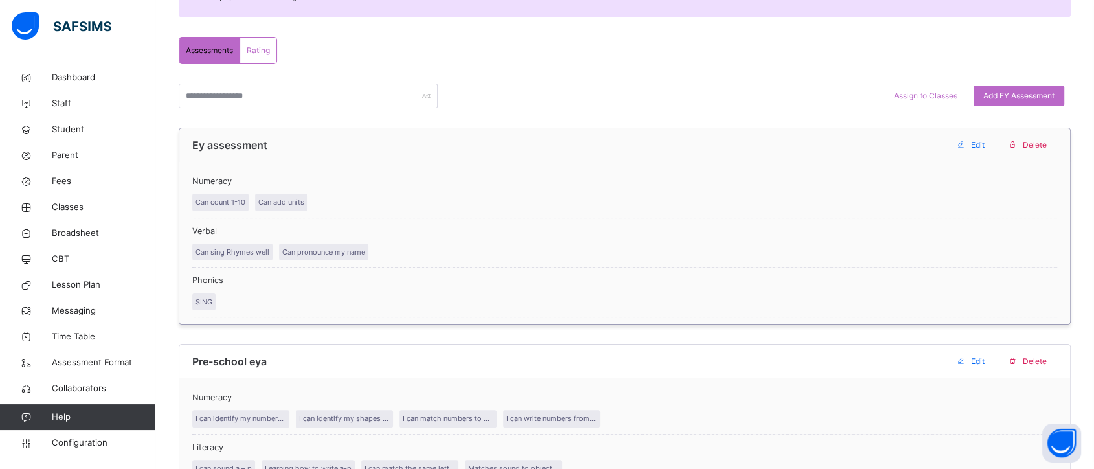
scroll to position [285, 0]
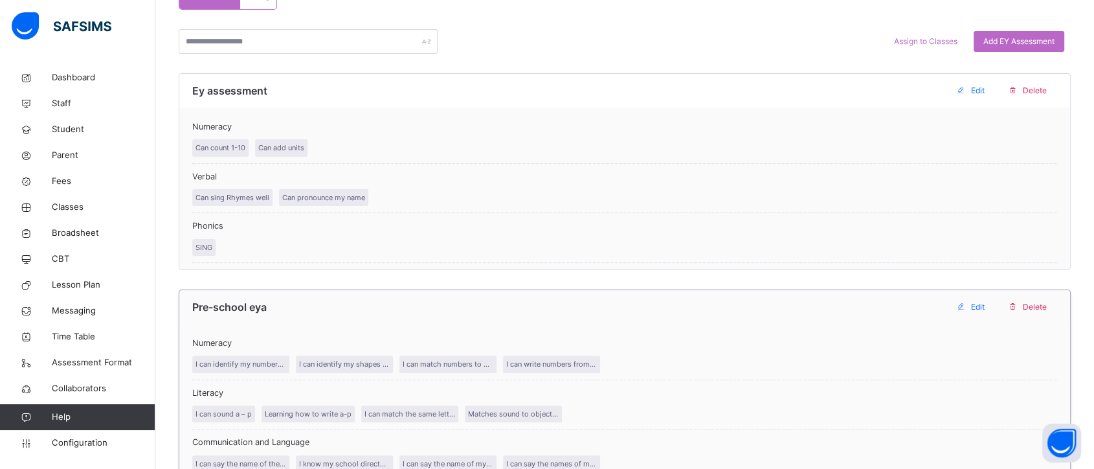
click at [983, 305] on span "Edit" at bounding box center [978, 307] width 14 height 12
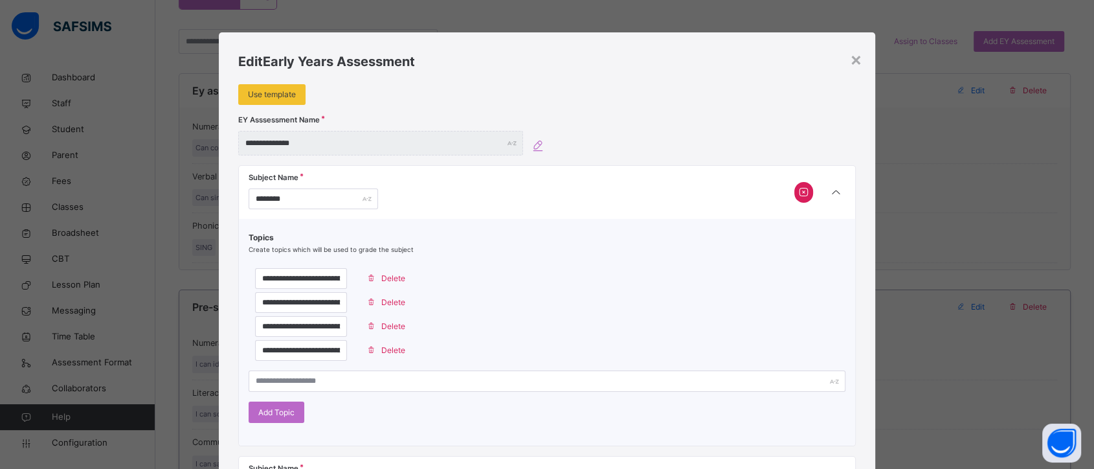
type input "**********"
click at [347, 283] on input "**********" at bounding box center [301, 278] width 92 height 21
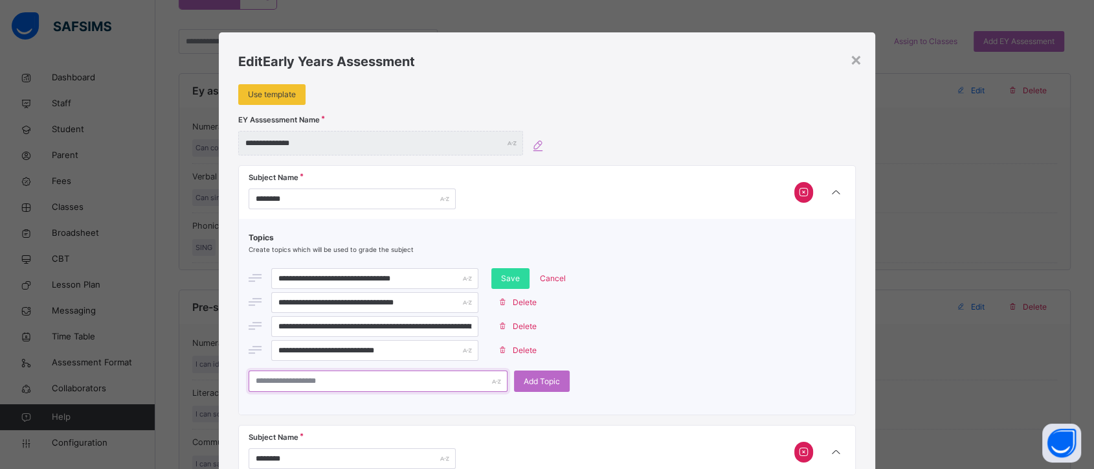
click at [394, 381] on input "text" at bounding box center [378, 380] width 259 height 21
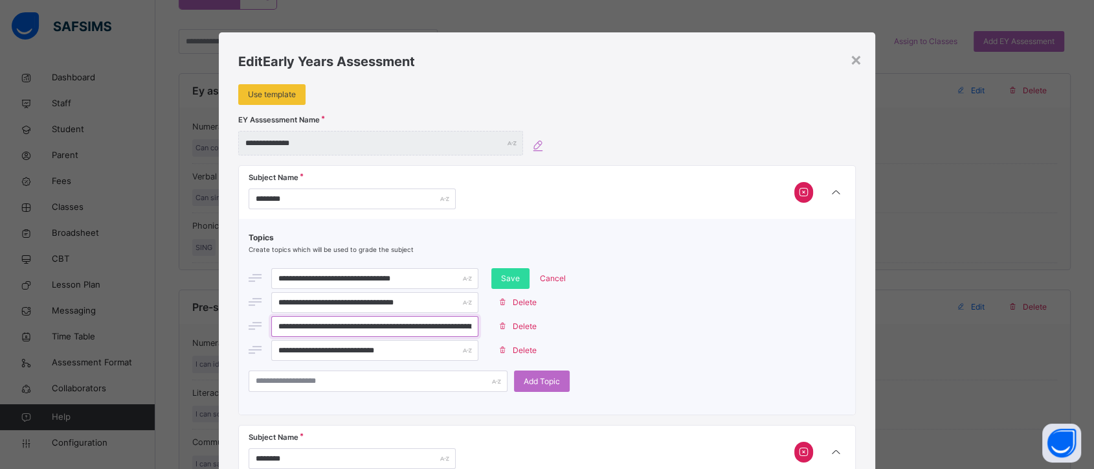
click at [392, 329] on input "**********" at bounding box center [374, 326] width 207 height 21
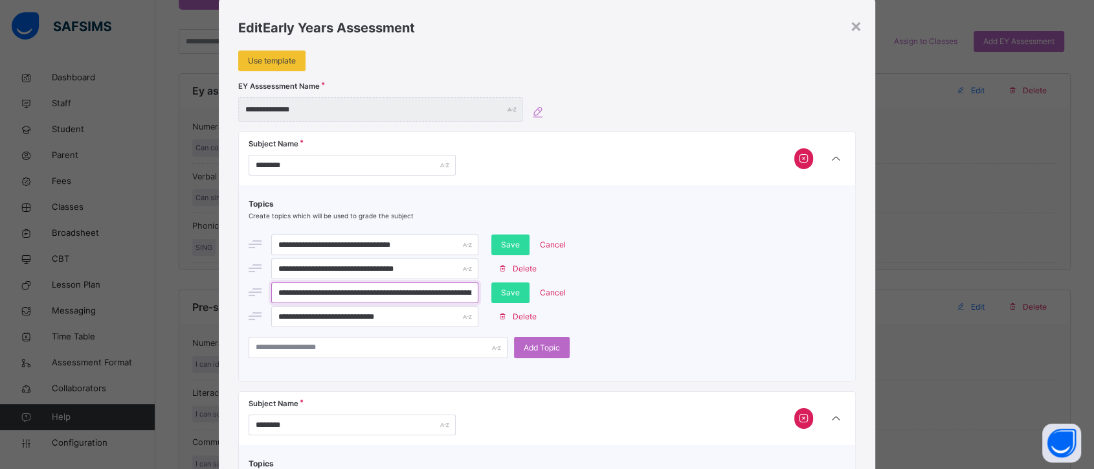
scroll to position [34, 0]
click at [856, 28] on div "×" at bounding box center [856, 24] width 12 height 27
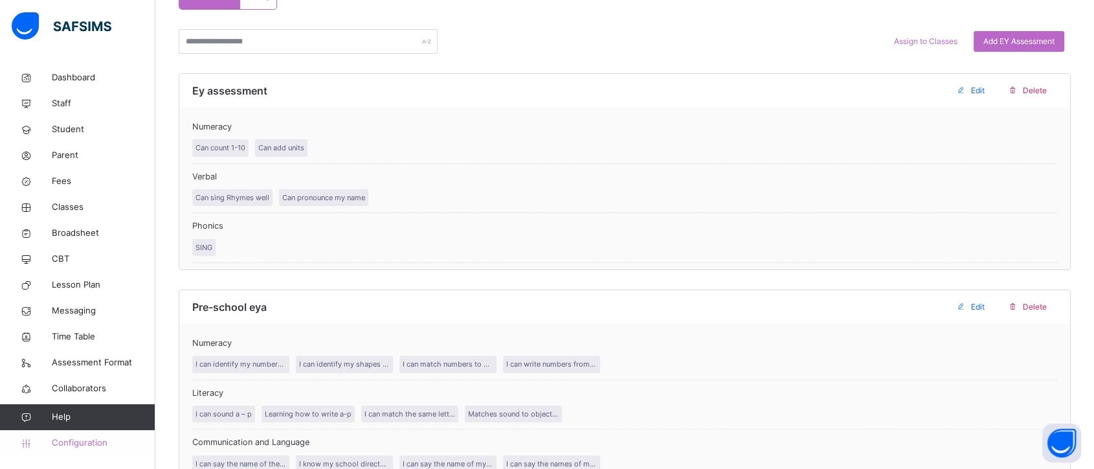
click at [96, 442] on span "Configuration" at bounding box center [103, 442] width 103 height 13
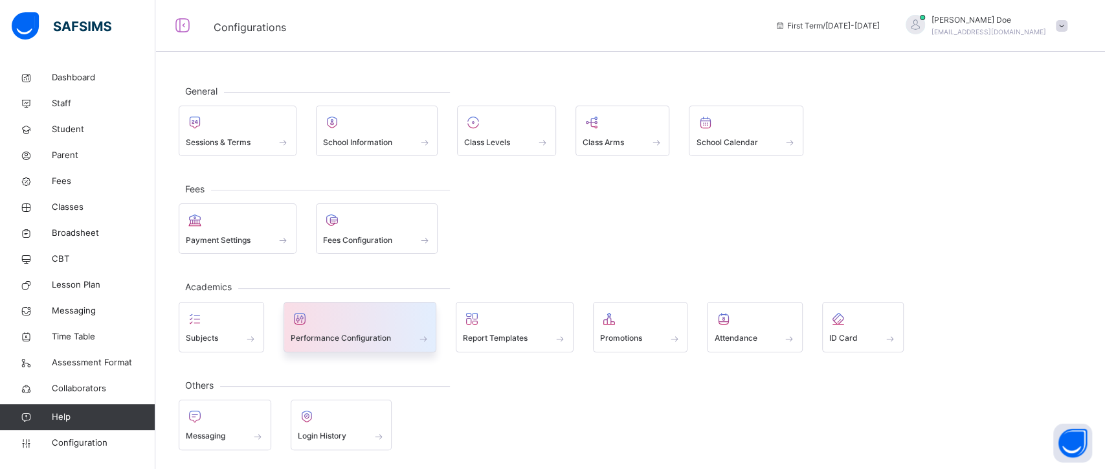
click at [381, 324] on div at bounding box center [360, 318] width 139 height 19
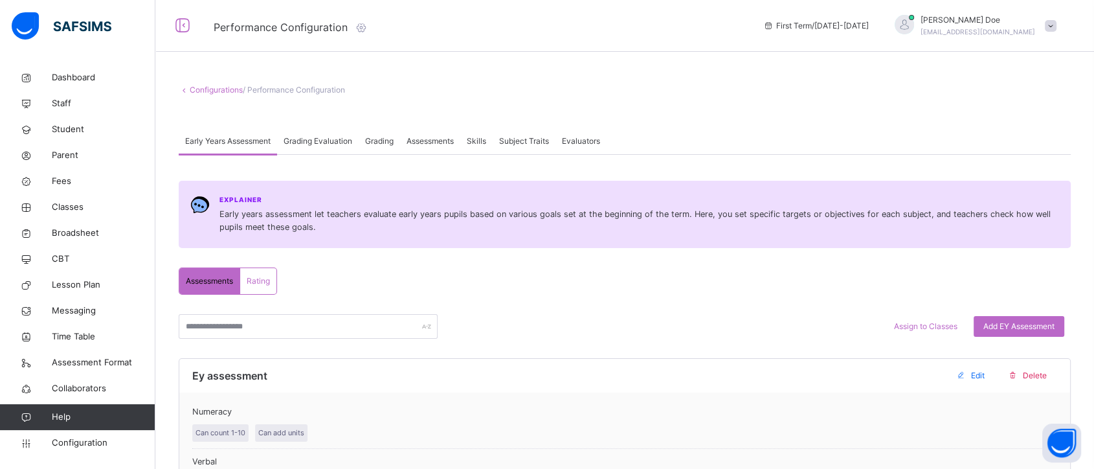
scroll to position [49, 0]
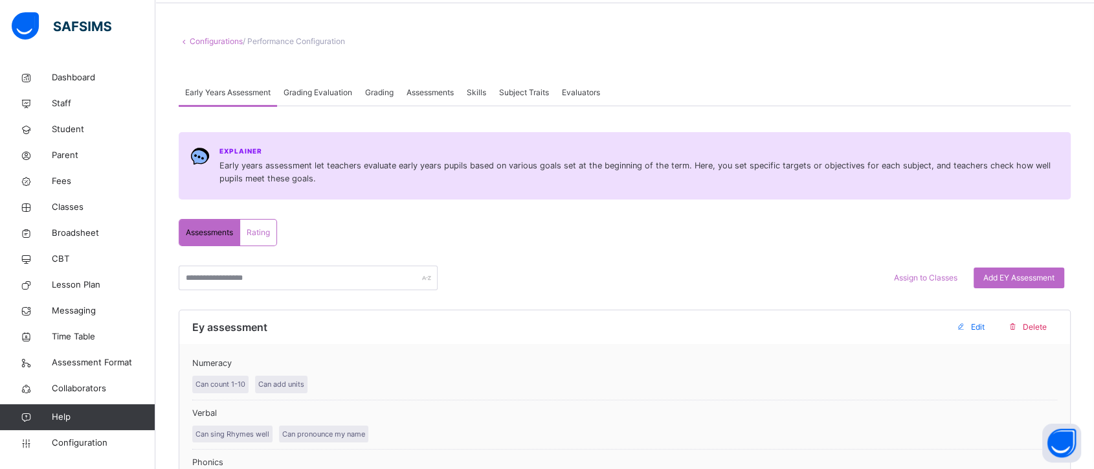
click at [383, 94] on span "Grading" at bounding box center [379, 93] width 28 height 12
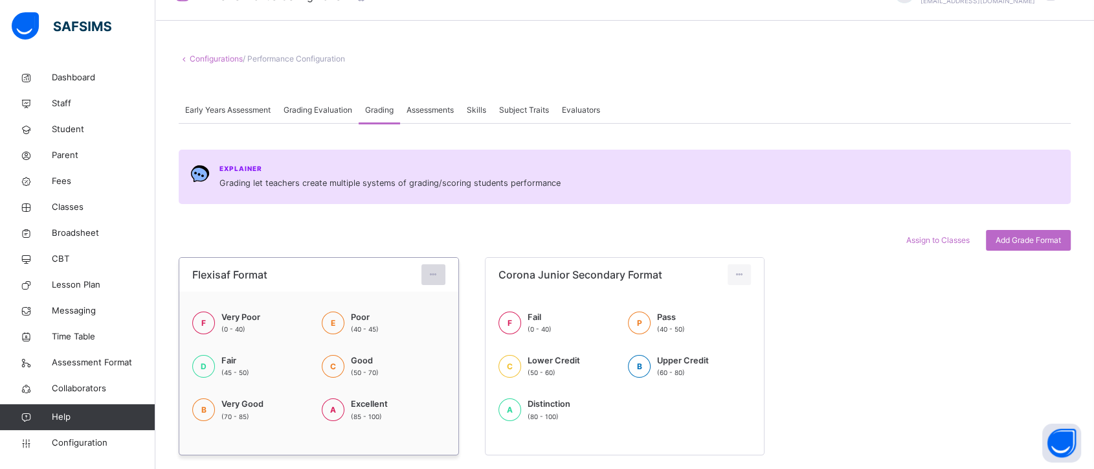
scroll to position [25, 0]
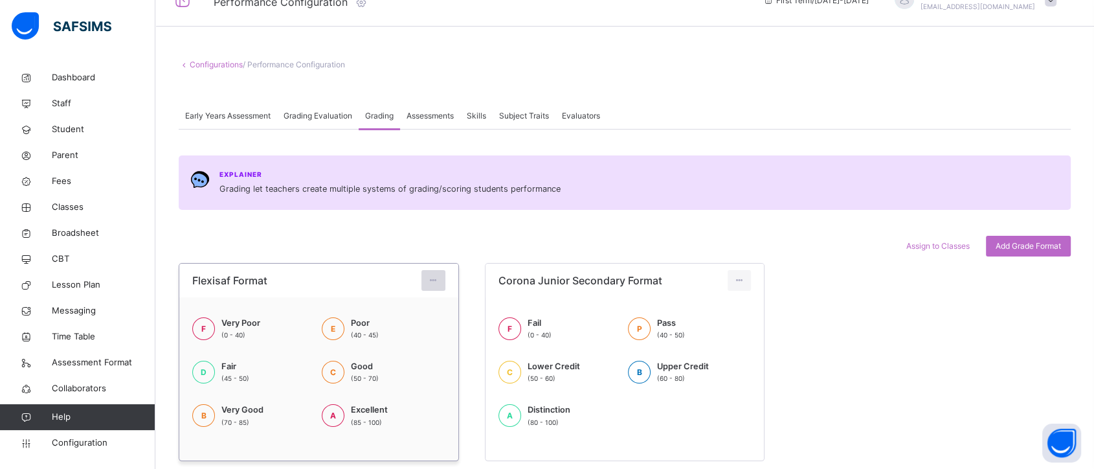
click at [432, 281] on icon at bounding box center [433, 280] width 11 height 12
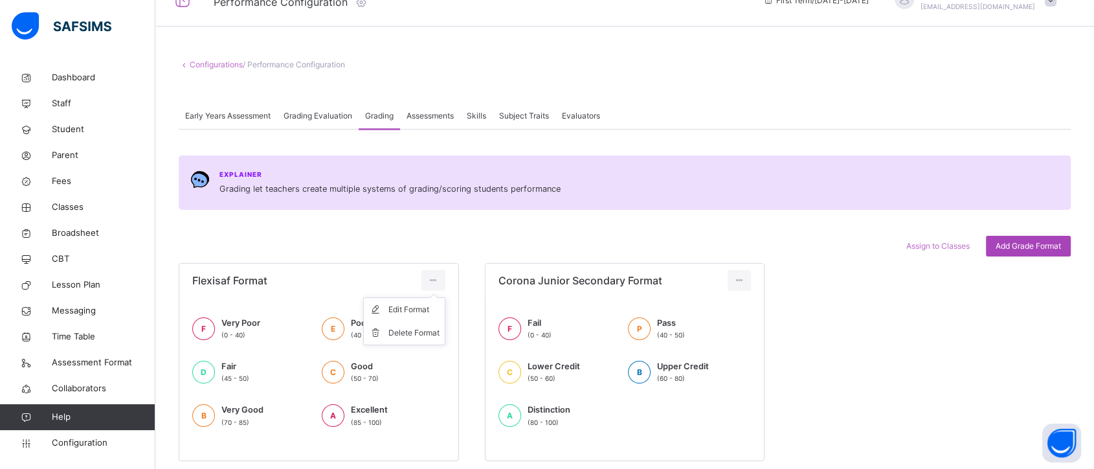
click at [1018, 247] on span "Add Grade Format" at bounding box center [1027, 246] width 65 height 12
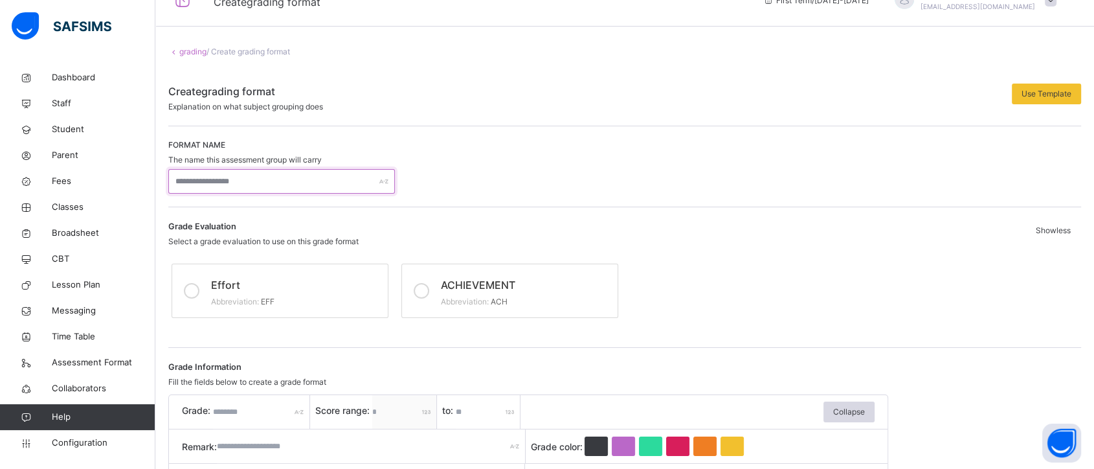
click at [252, 176] on input "text" at bounding box center [281, 181] width 227 height 25
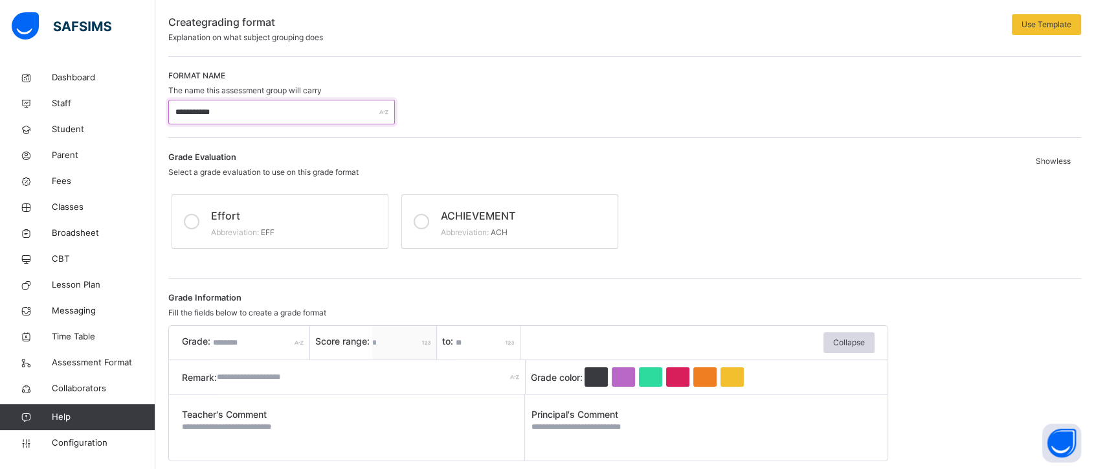
scroll to position [97, 0]
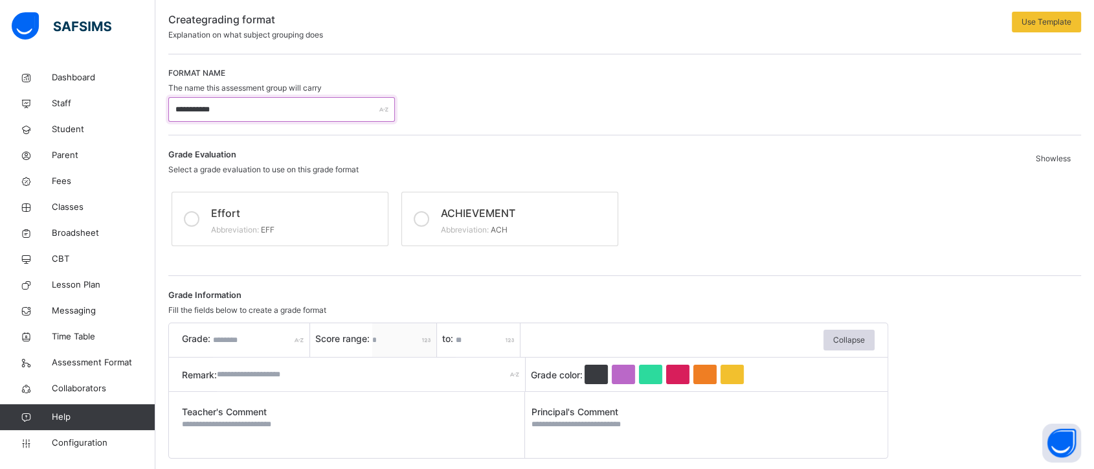
type input "**********"
click at [257, 212] on div "Effort" at bounding box center [296, 211] width 170 height 19
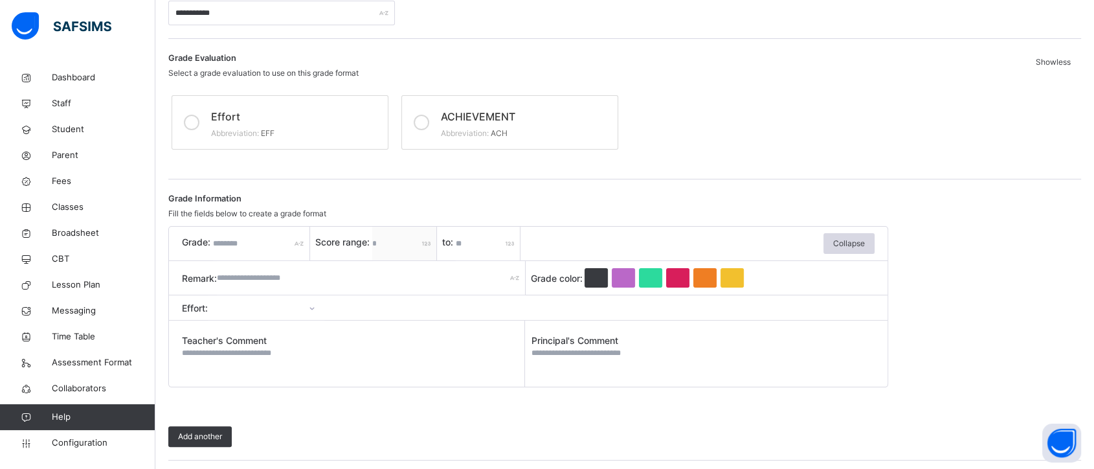
scroll to position [0, 0]
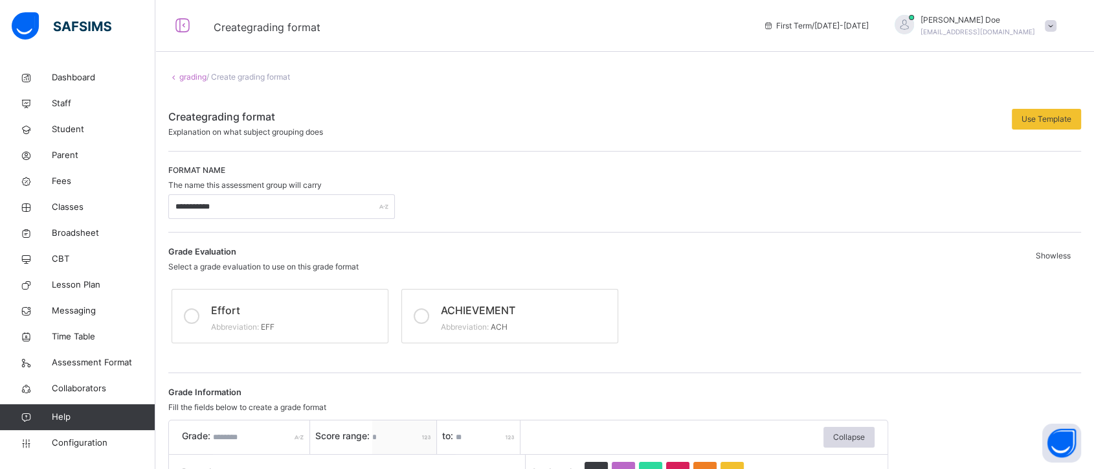
click at [183, 79] on link "grading" at bounding box center [192, 77] width 27 height 10
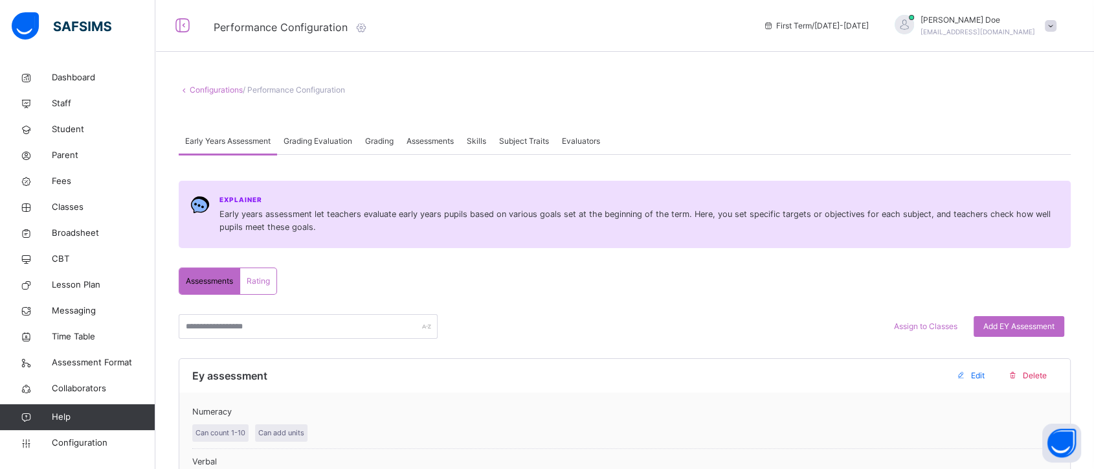
click at [322, 141] on span "Grading Evaluation" at bounding box center [317, 141] width 69 height 12
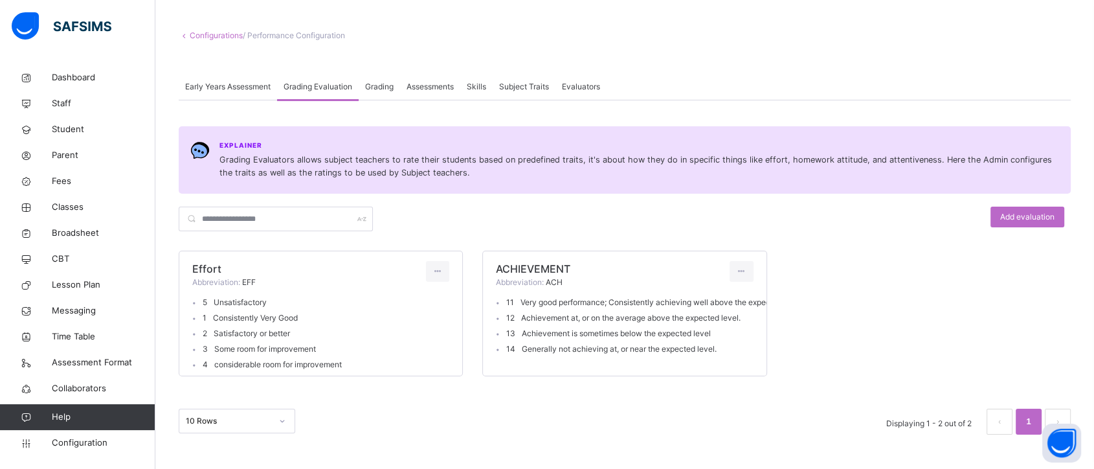
scroll to position [65, 0]
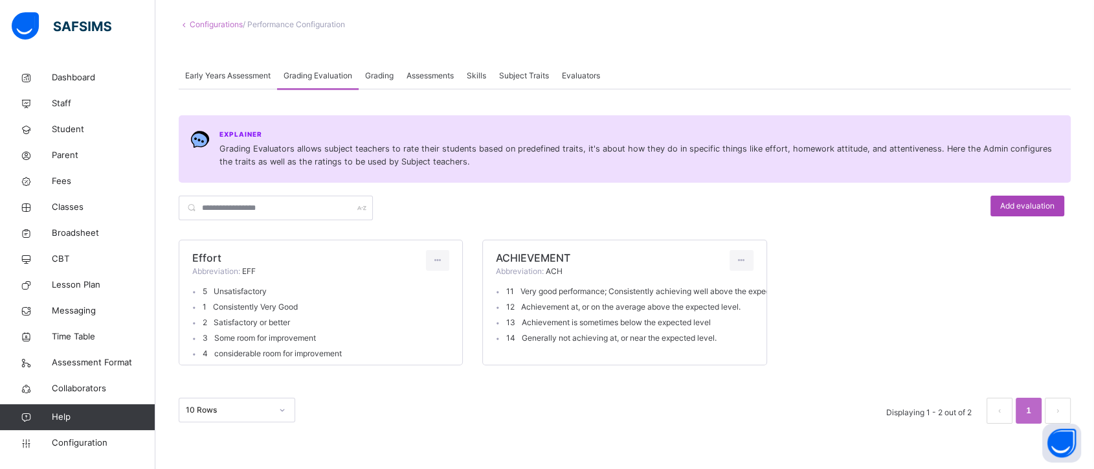
click at [1024, 212] on div "Add evaluation" at bounding box center [1027, 205] width 74 height 21
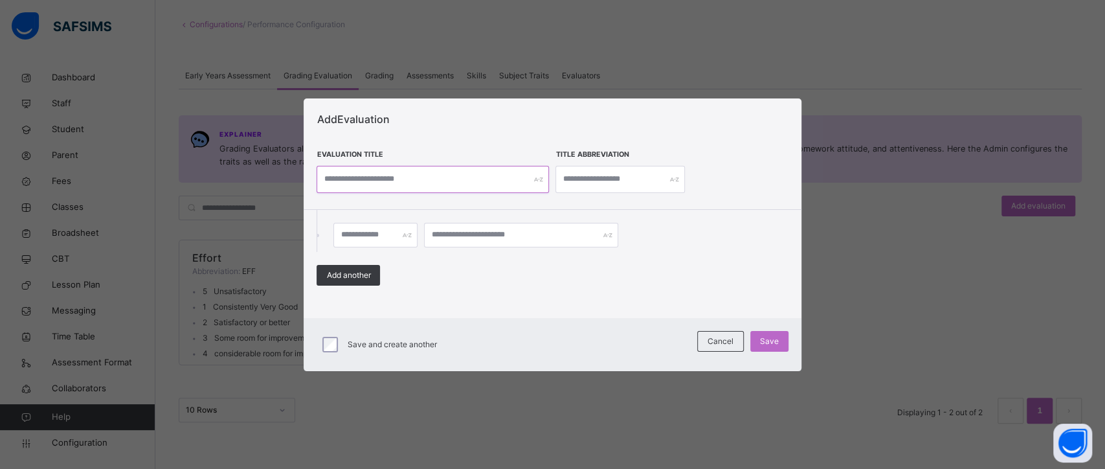
click at [445, 177] on input "text" at bounding box center [432, 179] width 232 height 27
click at [731, 340] on span "Cancel" at bounding box center [720, 341] width 26 height 12
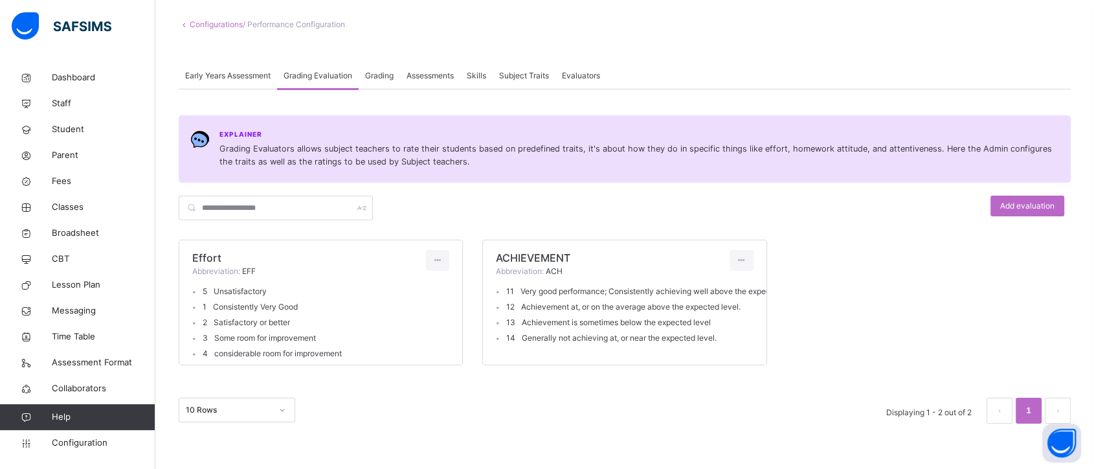
click at [379, 72] on span "Grading" at bounding box center [379, 76] width 28 height 12
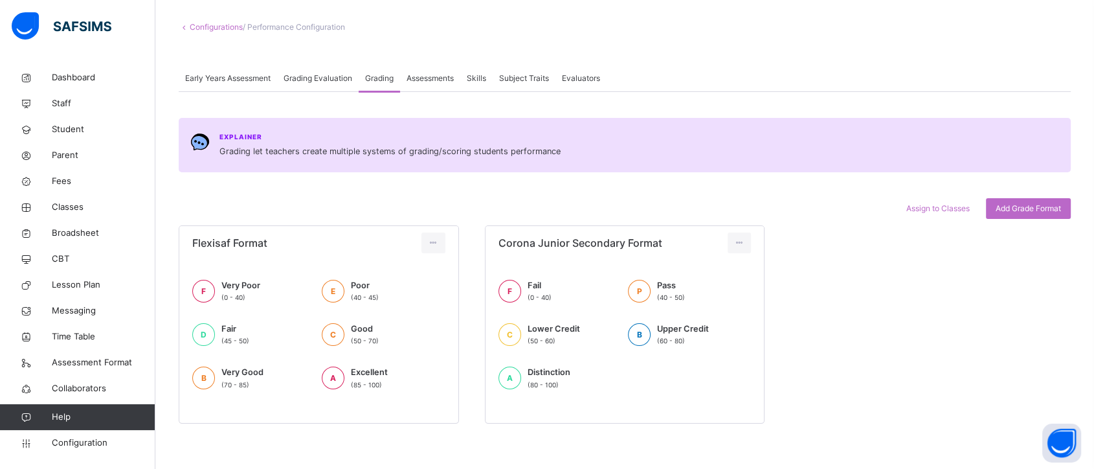
scroll to position [62, 0]
click at [1046, 210] on span "Add Grade Format" at bounding box center [1027, 209] width 65 height 12
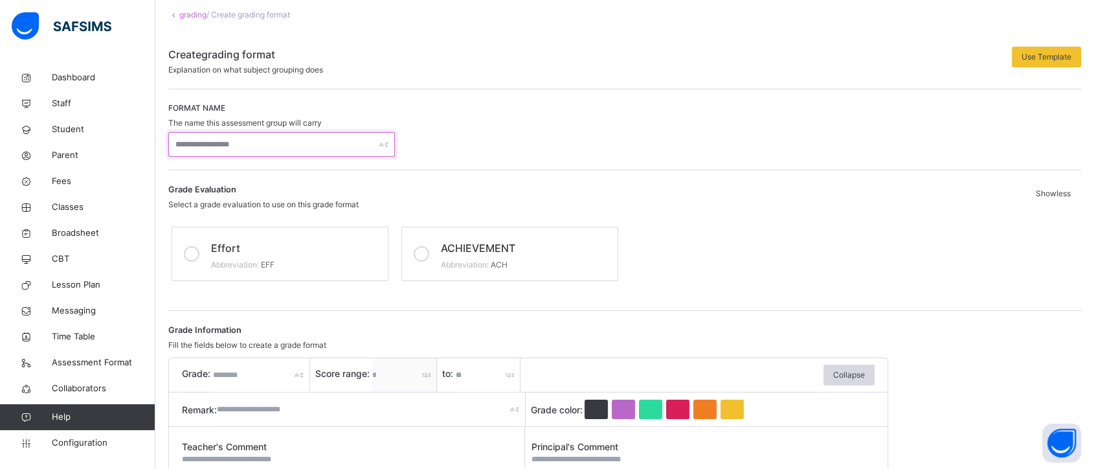
click at [288, 134] on input "text" at bounding box center [281, 144] width 227 height 25
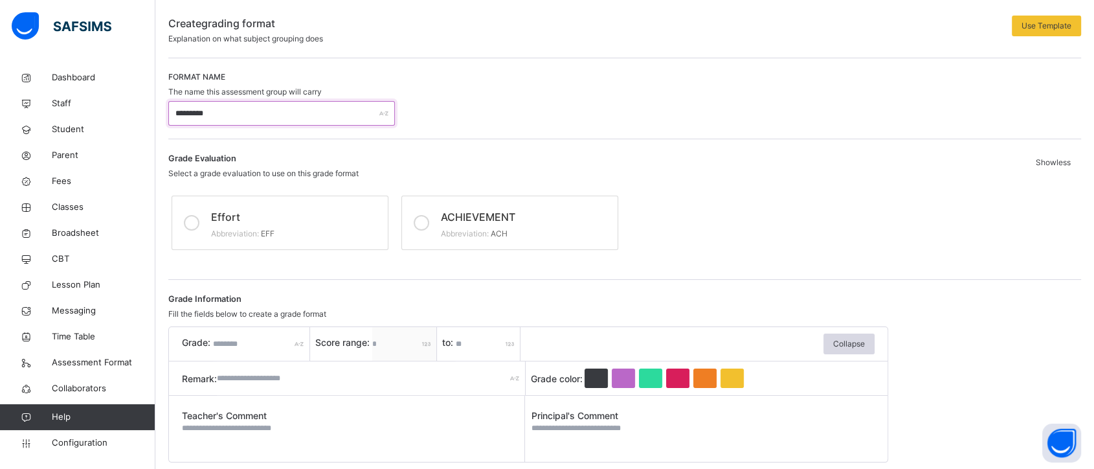
scroll to position [94, 0]
type input "*********"
click at [255, 216] on div "Effort" at bounding box center [296, 214] width 170 height 19
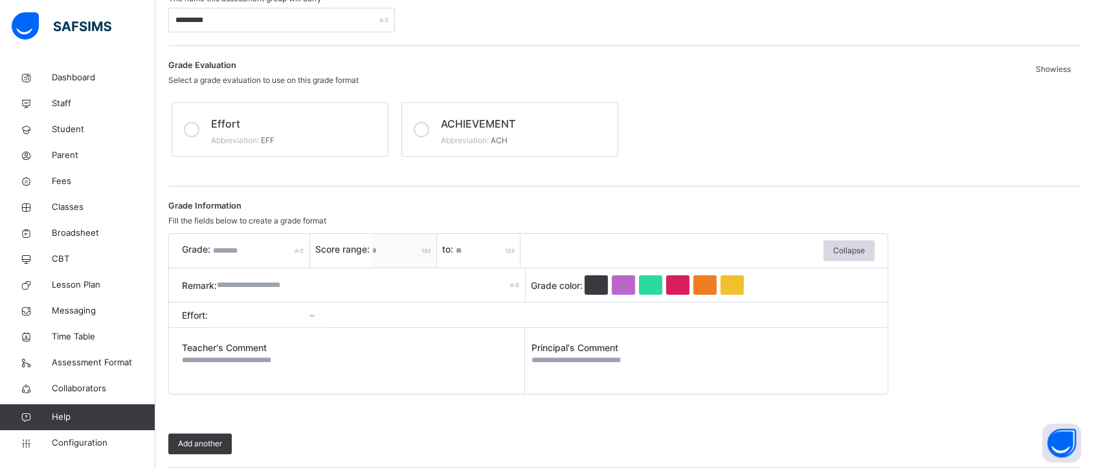
scroll to position [197, 0]
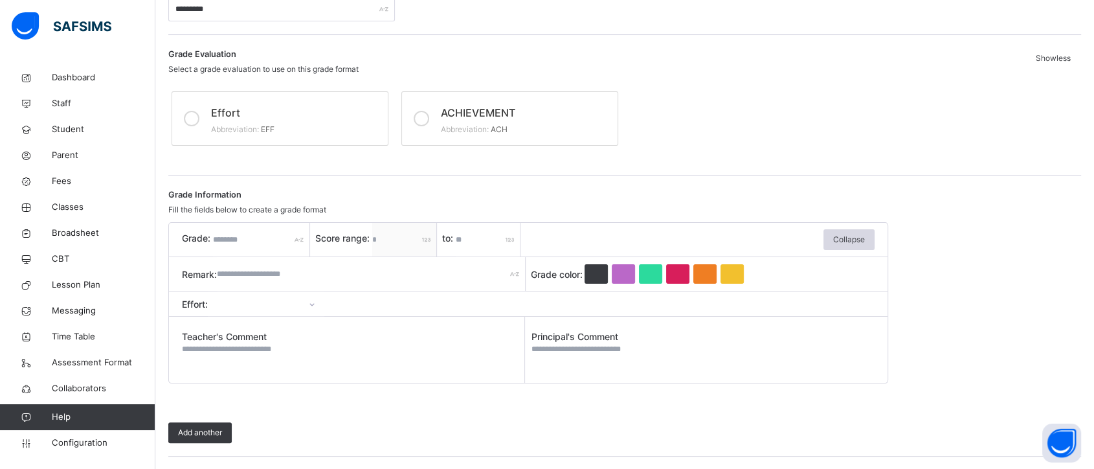
click at [241, 240] on input "text" at bounding box center [261, 240] width 97 height 34
type input "*"
click at [241, 237] on input "*" at bounding box center [261, 240] width 97 height 34
click at [475, 238] on input "*" at bounding box center [488, 240] width 65 height 34
type input "**"
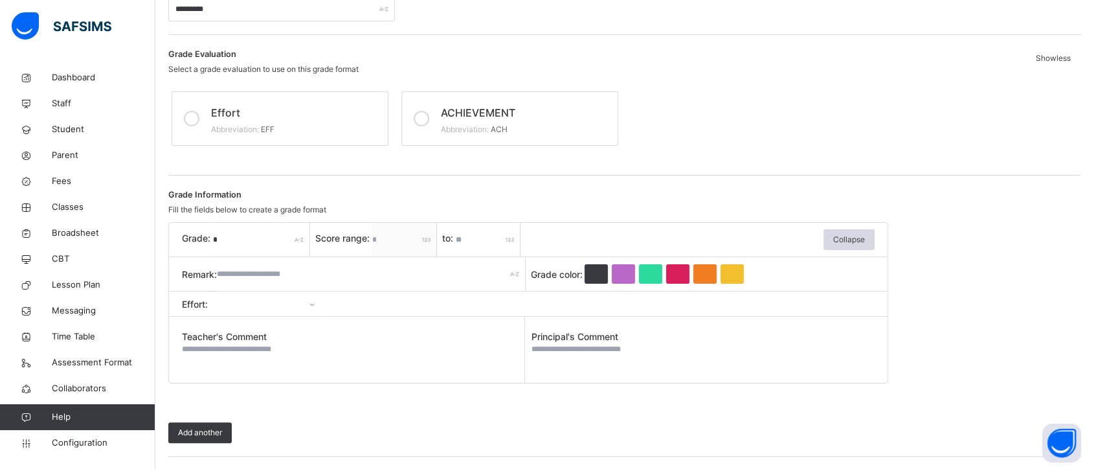
click at [285, 273] on input "text" at bounding box center [371, 274] width 309 height 34
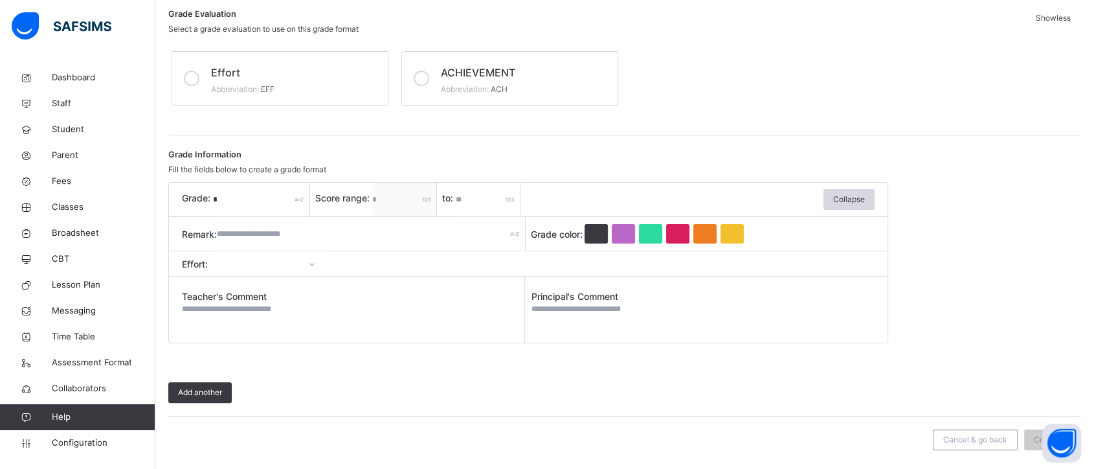
click at [399, 310] on textarea at bounding box center [353, 314] width 342 height 23
click at [272, 238] on input "text" at bounding box center [371, 234] width 309 height 34
type input "****"
click at [319, 305] on textarea at bounding box center [353, 314] width 342 height 23
click at [578, 313] on textarea at bounding box center [702, 314] width 343 height 23
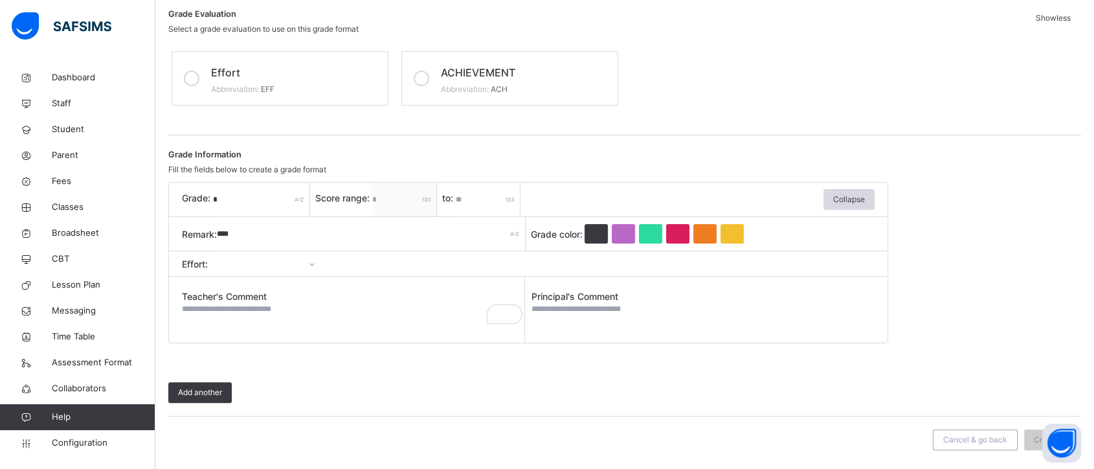
click at [564, 309] on textarea at bounding box center [702, 314] width 343 height 23
click at [566, 312] on textarea at bounding box center [702, 314] width 343 height 23
click at [569, 307] on textarea at bounding box center [702, 314] width 343 height 23
type textarea "*********"
click at [591, 235] on div at bounding box center [596, 233] width 23 height 19
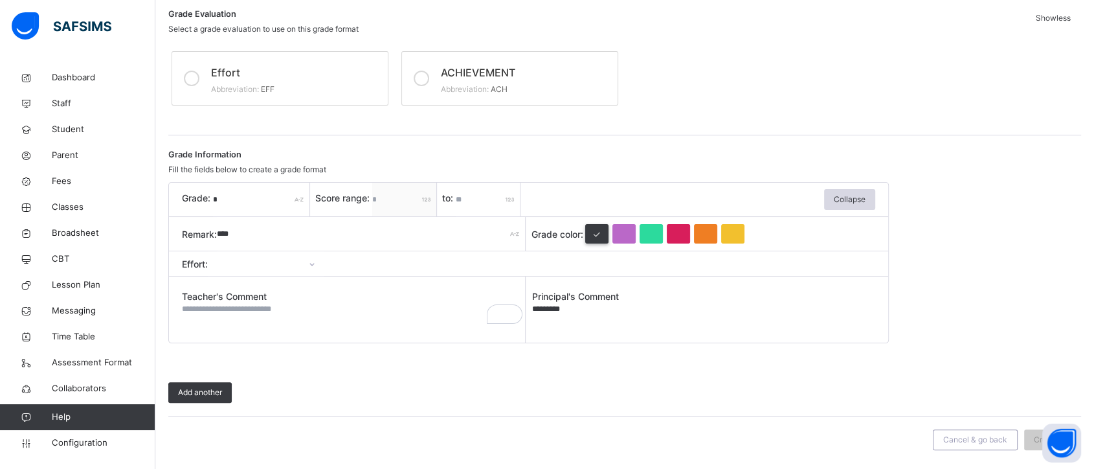
click at [373, 305] on textarea "To enrich screen reader interactions, please activate Accessibility in Grammarl…" at bounding box center [353, 314] width 343 height 23
click at [202, 390] on span "Add another" at bounding box center [200, 392] width 44 height 12
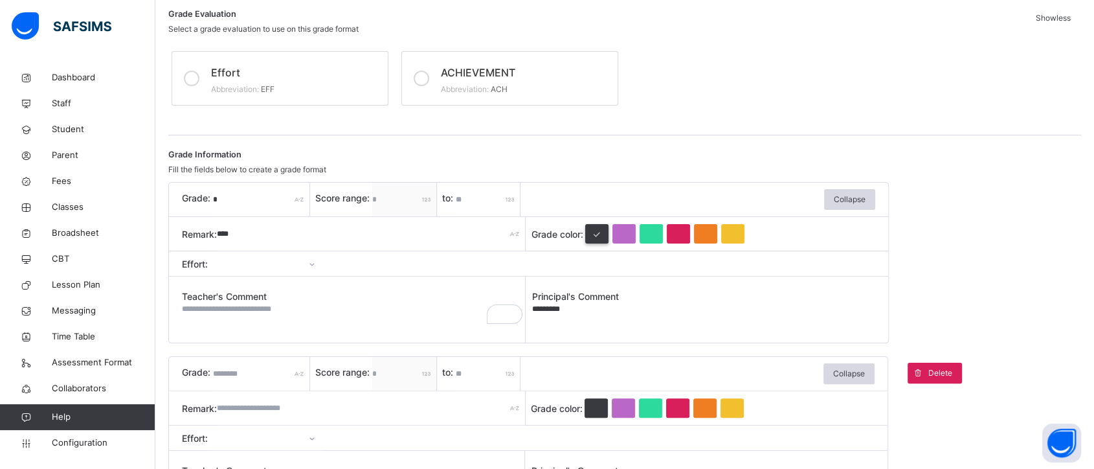
click at [234, 291] on span "Teacher's Comment" at bounding box center [353, 296] width 343 height 14
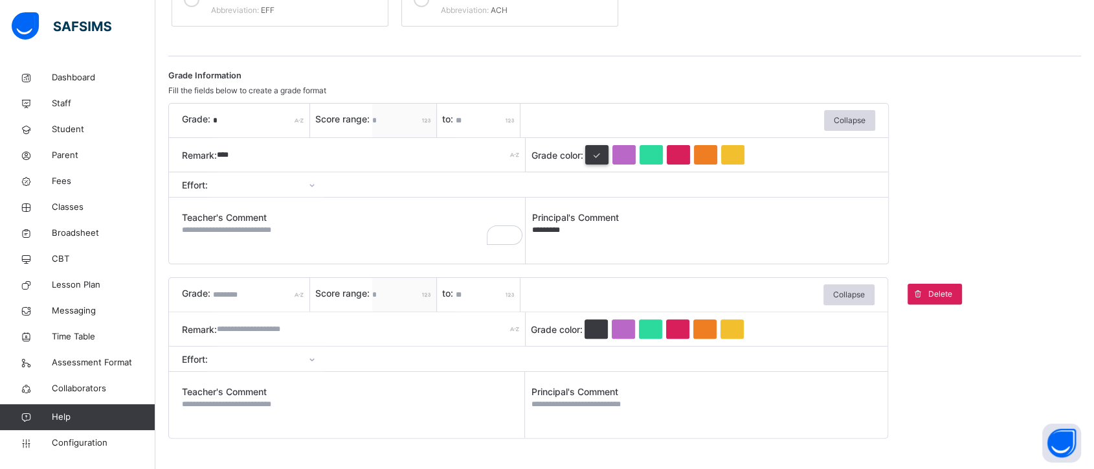
click at [233, 293] on input "text" at bounding box center [261, 295] width 97 height 34
type input "*"
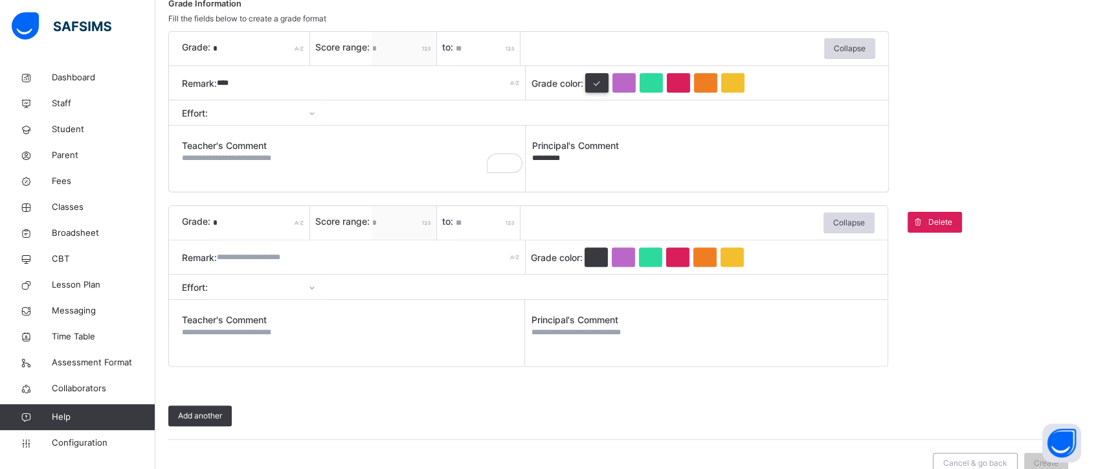
scroll to position [411, 0]
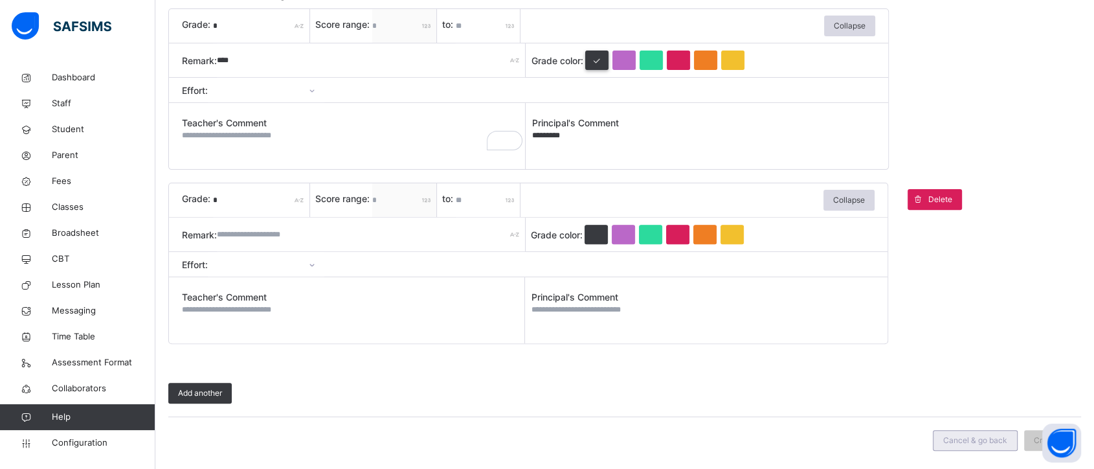
click at [959, 439] on span "Cancel & go back" at bounding box center [975, 440] width 64 height 12
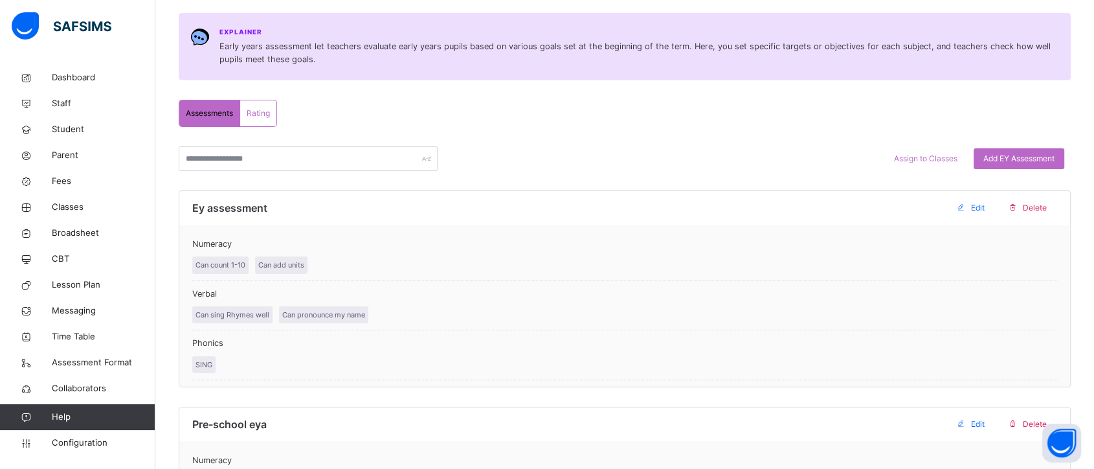
scroll to position [299, 0]
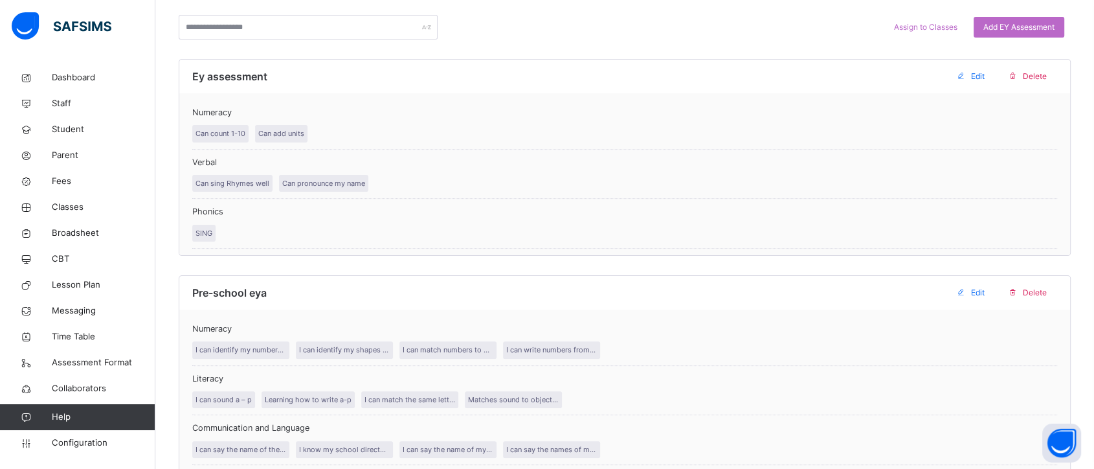
click at [385, 113] on span "Numeracy" at bounding box center [624, 112] width 865 height 12
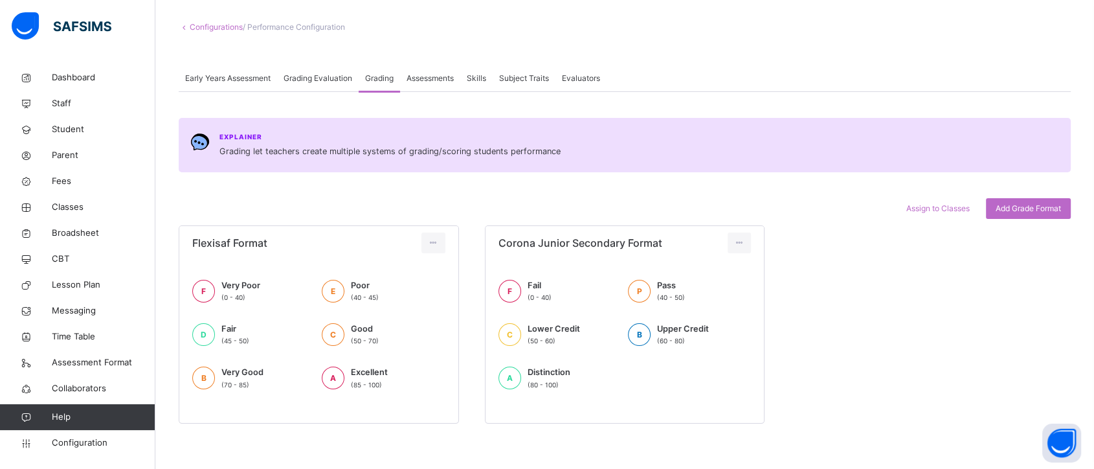
scroll to position [29, 0]
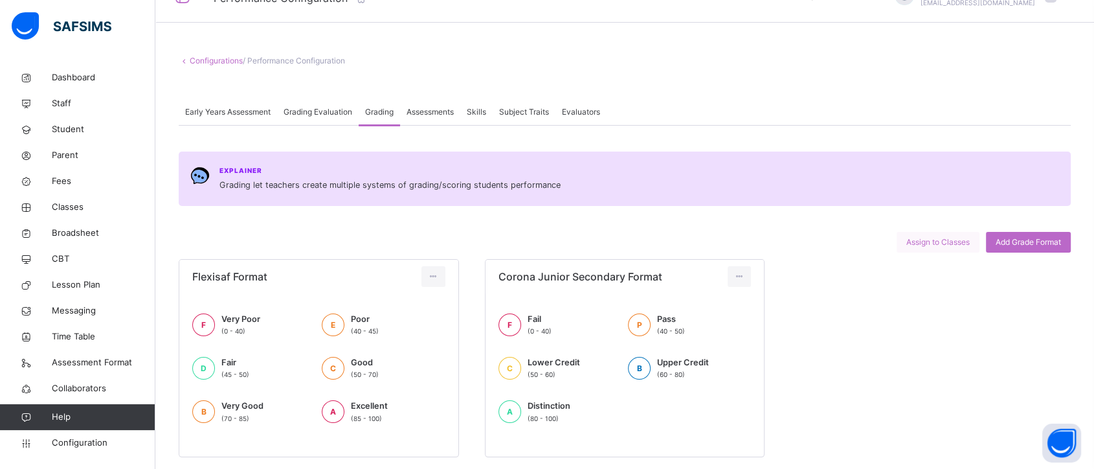
click at [944, 241] on span "Assign to Classes" at bounding box center [937, 242] width 63 height 12
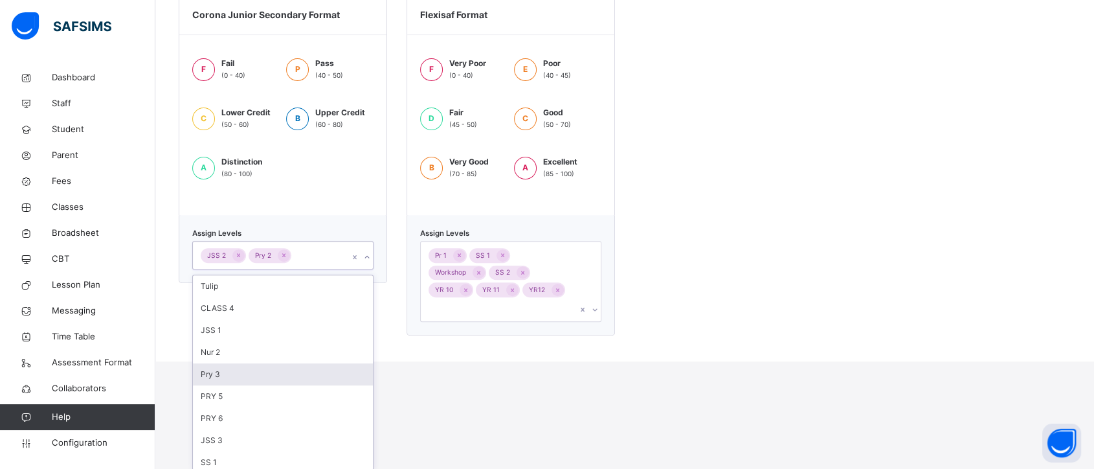
click at [292, 377] on div "Pry 3" at bounding box center [283, 374] width 180 height 22
click at [294, 370] on div "PRY 5" at bounding box center [283, 374] width 180 height 22
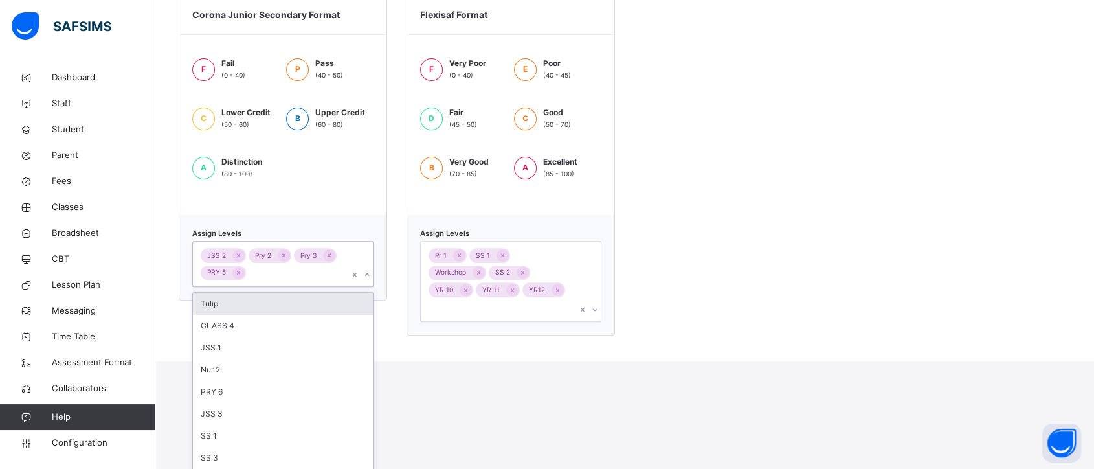
click at [294, 370] on div "Nur 2" at bounding box center [283, 370] width 180 height 22
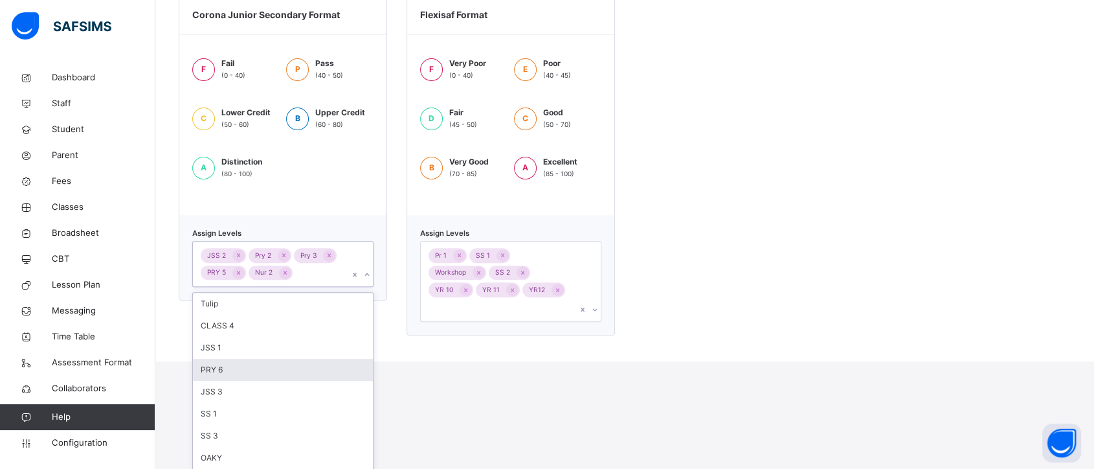
click at [293, 379] on div "PRY 6" at bounding box center [283, 370] width 180 height 22
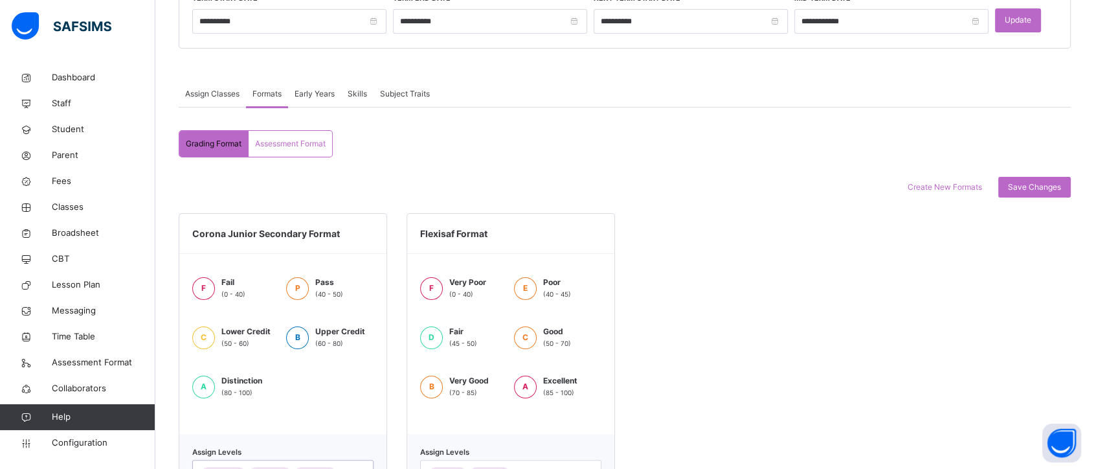
scroll to position [194, 0]
click at [958, 185] on span "Create New Formats" at bounding box center [944, 189] width 74 height 12
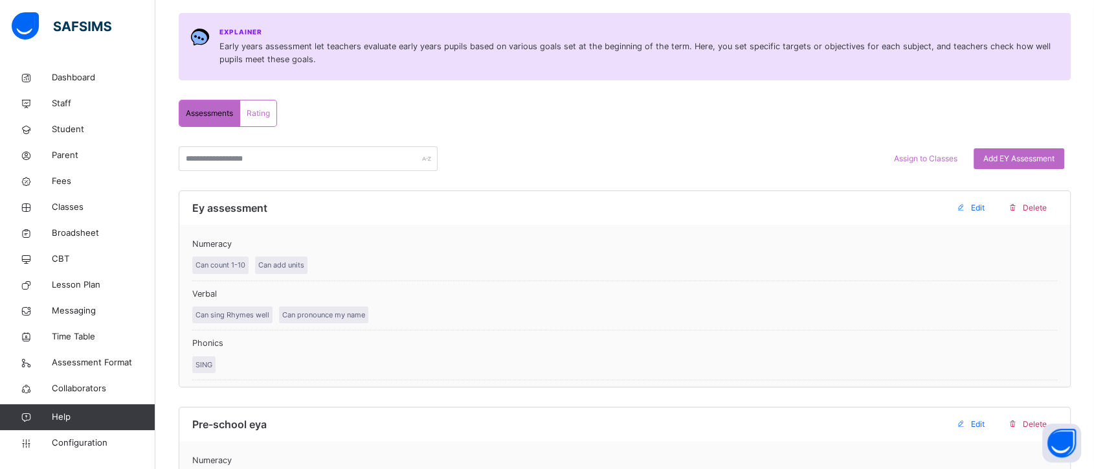
scroll to position [30, 0]
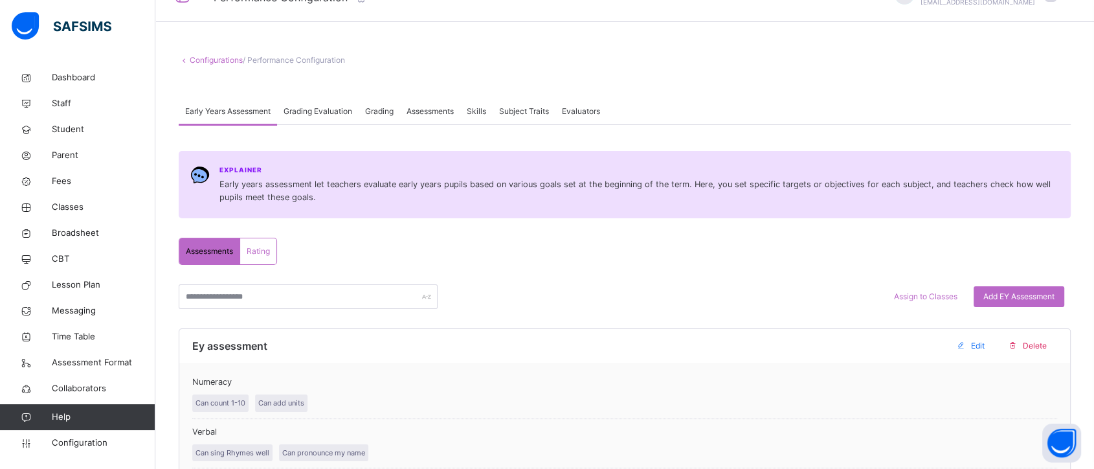
click at [430, 110] on span "Assessments" at bounding box center [429, 111] width 47 height 12
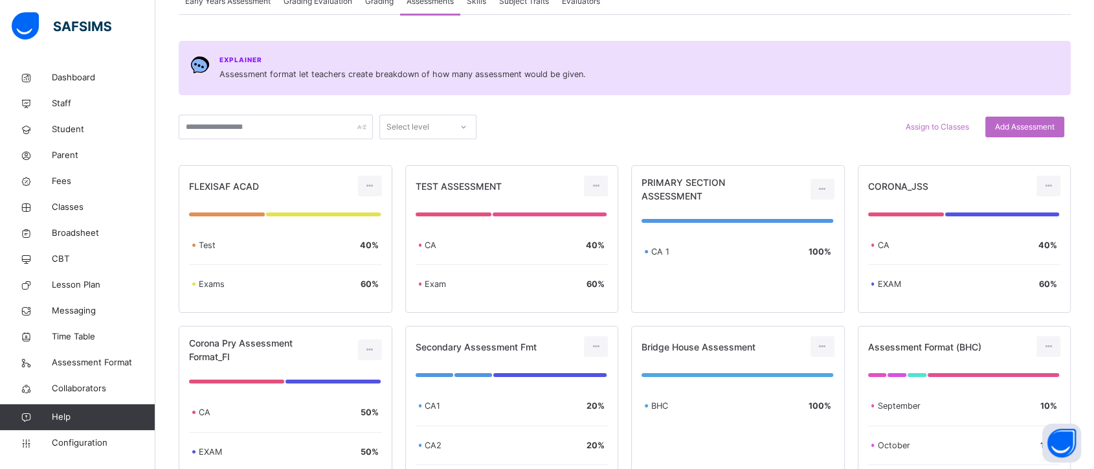
scroll to position [146, 0]
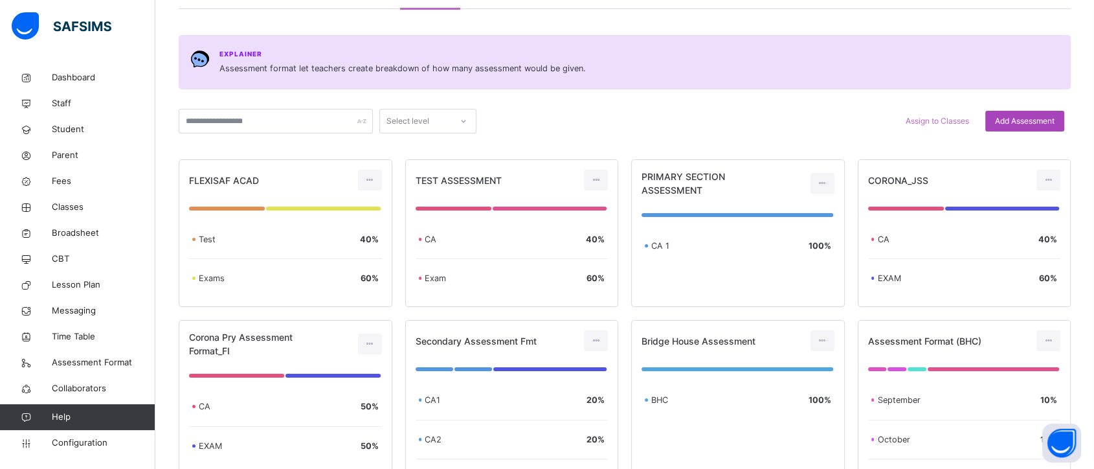
click at [1027, 118] on span "Add Assessment" at bounding box center [1025, 121] width 60 height 12
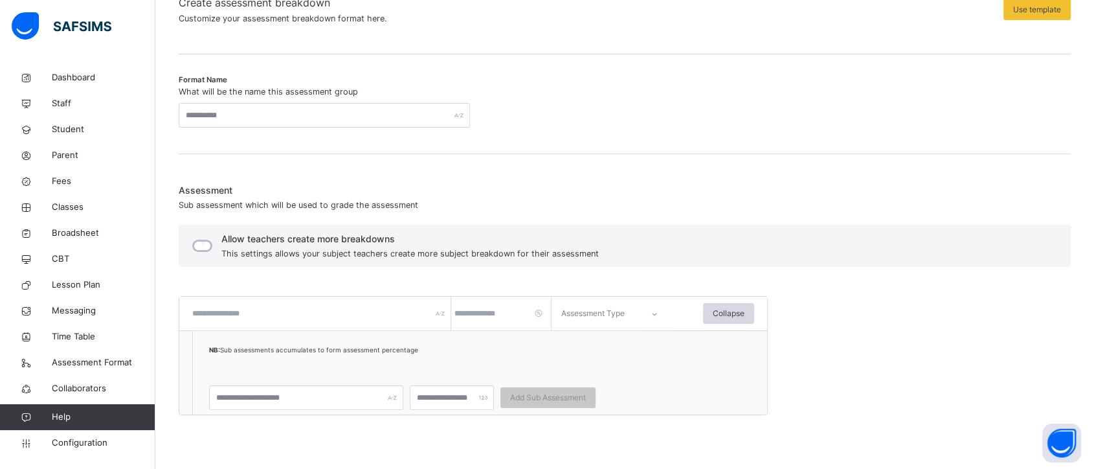
scroll to position [144, 0]
click at [289, 307] on input "text" at bounding box center [321, 313] width 259 height 34
click at [213, 113] on input "text" at bounding box center [324, 114] width 291 height 25
click at [274, 115] on input "**********" at bounding box center [324, 114] width 291 height 25
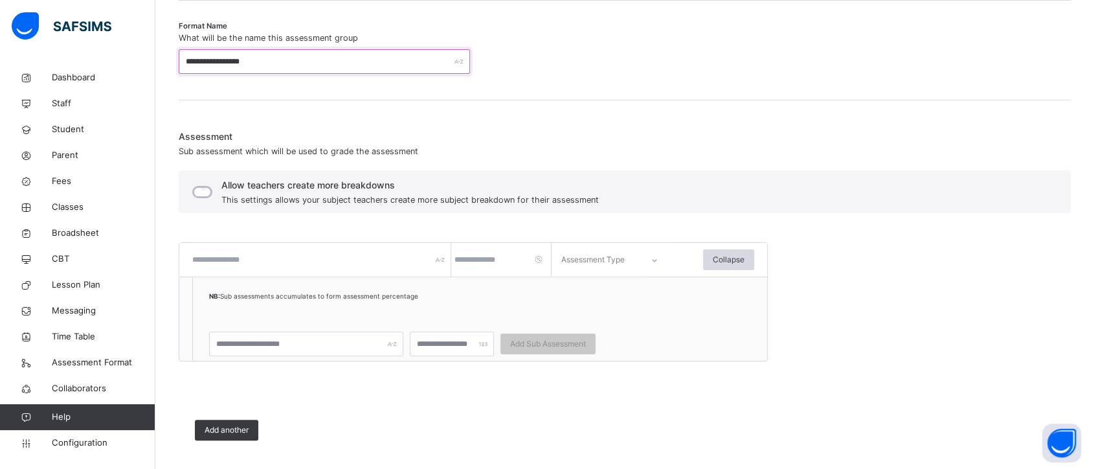
scroll to position [195, 0]
type input "**********"
click at [320, 260] on input "text" at bounding box center [321, 261] width 259 height 34
type input "*"
type input "****"
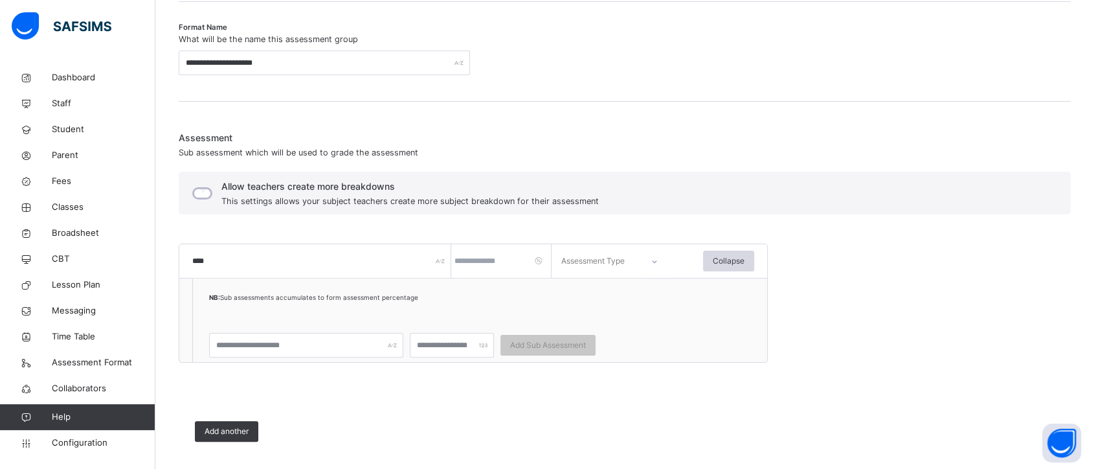
click at [496, 263] on input "number" at bounding box center [502, 261] width 97 height 34
type input "**"
click at [643, 258] on div at bounding box center [654, 262] width 31 height 30
click at [611, 294] on div "CA" at bounding box center [612, 297] width 115 height 28
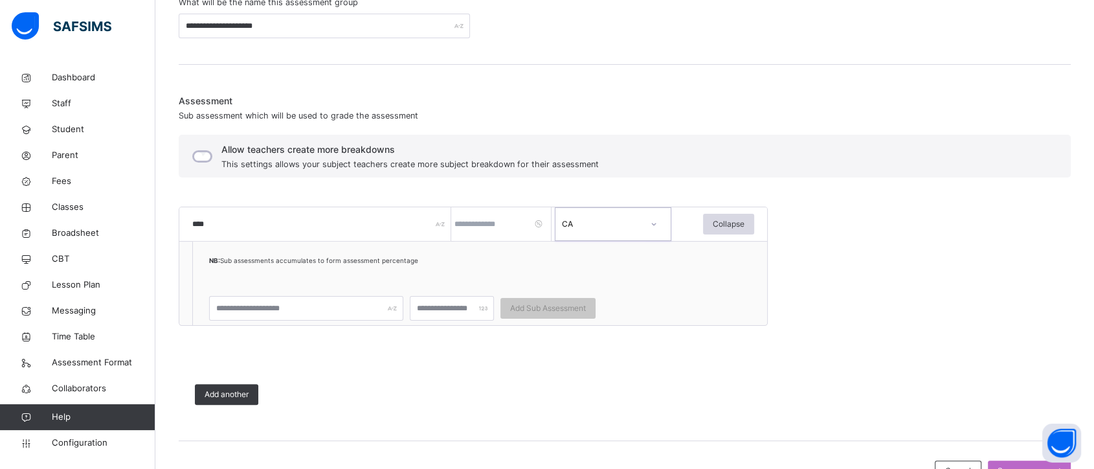
scroll to position [225, 0]
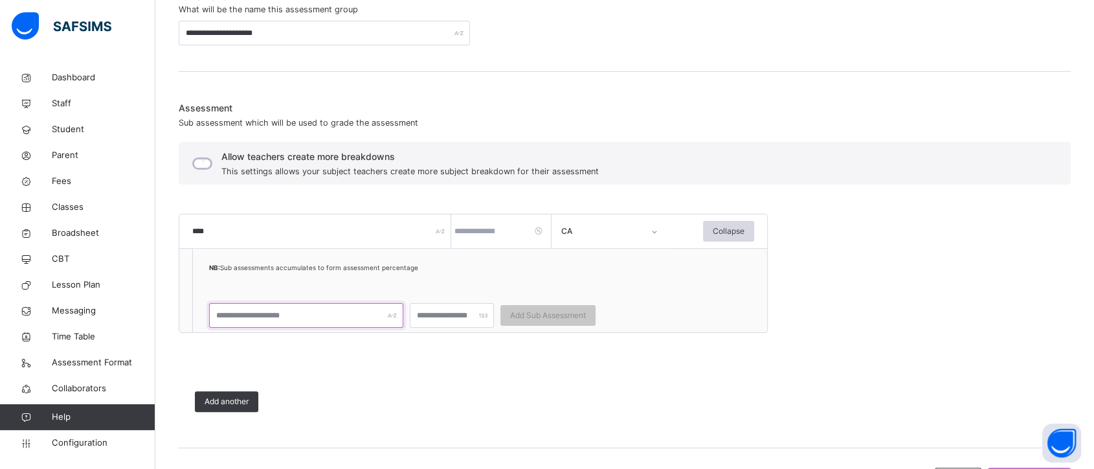
click at [324, 311] on input "text" at bounding box center [306, 315] width 194 height 25
type input "**********"
click at [443, 312] on input "number" at bounding box center [452, 315] width 84 height 25
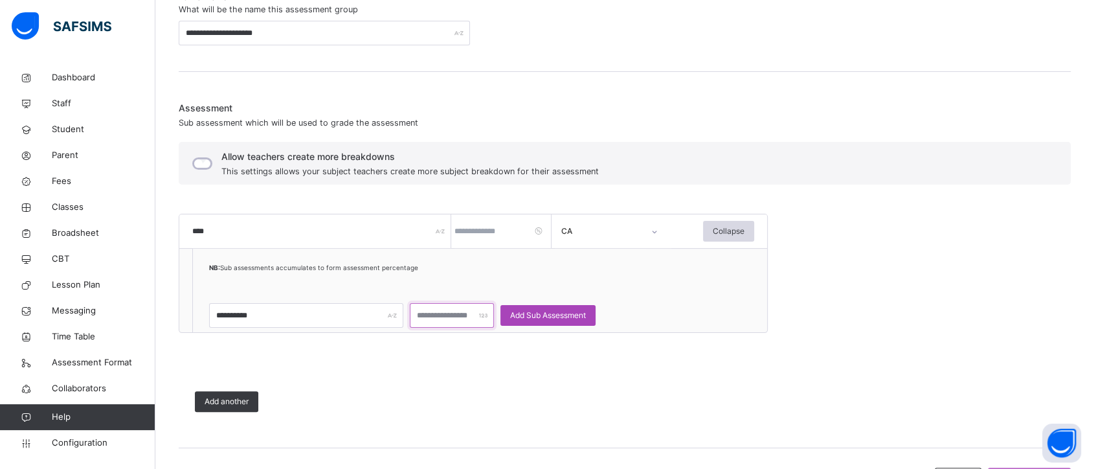
type input "**"
click at [531, 309] on span "Add Sub Assessment" at bounding box center [548, 315] width 76 height 12
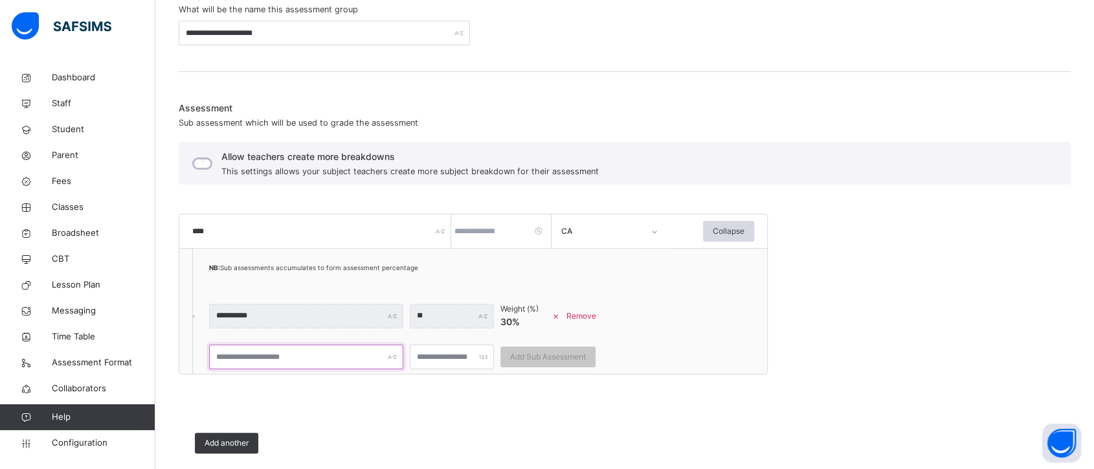
click at [271, 356] on input "text" at bounding box center [306, 356] width 194 height 25
type input "****"
click at [441, 356] on input "number" at bounding box center [452, 356] width 84 height 25
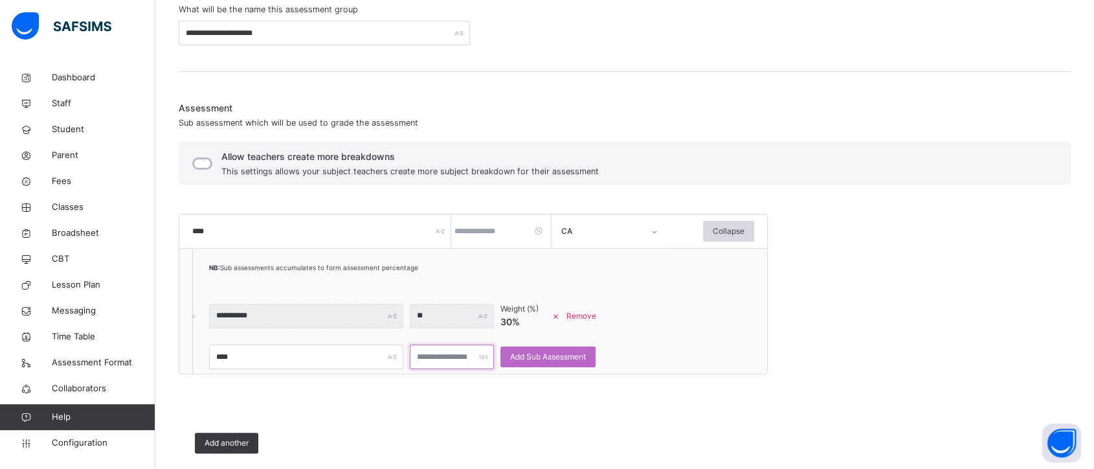
type input "**"
click at [546, 344] on div "**** ** Add Sub Assessment" at bounding box center [425, 356] width 432 height 25
click at [546, 353] on span "Add Sub Assessment" at bounding box center [548, 357] width 76 height 12
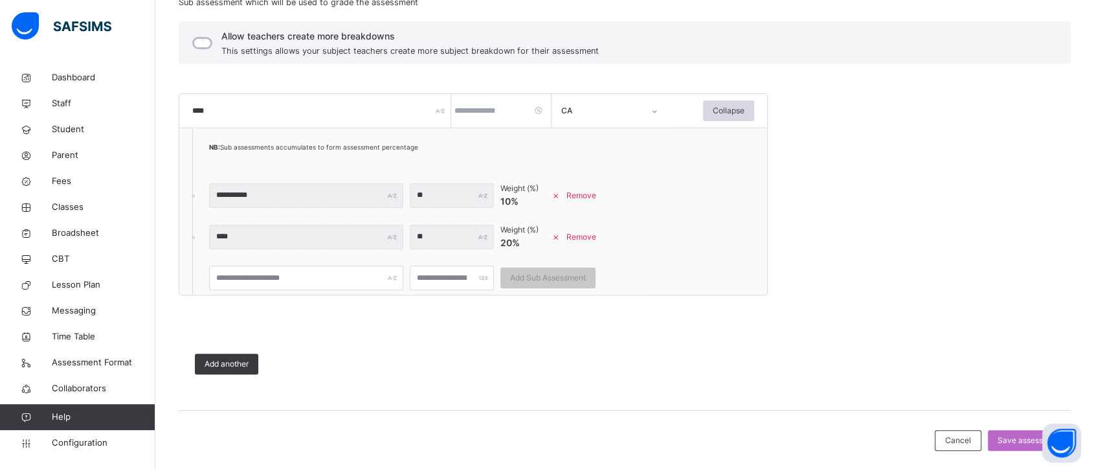
scroll to position [350, 0]
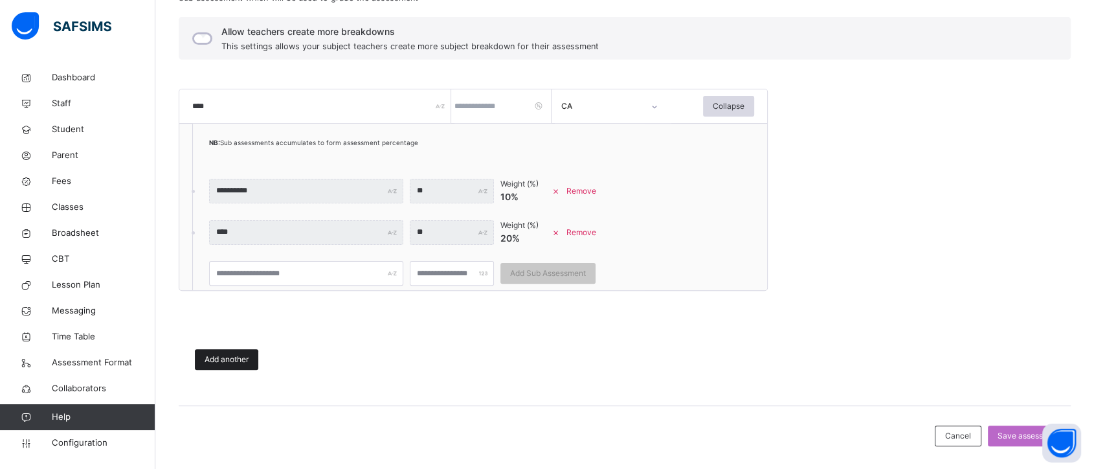
click at [236, 361] on span "Add another" at bounding box center [227, 359] width 44 height 12
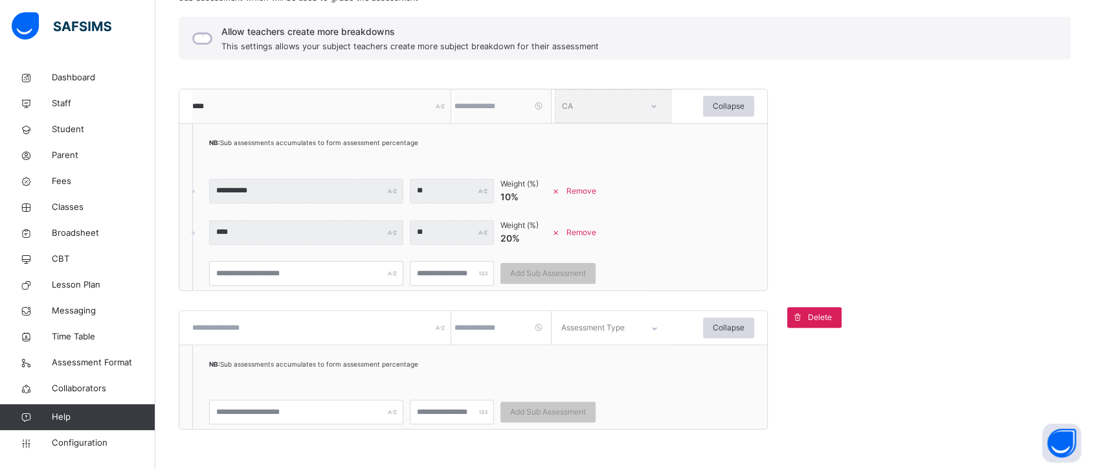
click at [251, 333] on input "text" at bounding box center [321, 328] width 259 height 34
type input "****"
click at [474, 329] on input "number" at bounding box center [502, 328] width 97 height 34
type input "**"
click at [606, 333] on div "Assessment Type" at bounding box center [592, 328] width 63 height 34
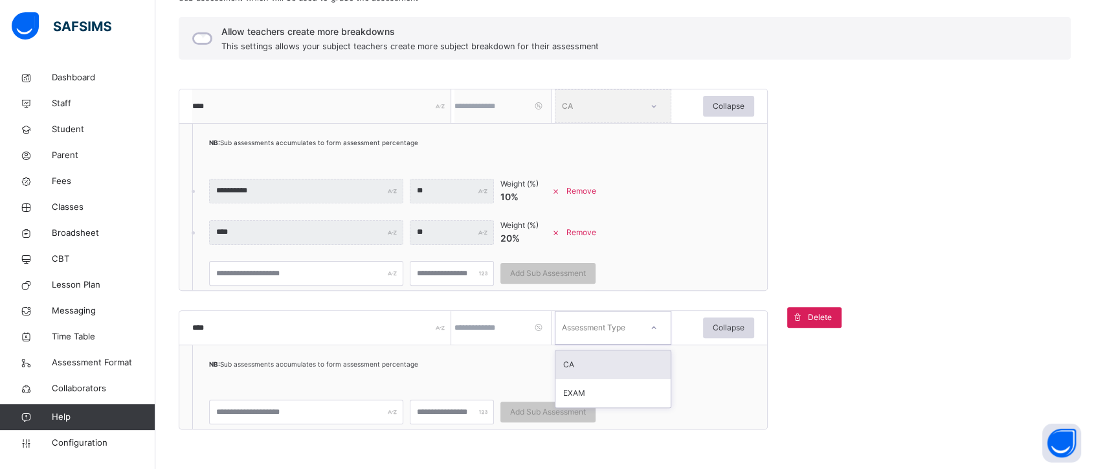
click at [616, 369] on div "CA" at bounding box center [612, 364] width 115 height 28
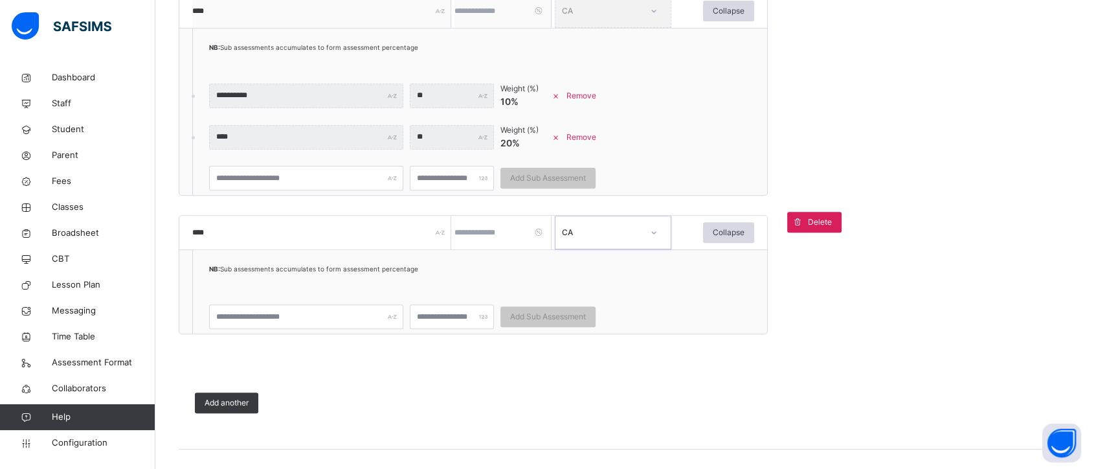
scroll to position [450, 0]
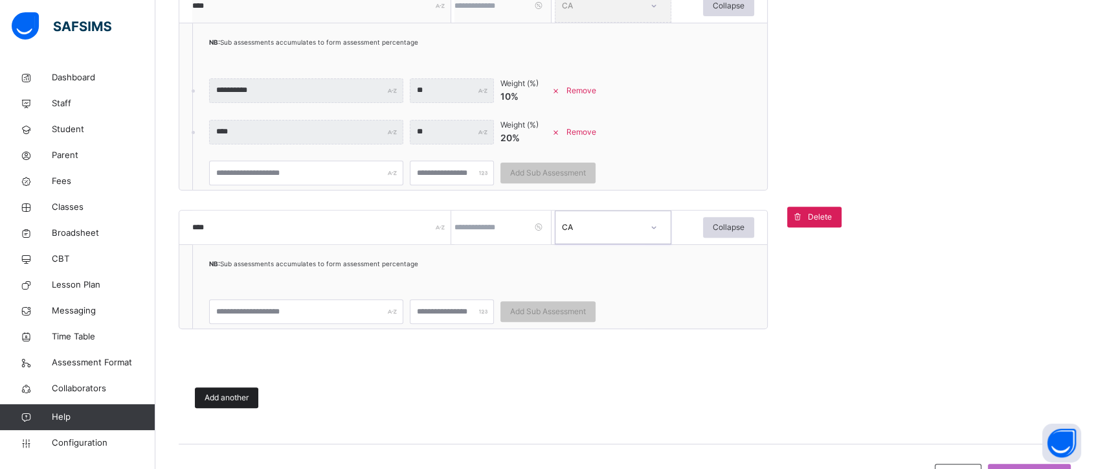
click at [215, 395] on span "Add another" at bounding box center [227, 398] width 44 height 12
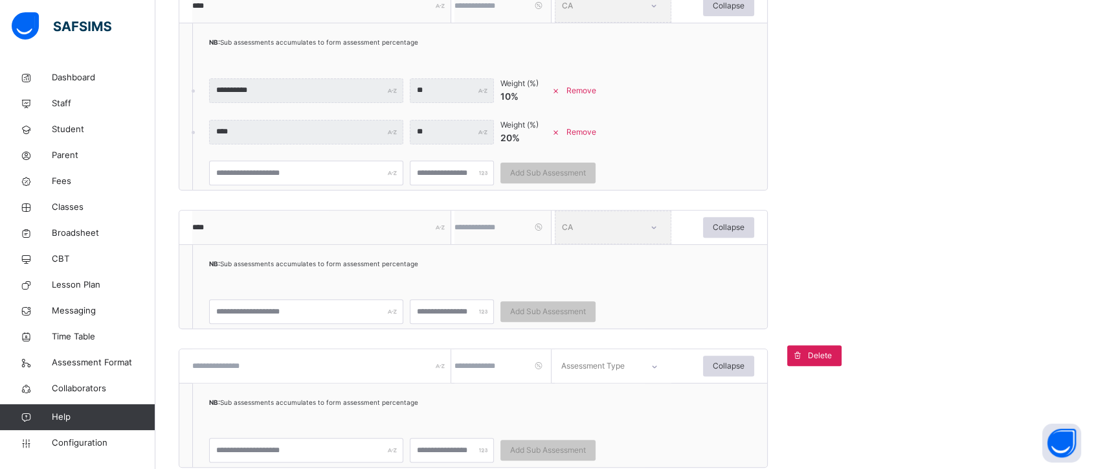
click at [243, 367] on input "text" at bounding box center [321, 366] width 259 height 34
type input "****"
click at [483, 366] on input "number" at bounding box center [502, 366] width 97 height 34
type input "**"
click at [652, 364] on icon at bounding box center [654, 365] width 8 height 13
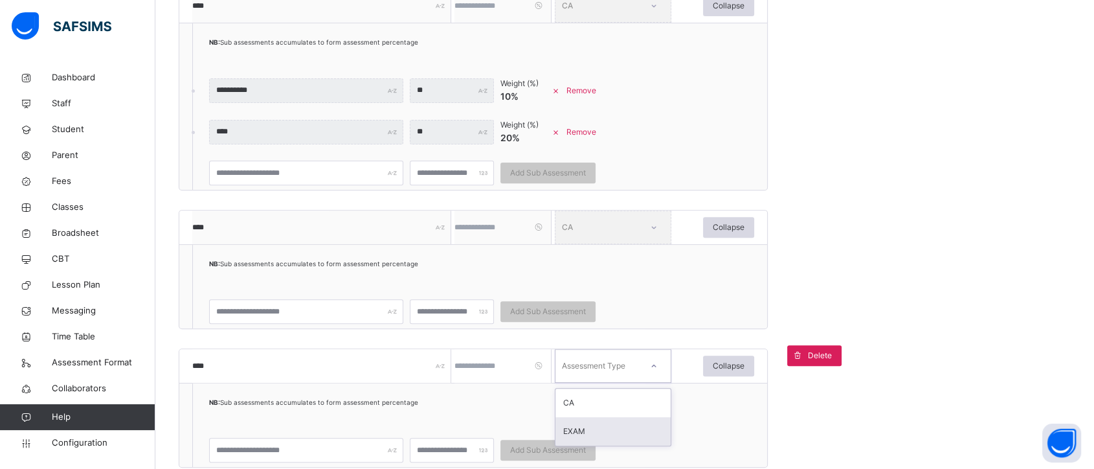
click at [611, 426] on div "EXAM" at bounding box center [612, 431] width 115 height 28
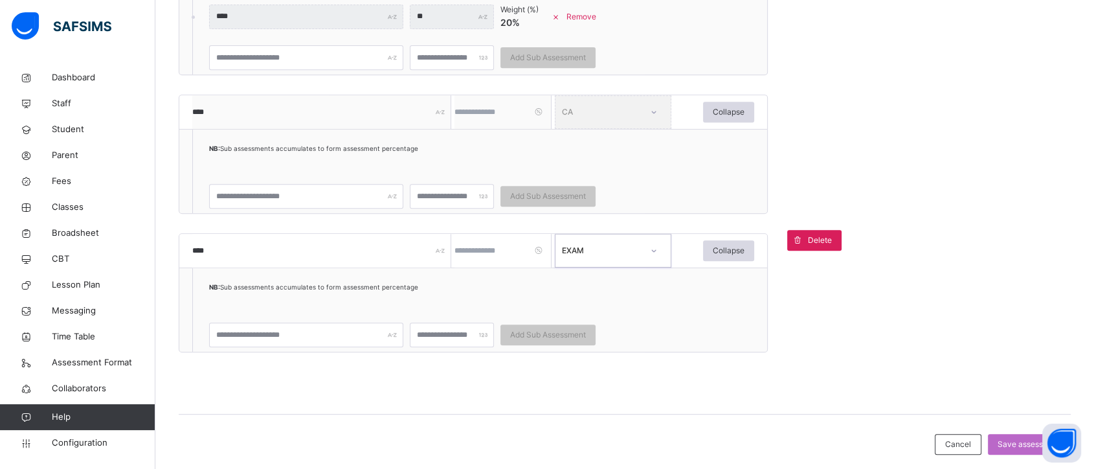
scroll to position [567, 0]
click at [1012, 442] on span "Save assessment" at bounding box center [1028, 443] width 63 height 12
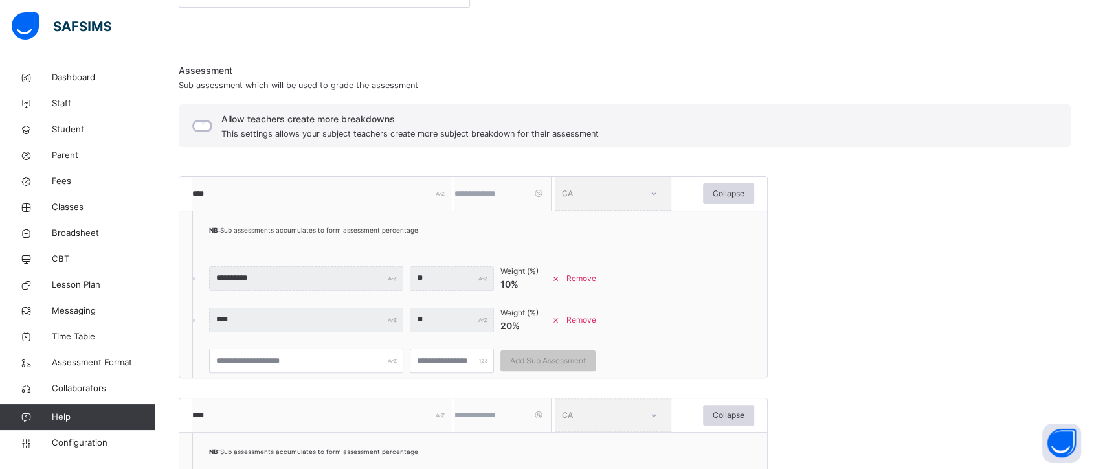
scroll to position [249, 0]
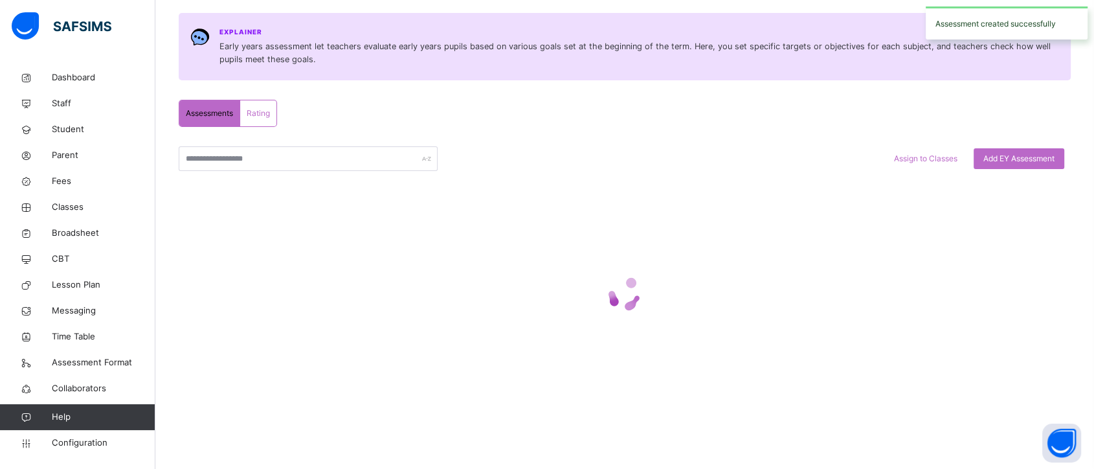
scroll to position [6, 0]
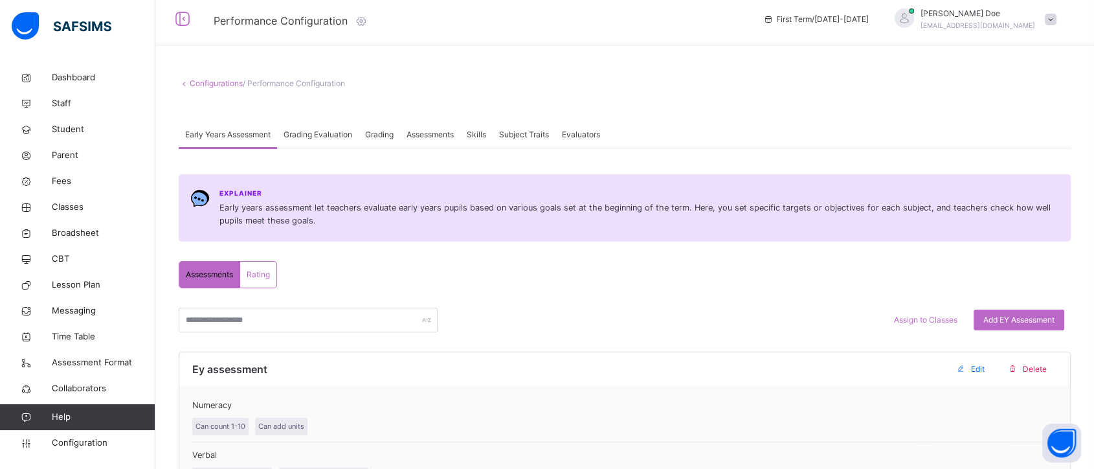
click at [436, 133] on span "Assessments" at bounding box center [429, 135] width 47 height 12
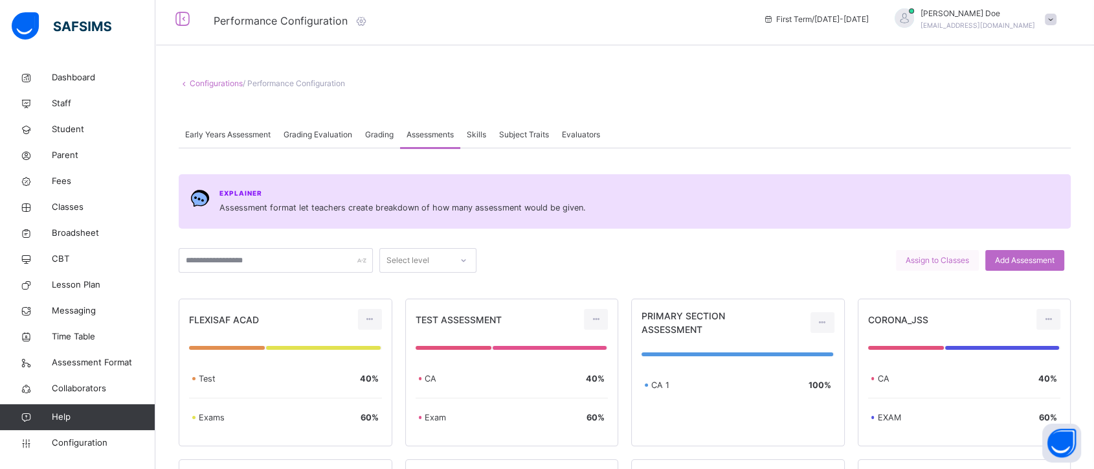
click at [948, 262] on span "Assign to Classes" at bounding box center [936, 260] width 63 height 12
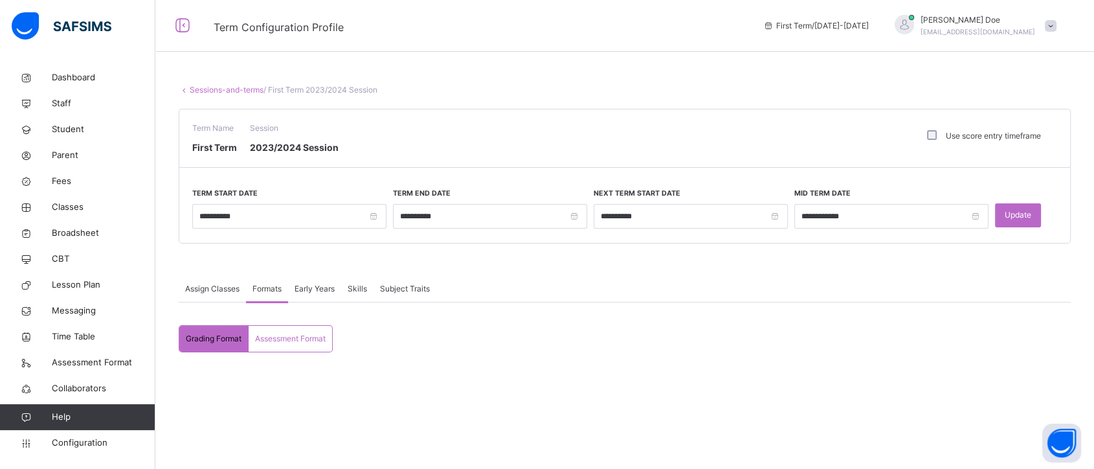
click at [309, 333] on span "Assessment Format" at bounding box center [290, 339] width 71 height 12
click at [310, 333] on span "Assessment Format" at bounding box center [290, 339] width 71 height 12
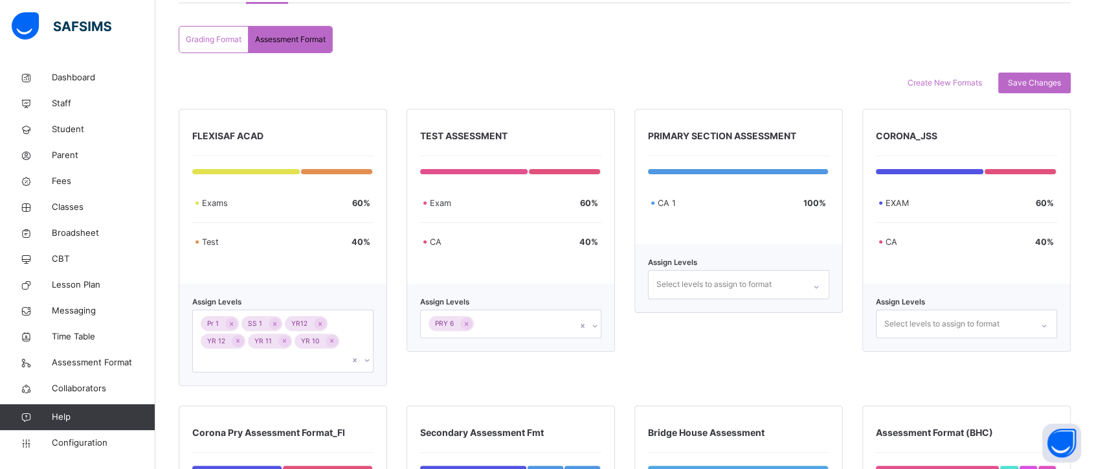
scroll to position [302, 0]
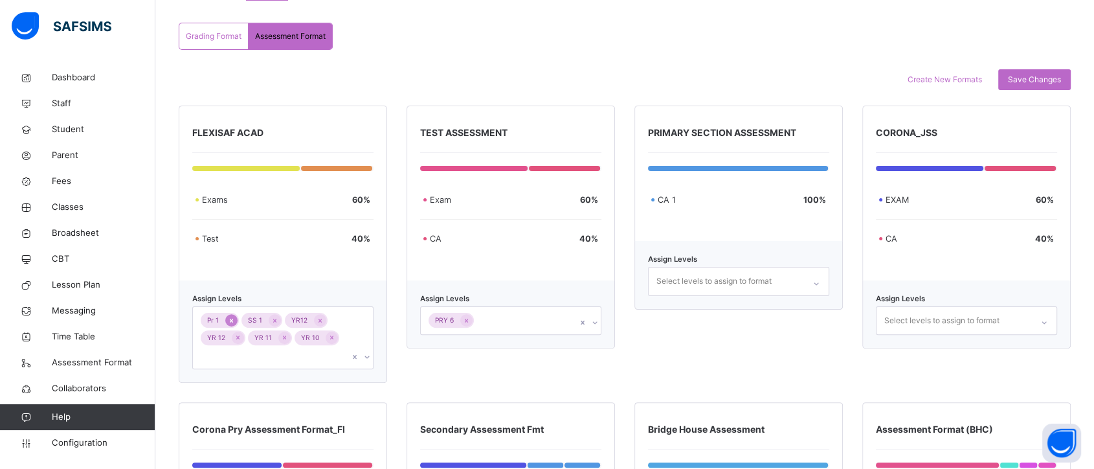
click at [232, 316] on icon at bounding box center [231, 320] width 7 height 9
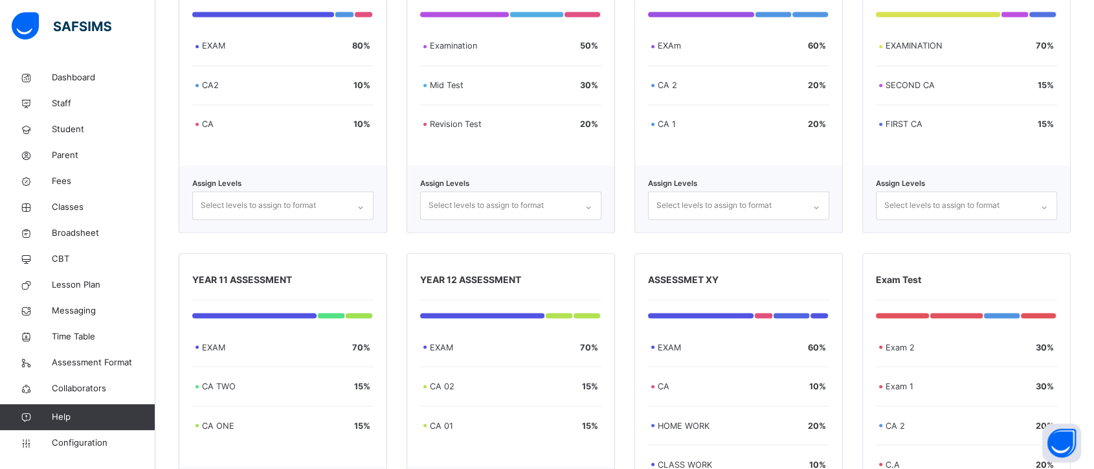
scroll to position [2594, 0]
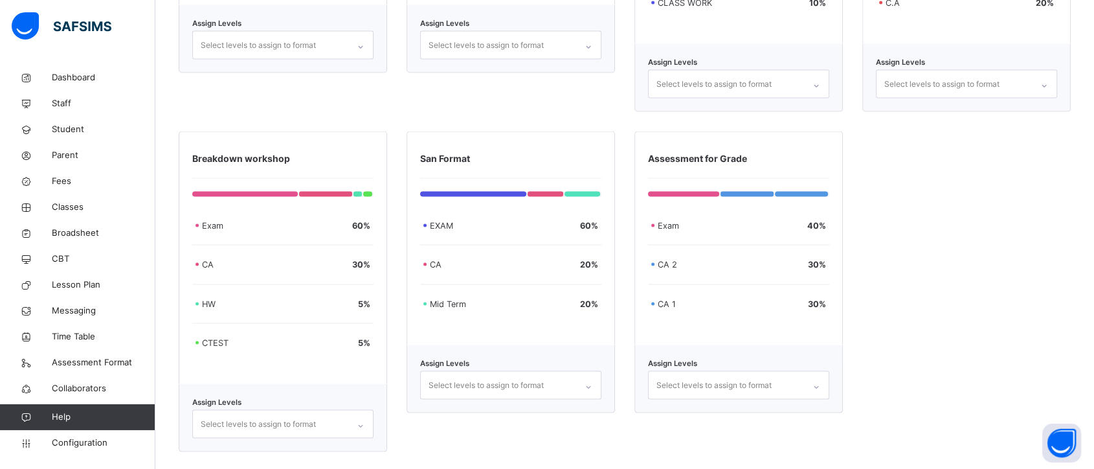
click at [734, 375] on div "Select levels to assign to format" at bounding box center [738, 385] width 181 height 28
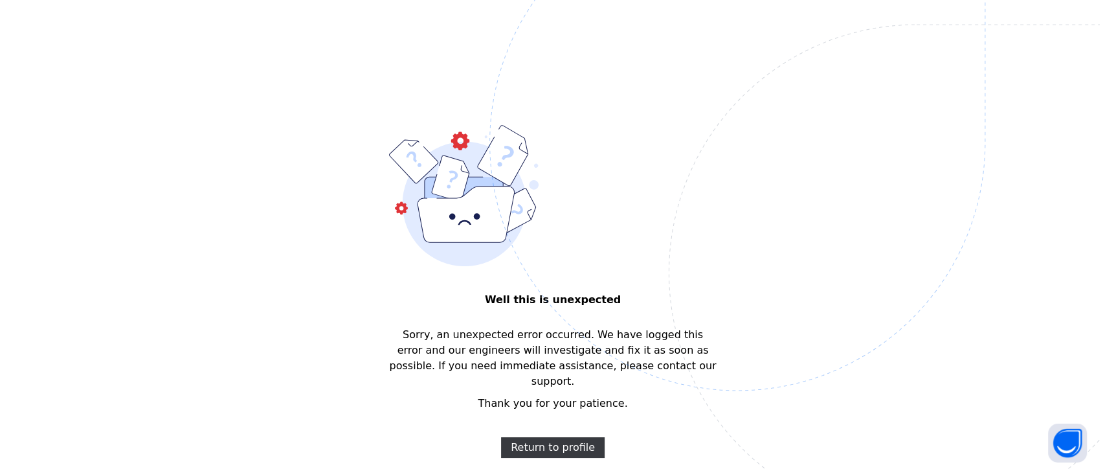
scroll to position [0, 0]
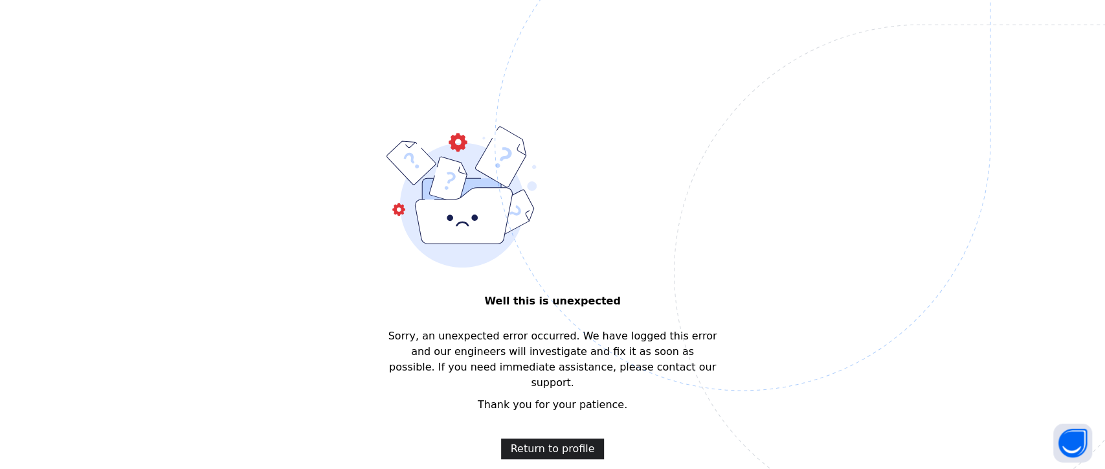
click at [551, 441] on span "Return to profile" at bounding box center [553, 449] width 84 height 16
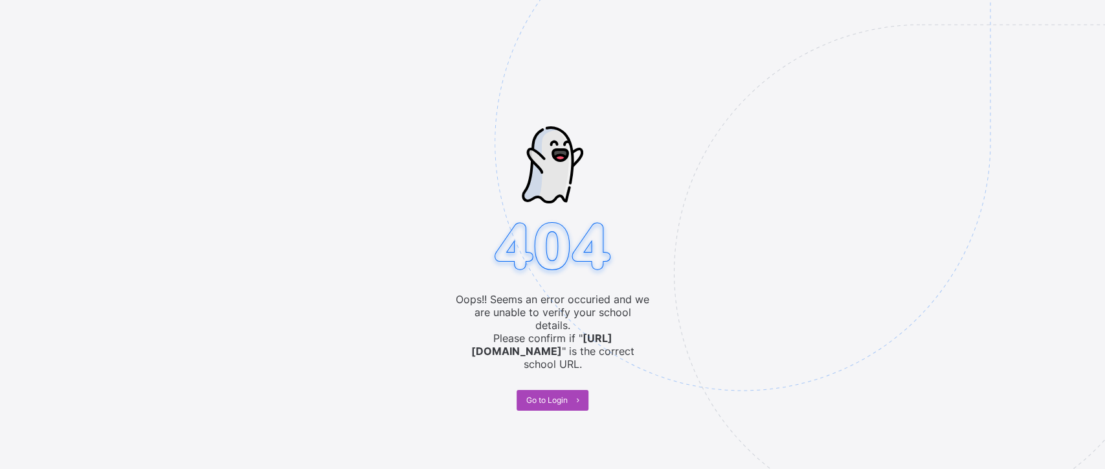
click at [564, 395] on span "Go to Login" at bounding box center [546, 400] width 41 height 10
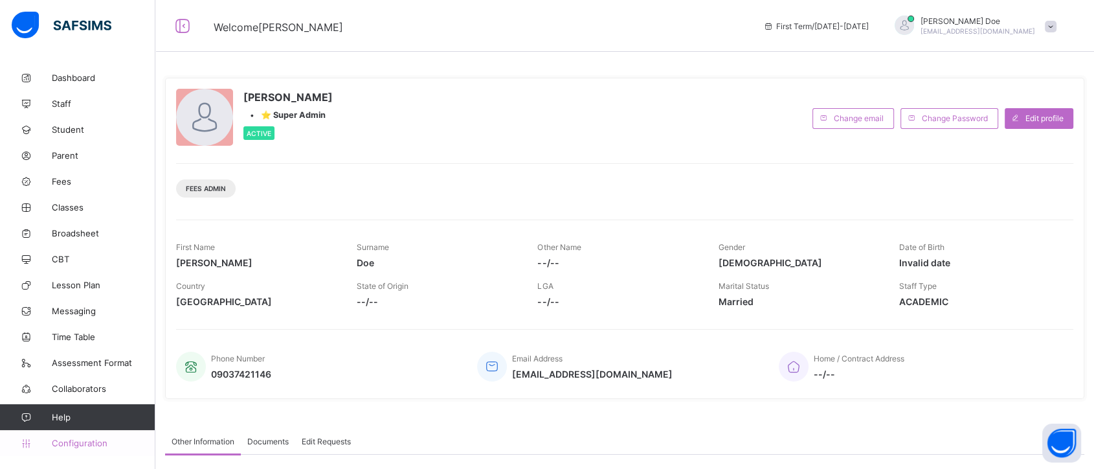
click at [71, 439] on span "Configuration" at bounding box center [103, 443] width 103 height 10
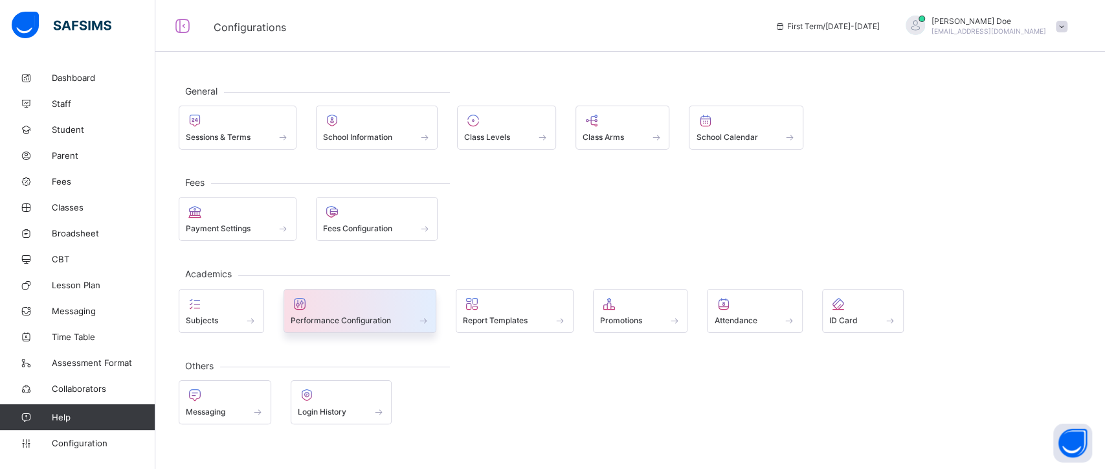
click at [386, 309] on div at bounding box center [360, 304] width 139 height 16
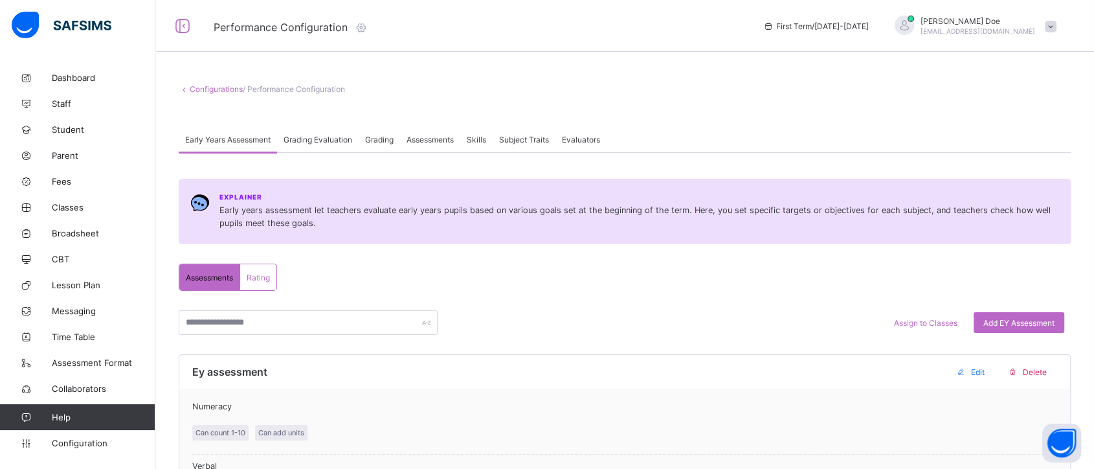
click at [429, 144] on div "Assessments" at bounding box center [430, 139] width 60 height 26
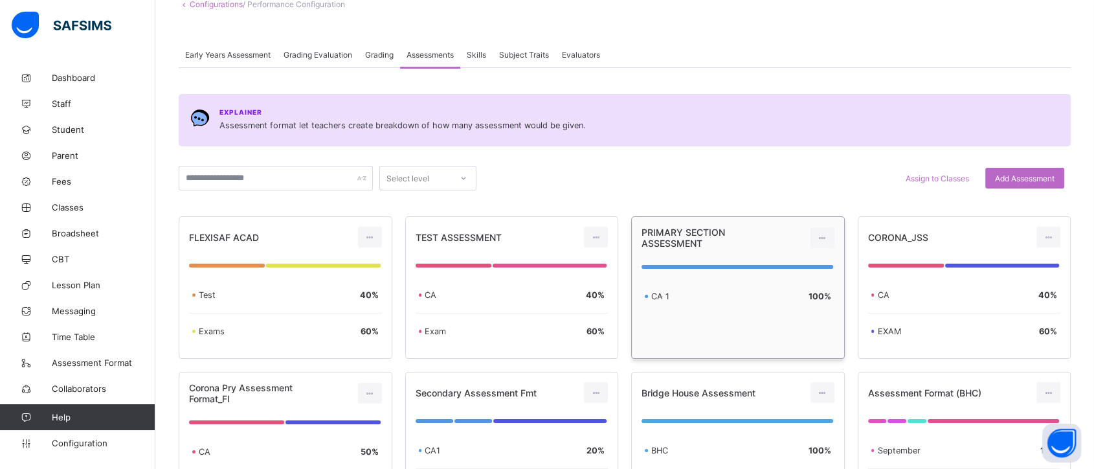
scroll to position [85, 0]
click at [946, 175] on span "Assign to Classes" at bounding box center [936, 178] width 63 height 10
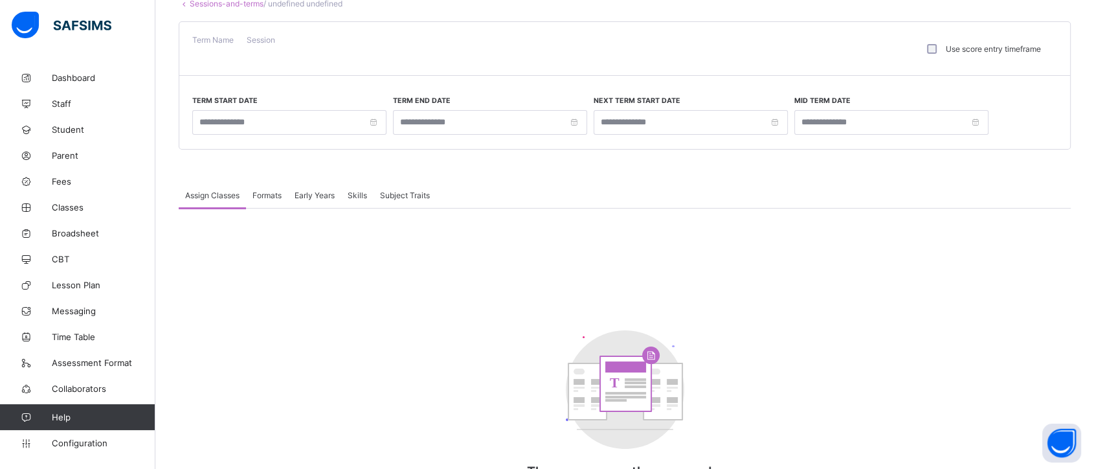
type input "**********"
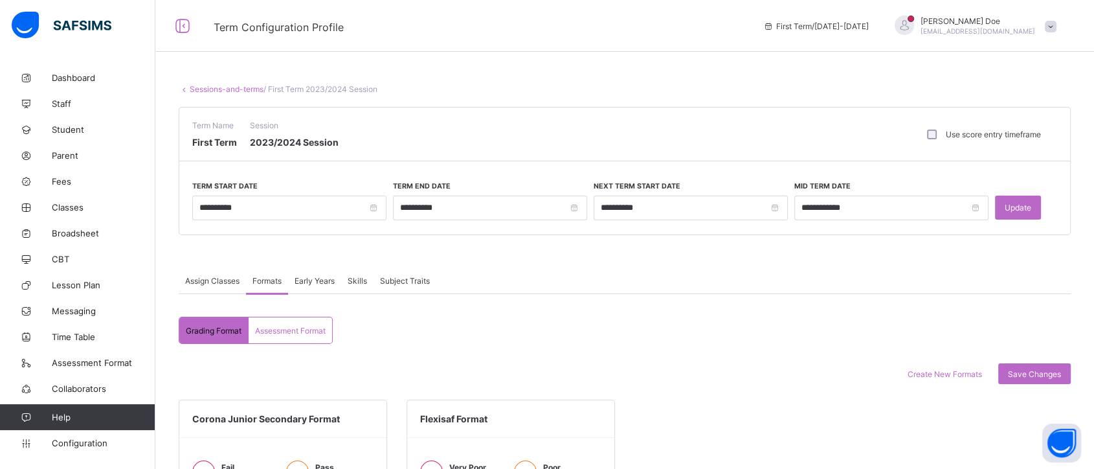
click at [312, 326] on span "Assessment Format" at bounding box center [290, 331] width 71 height 10
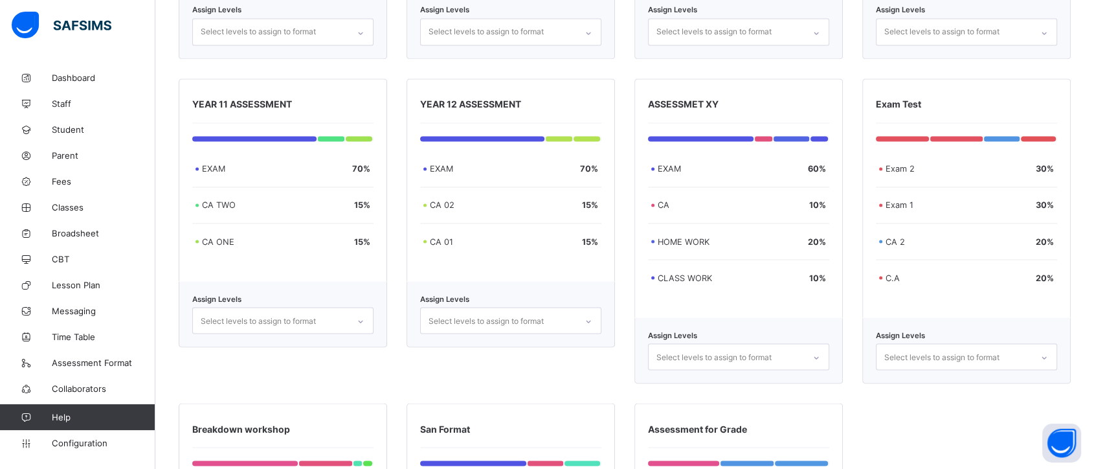
scroll to position [2470, 0]
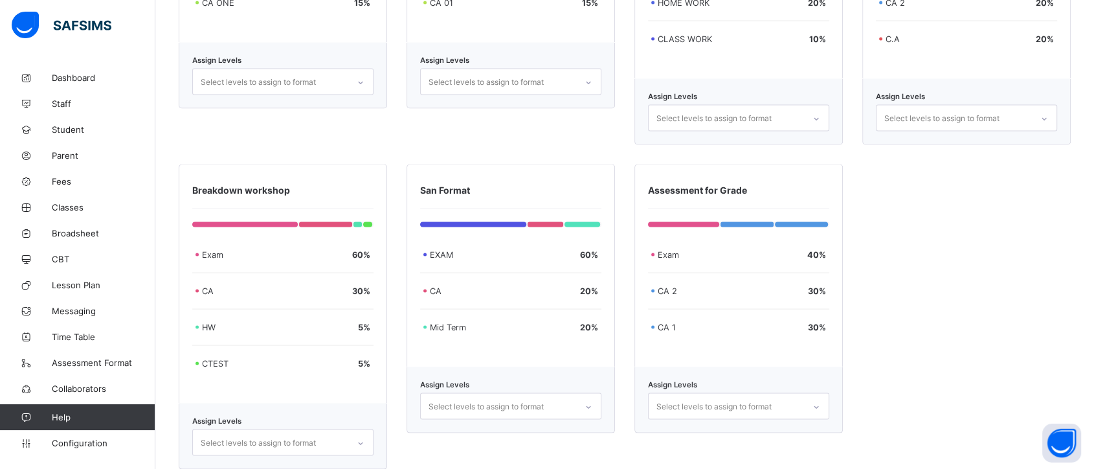
click at [730, 393] on div "Select levels to assign to format" at bounding box center [738, 406] width 181 height 27
click at [709, 261] on div "Assessment for Grade Exam 40 % CA 2 30 % CA 1 30 % Assign Levels 0 results avai…" at bounding box center [738, 316] width 208 height 305
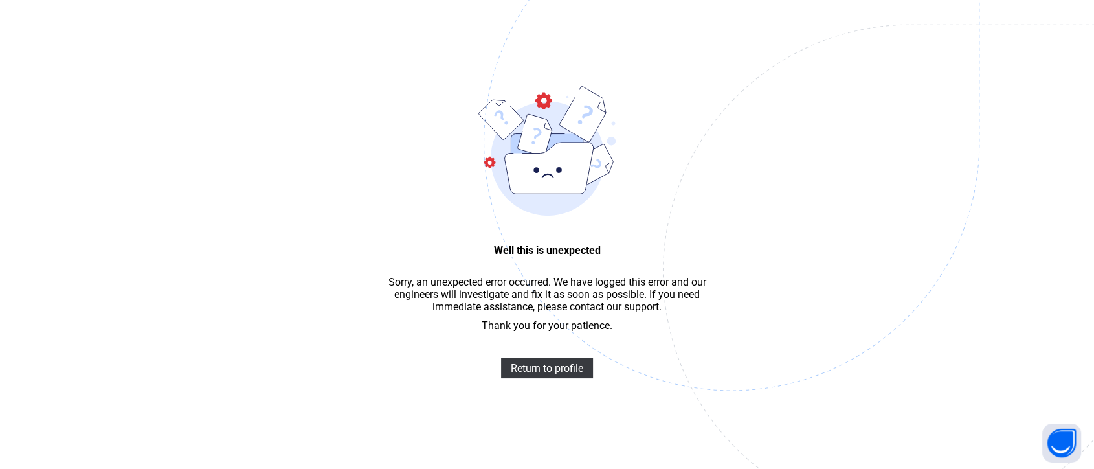
scroll to position [39, 0]
click at [534, 373] on span "Return to profile" at bounding box center [547, 368] width 72 height 12
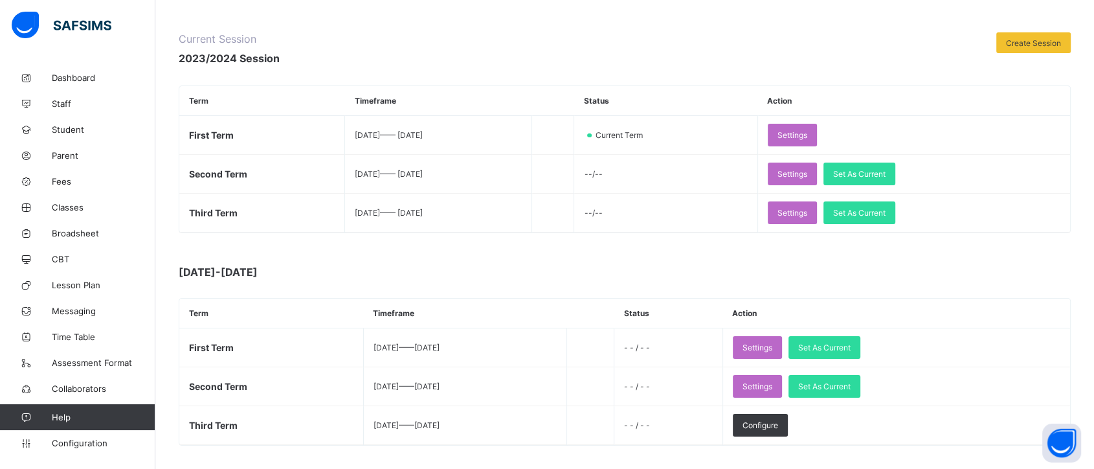
scroll to position [139, 0]
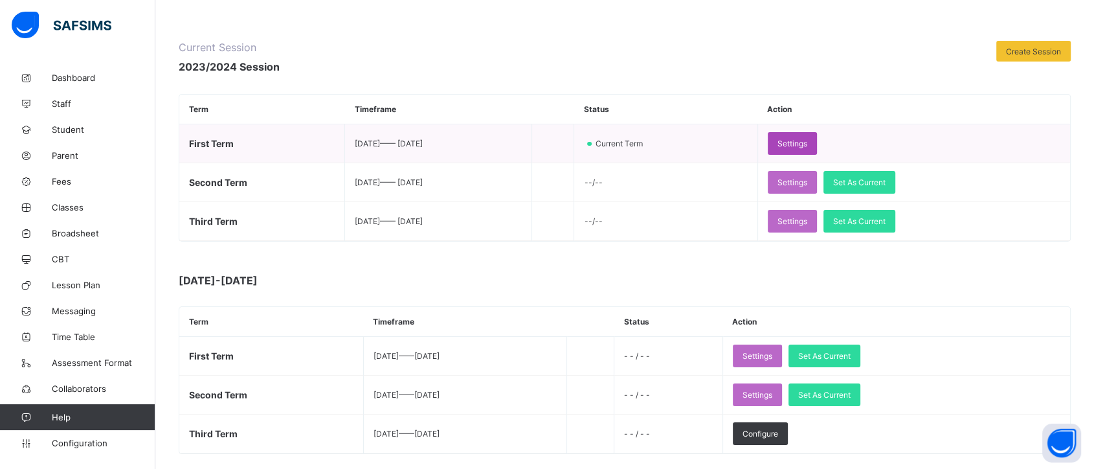
click at [817, 135] on div "Settings" at bounding box center [792, 143] width 49 height 23
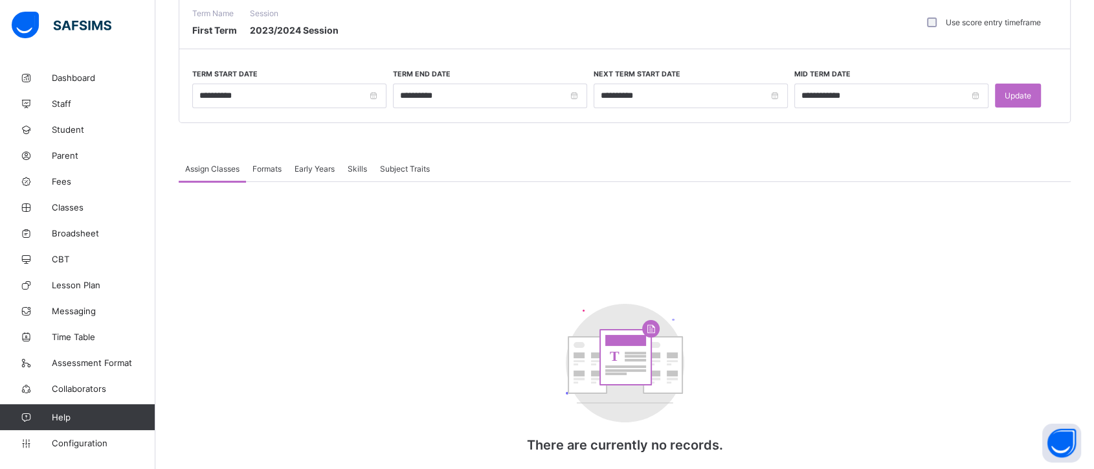
scroll to position [139, 0]
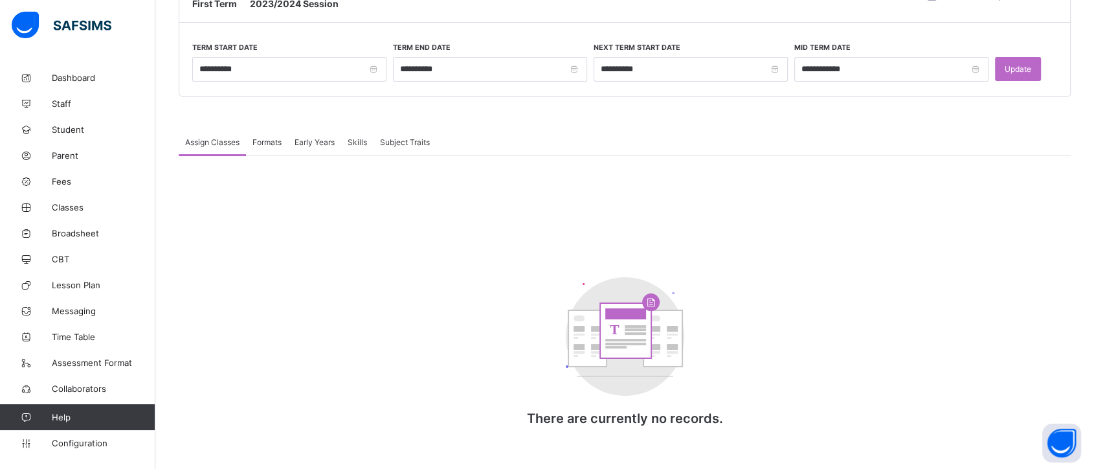
click at [266, 142] on span "Formats" at bounding box center [266, 142] width 29 height 10
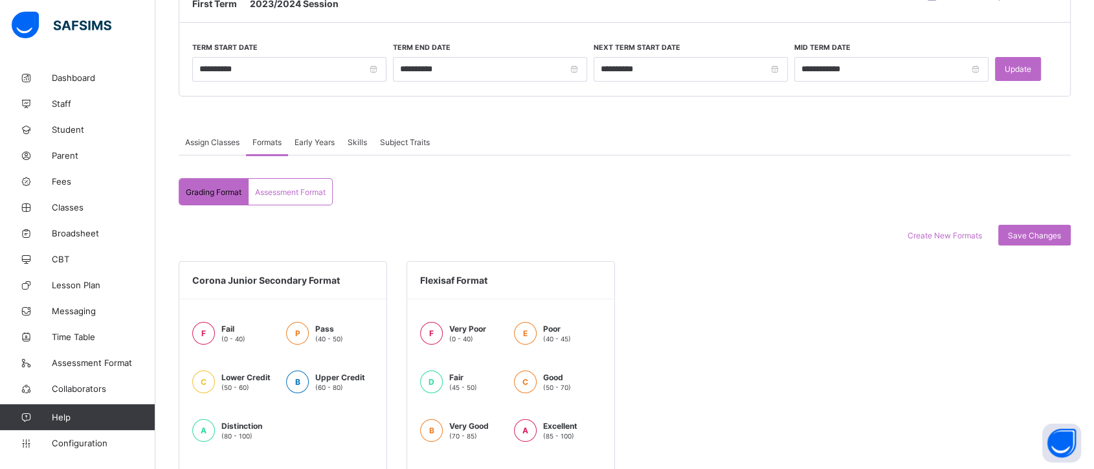
click at [282, 187] on span "Assessment Format" at bounding box center [290, 192] width 71 height 10
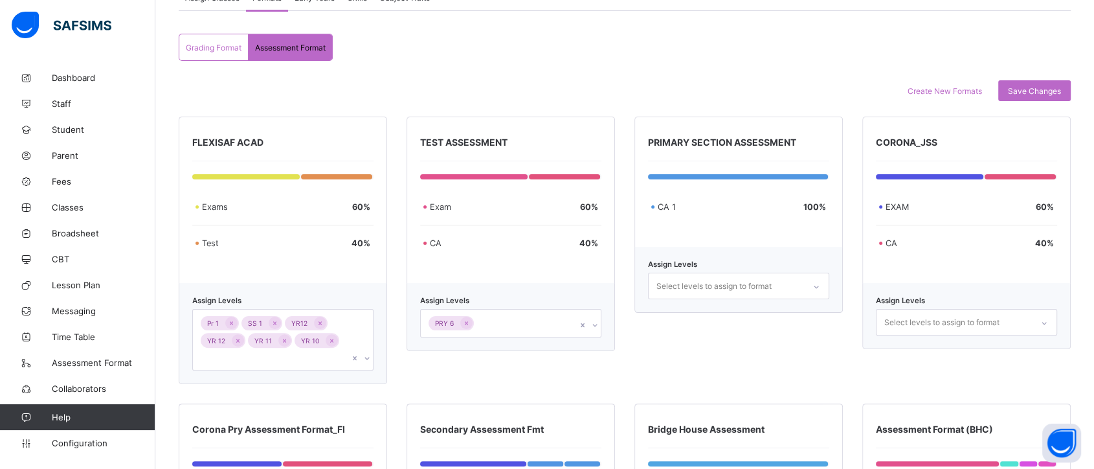
scroll to position [282, 0]
click at [232, 322] on icon at bounding box center [231, 324] width 3 height 4
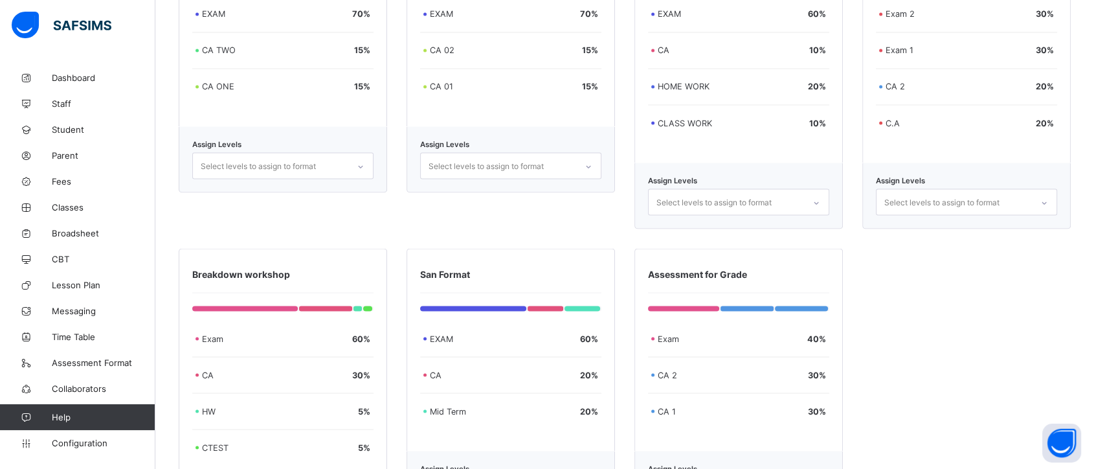
scroll to position [2470, 0]
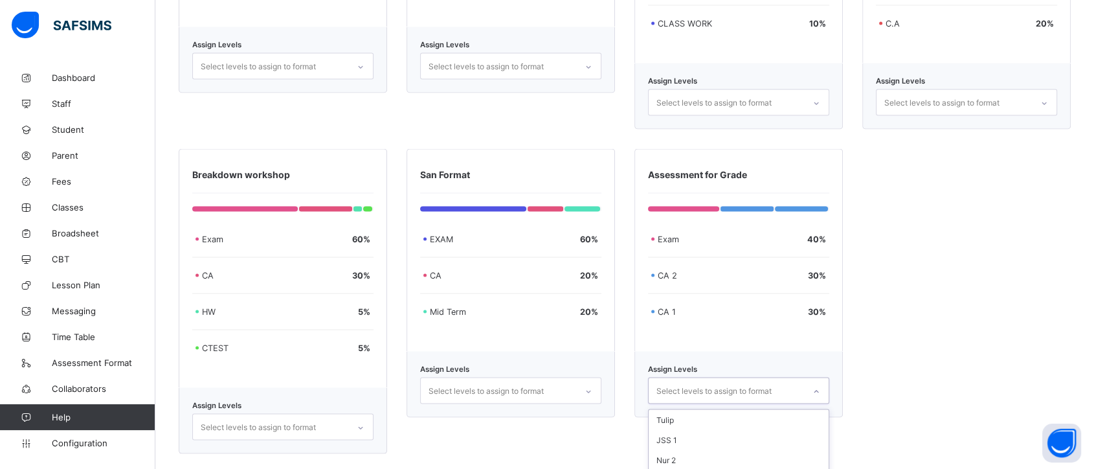
click at [712, 377] on div "option JSS 3 focused, 6 of 17. 17 results available. Use Up and Down to choose …" at bounding box center [738, 390] width 181 height 27
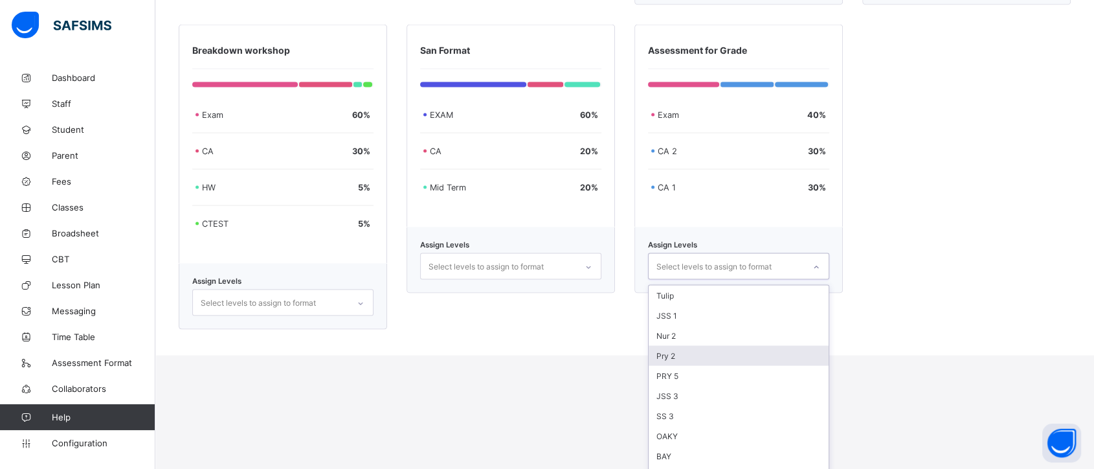
scroll to position [138, 0]
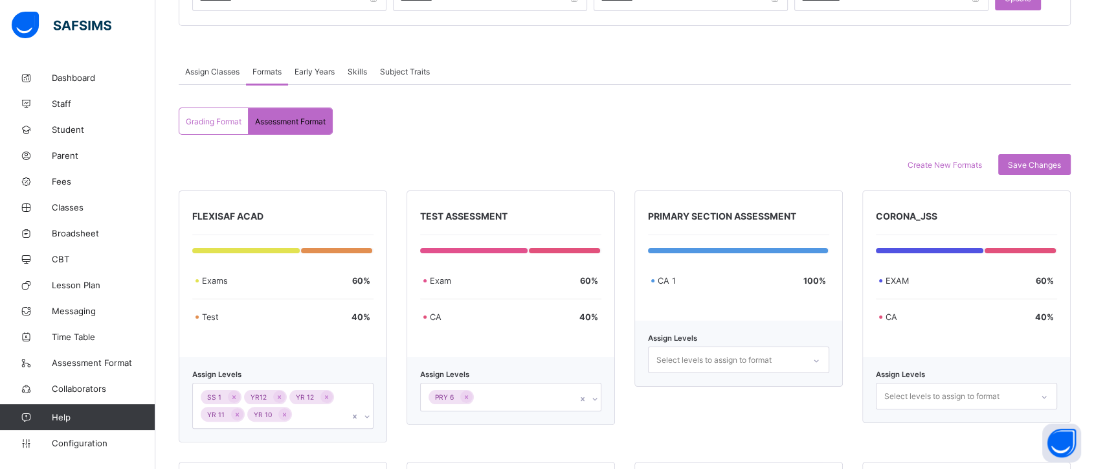
scroll to position [218, 0]
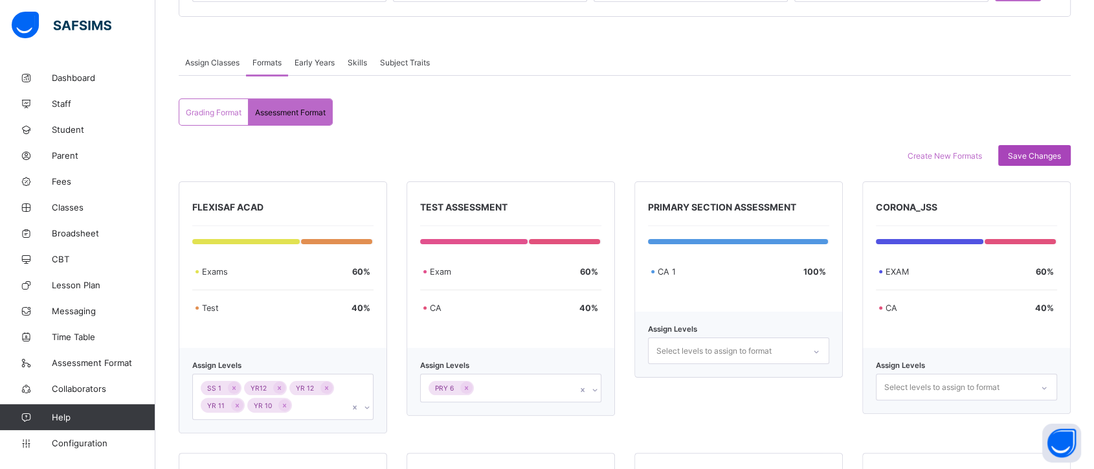
click at [1046, 155] on span "Save Changes" at bounding box center [1034, 156] width 53 height 10
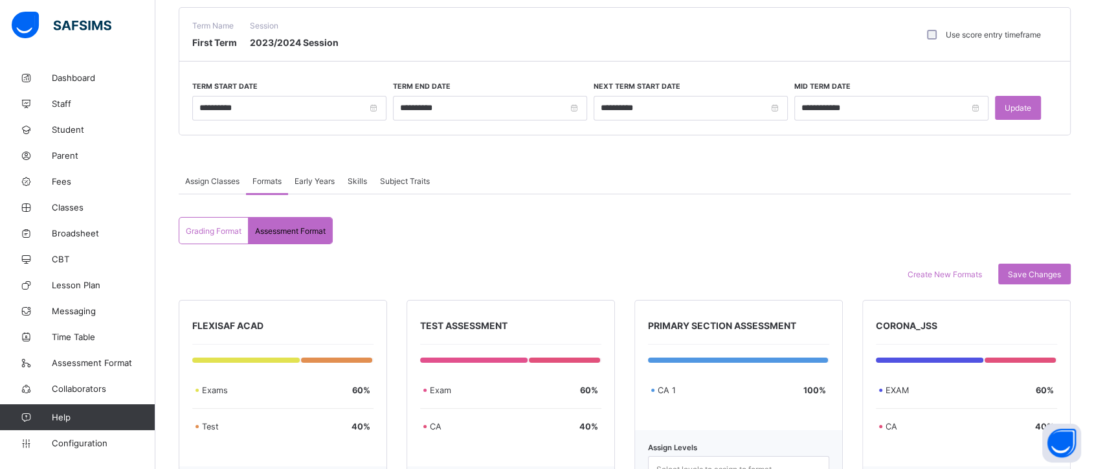
scroll to position [96, 0]
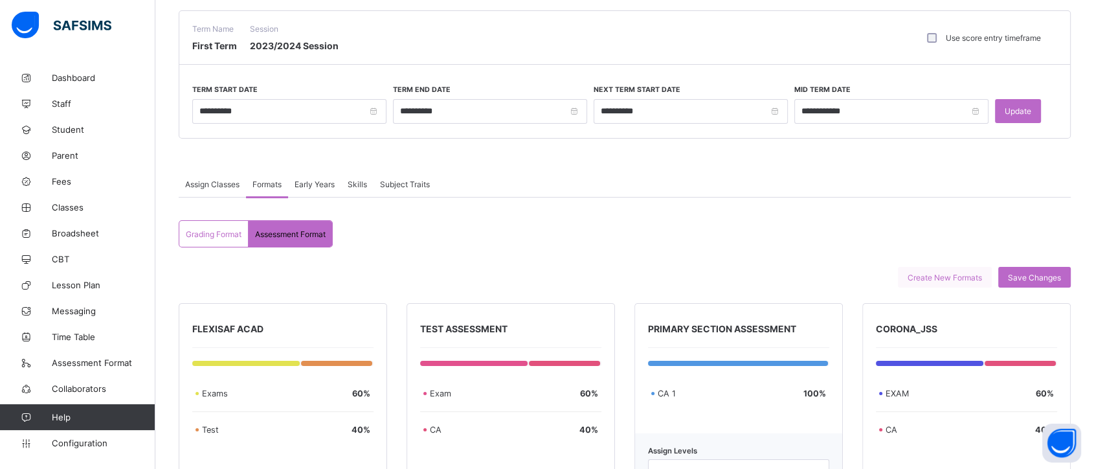
click at [959, 276] on span "Create New Formats" at bounding box center [944, 277] width 74 height 10
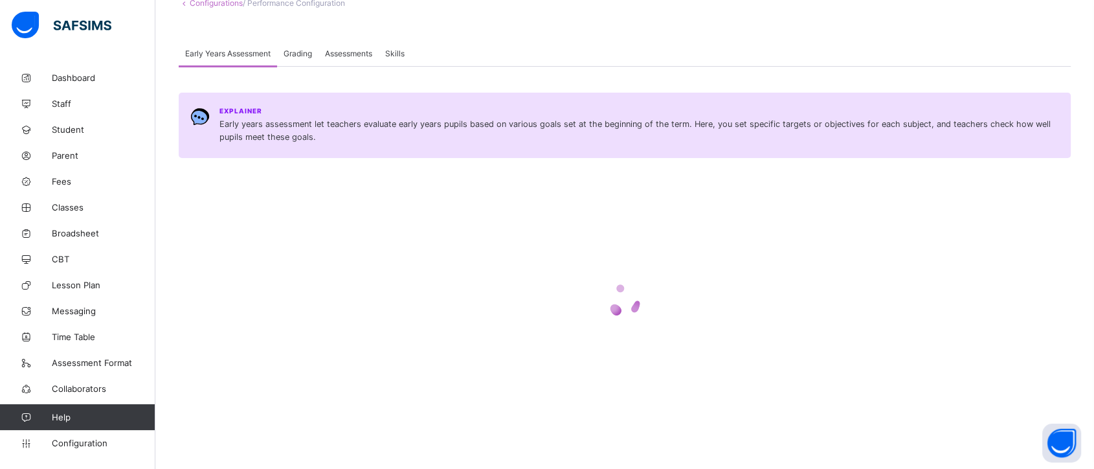
scroll to position [24, 0]
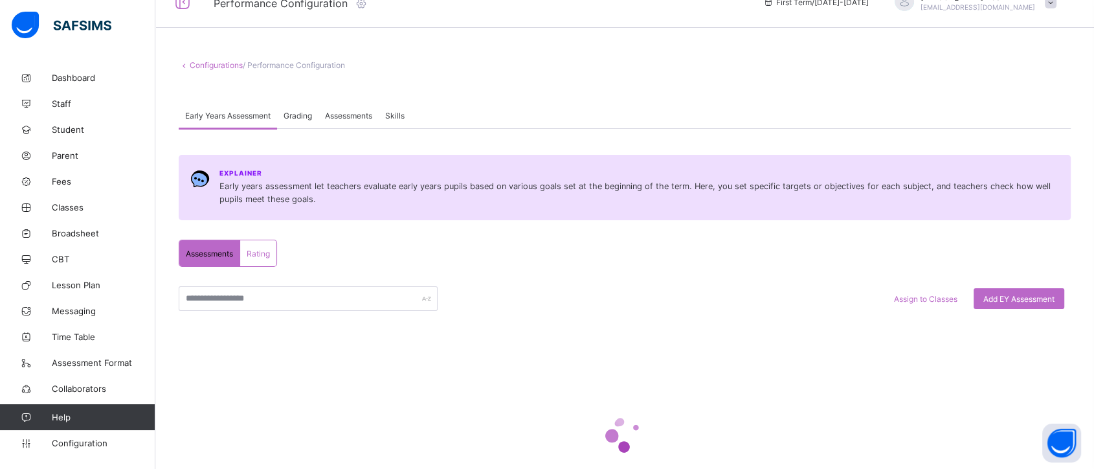
click at [318, 117] on div "Grading" at bounding box center [297, 115] width 41 height 26
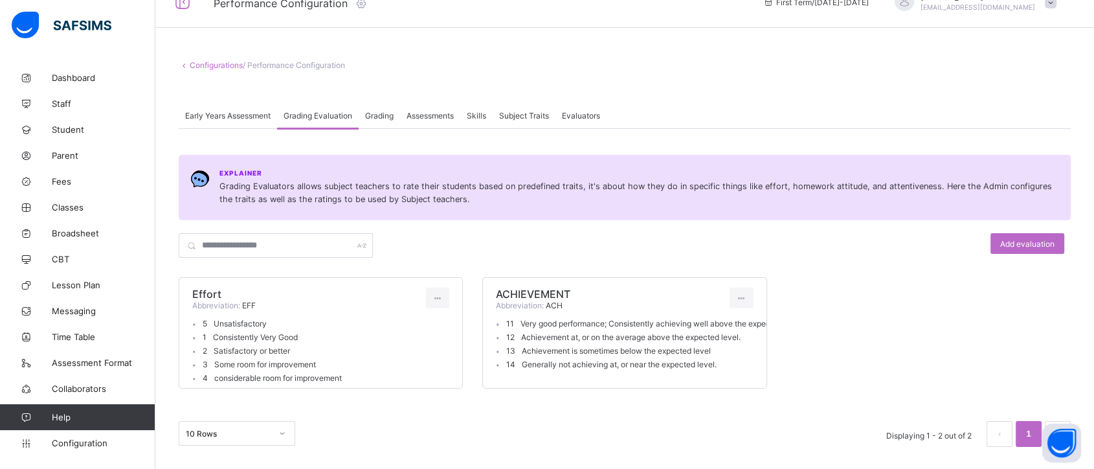
click at [442, 123] on div "Assessments" at bounding box center [430, 115] width 60 height 26
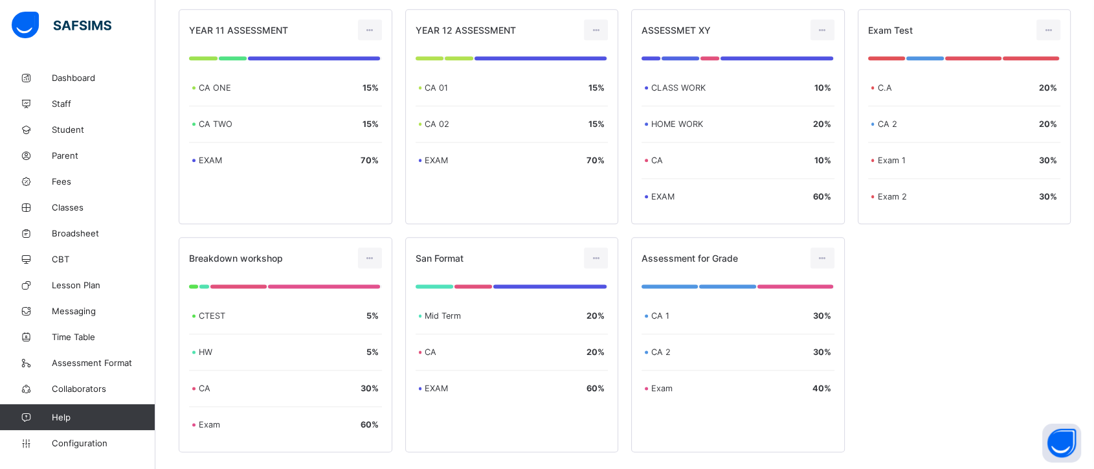
scroll to position [1666, 0]
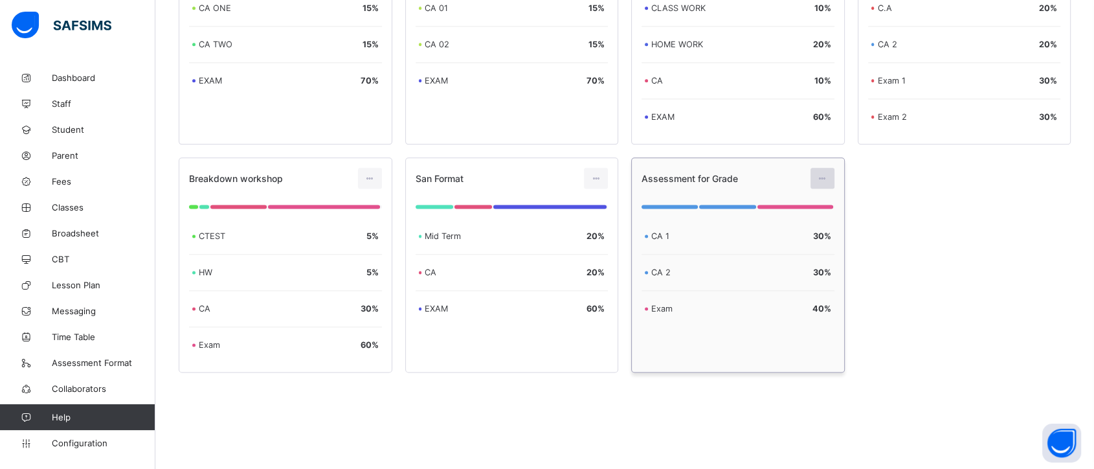
click at [824, 180] on icon at bounding box center [822, 178] width 11 height 10
click at [803, 203] on div "Edit Assessment" at bounding box center [793, 207] width 69 height 13
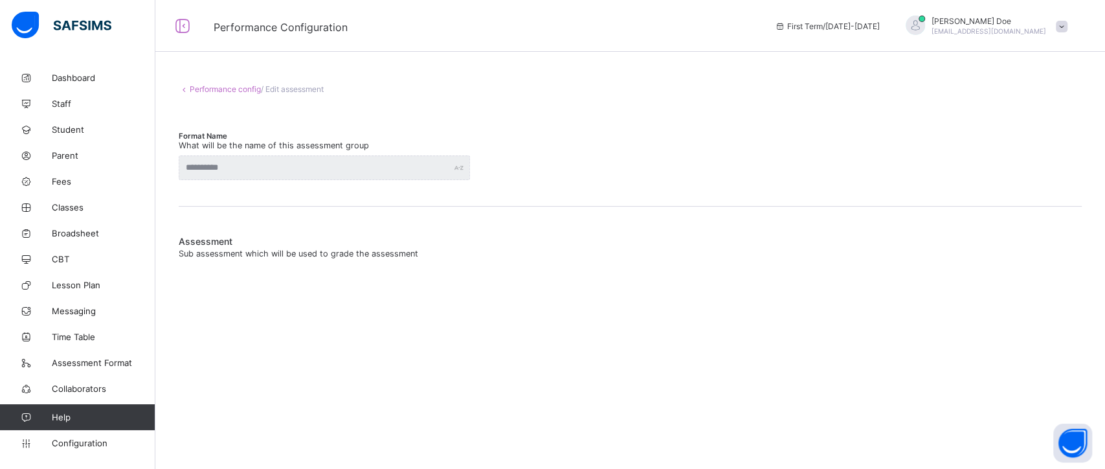
type input "**********"
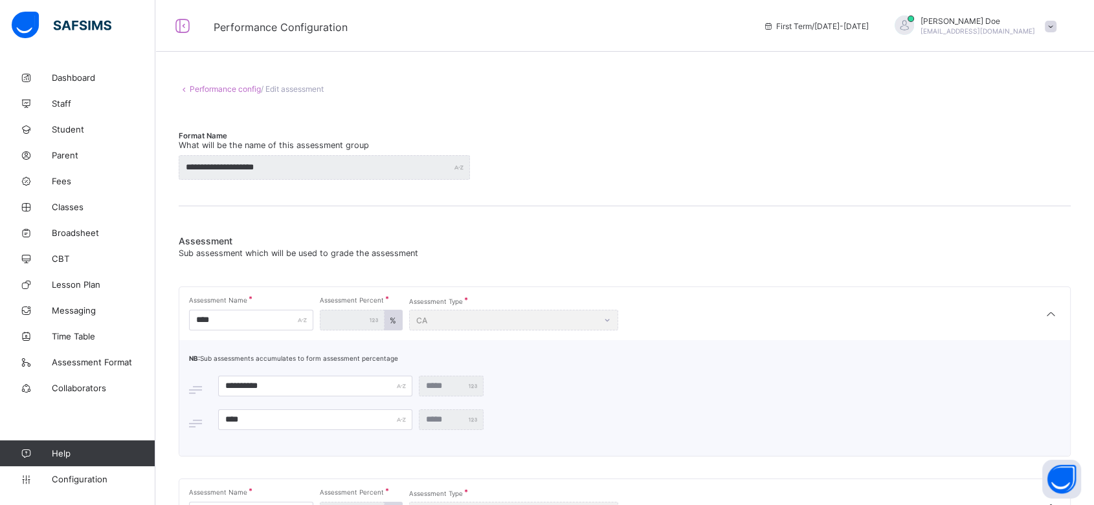
click at [233, 89] on link "Performance config" at bounding box center [225, 89] width 71 height 10
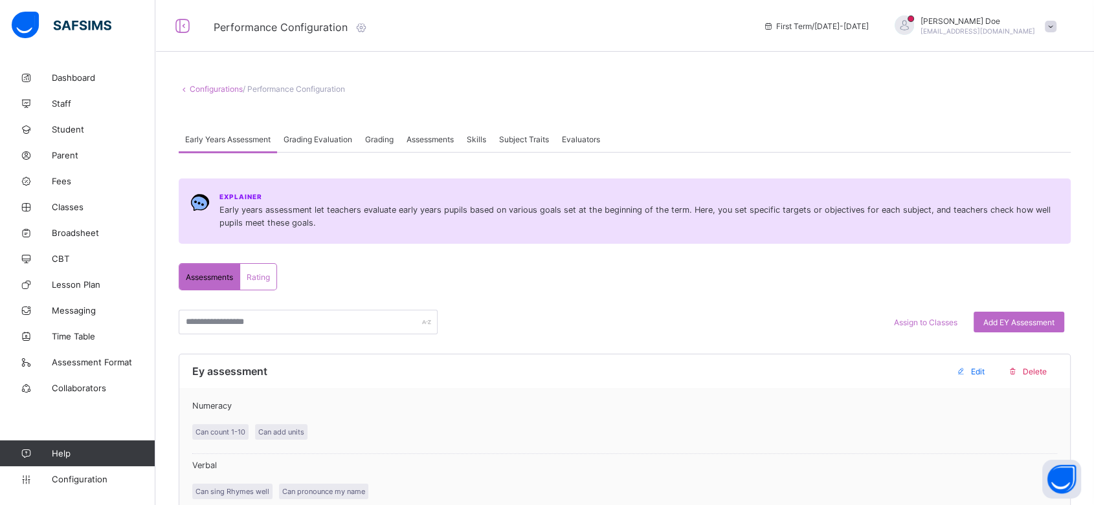
click at [352, 137] on span "Grading Evaluation" at bounding box center [317, 140] width 69 height 10
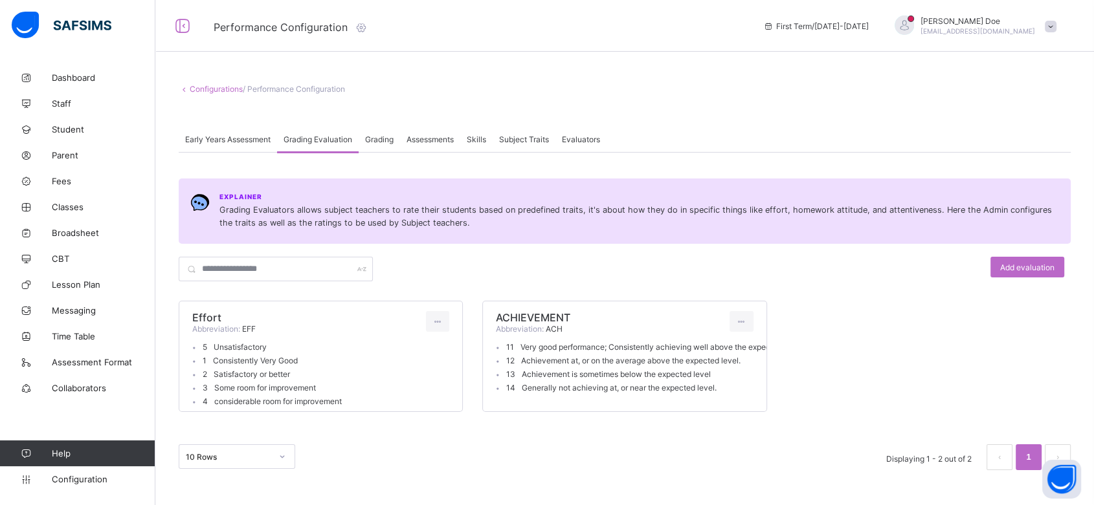
click at [445, 139] on span "Assessments" at bounding box center [429, 140] width 47 height 10
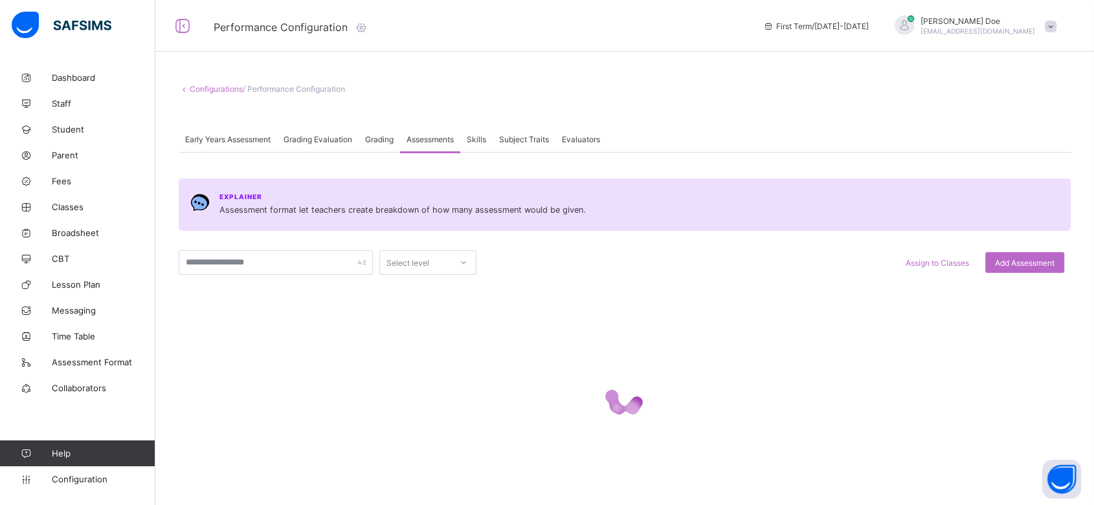
click at [482, 140] on span "Skills" at bounding box center [476, 140] width 19 height 10
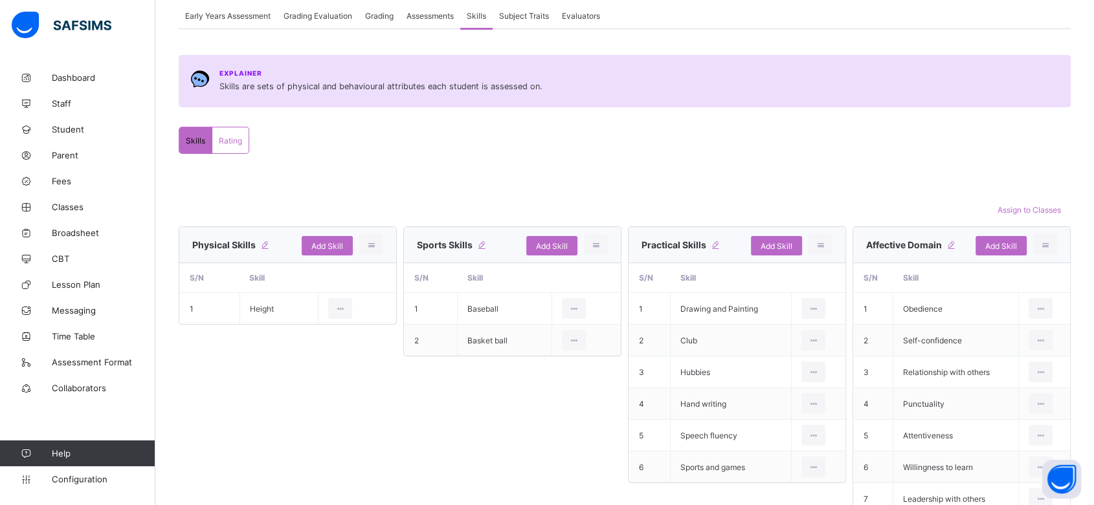
scroll to position [123, 0]
click at [485, 244] on icon at bounding box center [482, 246] width 12 height 10
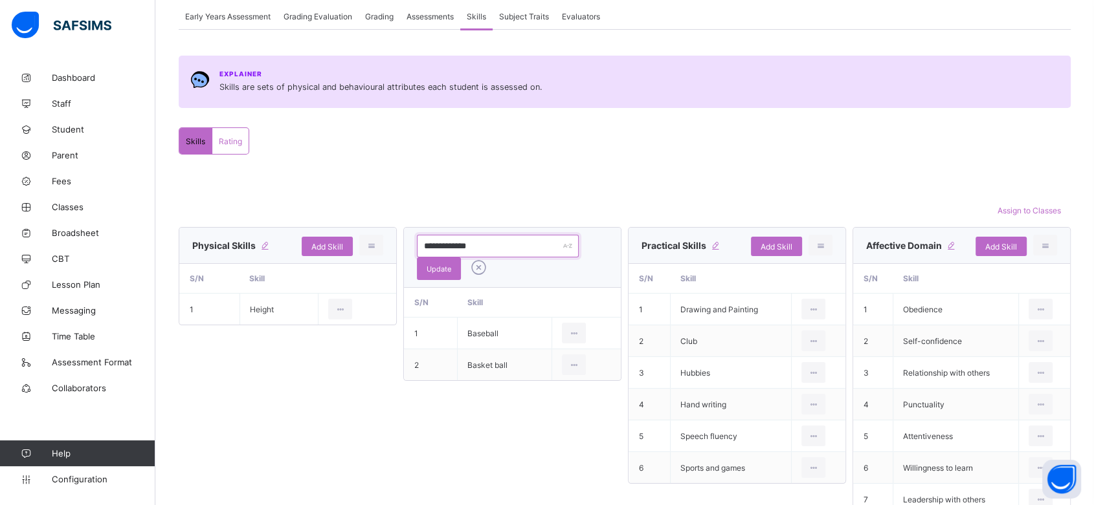
click at [485, 244] on input "**********" at bounding box center [498, 246] width 162 height 23
type input "******"
click at [478, 265] on icon at bounding box center [478, 267] width 23 height 19
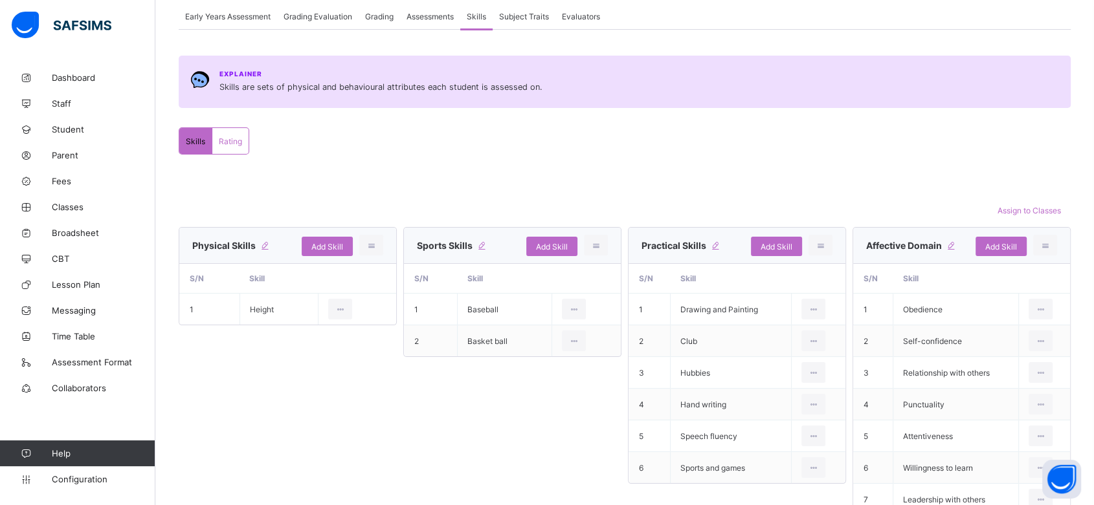
click at [233, 149] on div "Rating" at bounding box center [230, 141] width 36 height 26
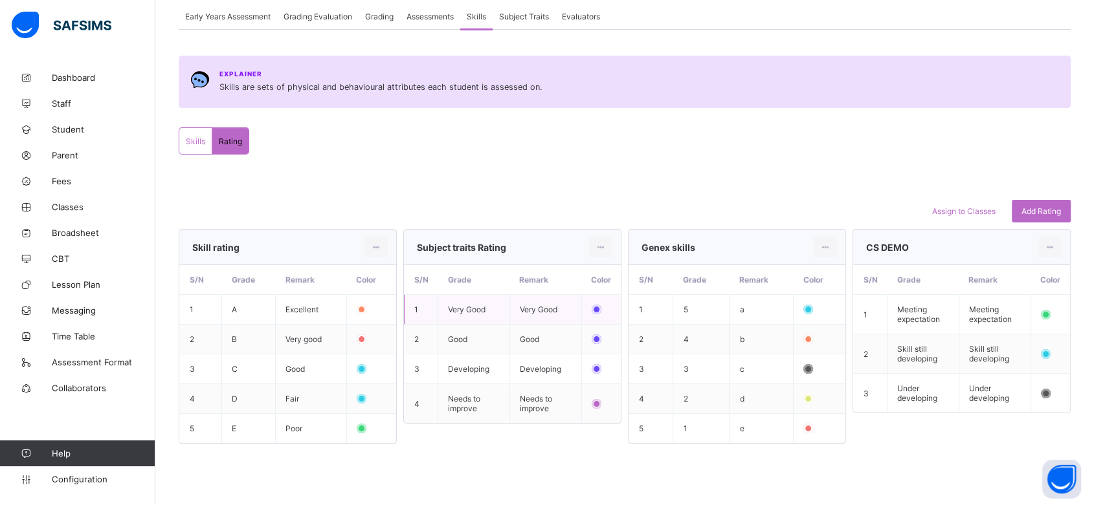
scroll to position [131, 0]
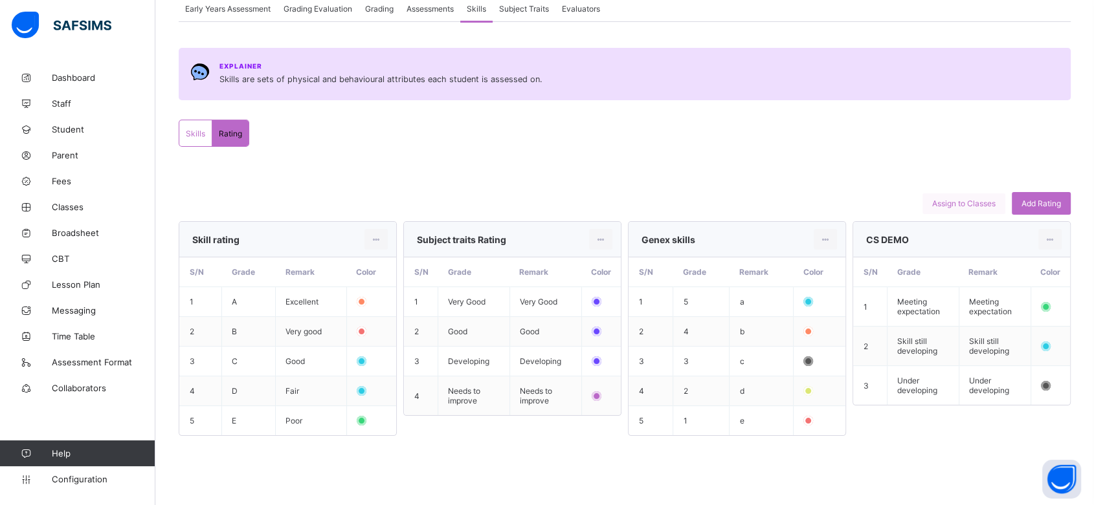
click at [967, 207] on div "Assign to Classes" at bounding box center [963, 204] width 83 height 21
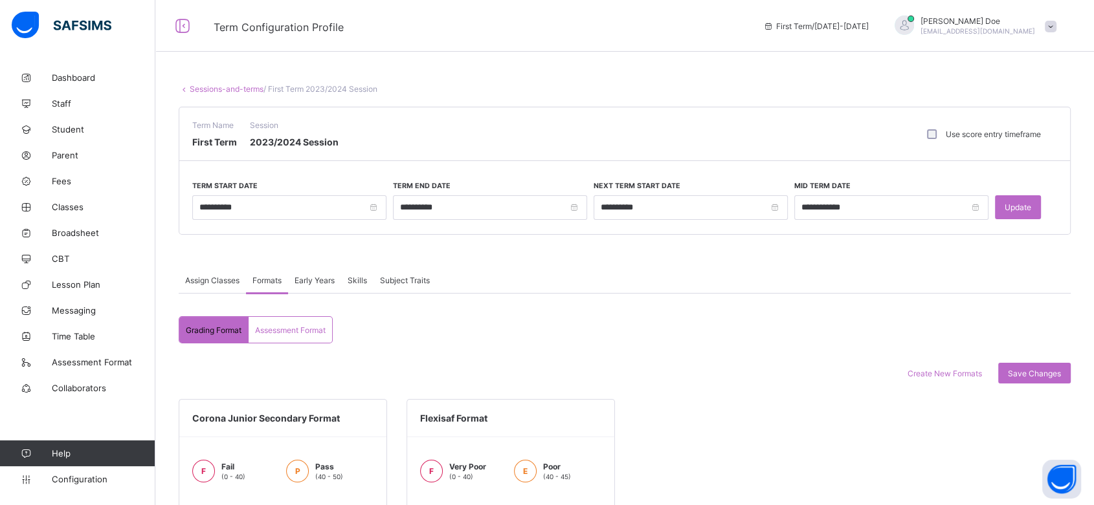
click at [358, 277] on span "Skills" at bounding box center [357, 281] width 19 height 10
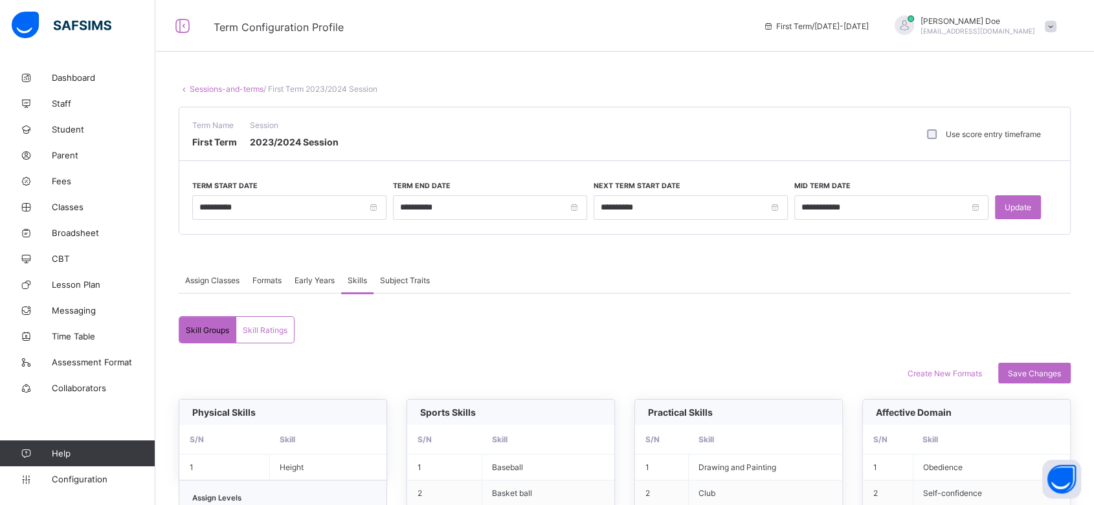
scroll to position [300, 0]
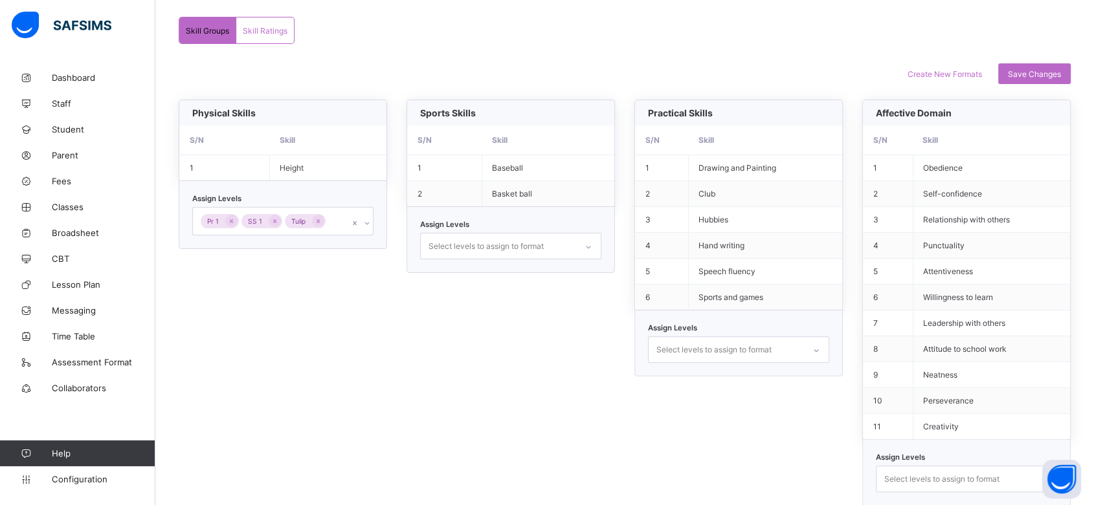
click at [471, 241] on div "Select levels to assign to format" at bounding box center [485, 246] width 115 height 25
click at [269, 32] on span "Skill Ratings" at bounding box center [265, 31] width 45 height 10
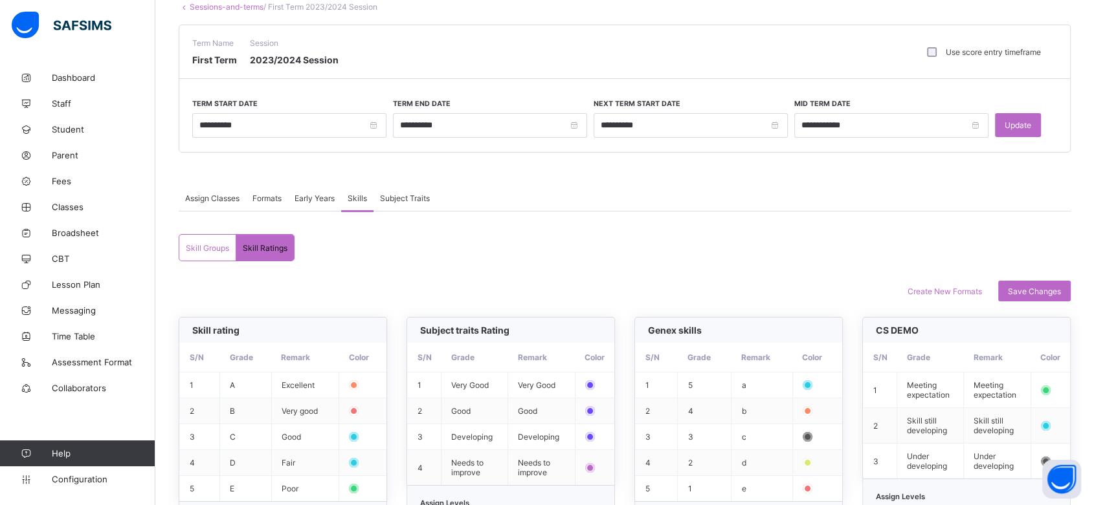
scroll to position [81, 0]
click at [938, 294] on span "Create New Formats" at bounding box center [944, 293] width 74 height 10
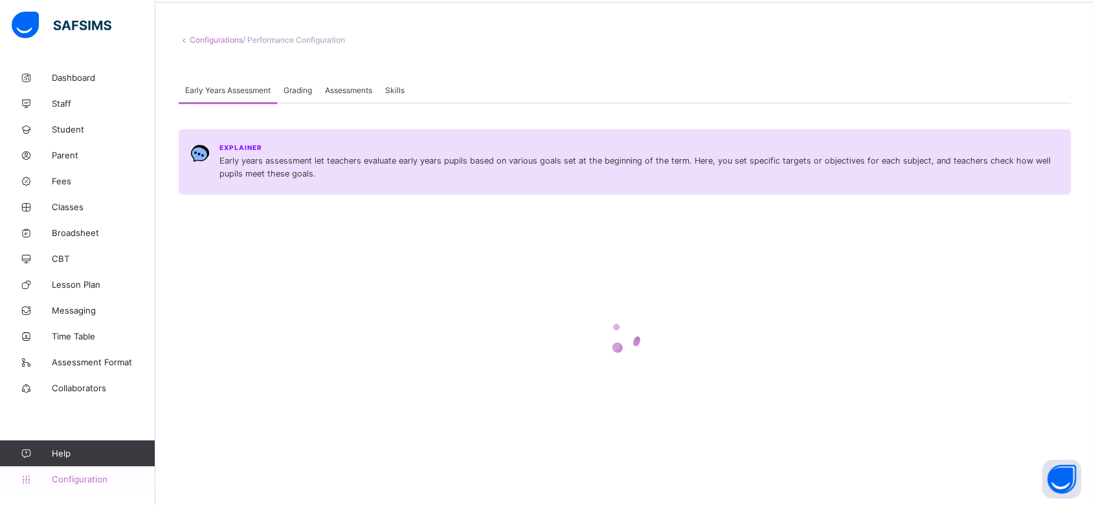
scroll to position [49, 0]
click at [71, 468] on span "Configuration" at bounding box center [103, 479] width 103 height 10
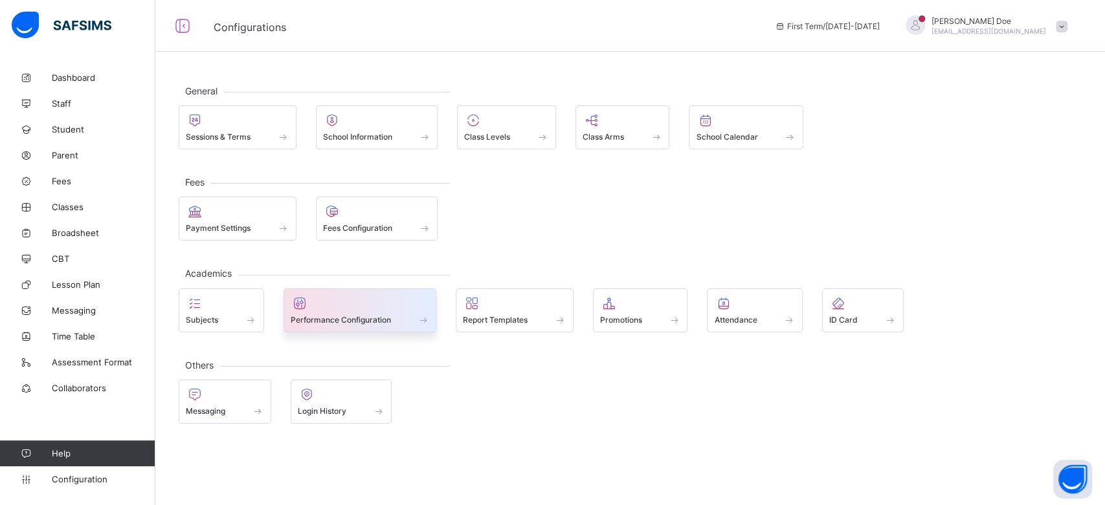
click at [395, 315] on div "Performance Configuration" at bounding box center [360, 320] width 139 height 11
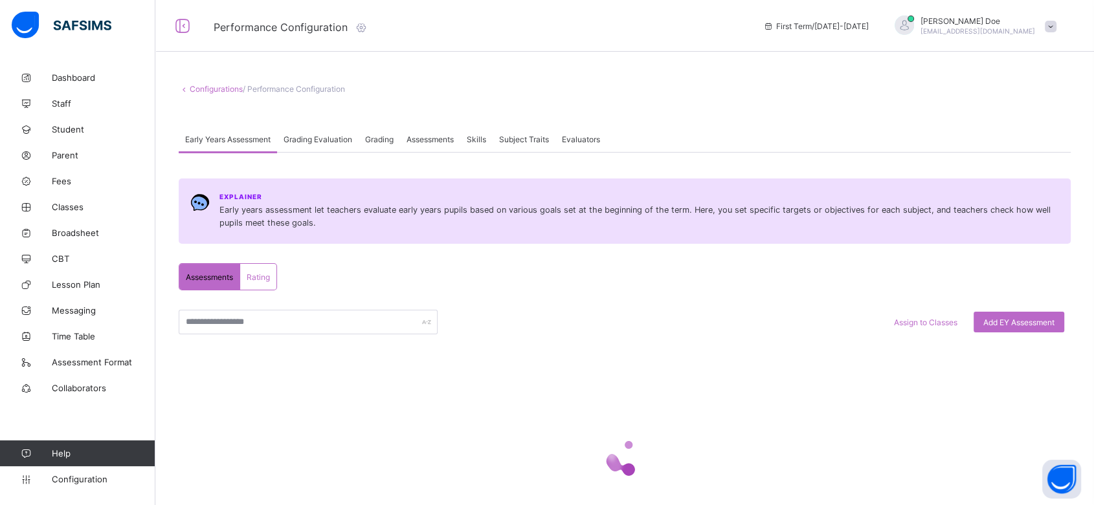
click at [524, 140] on span "Subject Traits" at bounding box center [524, 140] width 50 height 10
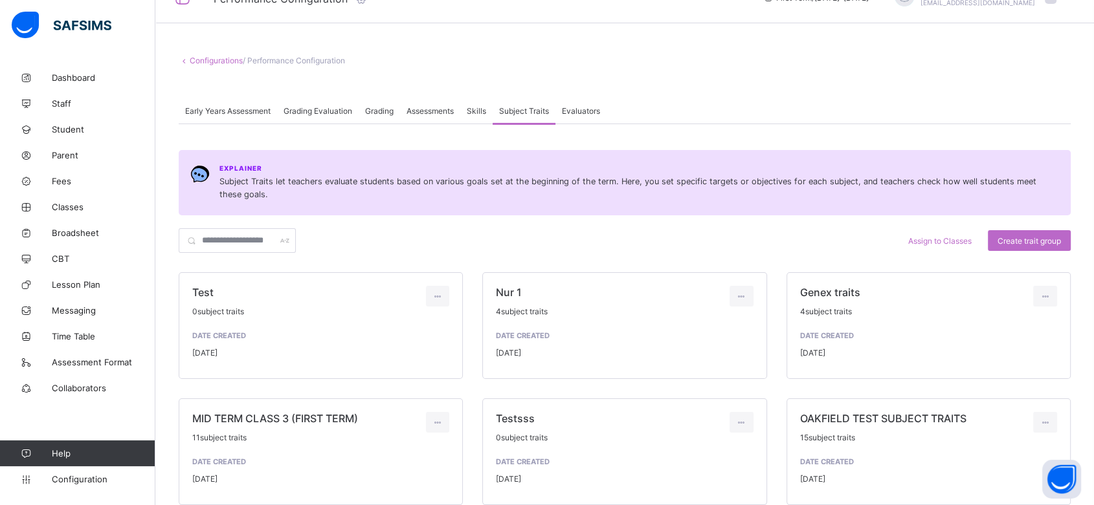
scroll to position [57, 0]
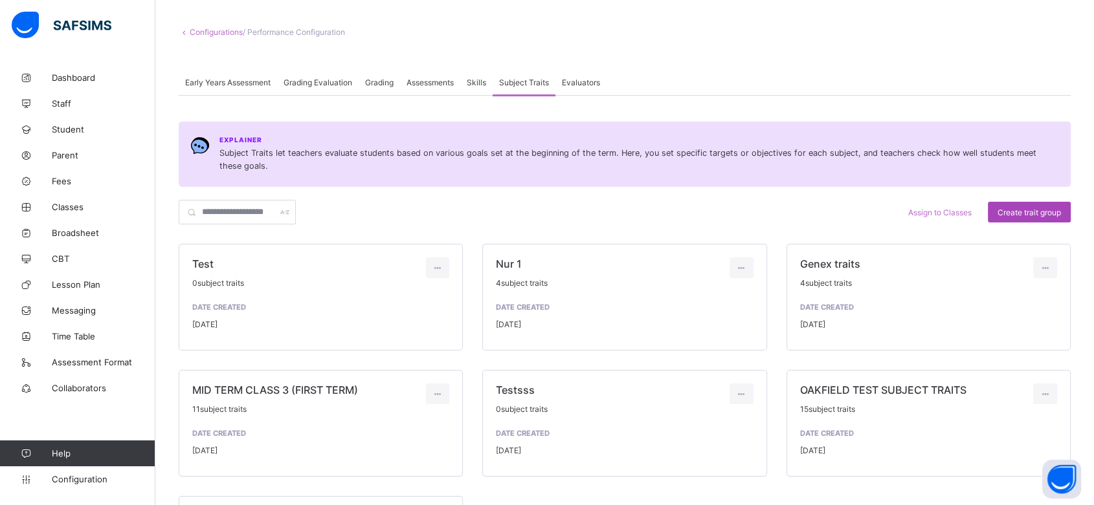
click at [1039, 214] on span "Create trait group" at bounding box center [1028, 213] width 63 height 10
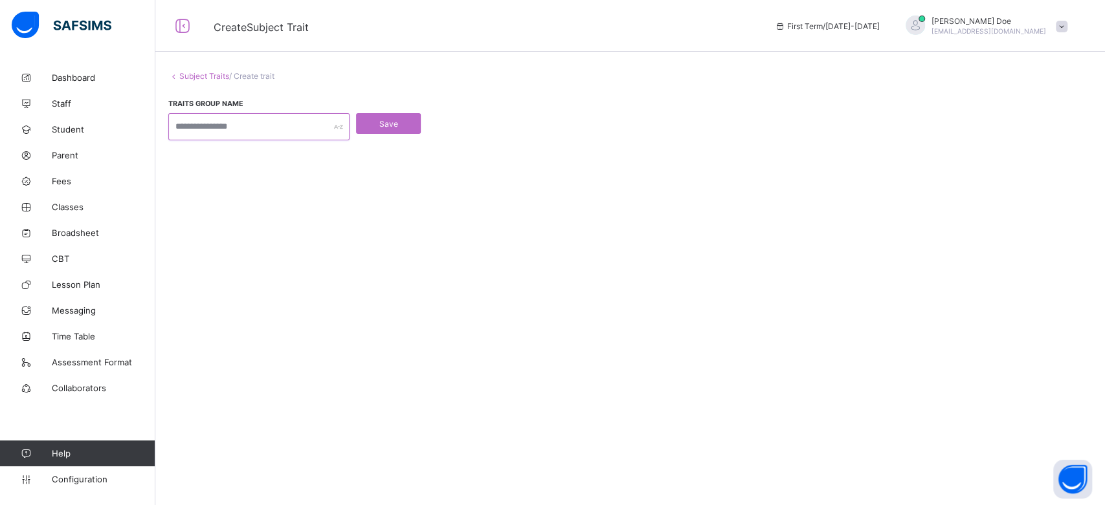
click at [265, 128] on input "text" at bounding box center [258, 126] width 181 height 27
type input "*"
type input "**********"
click at [375, 123] on span "Save" at bounding box center [388, 124] width 45 height 10
click at [388, 123] on span "Save" at bounding box center [388, 124] width 45 height 10
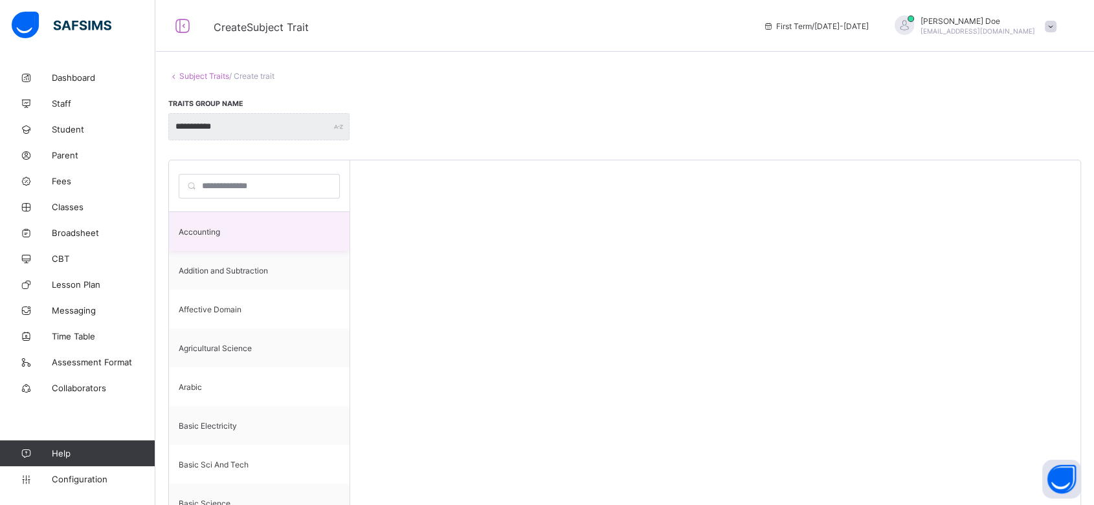
click at [241, 230] on div "Accounting" at bounding box center [259, 231] width 181 height 39
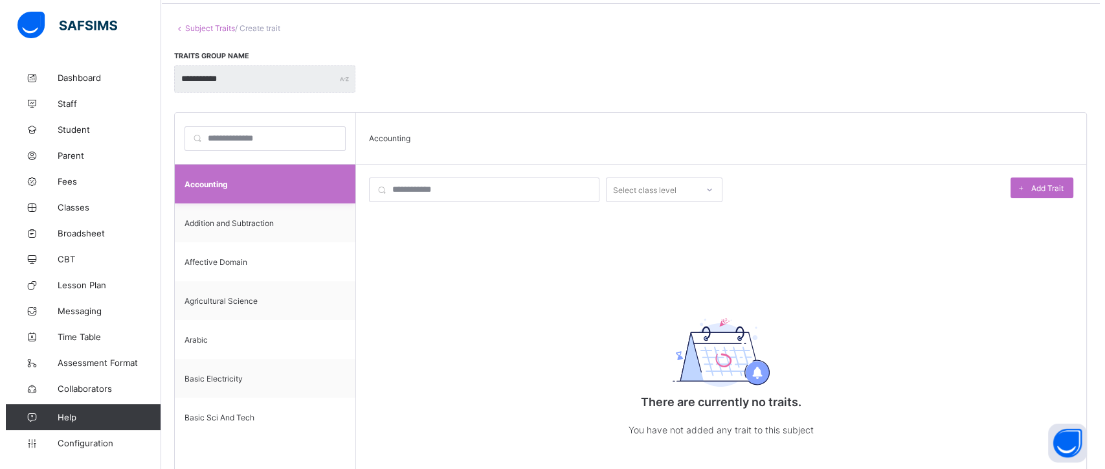
scroll to position [43, 0]
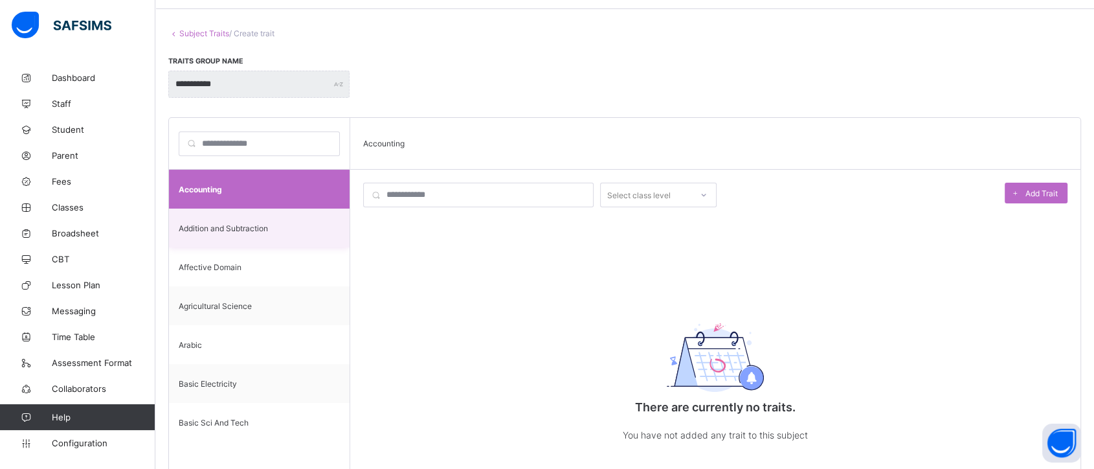
click at [263, 217] on div "Addition and Subtraction" at bounding box center [259, 227] width 181 height 39
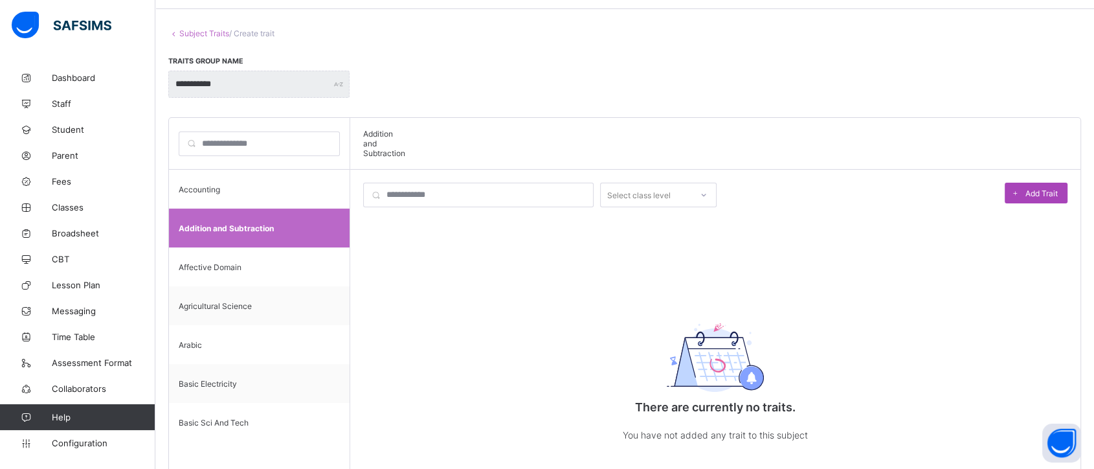
click at [1051, 196] on div "Add Trait" at bounding box center [1036, 193] width 63 height 21
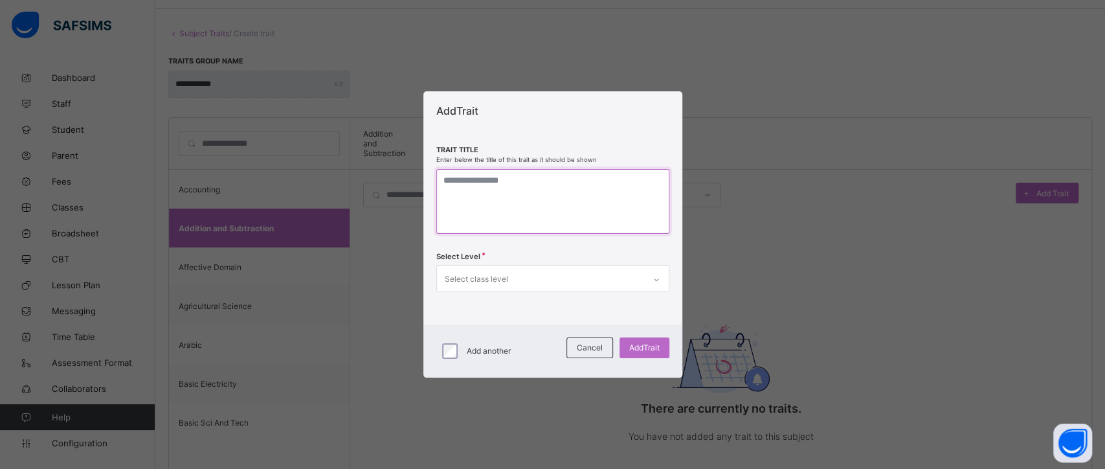
click at [527, 188] on textarea at bounding box center [552, 201] width 233 height 65
type textarea "**********"
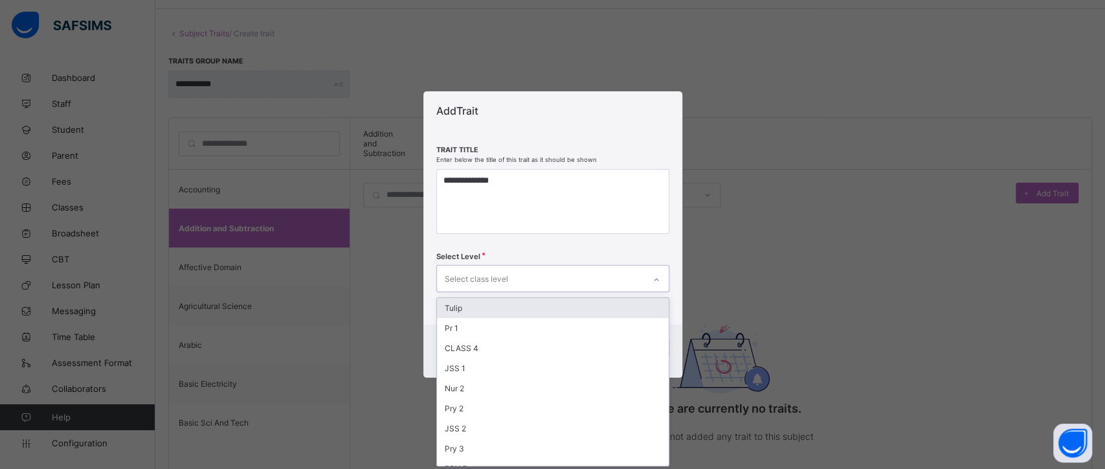
click at [553, 287] on div "Select class level" at bounding box center [540, 277] width 207 height 25
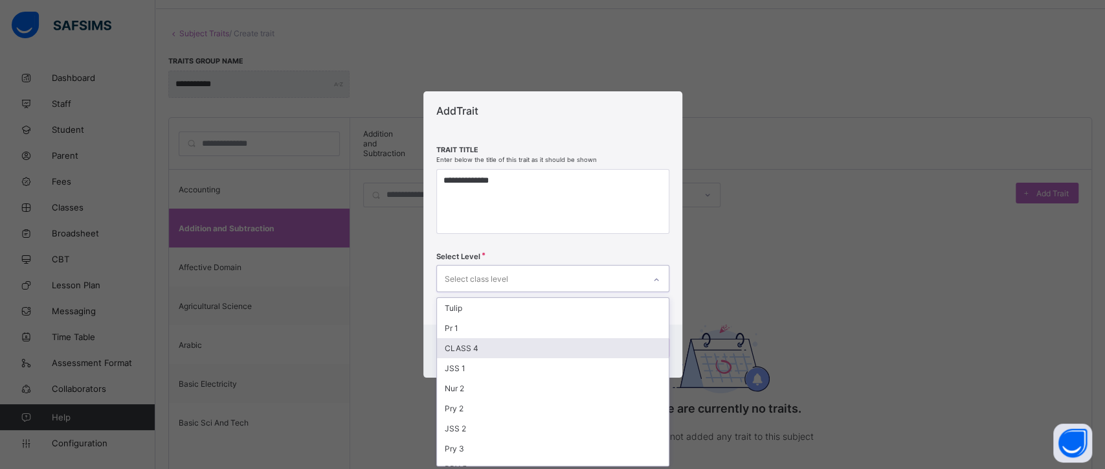
click at [538, 339] on div "CLASS 4" at bounding box center [553, 348] width 232 height 20
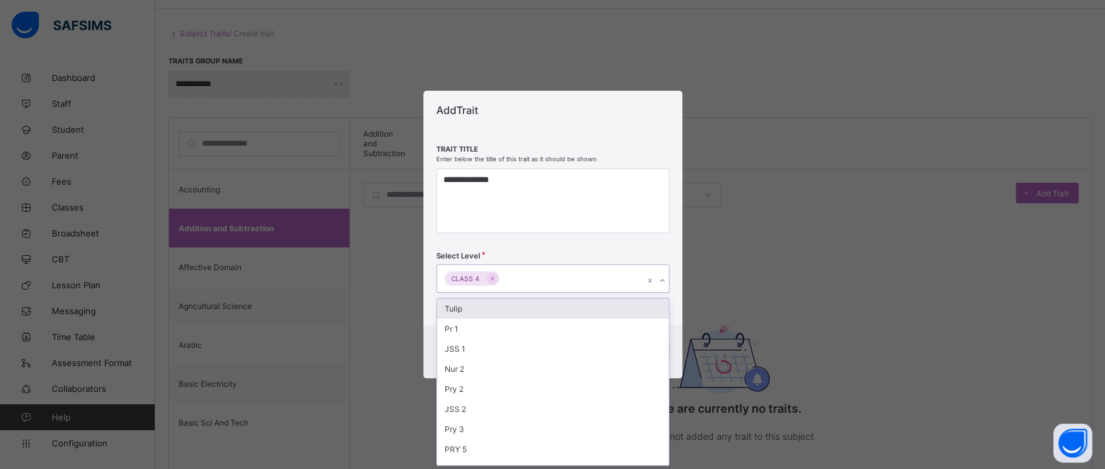
click at [549, 270] on div "CLASS 4" at bounding box center [540, 278] width 207 height 27
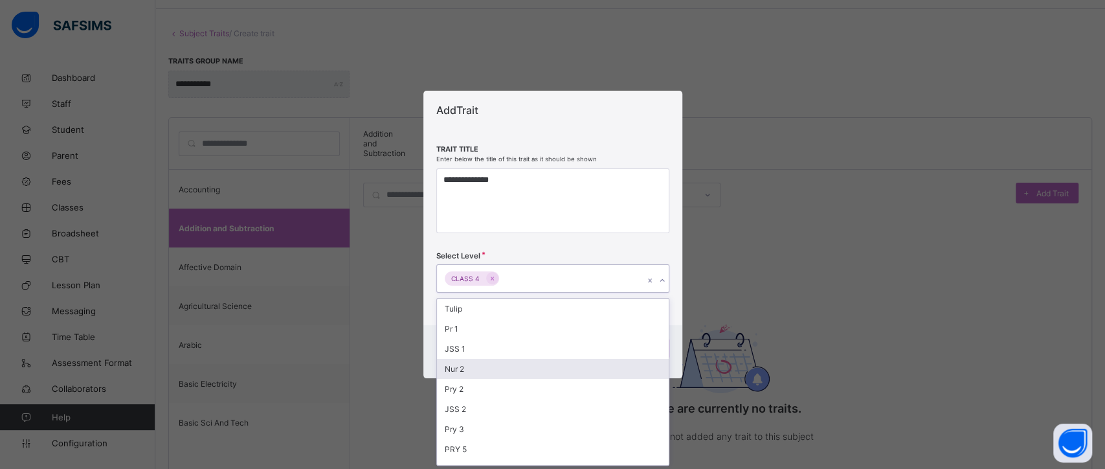
click at [521, 363] on div "Nur 2" at bounding box center [553, 369] width 232 height 20
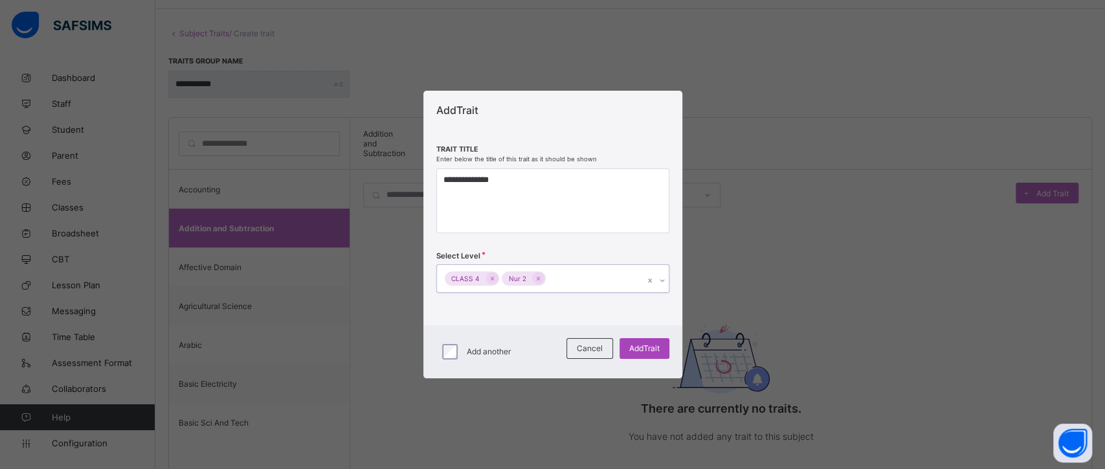
click at [629, 347] on span "Add Trait" at bounding box center [644, 348] width 30 height 10
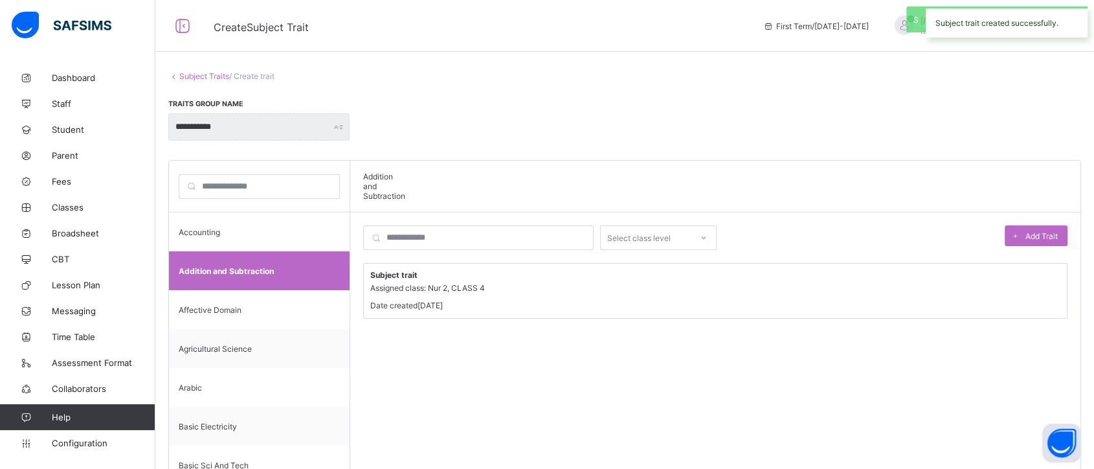
click at [197, 79] on link "Subject Traits" at bounding box center [204, 76] width 50 height 10
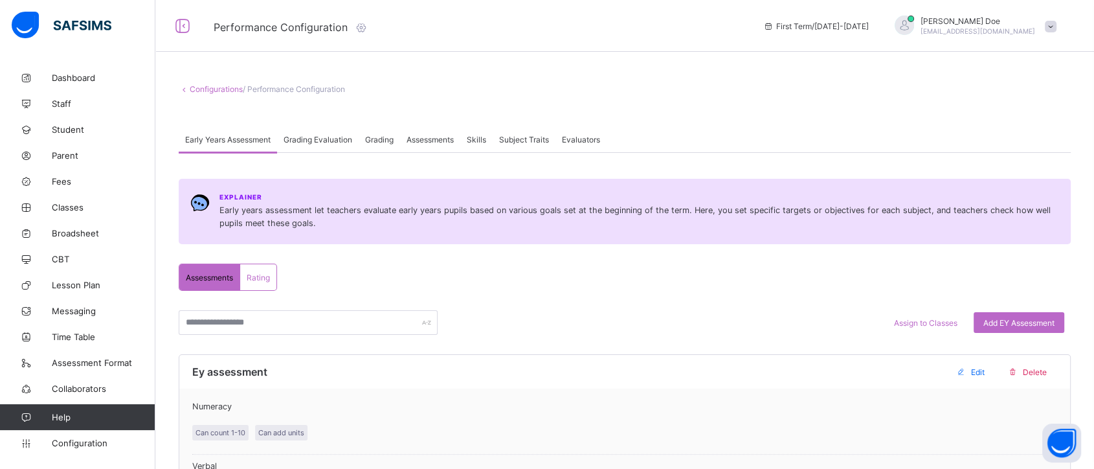
click at [528, 138] on span "Subject Traits" at bounding box center [524, 140] width 50 height 10
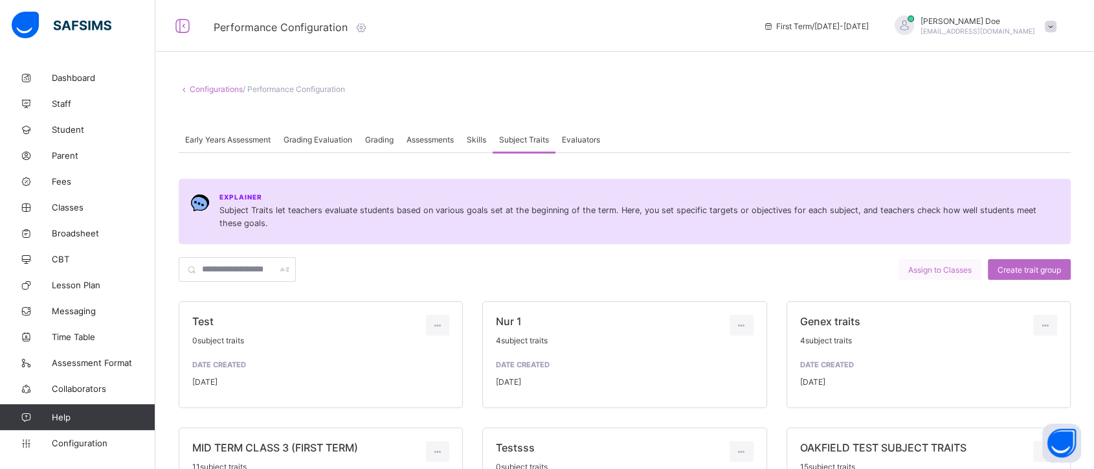
click at [933, 269] on span "Assign to Classes" at bounding box center [939, 270] width 63 height 10
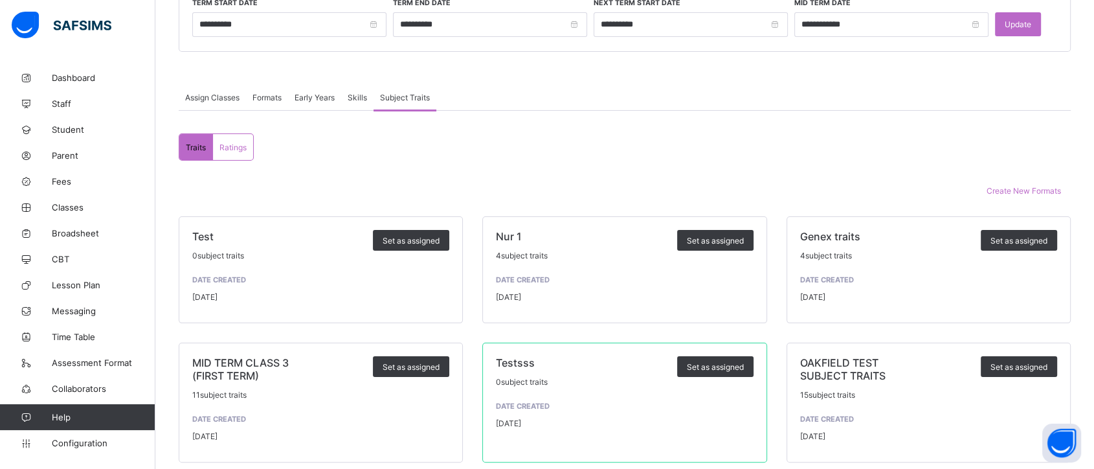
scroll to position [176, 0]
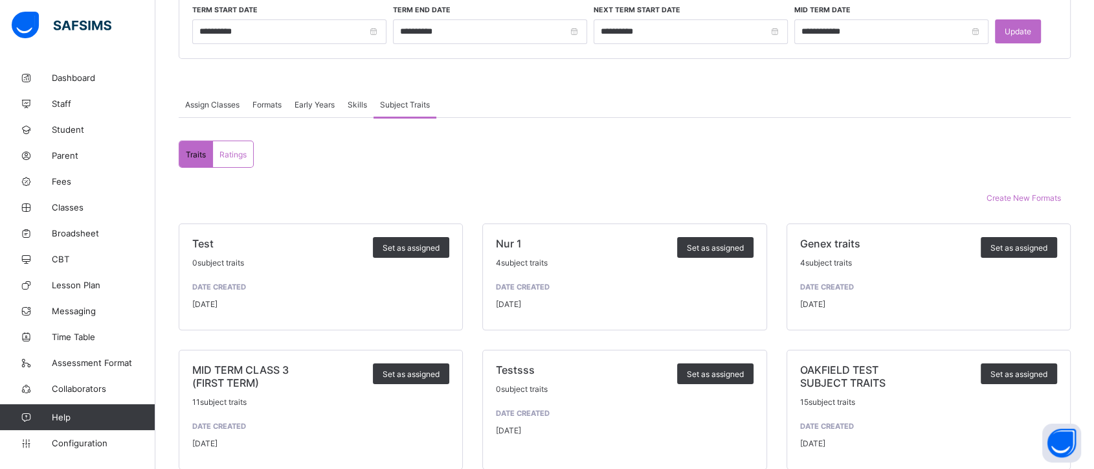
click at [233, 155] on span "Ratings" at bounding box center [232, 155] width 27 height 10
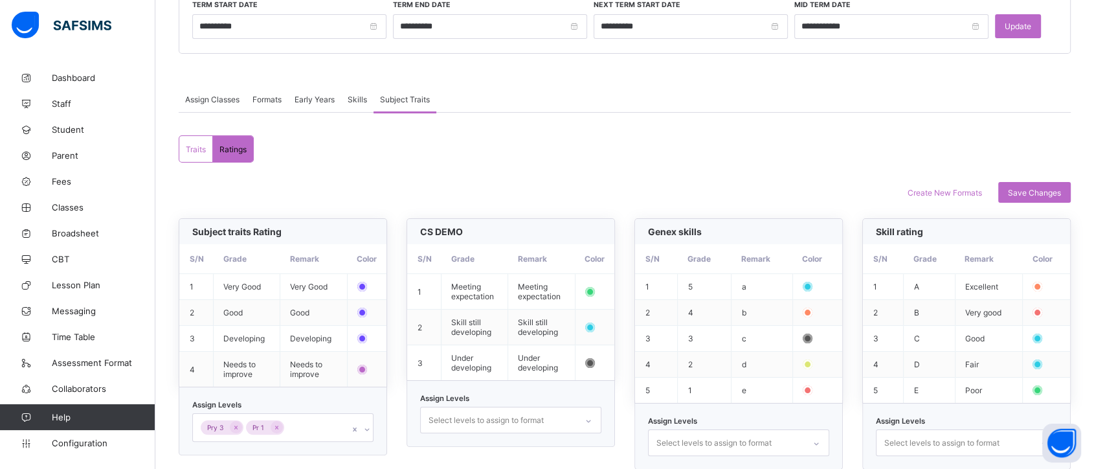
scroll to position [184, 0]
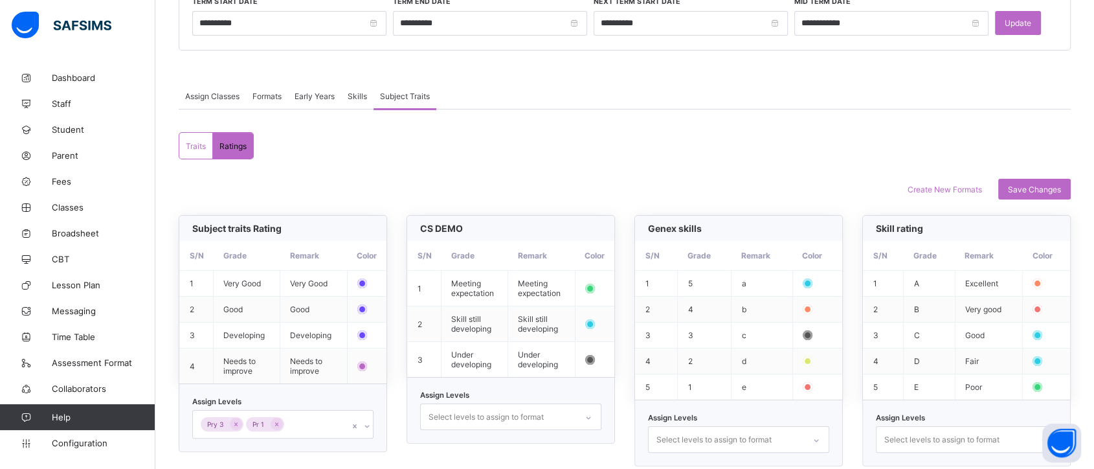
click at [192, 148] on span "Traits" at bounding box center [196, 146] width 20 height 10
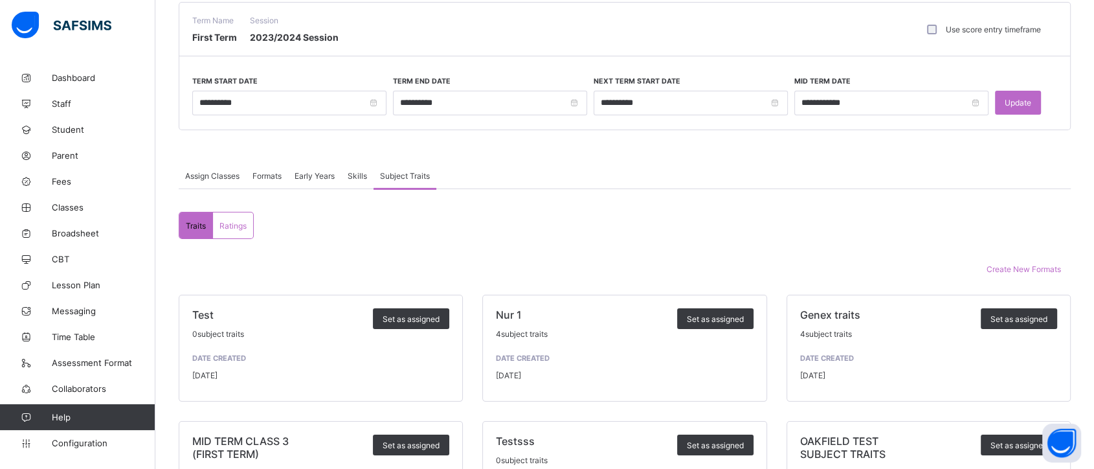
scroll to position [0, 0]
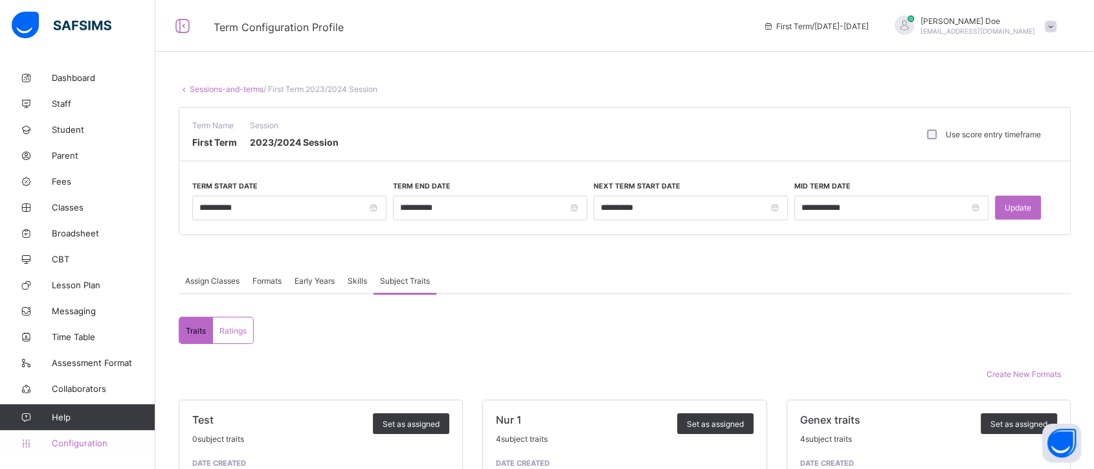
click at [76, 440] on span "Configuration" at bounding box center [103, 443] width 103 height 10
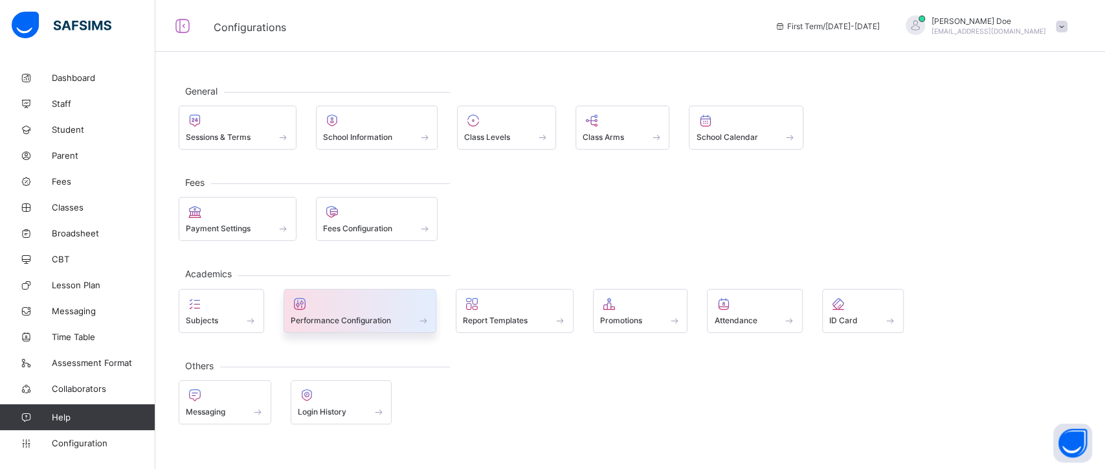
click at [372, 305] on div at bounding box center [360, 304] width 139 height 16
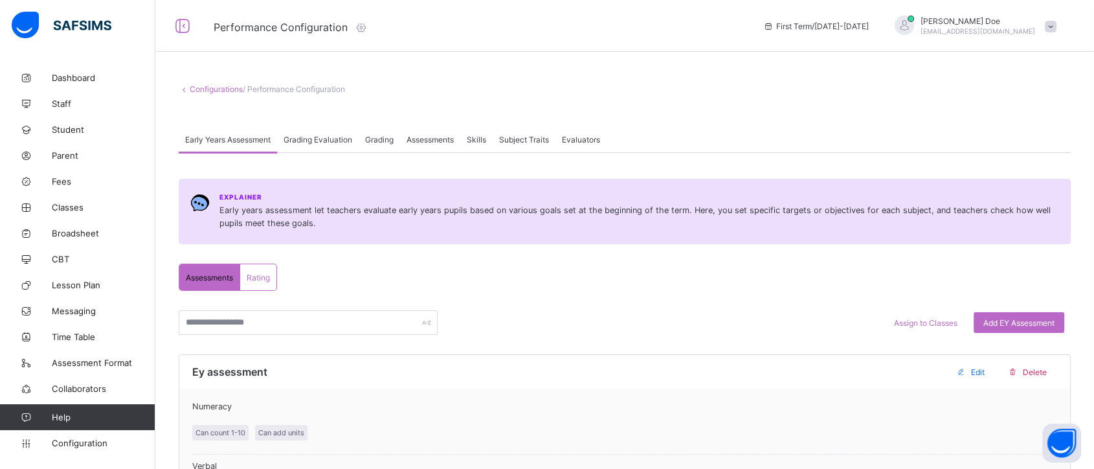
click at [579, 144] on div "Evaluators" at bounding box center [580, 139] width 51 height 26
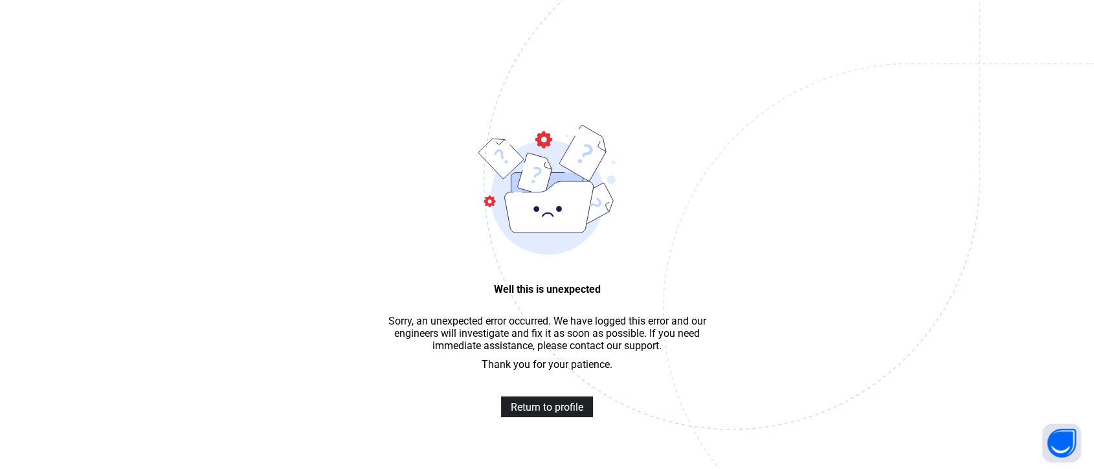
click at [544, 410] on span "Return to profile" at bounding box center [547, 407] width 72 height 12
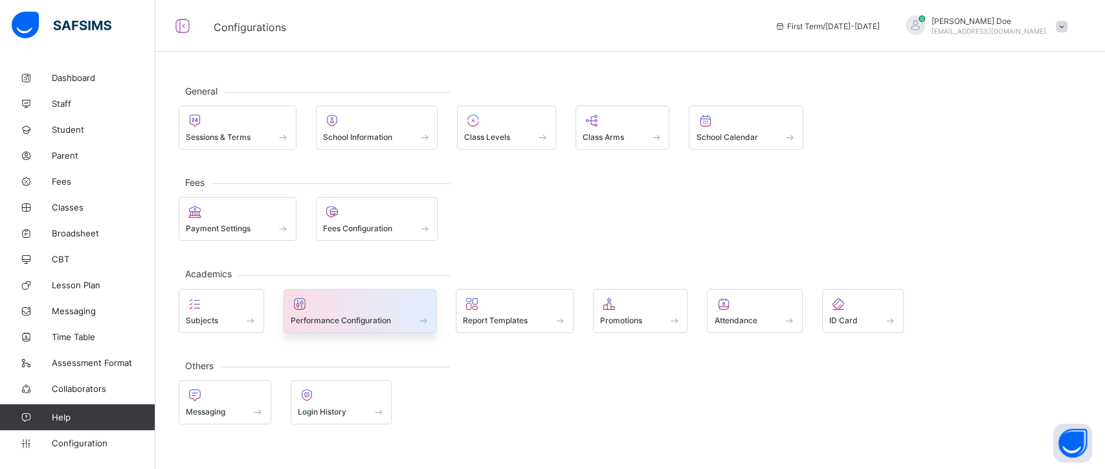
click at [387, 309] on div at bounding box center [360, 304] width 139 height 16
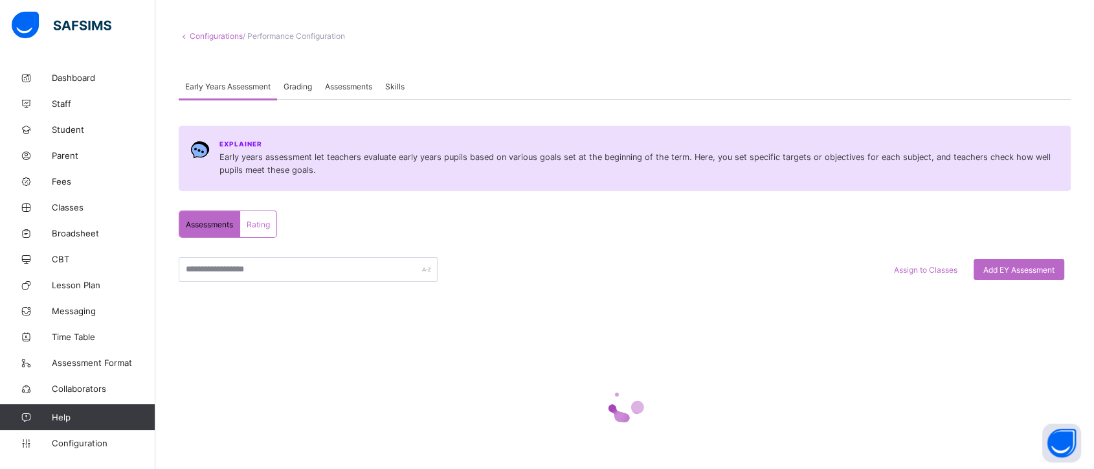
scroll to position [54, 0]
click at [586, 83] on span "Evaluators" at bounding box center [581, 86] width 38 height 10
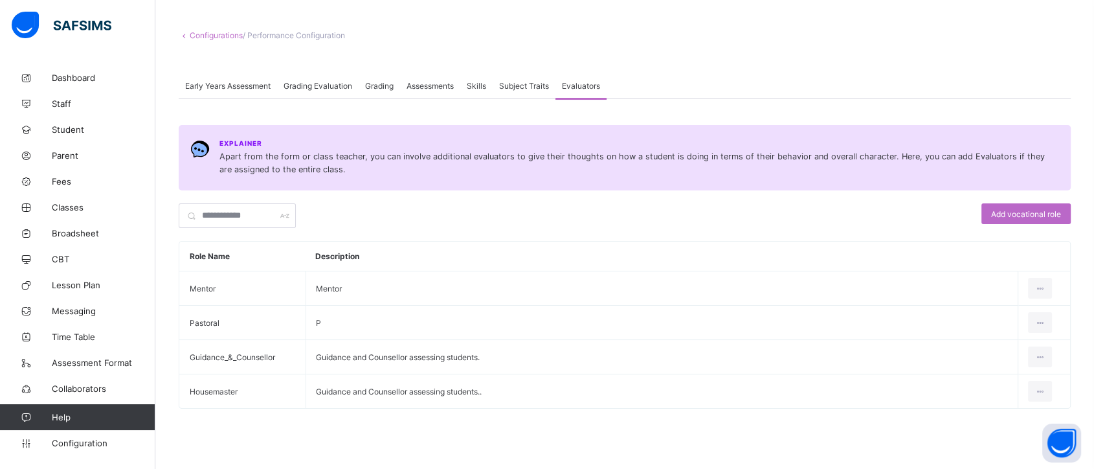
scroll to position [41, 0]
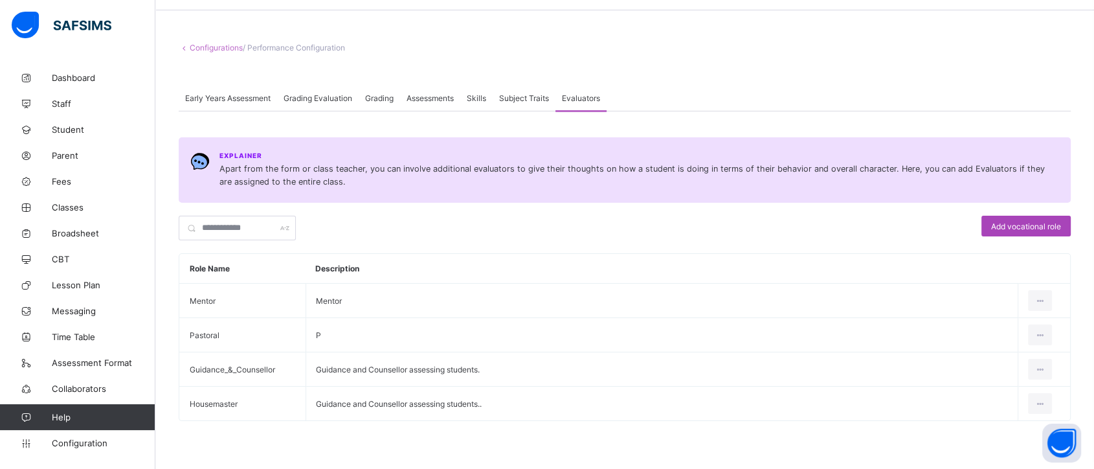
click at [1036, 221] on span "Add vocational role" at bounding box center [1026, 226] width 70 height 10
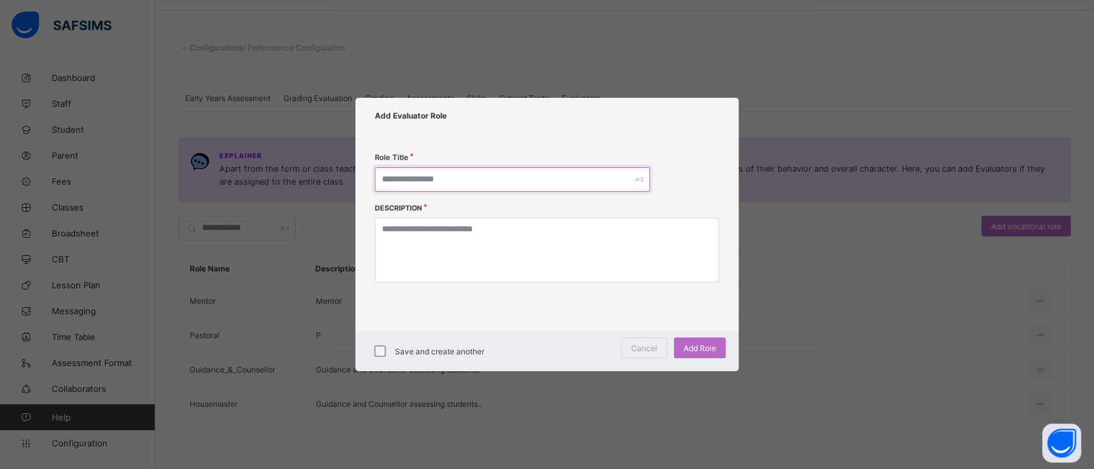
click at [524, 185] on input "text" at bounding box center [512, 179] width 275 height 25
click at [647, 351] on span "Cancel" at bounding box center [644, 348] width 26 height 10
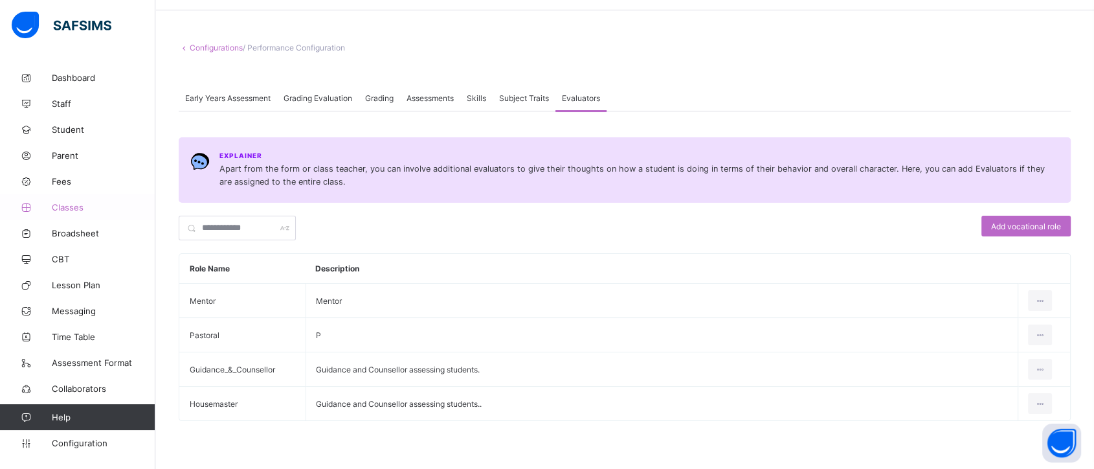
click at [77, 209] on span "Classes" at bounding box center [104, 207] width 104 height 10
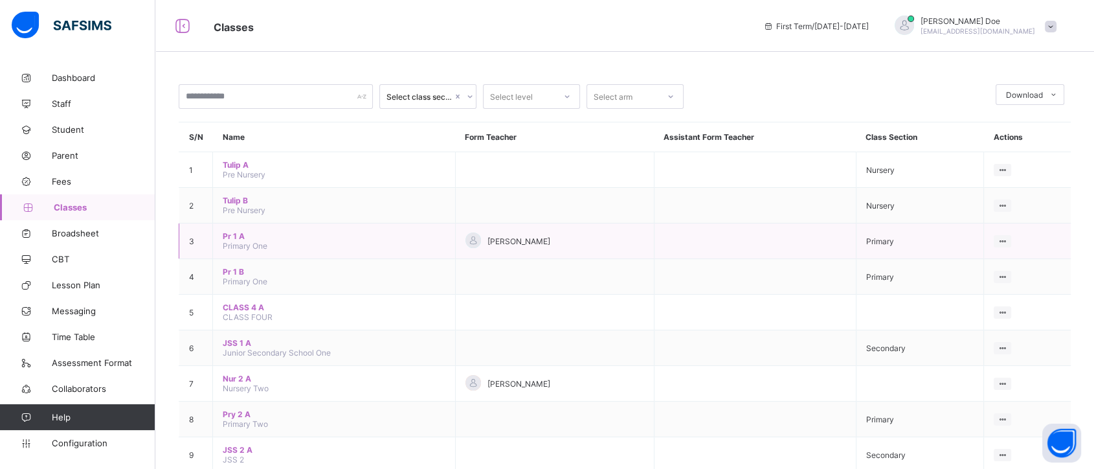
click at [234, 231] on span "Pr 1 A" at bounding box center [334, 236] width 223 height 10
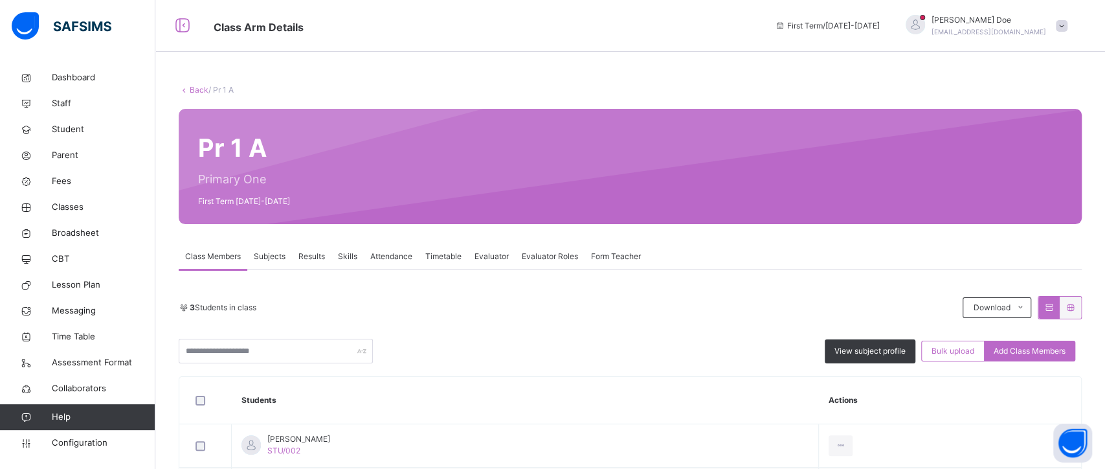
drag, startPoint x: 736, startPoint y: 84, endPoint x: 270, endPoint y: 124, distance: 467.7
click at [736, 84] on div "Back / Pr 1 A" at bounding box center [630, 90] width 903 height 12
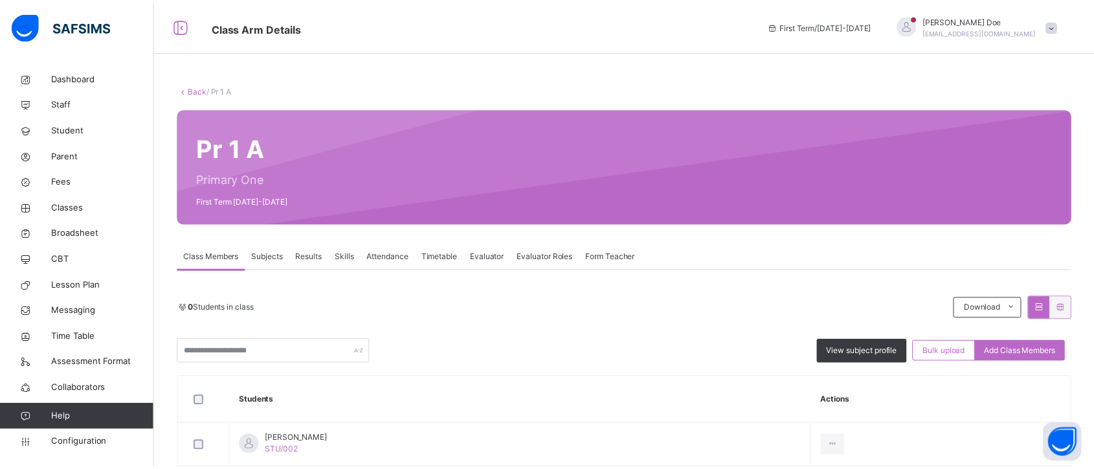
scroll to position [133, 0]
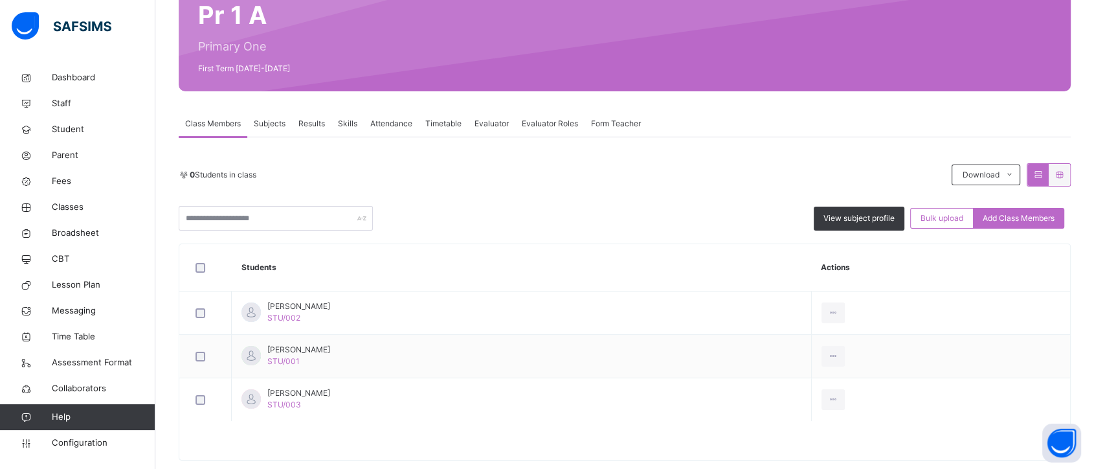
click at [274, 125] on span "Subjects" at bounding box center [270, 124] width 32 height 12
click at [224, 124] on span "Class Members" at bounding box center [213, 124] width 56 height 12
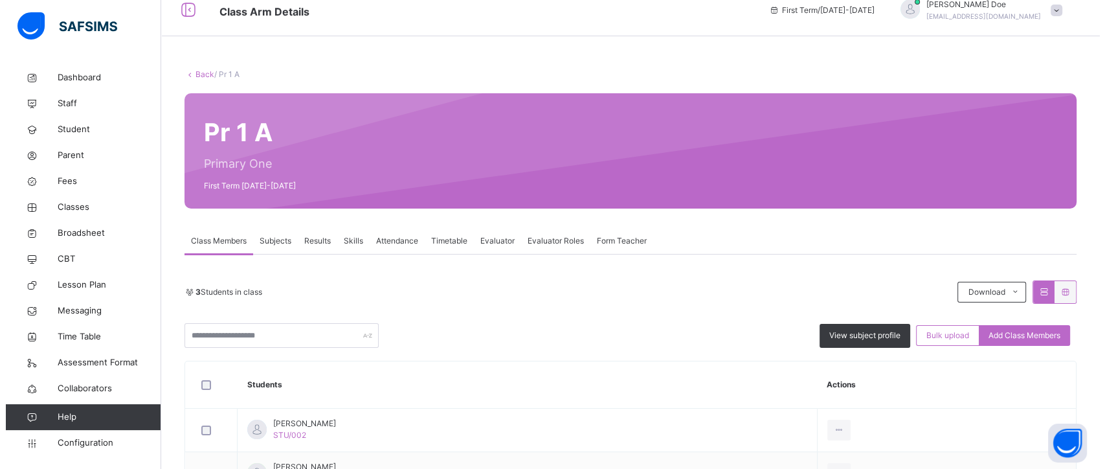
scroll to position [0, 0]
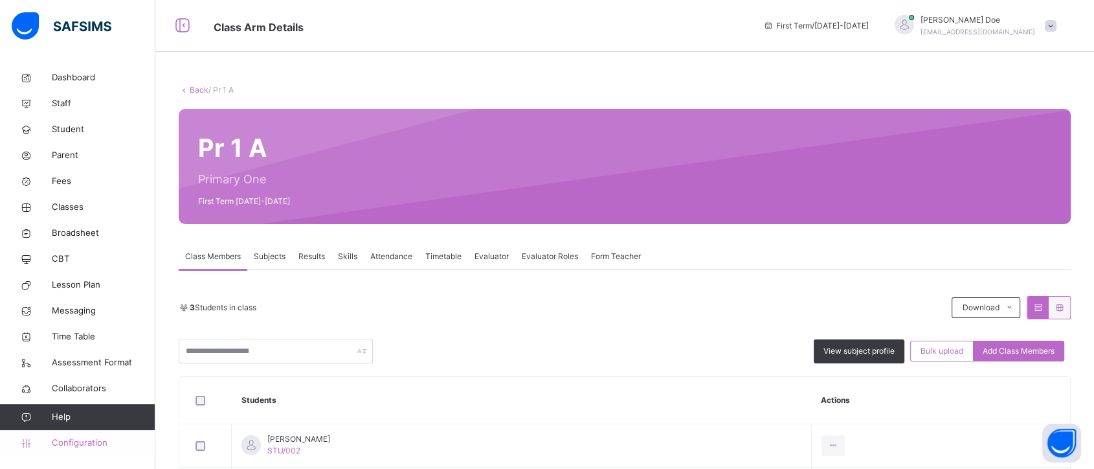
click at [93, 439] on span "Configuration" at bounding box center [103, 442] width 103 height 13
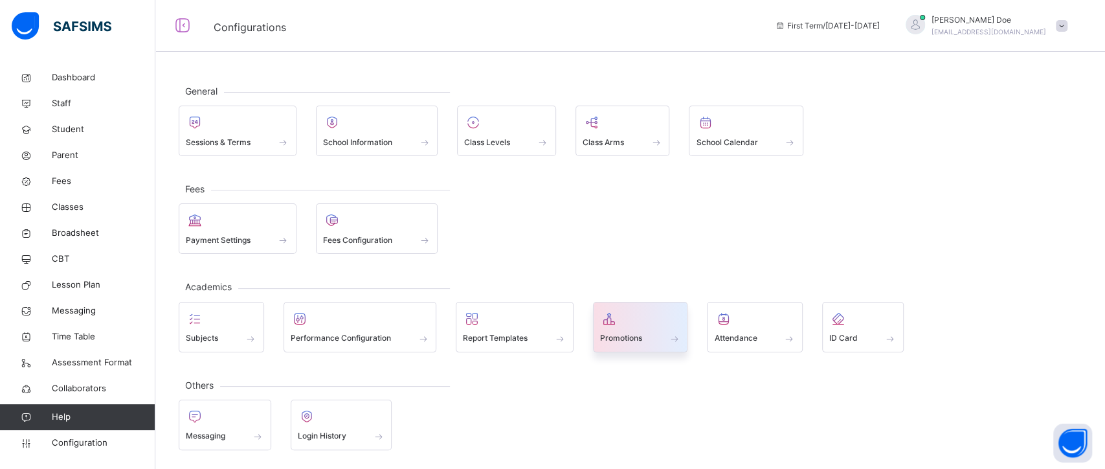
click at [625, 333] on span "Promotions" at bounding box center [621, 338] width 42 height 12
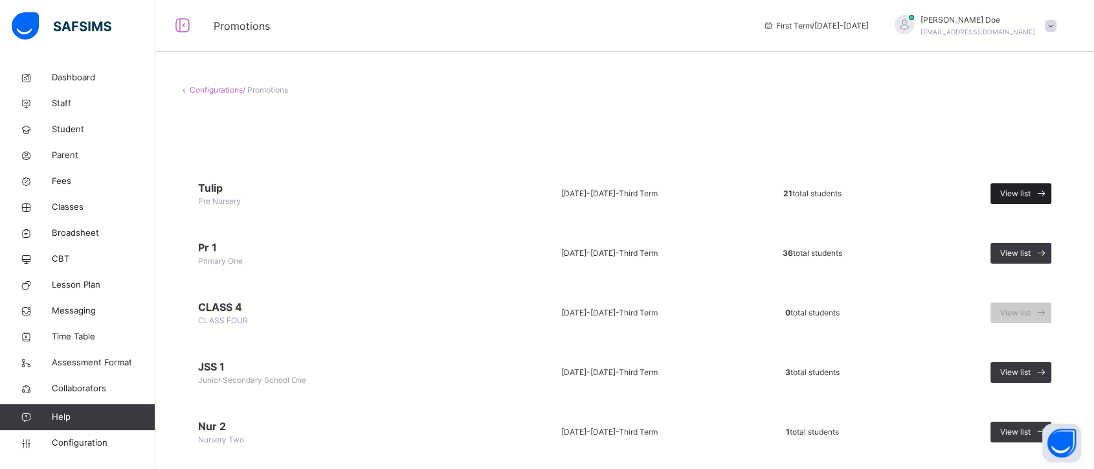
click at [1030, 198] on span "View list" at bounding box center [1015, 194] width 30 height 12
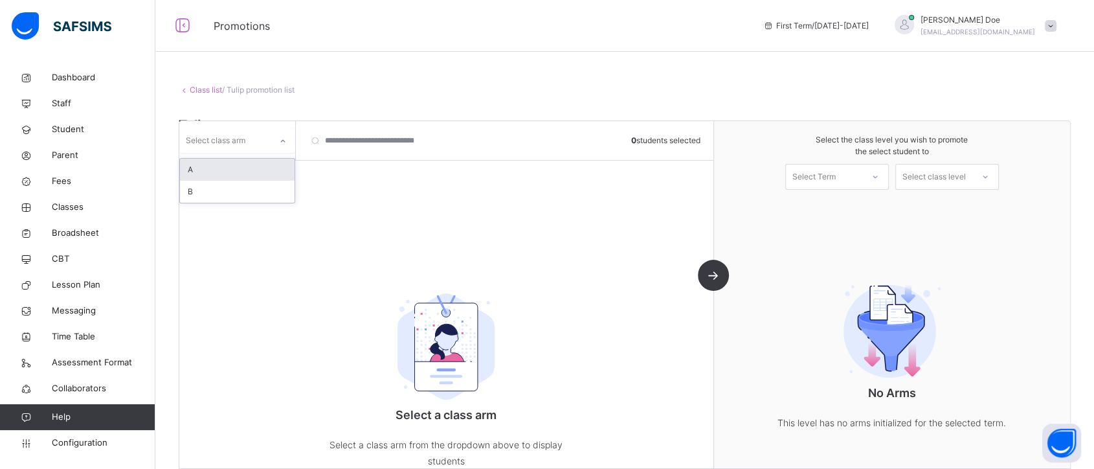
click at [275, 143] on div at bounding box center [283, 141] width 22 height 21
click at [277, 138] on div at bounding box center [283, 141] width 22 height 21
click at [249, 166] on div "B" at bounding box center [237, 170] width 115 height 22
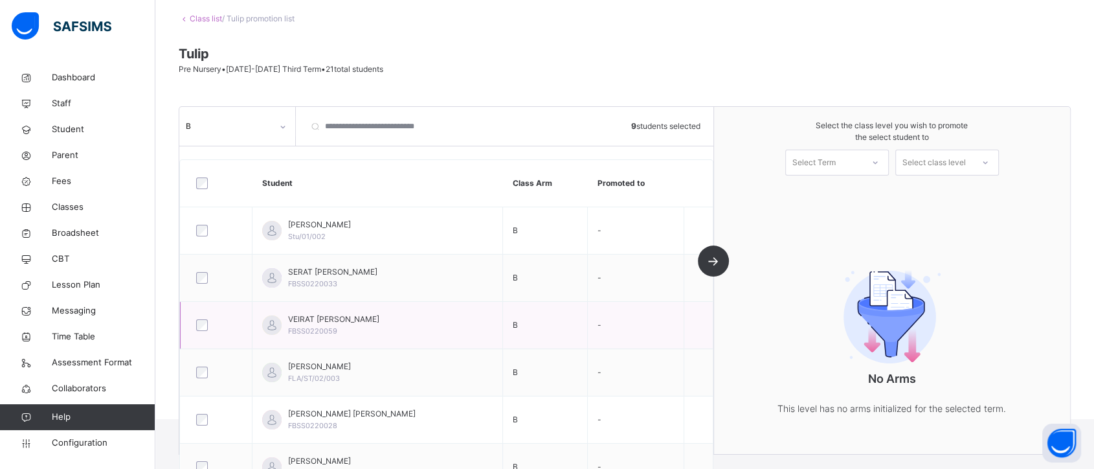
scroll to position [72, 0]
click at [861, 161] on div "Select Term" at bounding box center [824, 161] width 76 height 20
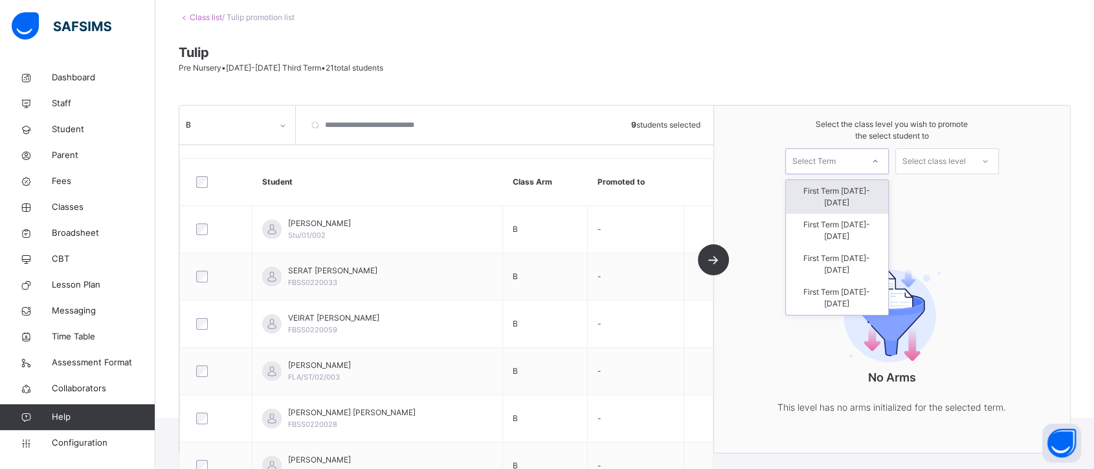
scroll to position [0, 0]
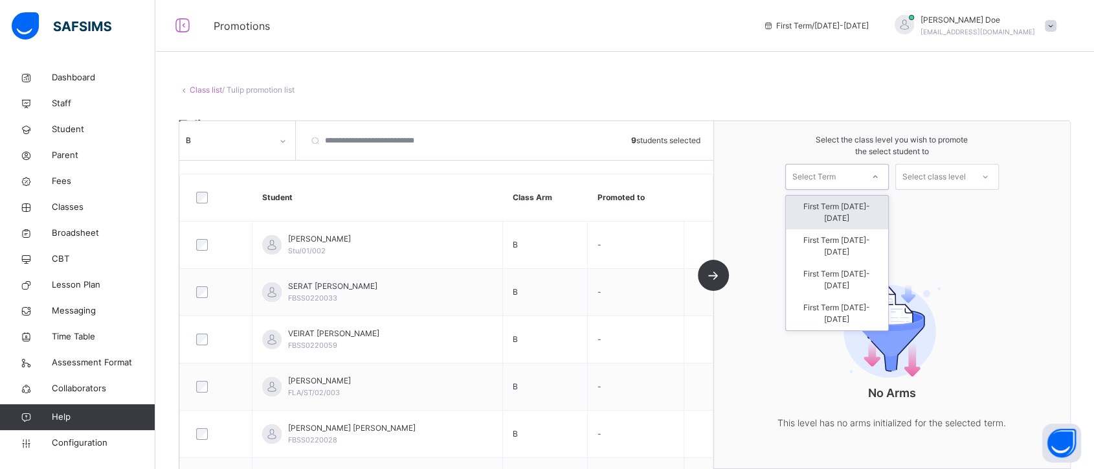
click at [843, 208] on div "First Term [DATE]-[DATE]" at bounding box center [837, 212] width 102 height 34
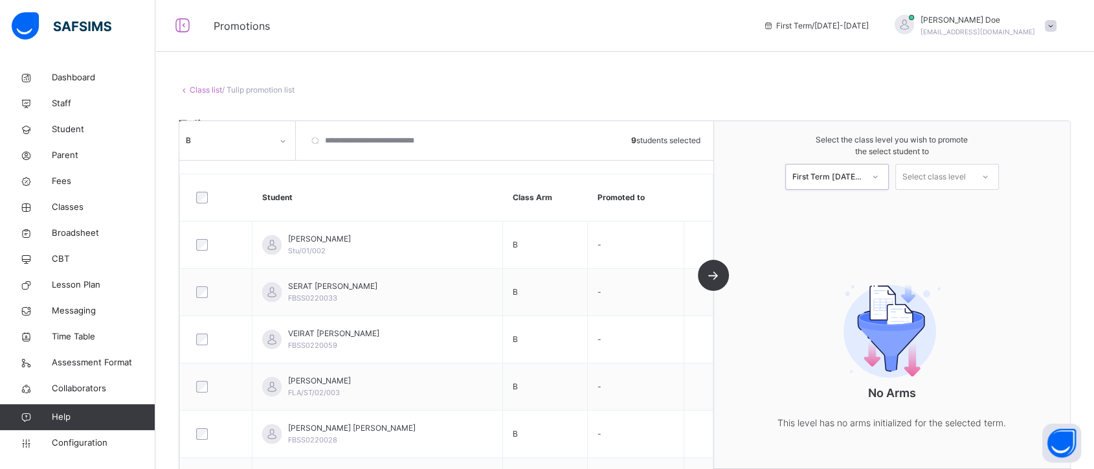
click at [960, 176] on div "Select class level" at bounding box center [933, 177] width 63 height 26
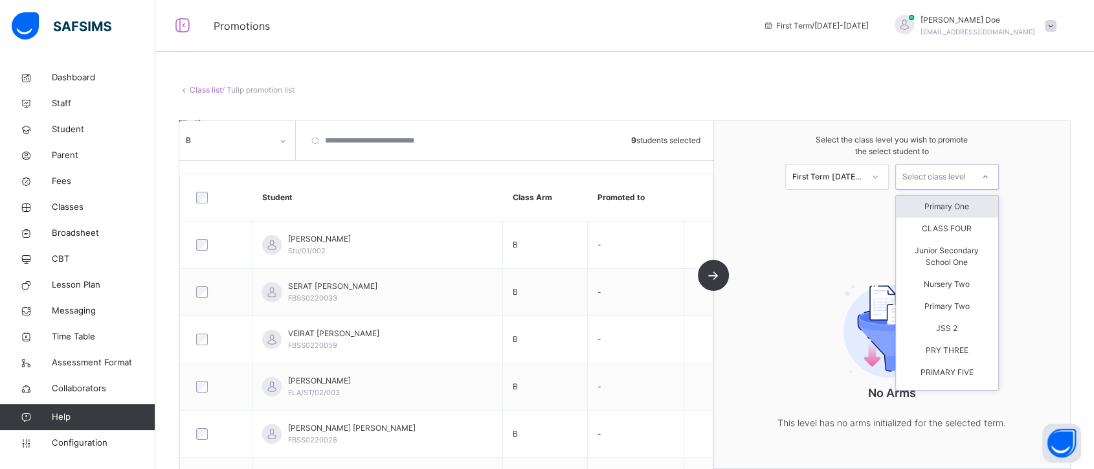
click at [945, 202] on div "Primary One" at bounding box center [947, 206] width 102 height 22
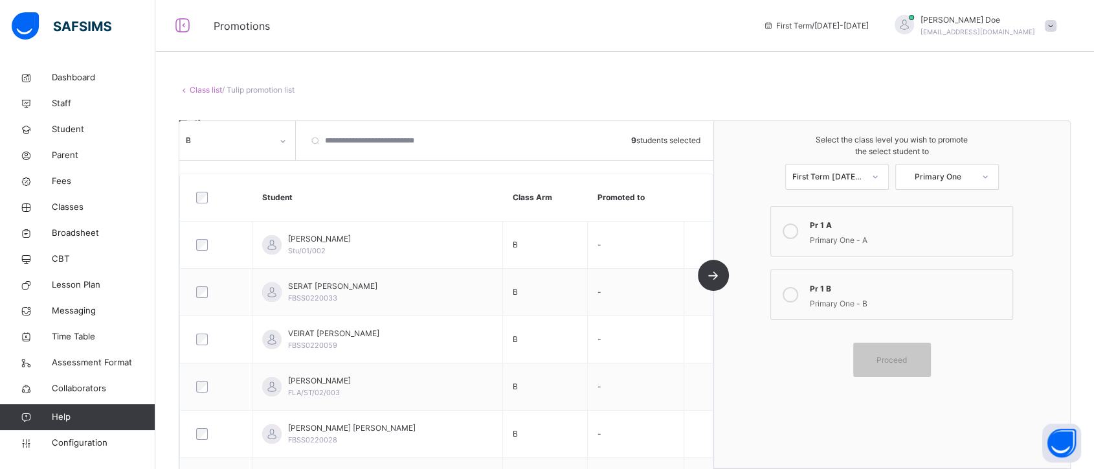
click at [891, 220] on div "Pr 1 A" at bounding box center [908, 223] width 196 height 15
click at [211, 85] on link "Class list" at bounding box center [206, 90] width 32 height 10
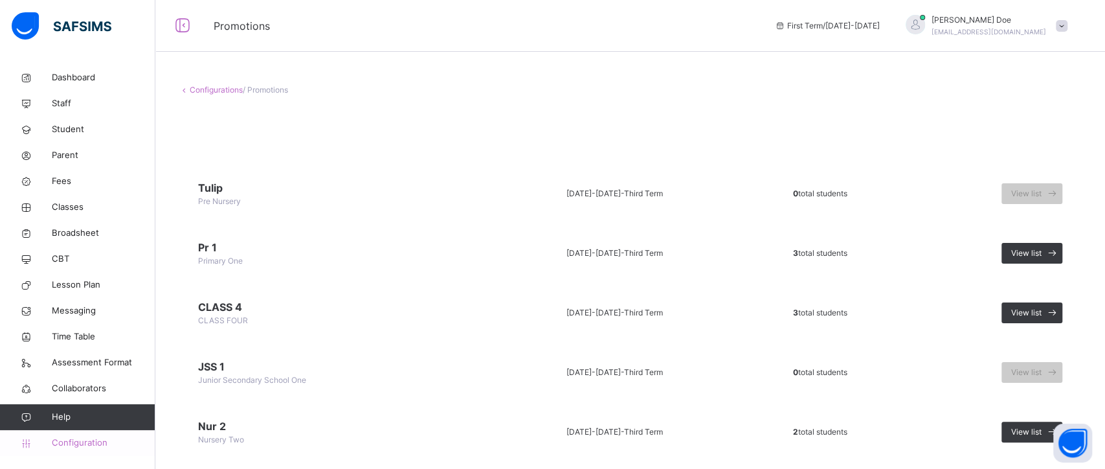
click at [85, 441] on span "Configuration" at bounding box center [103, 442] width 103 height 13
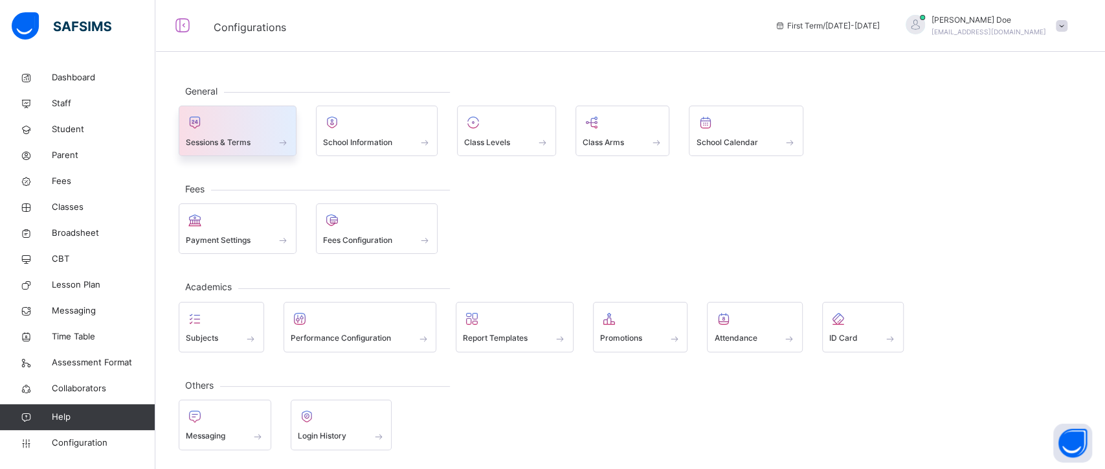
click at [249, 139] on span "Sessions & Terms" at bounding box center [218, 143] width 65 height 12
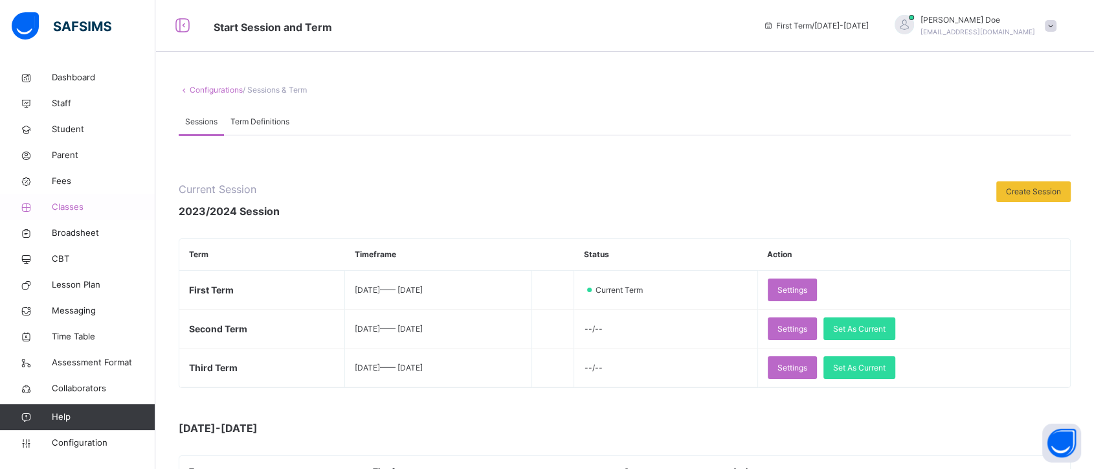
click at [65, 208] on span "Classes" at bounding box center [104, 207] width 104 height 13
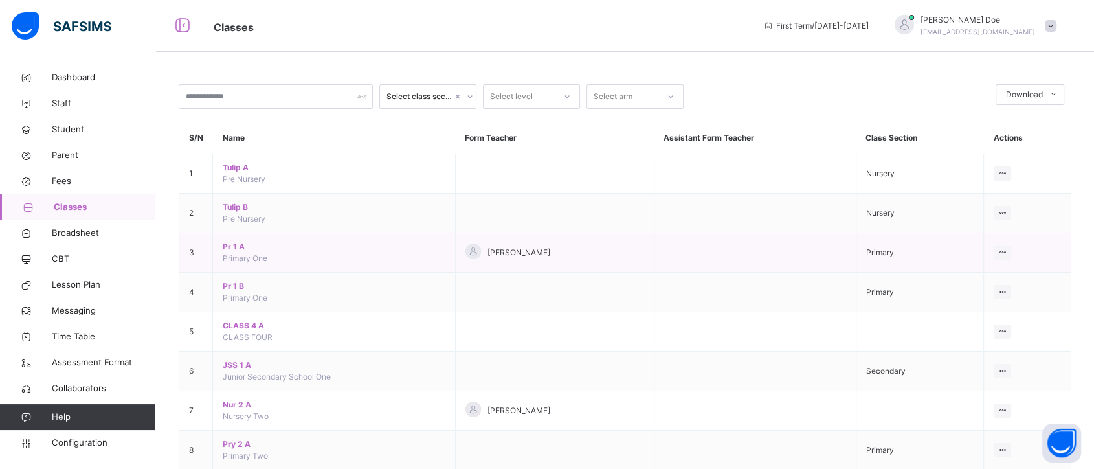
click at [229, 250] on span "Pr 1 A" at bounding box center [334, 247] width 223 height 12
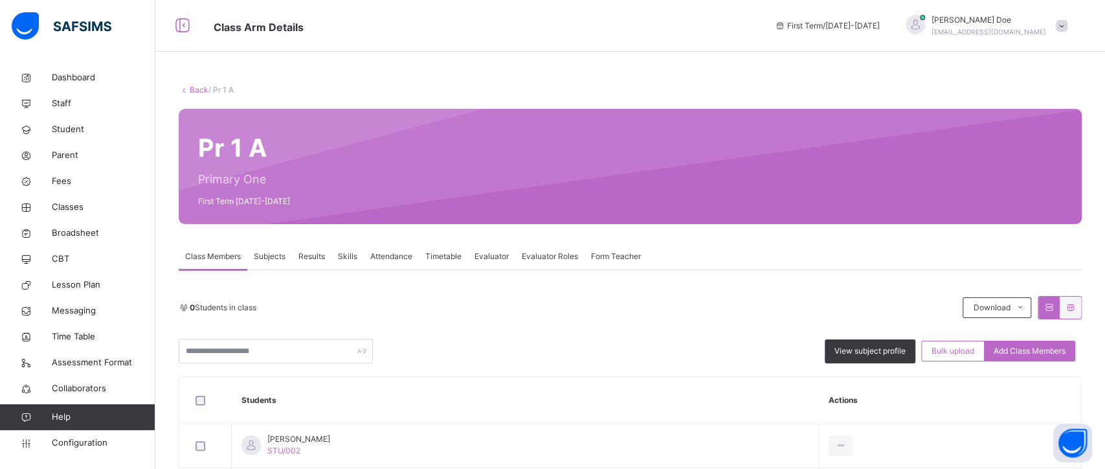
click at [280, 261] on span "Subjects" at bounding box center [270, 256] width 32 height 12
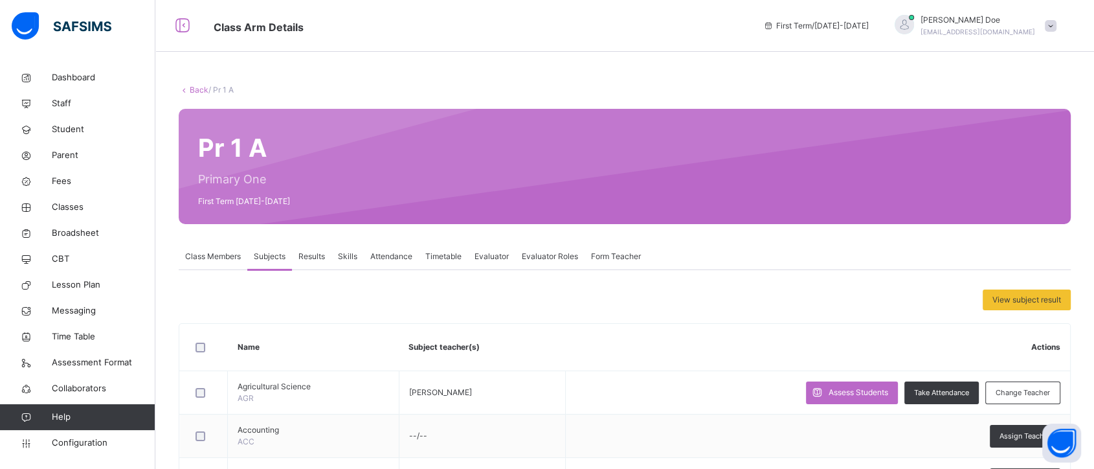
click at [346, 258] on span "Skills" at bounding box center [347, 256] width 19 height 12
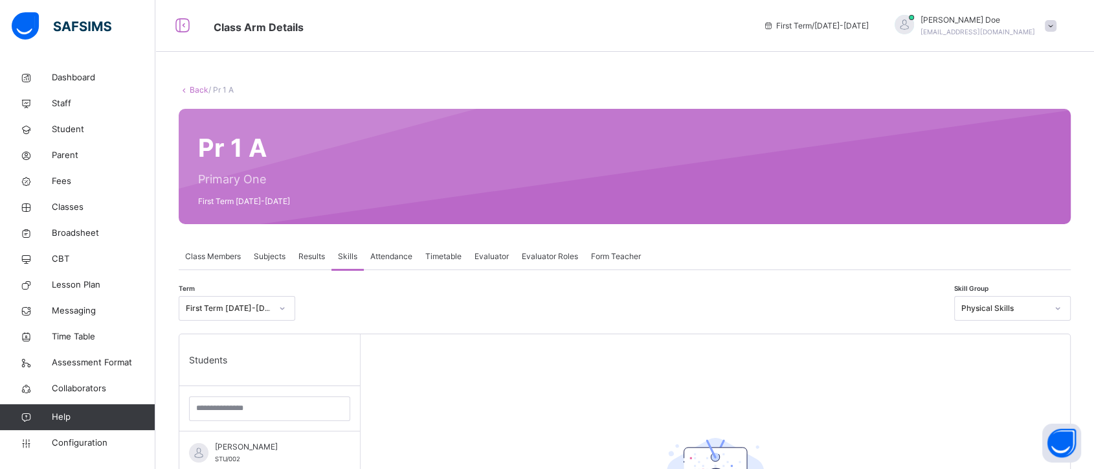
click at [494, 263] on div "Evaluator" at bounding box center [491, 256] width 47 height 26
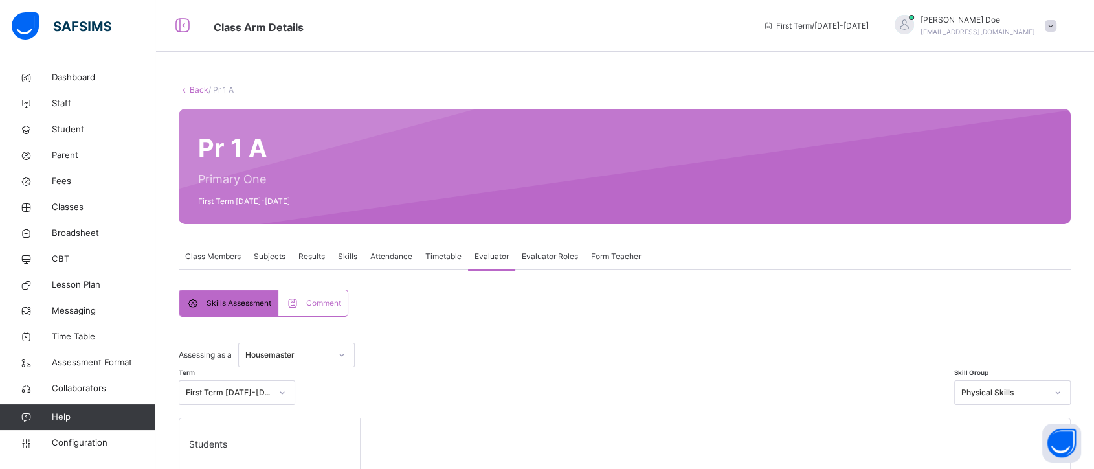
click at [280, 261] on span "Subjects" at bounding box center [270, 256] width 32 height 12
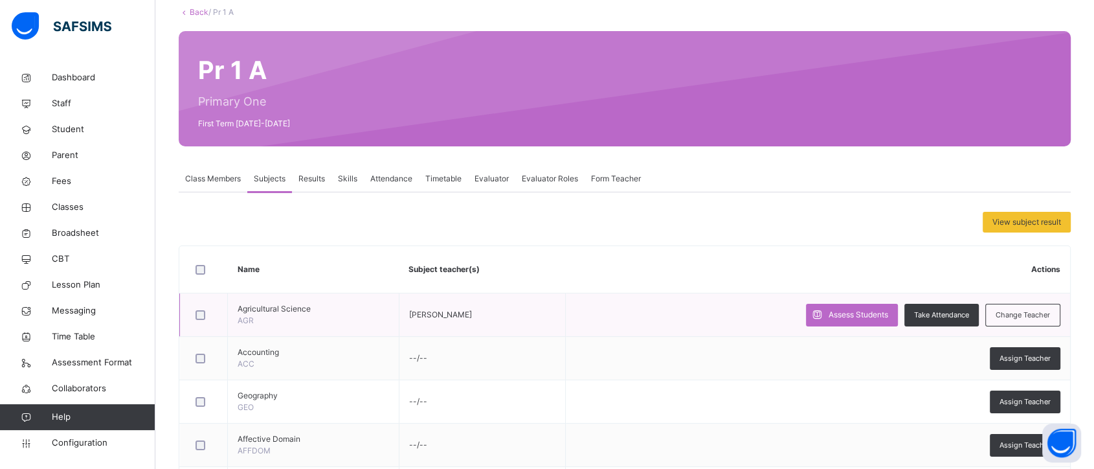
scroll to position [78, 0]
click at [828, 308] on span at bounding box center [817, 315] width 23 height 23
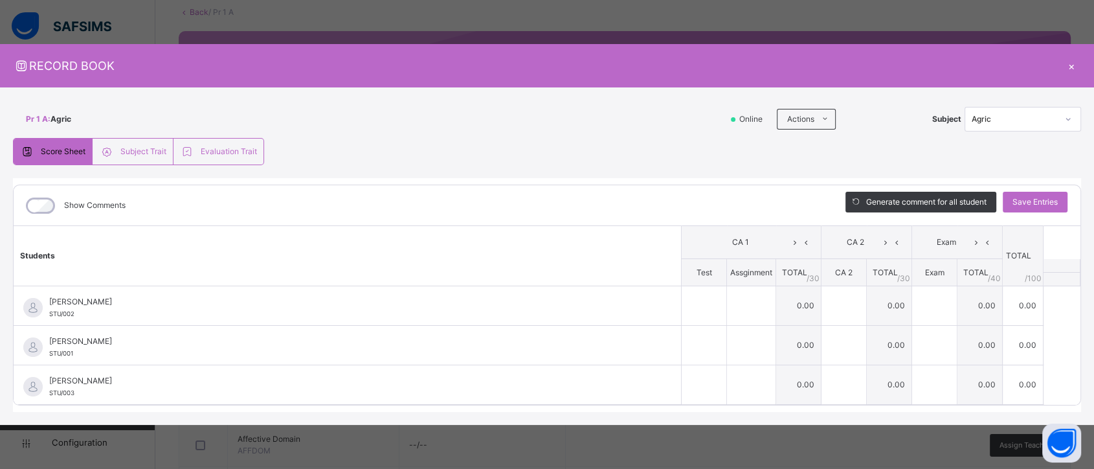
click at [1071, 67] on div "×" at bounding box center [1070, 65] width 19 height 17
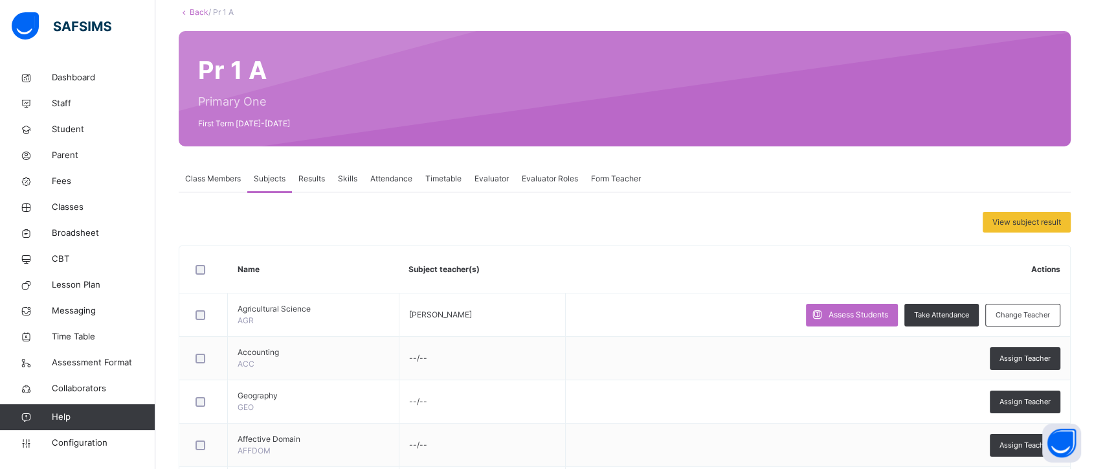
scroll to position [0, 0]
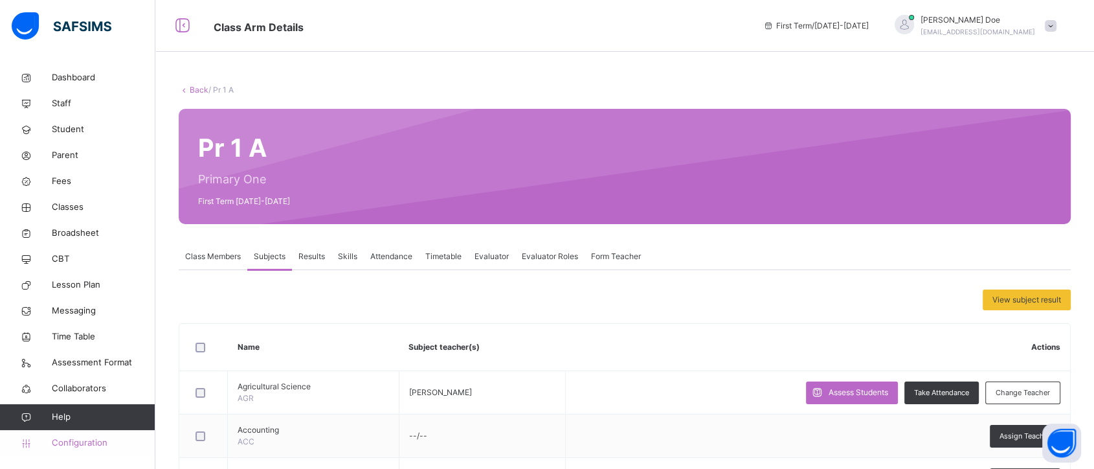
click at [81, 446] on span "Configuration" at bounding box center [103, 442] width 103 height 13
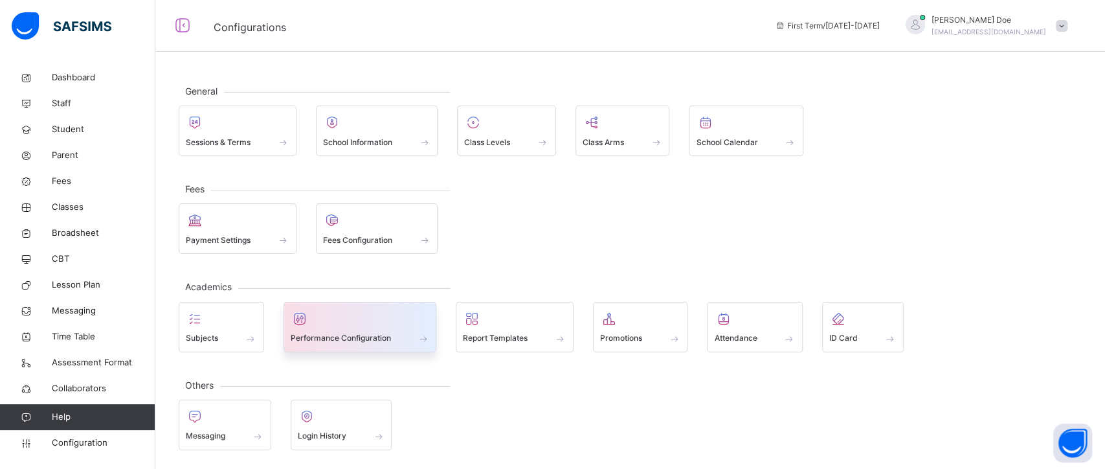
click at [374, 322] on div at bounding box center [360, 318] width 139 height 19
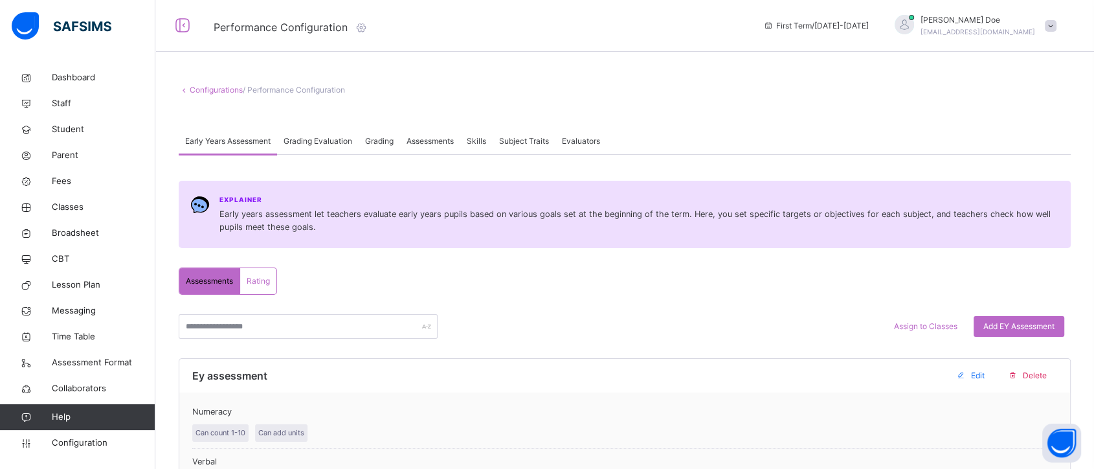
click at [362, 27] on icon at bounding box center [361, 27] width 14 height 13
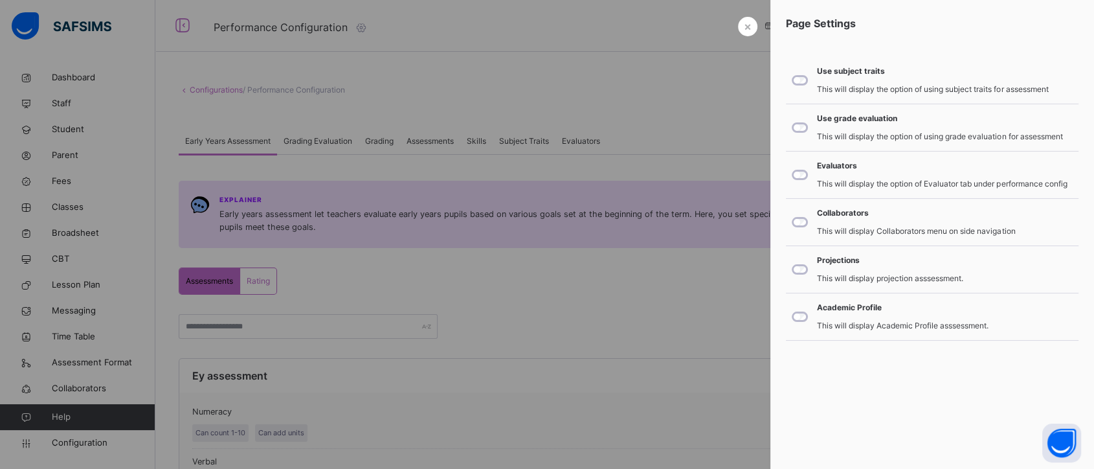
click at [361, 28] on div at bounding box center [547, 234] width 1094 height 469
click at [362, 28] on icon at bounding box center [361, 27] width 14 height 13
click at [362, 23] on div at bounding box center [547, 234] width 1094 height 469
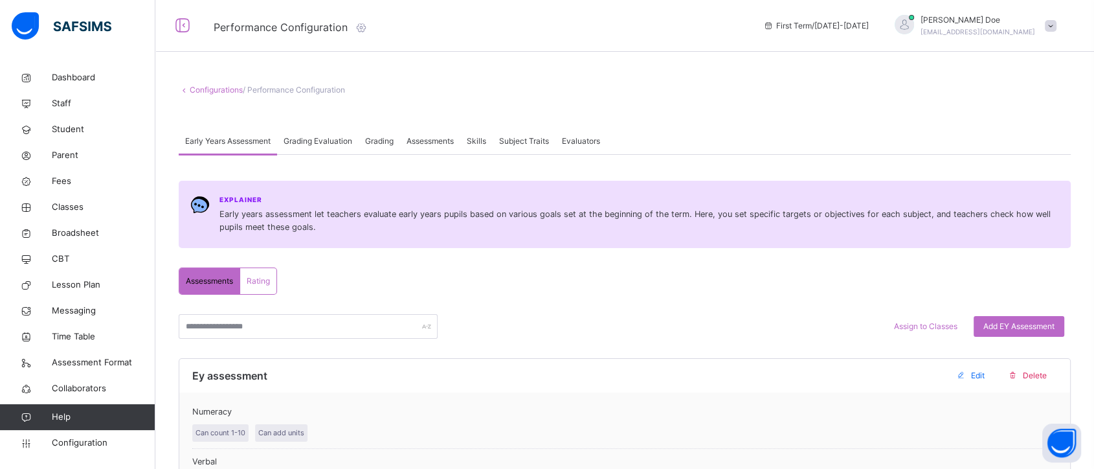
click at [361, 24] on icon at bounding box center [361, 27] width 14 height 13
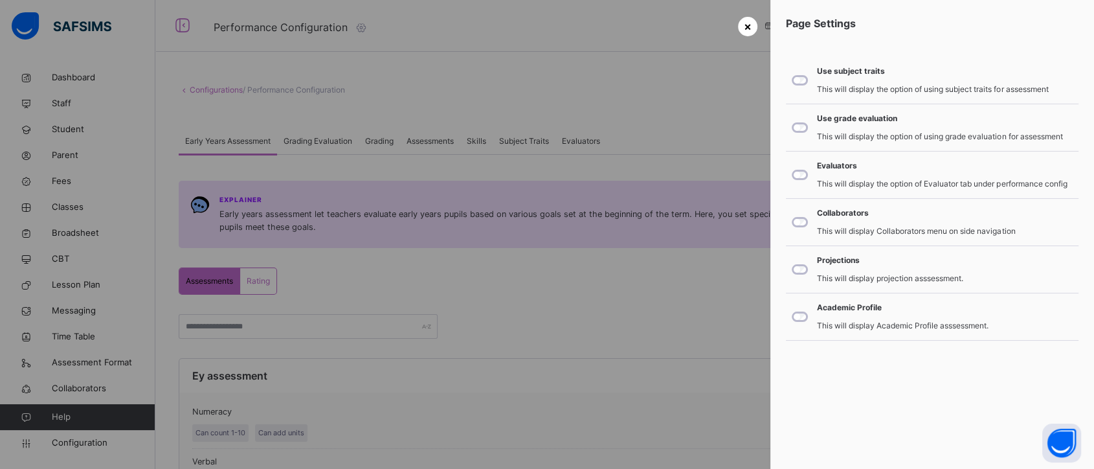
click at [745, 23] on span "×" at bounding box center [748, 25] width 8 height 17
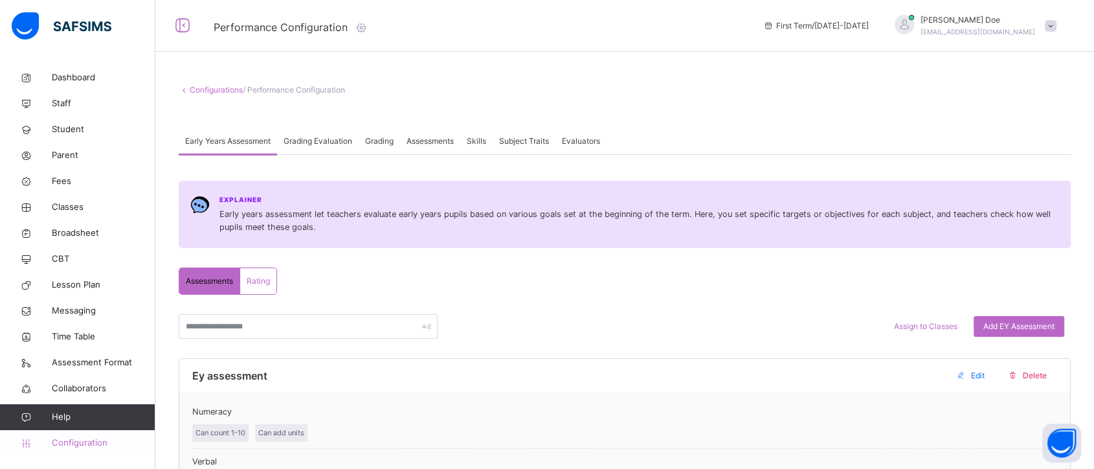
click at [93, 430] on link "Help" at bounding box center [77, 417] width 155 height 26
click at [93, 449] on span "Configuration" at bounding box center [103, 442] width 103 height 13
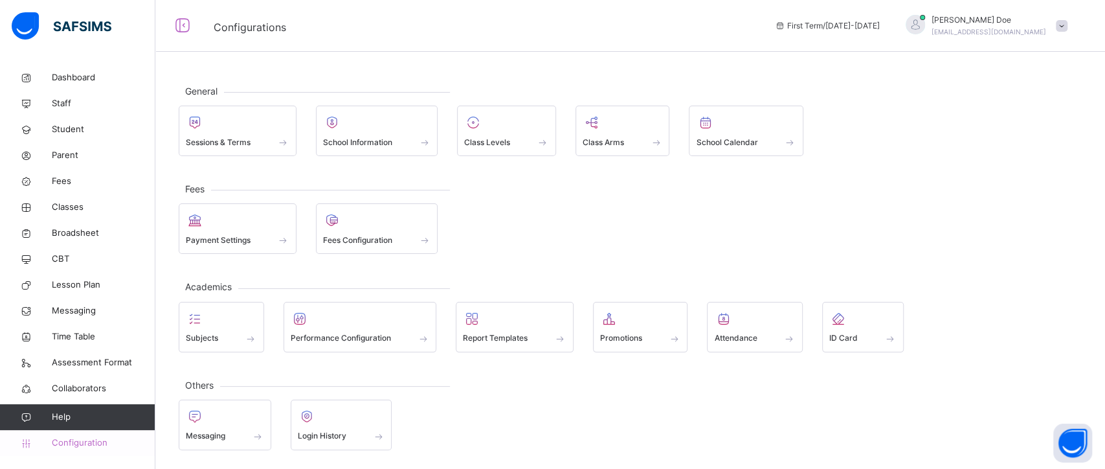
click at [88, 438] on span "Configuration" at bounding box center [103, 442] width 103 height 13
click at [219, 339] on div "Subjects" at bounding box center [221, 338] width 71 height 14
